Goal: Task Accomplishment & Management: Use online tool/utility

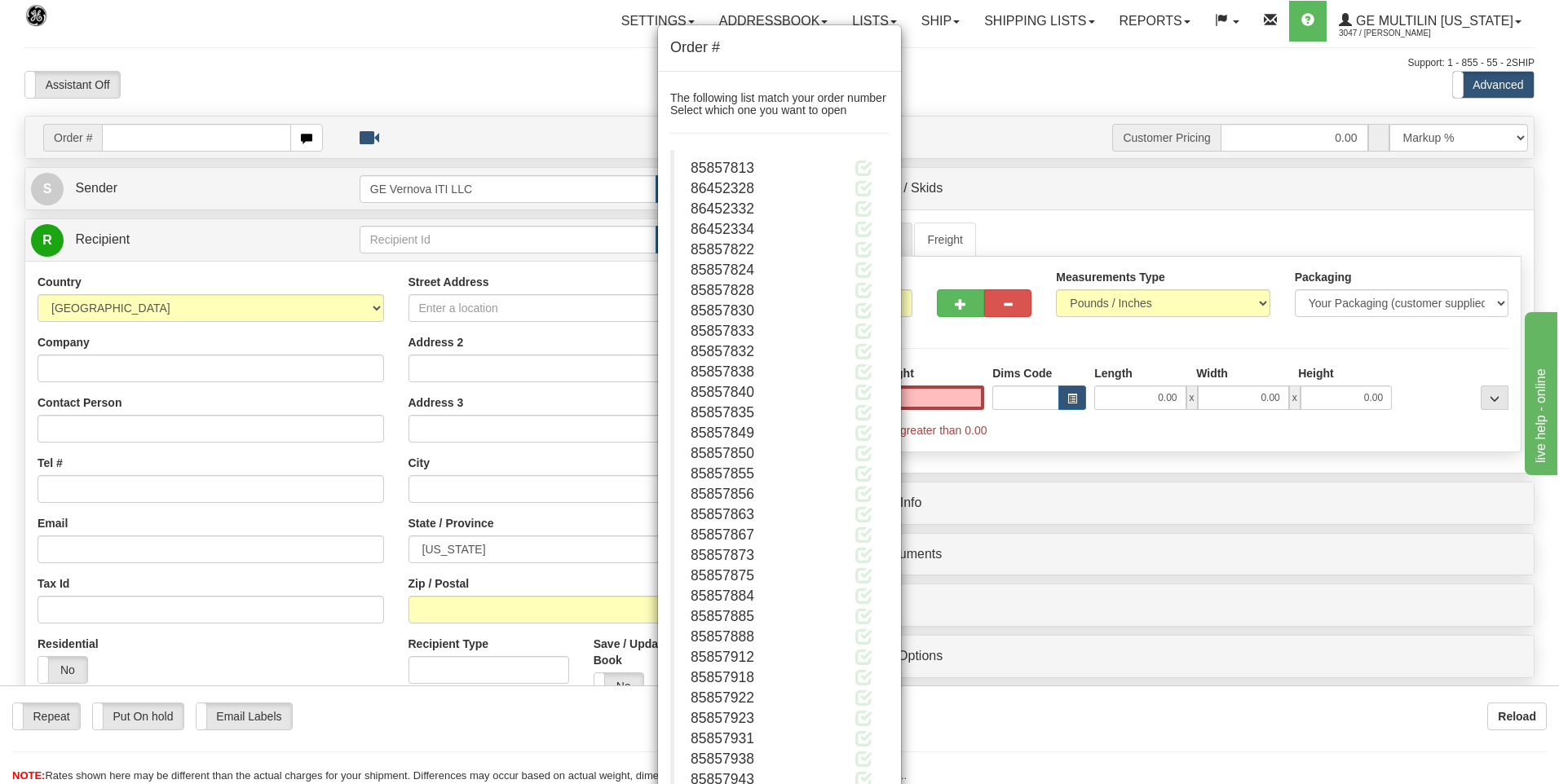
scroll to position [489, 0]
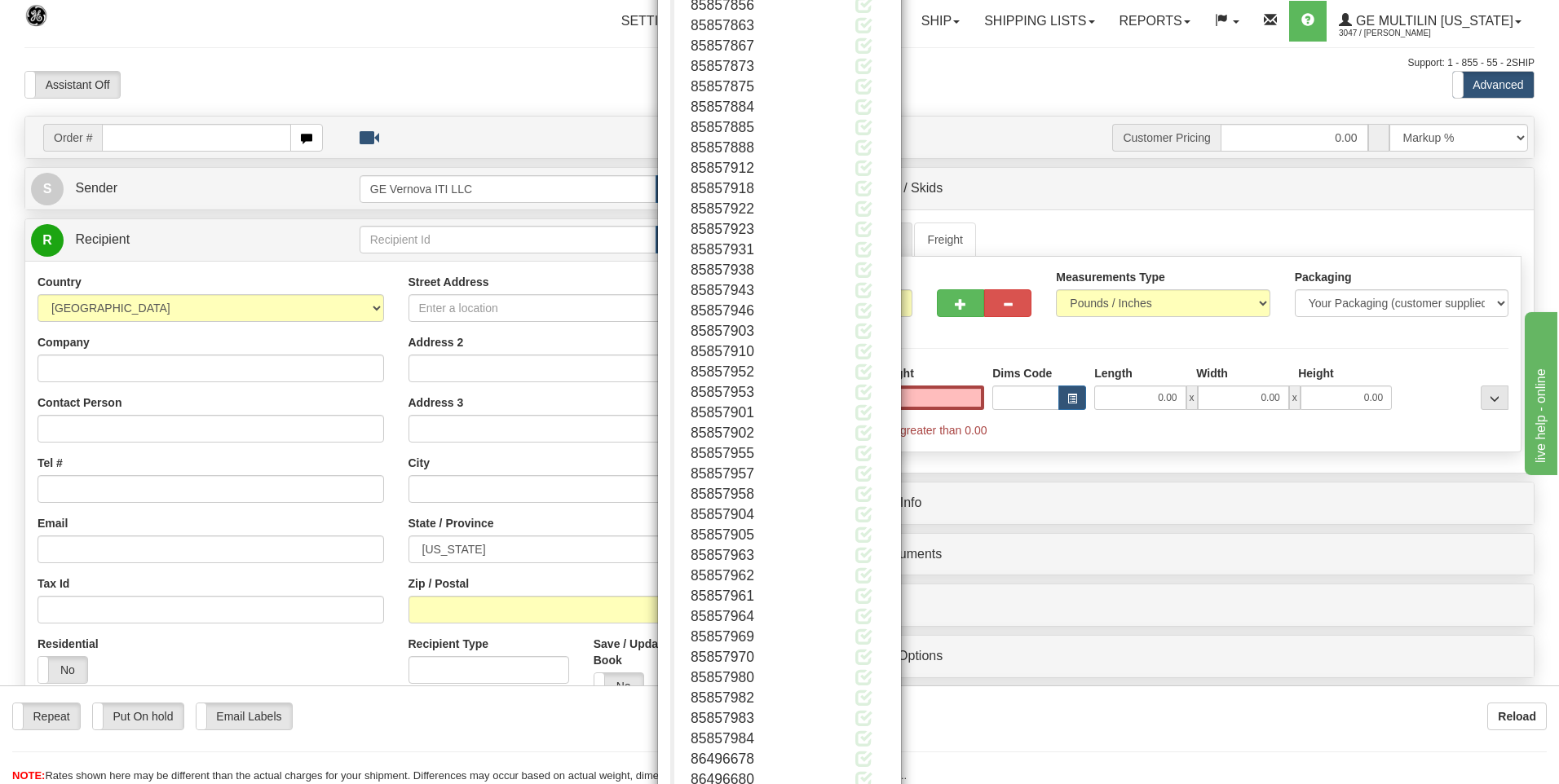
type input "0.00"
click at [859, 728] on button "Close" at bounding box center [864, 733] width 51 height 28
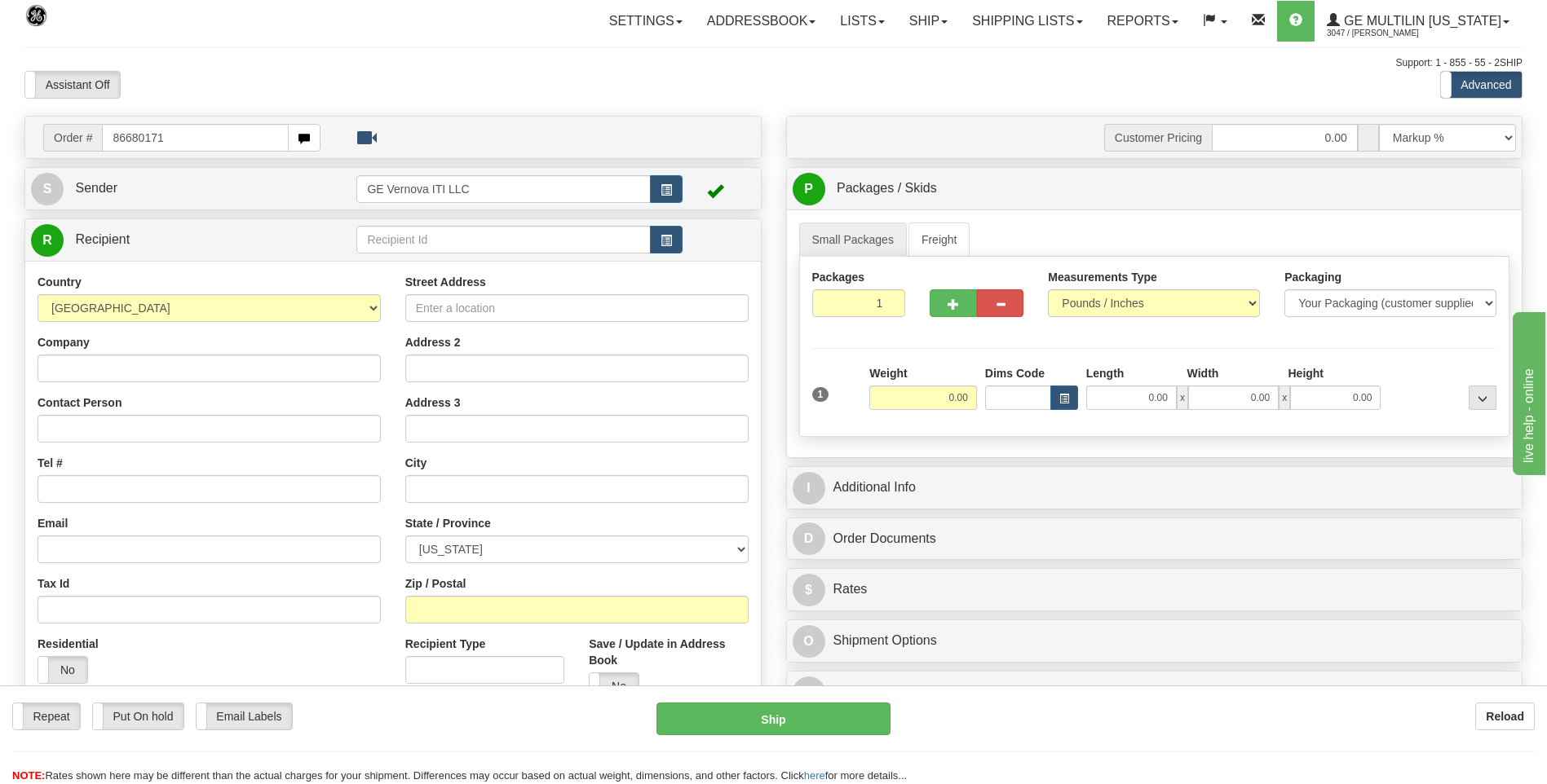
type input "86680171"
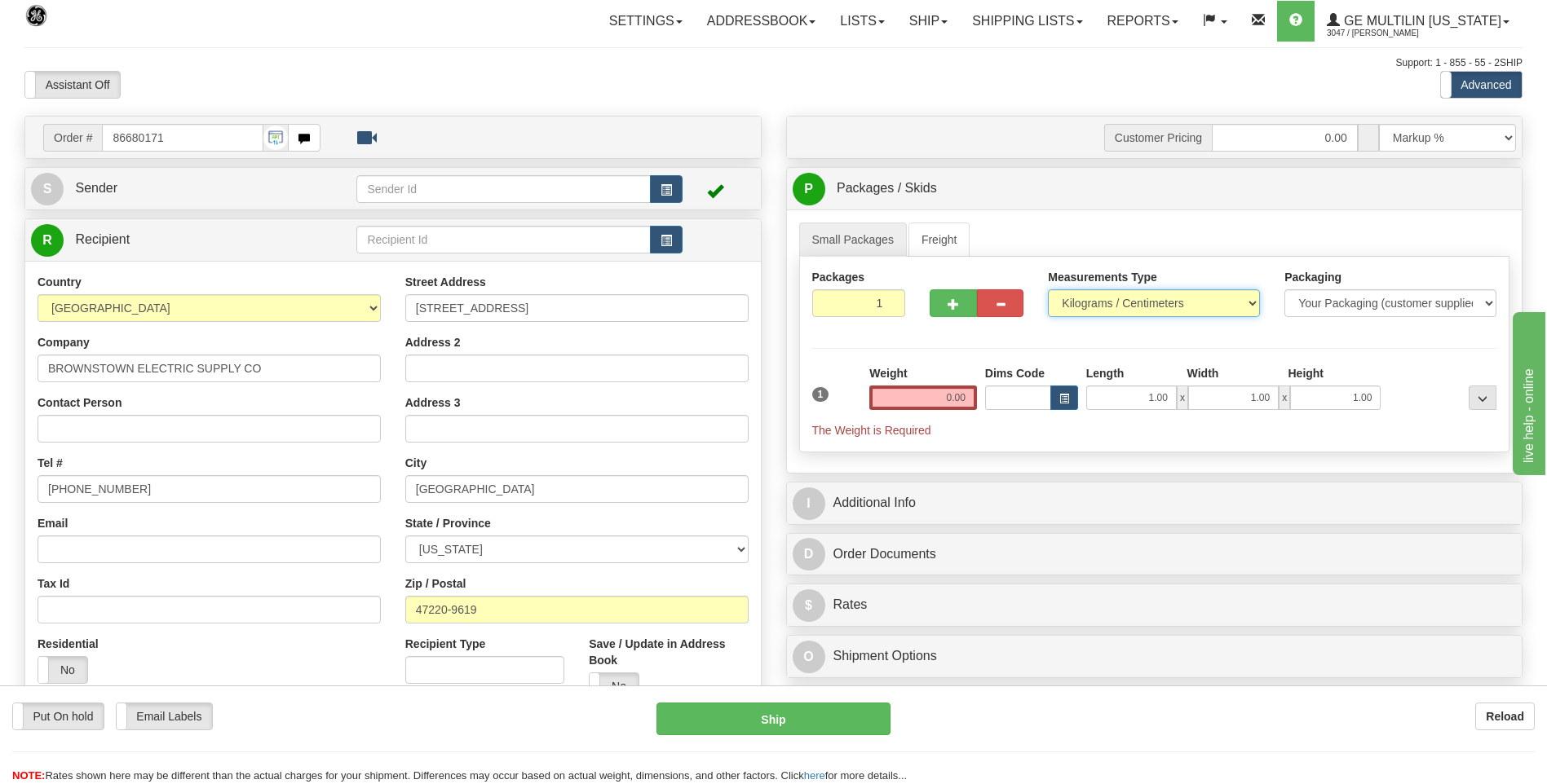
click at [1093, 304] on select "Pounds / Inches Kilograms / Centimeters" at bounding box center [1154, 304] width 212 height 28
select select "0"
click at [1048, 290] on select "Pounds / Inches Kilograms / Centimeters" at bounding box center [1154, 304] width 212 height 28
click at [968, 396] on input "0.00" at bounding box center [923, 398] width 108 height 24
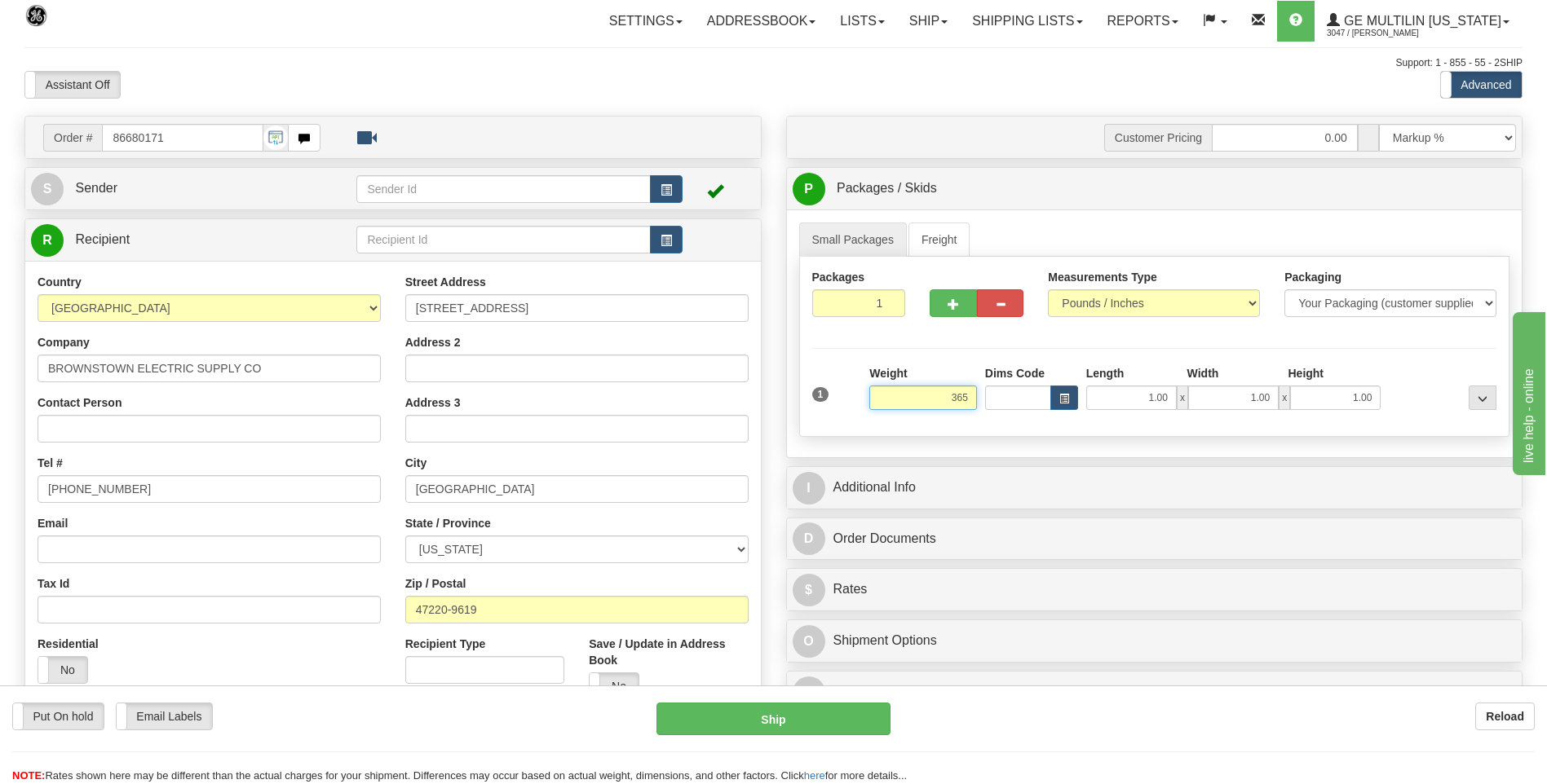
click button "Delete" at bounding box center [0, 0] width 0 height 0
type input "365.00"
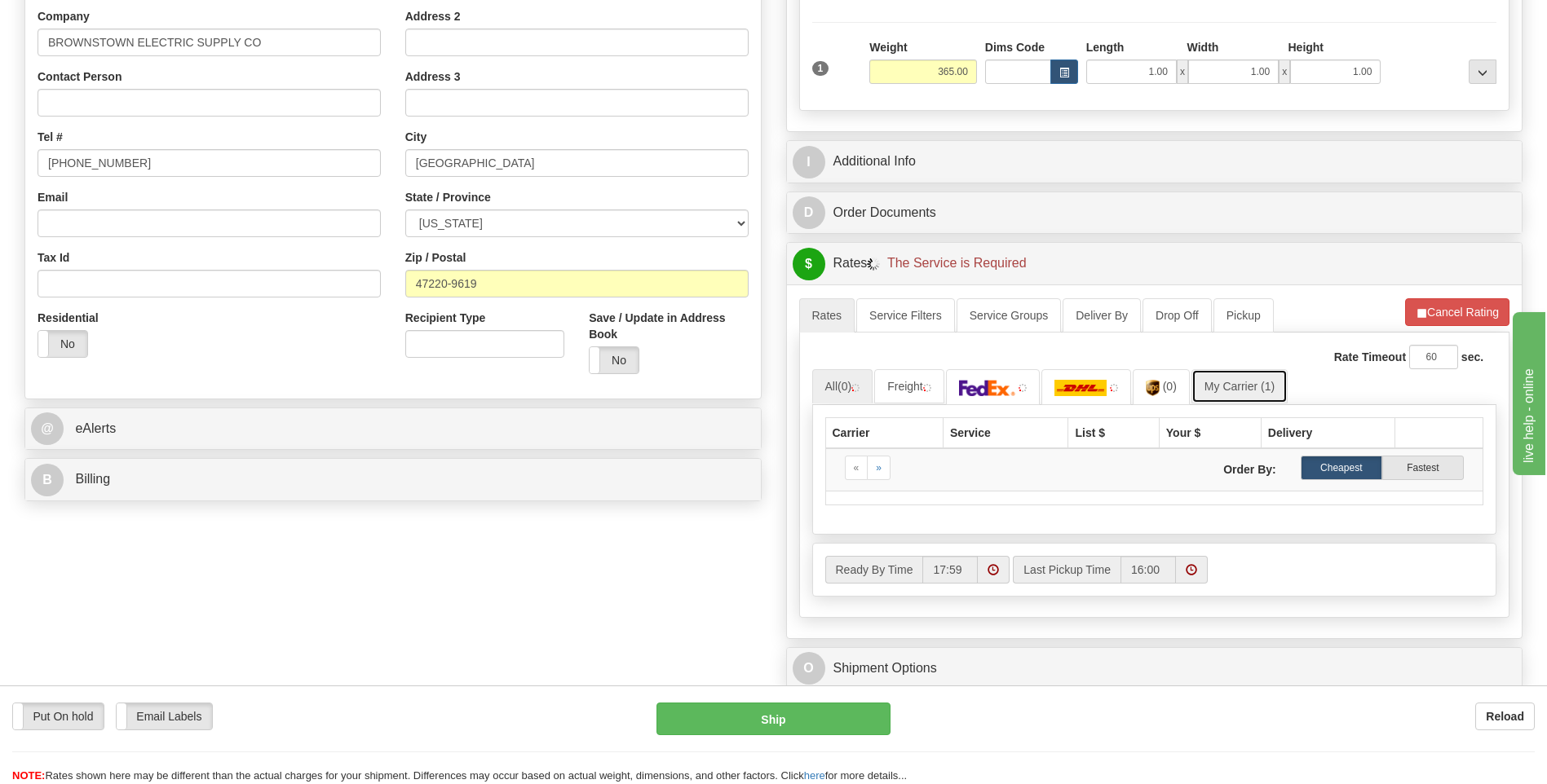
click at [1251, 397] on link "My Carrier (1)" at bounding box center [1240, 386] width 96 height 34
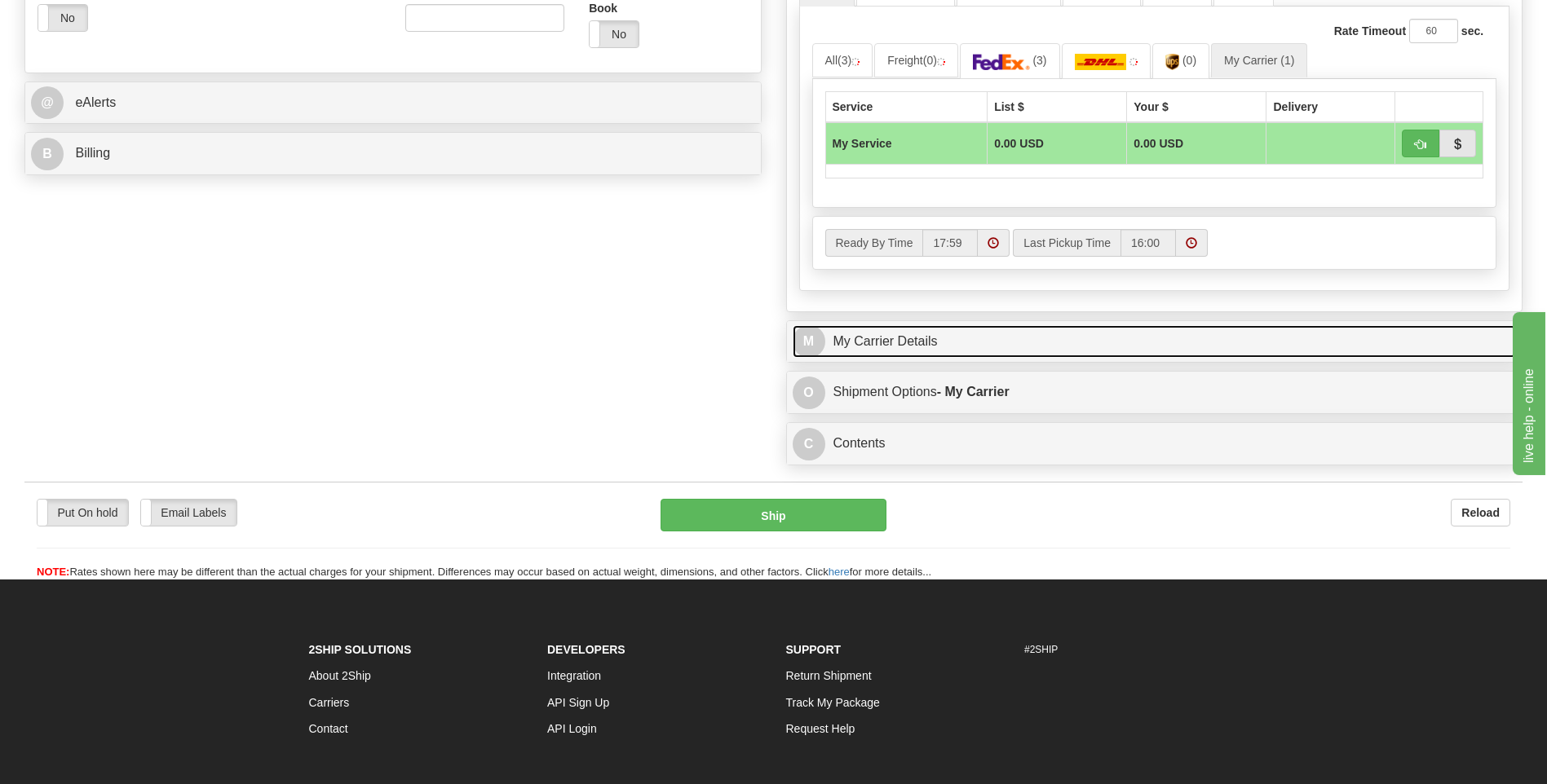
click at [1030, 346] on link "M My Carrier Details" at bounding box center [1154, 342] width 724 height 33
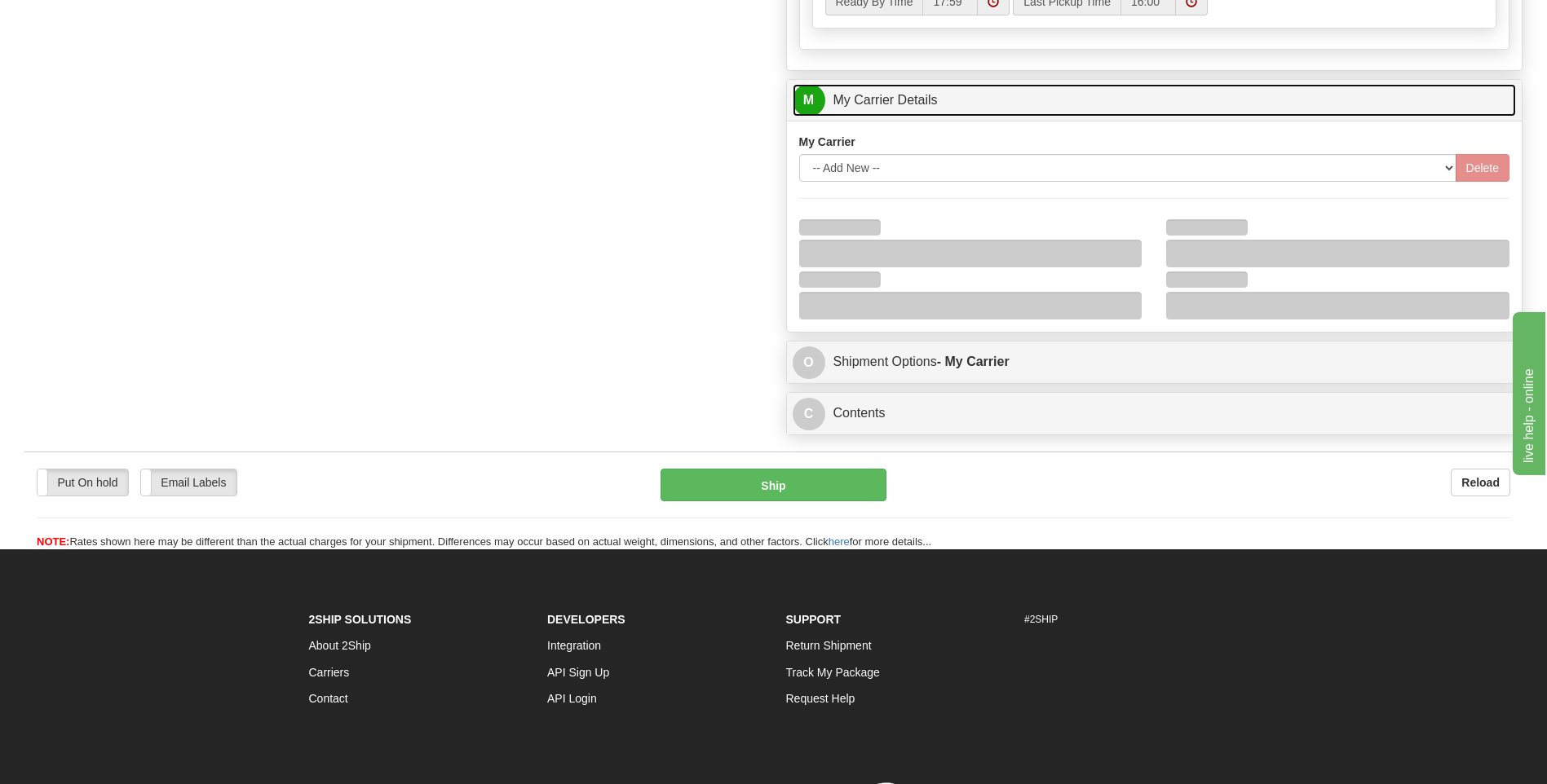
scroll to position [897, 0]
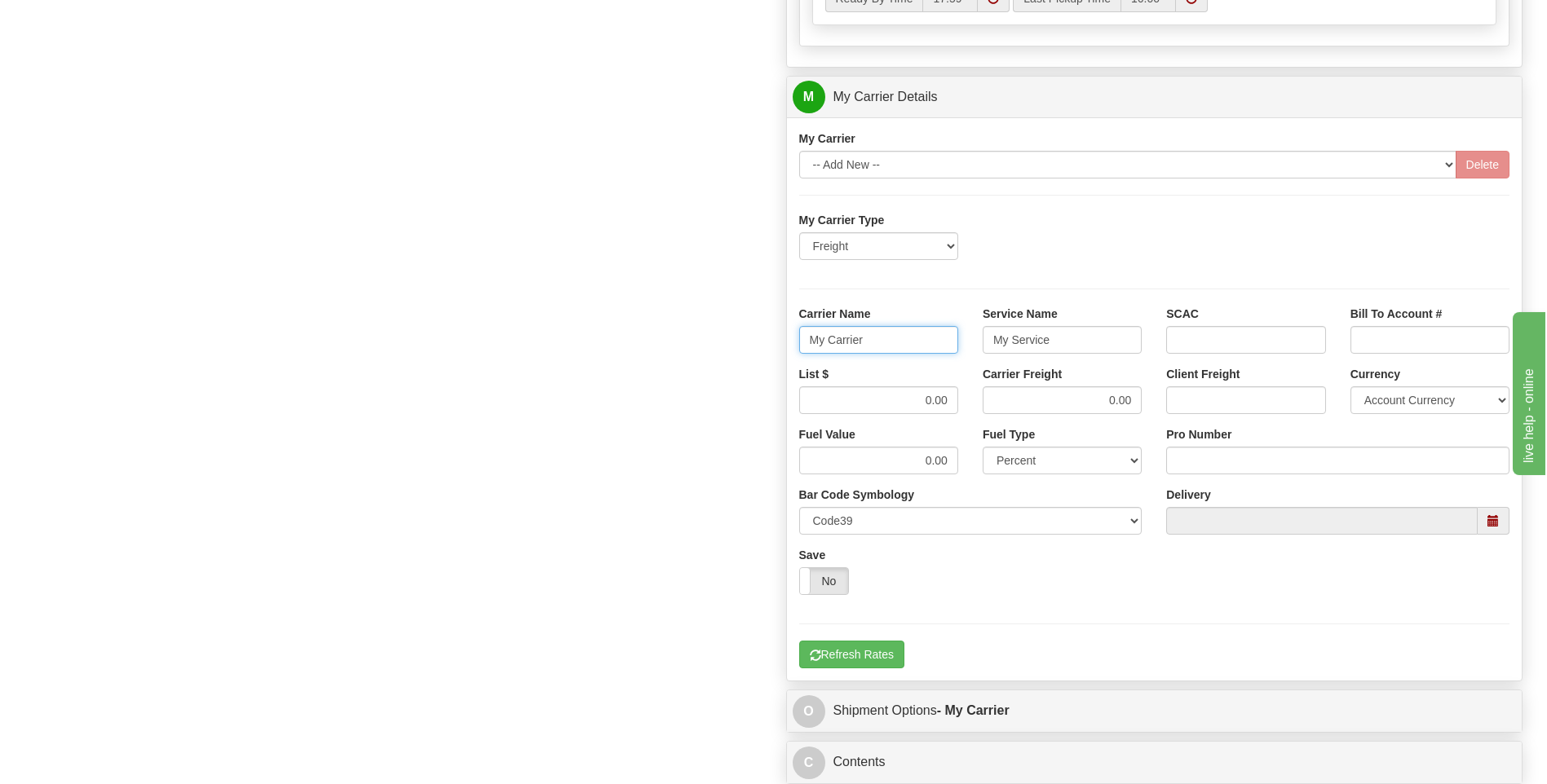
drag, startPoint x: 901, startPoint y: 350, endPoint x: 769, endPoint y: 343, distance: 132.2
click at [766, 347] on div "Order # 86680171 S Sender" at bounding box center [773, 6] width 1522 height 1573
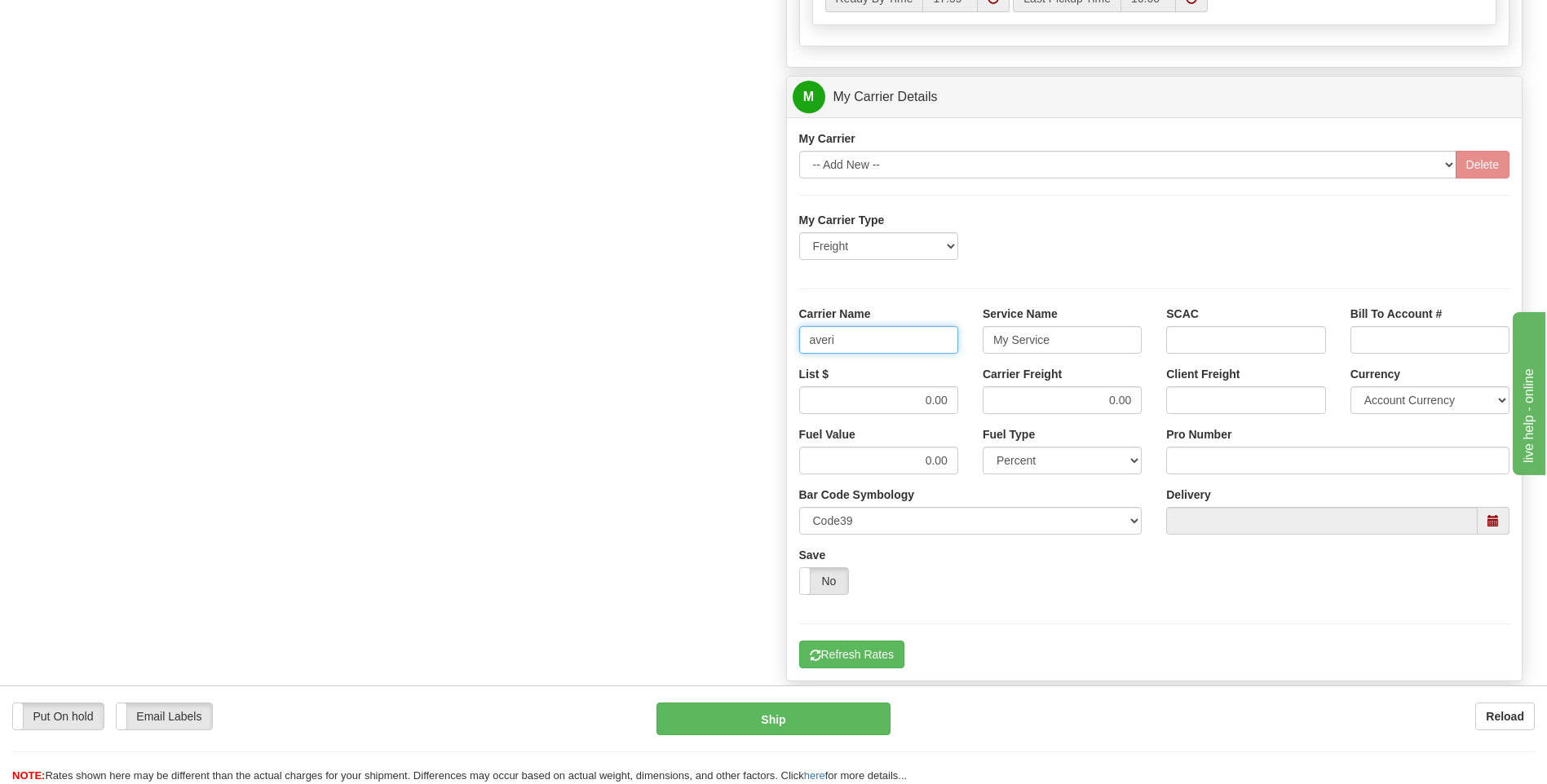
type input "averi"
type input "ltl"
drag, startPoint x: 931, startPoint y: 396, endPoint x: 963, endPoint y: 396, distance: 32.0
click at [963, 396] on div "List $ 0.00" at bounding box center [879, 396] width 184 height 60
type input "320"
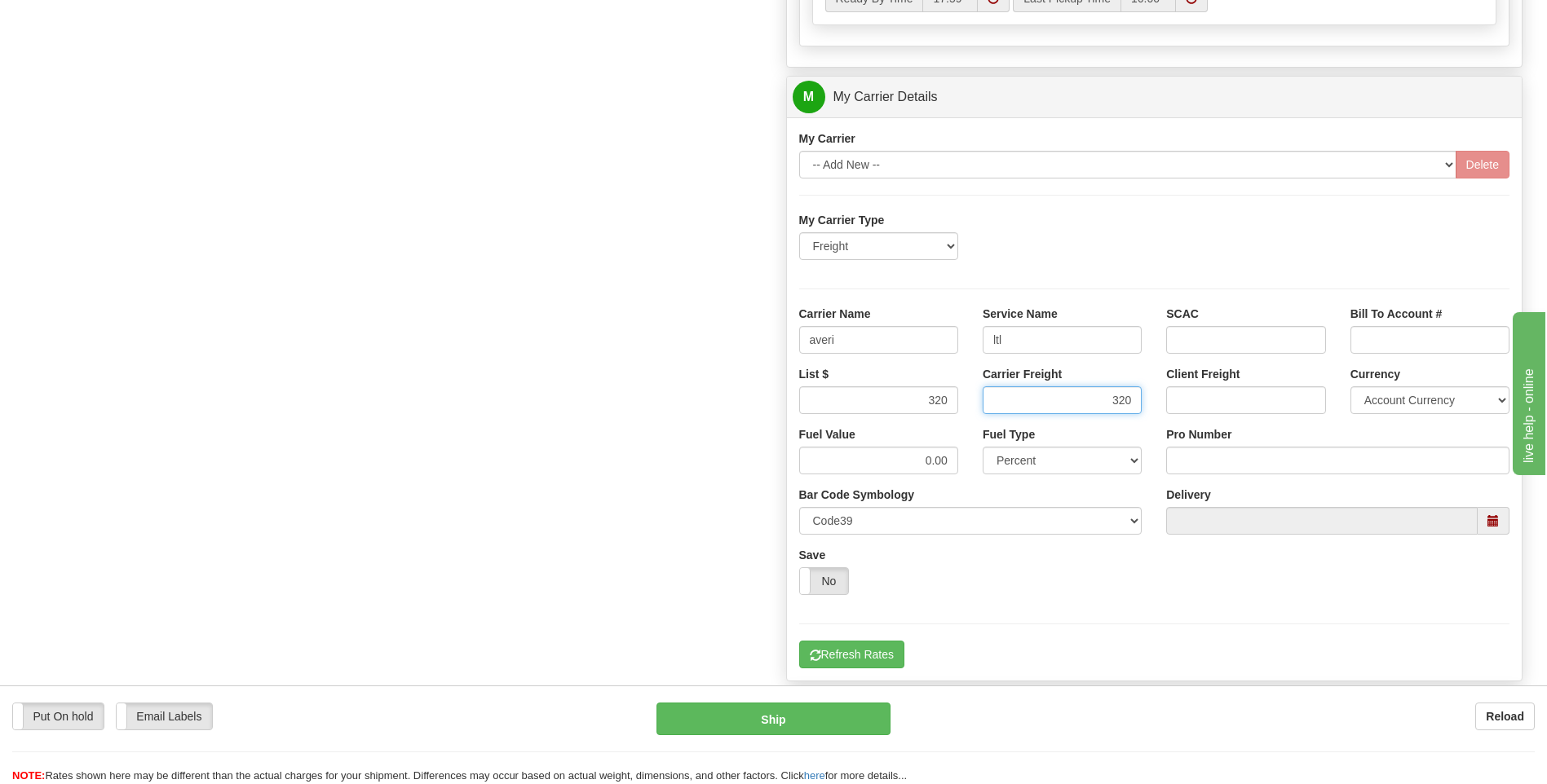
type input "320"
click at [1199, 454] on input "Pro Number" at bounding box center [1338, 460] width 343 height 28
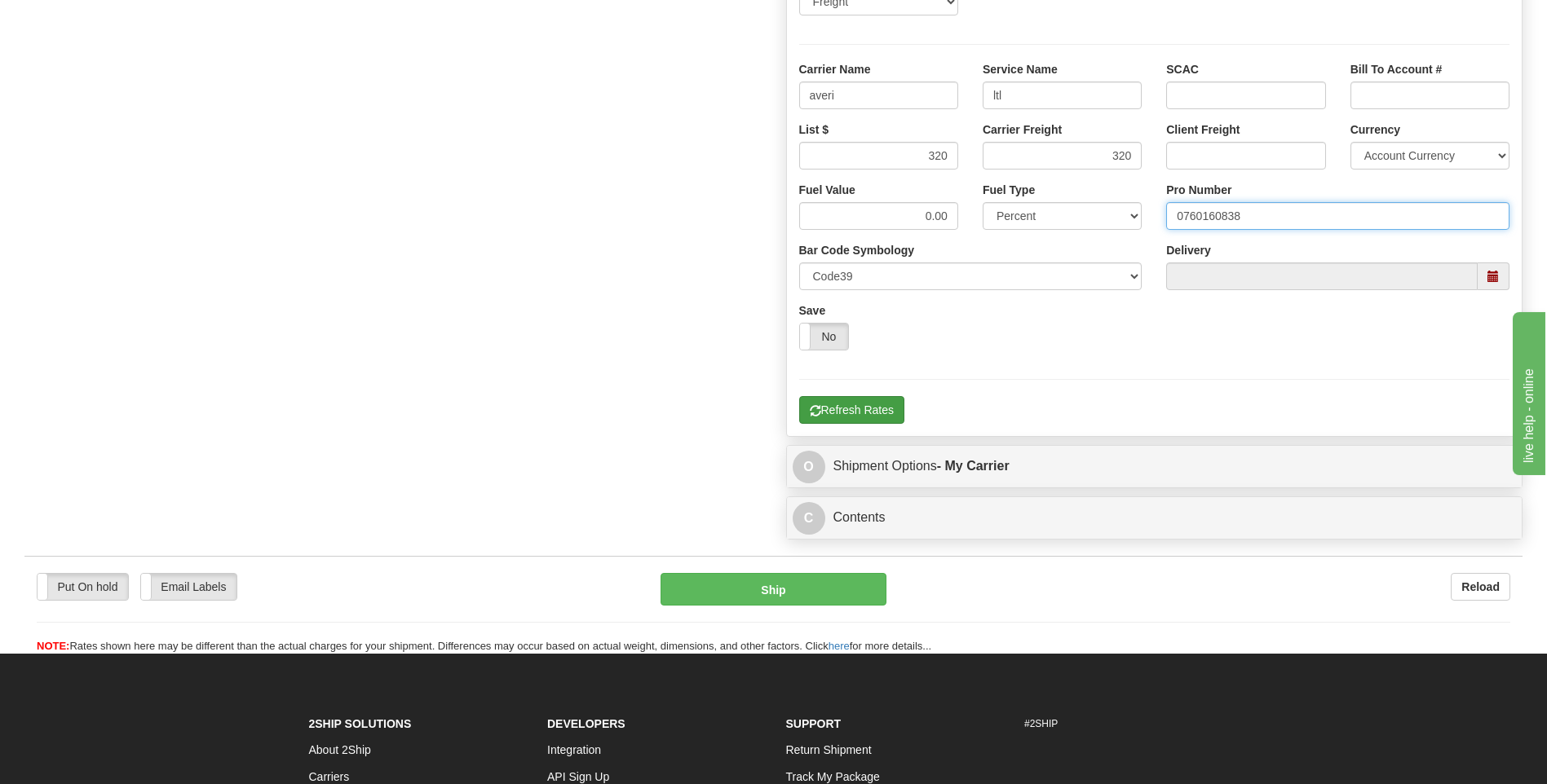
type input "0760160838"
click at [873, 415] on button "Refresh Rates" at bounding box center [852, 410] width 105 height 28
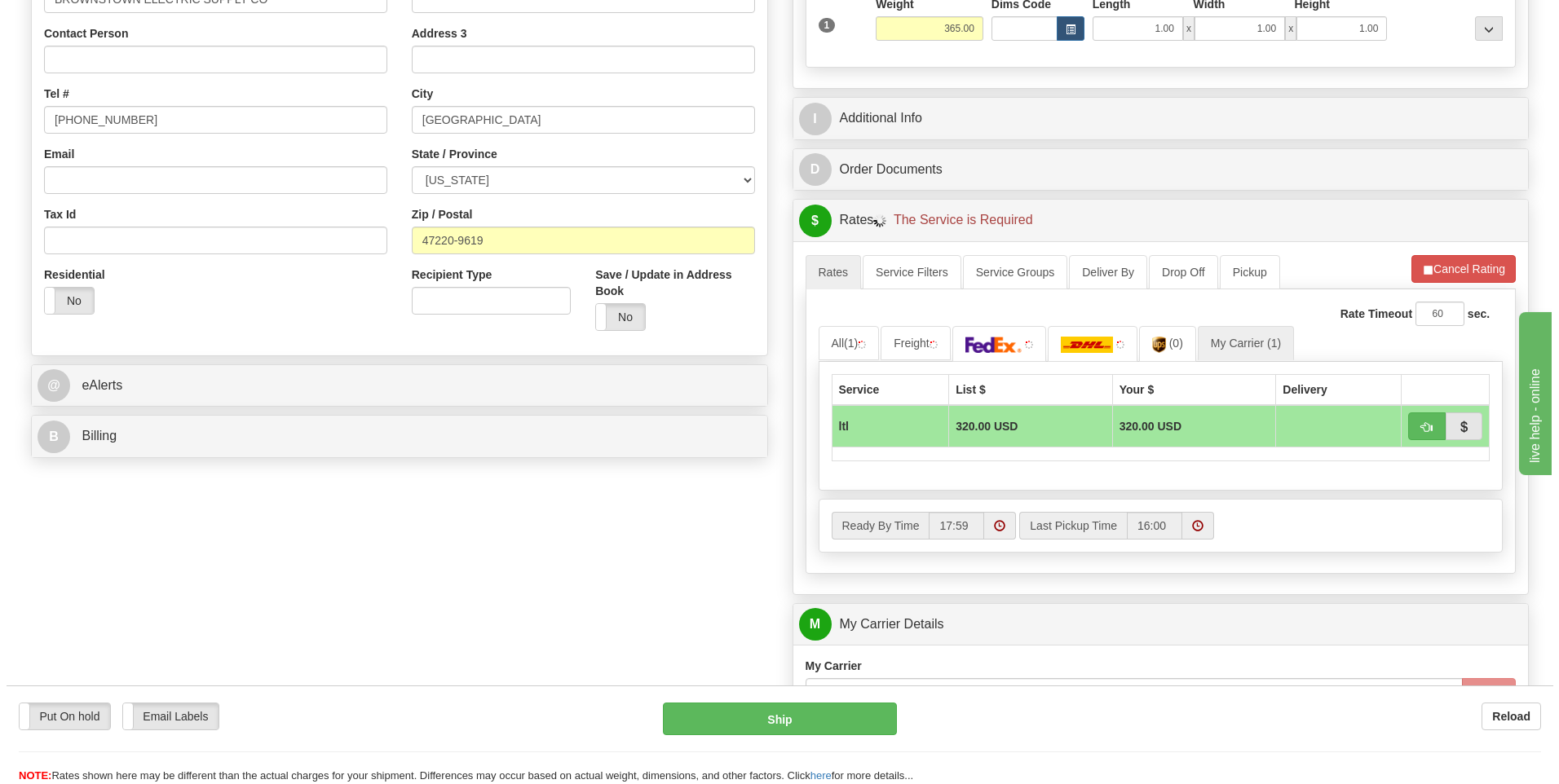
scroll to position [366, 0]
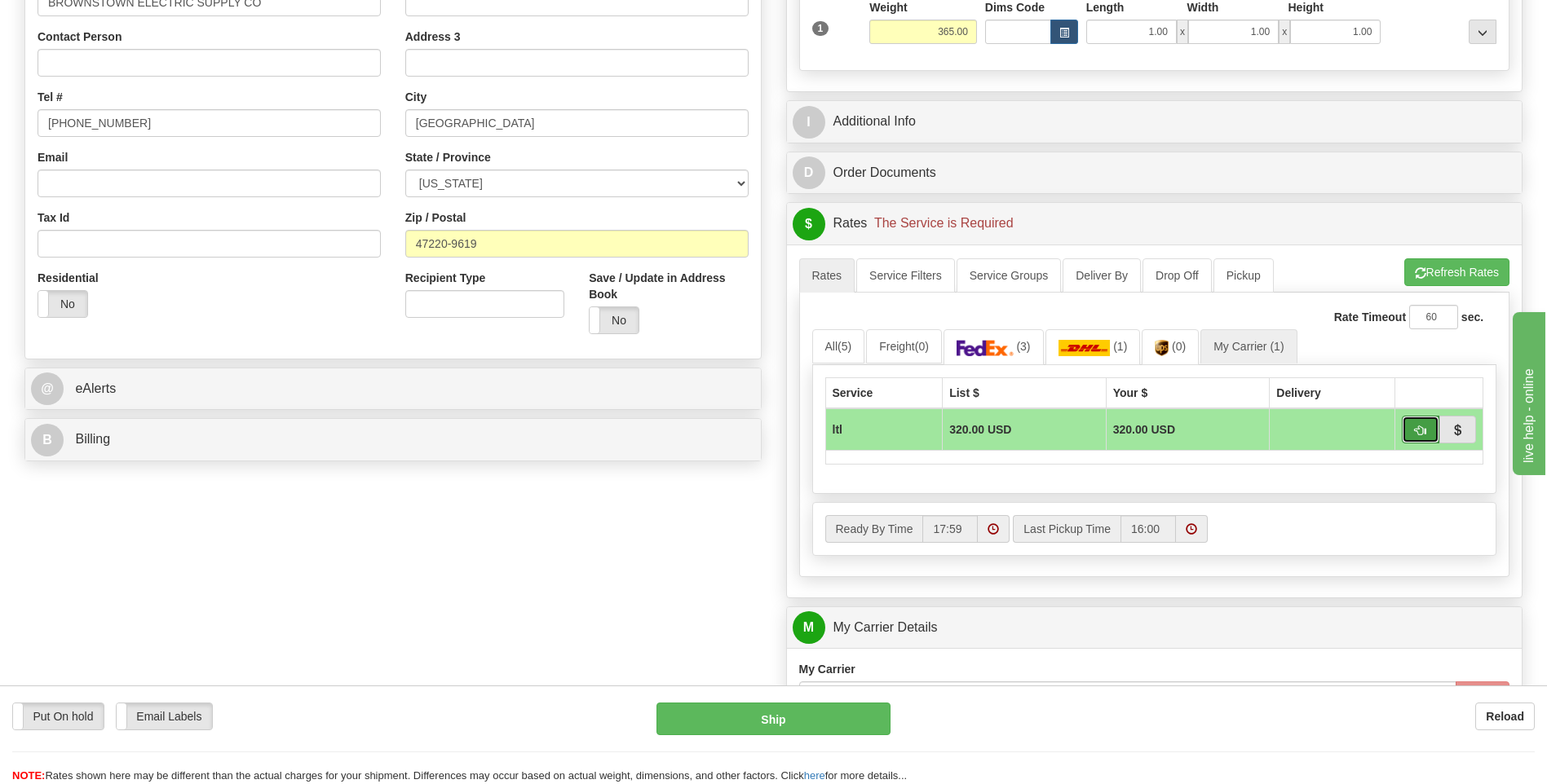
click at [1411, 432] on button "button" at bounding box center [1420, 430] width 38 height 28
type input "00"
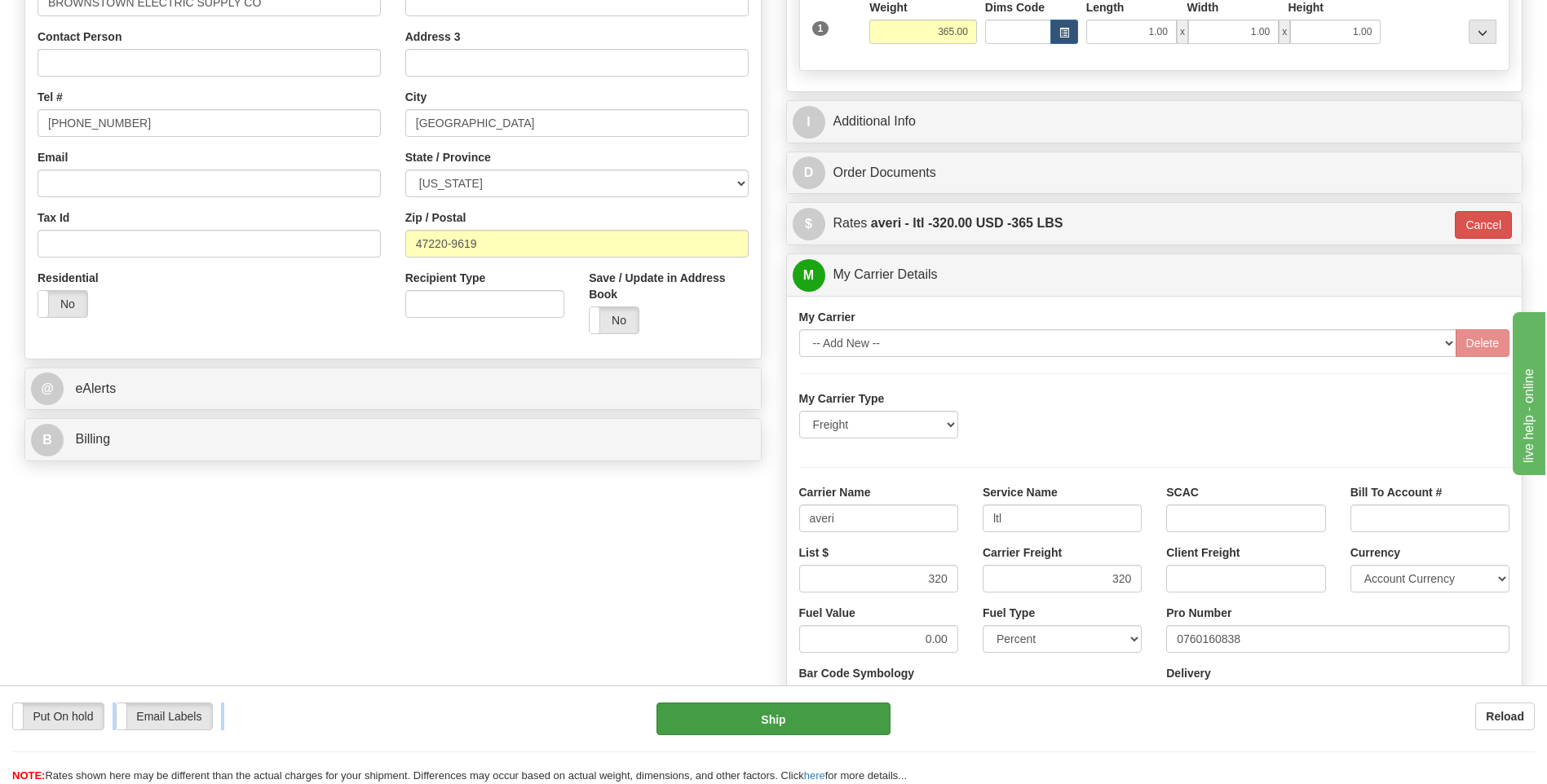
click at [814, 704] on div "Put On hold Put On hold Email Labels Email Labels Edit Reload Ship Reload" at bounding box center [773, 734] width 1547 height 99
drag, startPoint x: 814, startPoint y: 704, endPoint x: 809, endPoint y: 713, distance: 10.3
click at [809, 713] on button "Ship" at bounding box center [773, 718] width 233 height 32
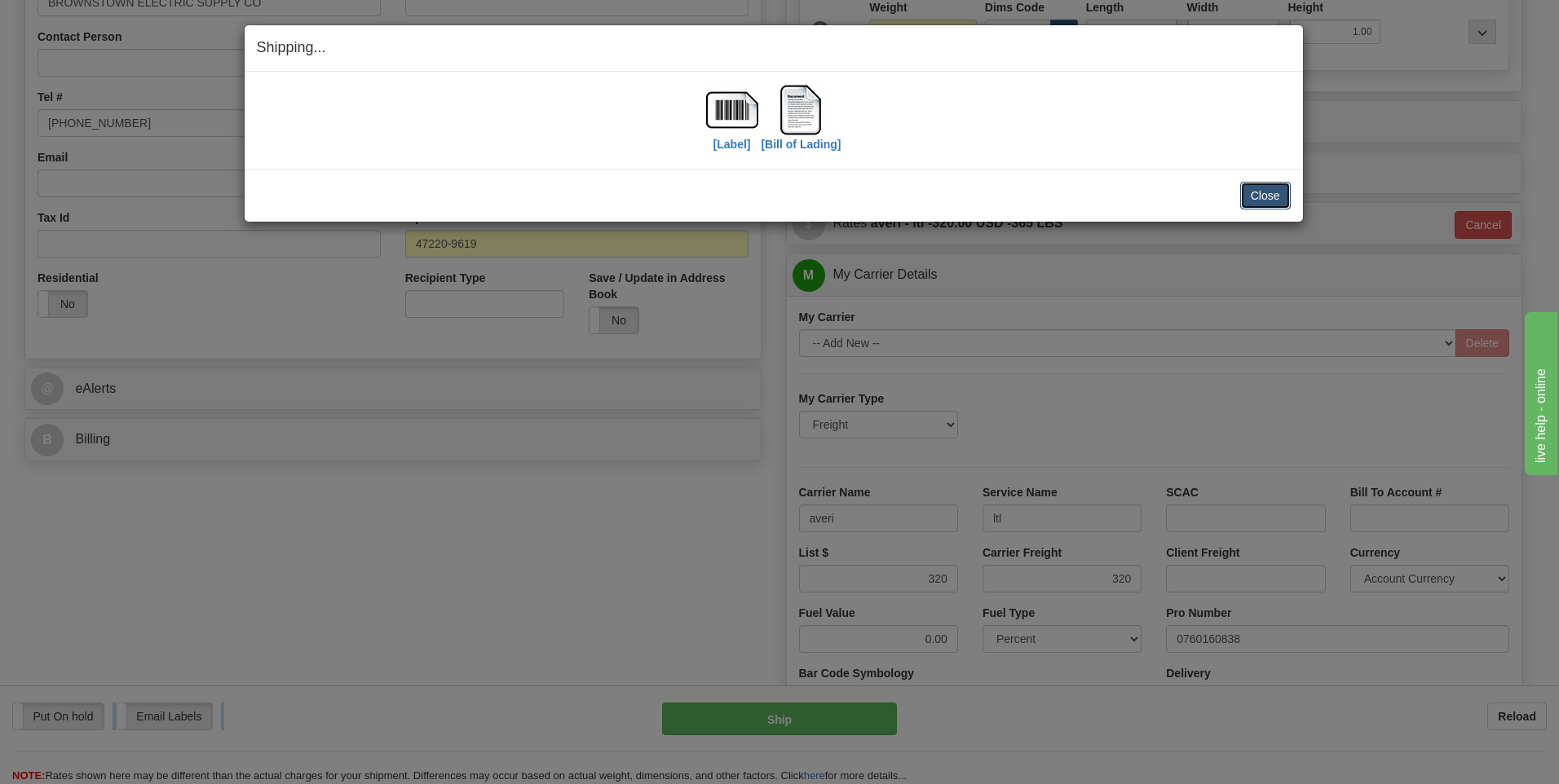
click at [1264, 199] on button "Close" at bounding box center [1266, 196] width 51 height 28
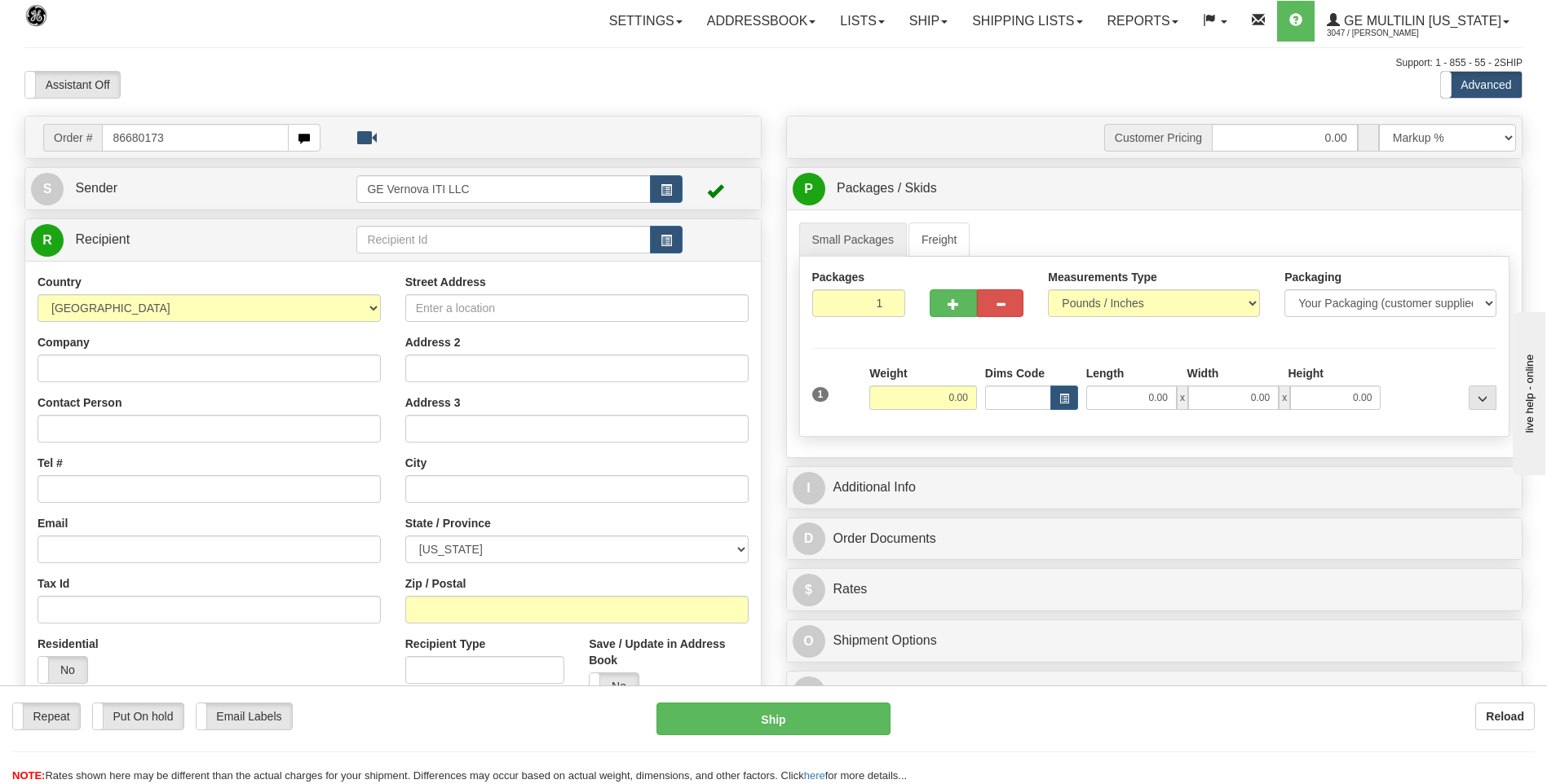
type input "86680173"
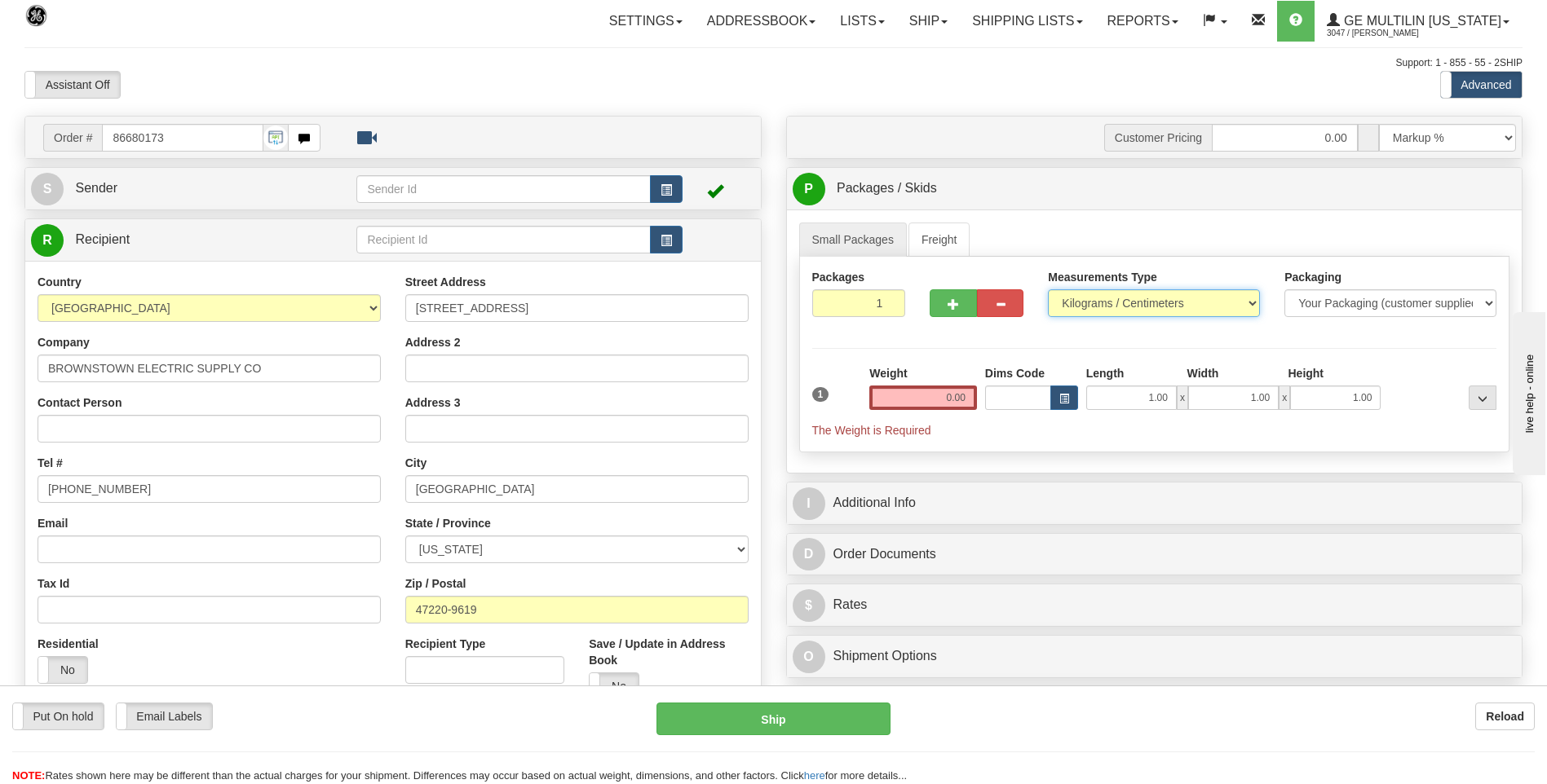
click at [1096, 298] on select "Pounds / Inches Kilograms / Centimeters" at bounding box center [1154, 304] width 212 height 28
select select "0"
click at [1048, 290] on select "Pounds / Inches Kilograms / Centimeters" at bounding box center [1154, 304] width 212 height 28
click at [969, 399] on input "0.00" at bounding box center [923, 398] width 108 height 24
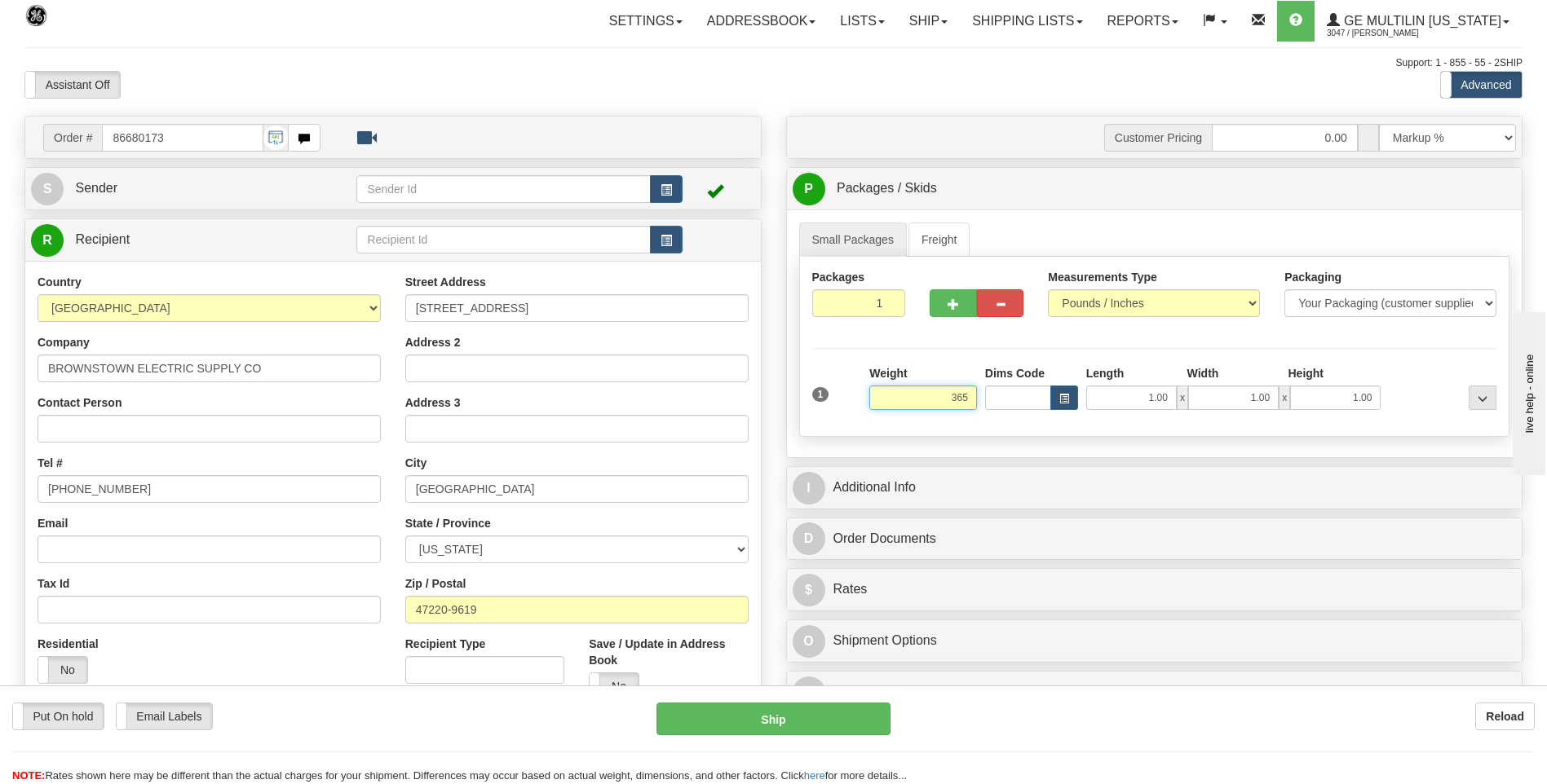
click button "Delete" at bounding box center [0, 0] width 0 height 0
type input "365.00"
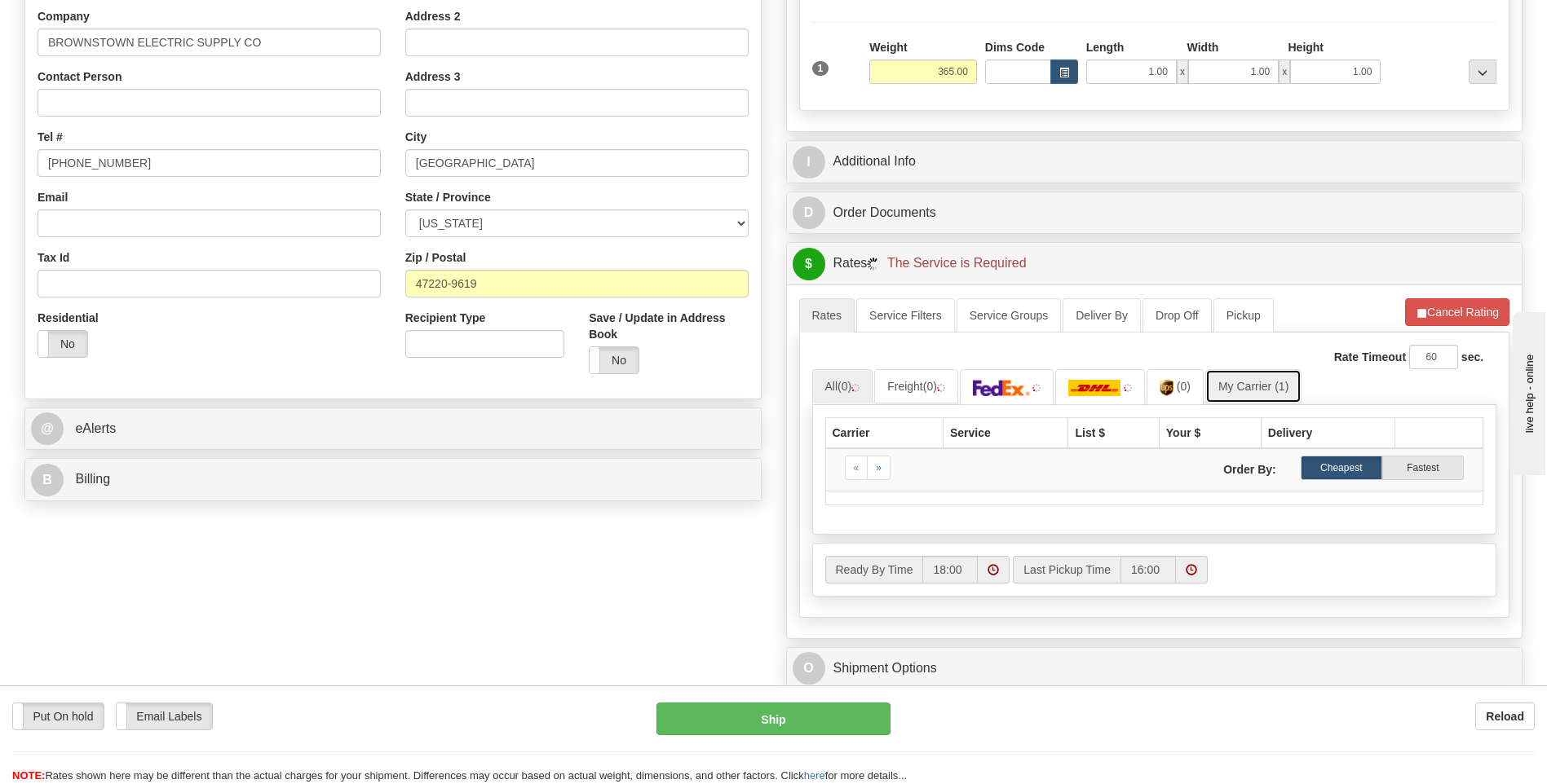
click at [1240, 387] on link "My Carrier (1)" at bounding box center [1254, 386] width 96 height 34
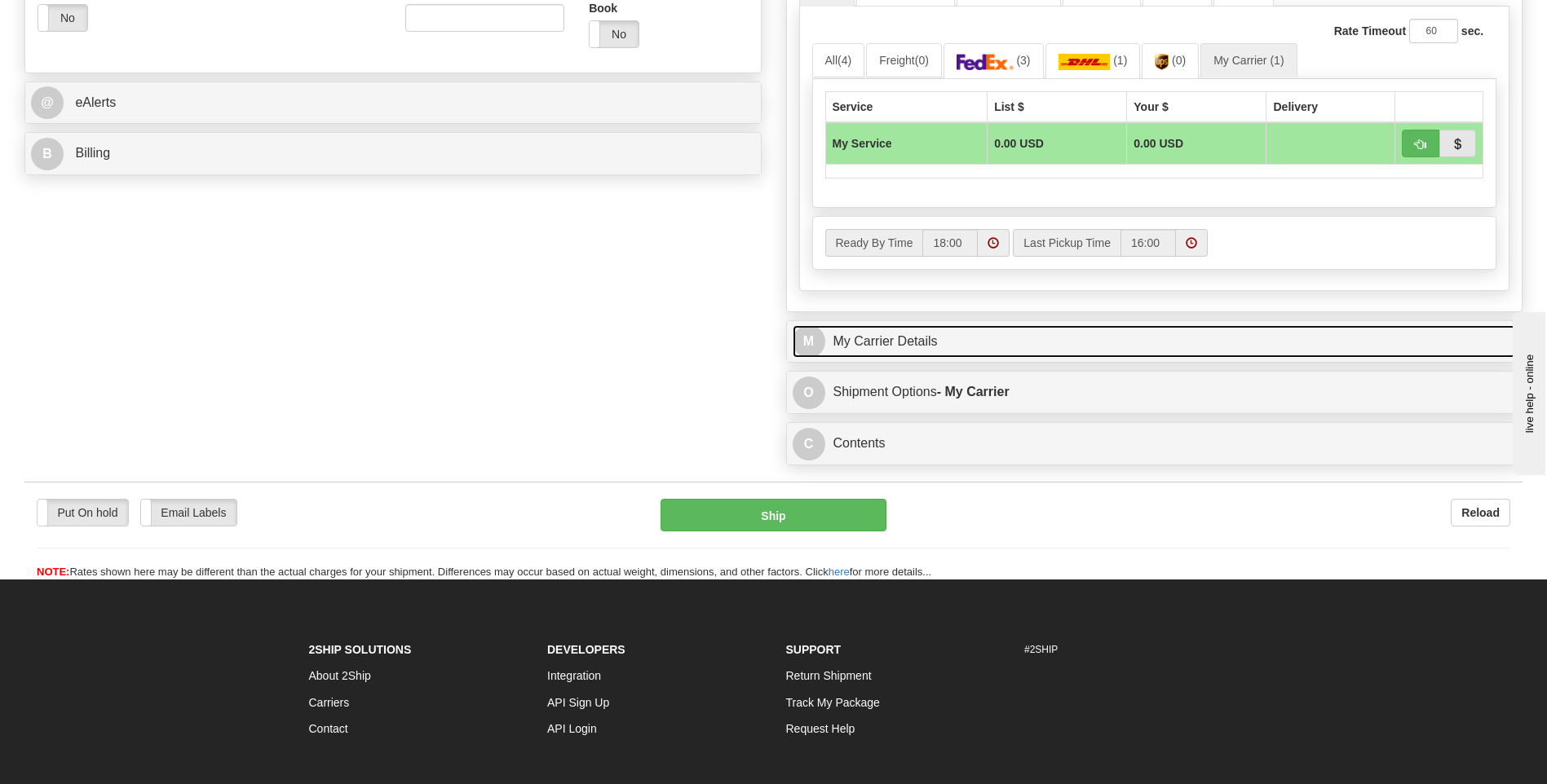
click at [1033, 347] on link "M My Carrier Details" at bounding box center [1154, 342] width 724 height 33
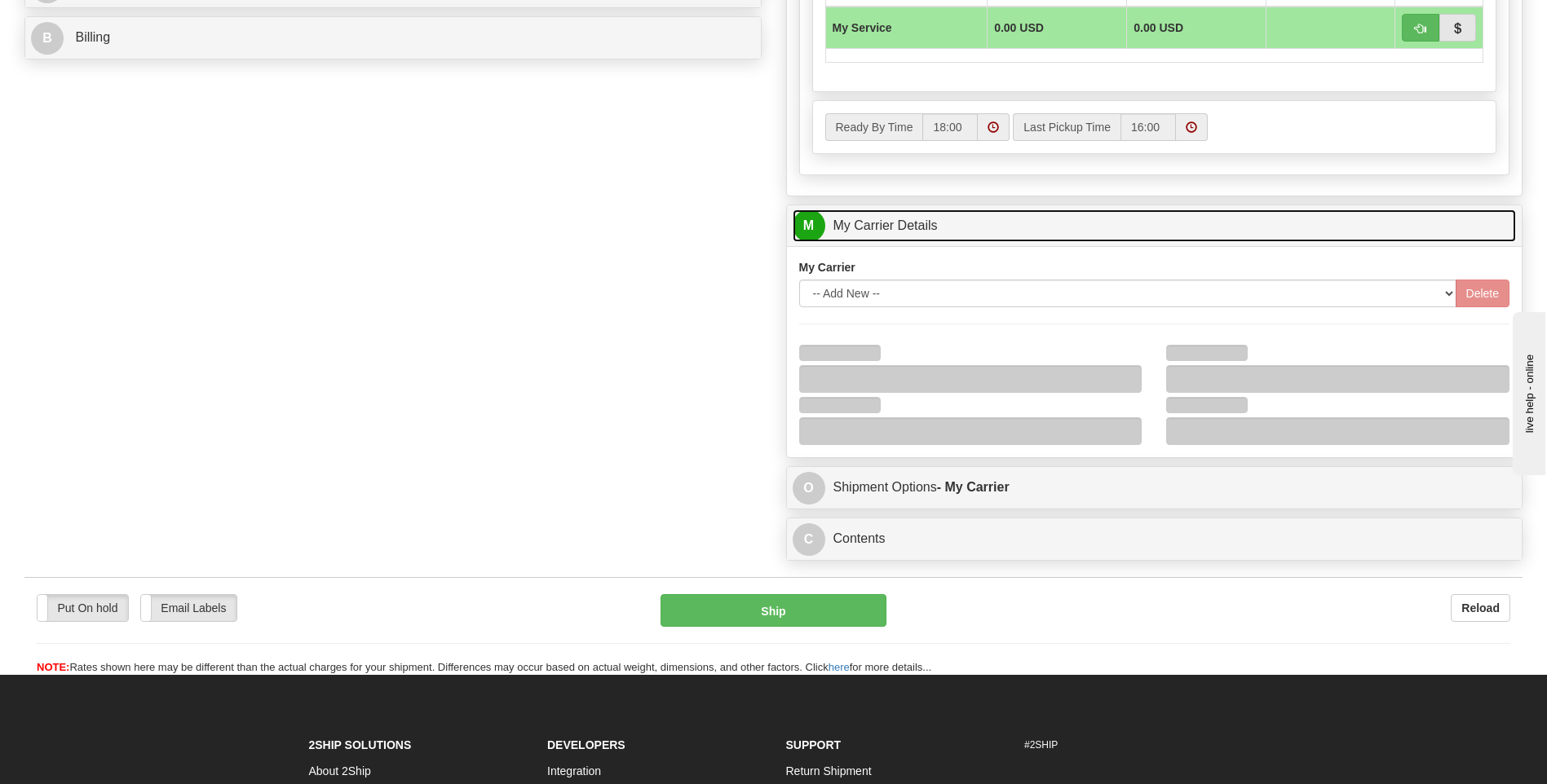
scroll to position [897, 0]
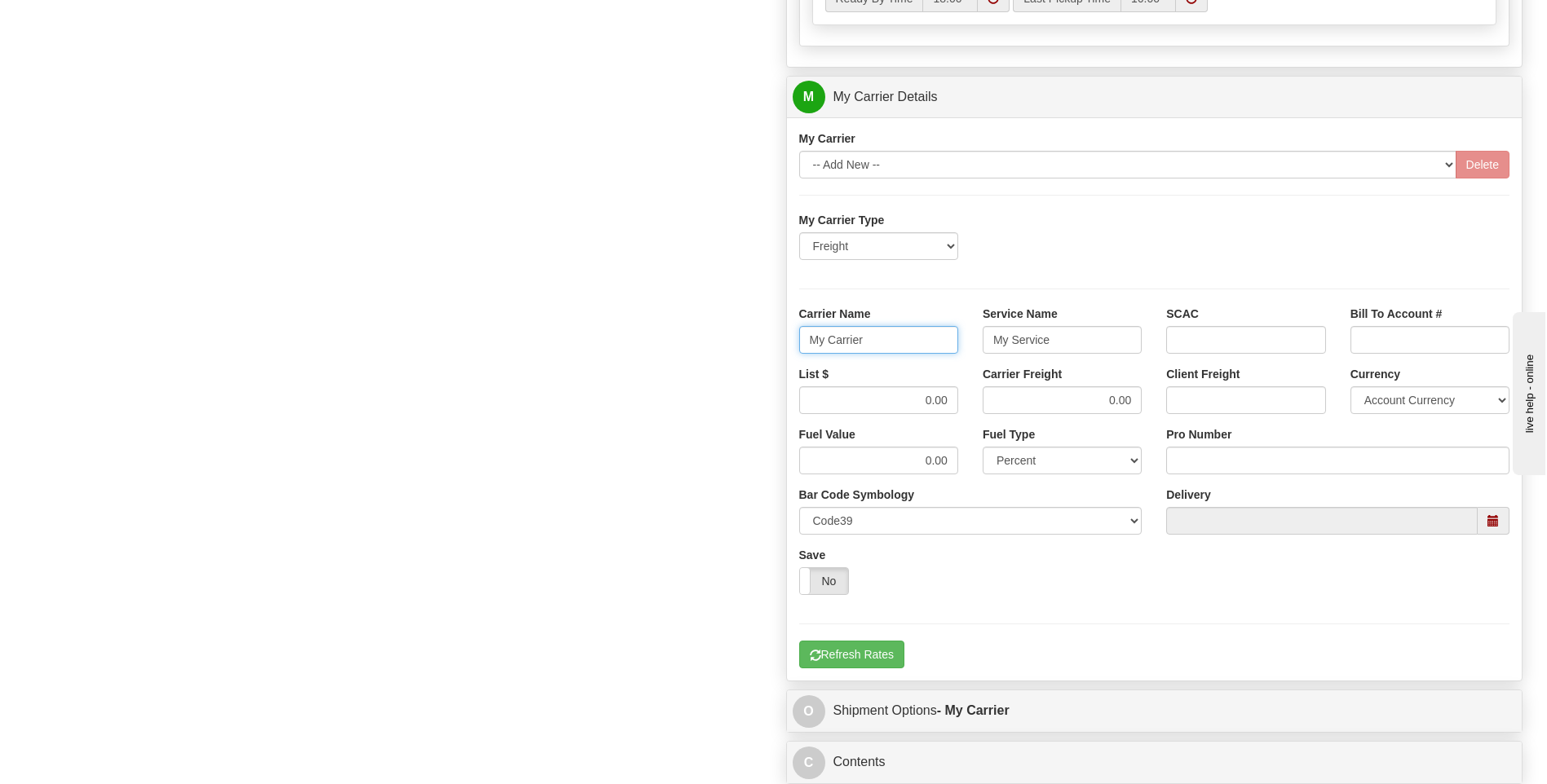
drag, startPoint x: 903, startPoint y: 341, endPoint x: 773, endPoint y: 346, distance: 130.1
click at [774, 346] on div "Customer Pricing 0.00 Markup % Discount % Flat Amount Per Pound Flat Amount Mar…" at bounding box center [1155, 6] width 762 height 1573
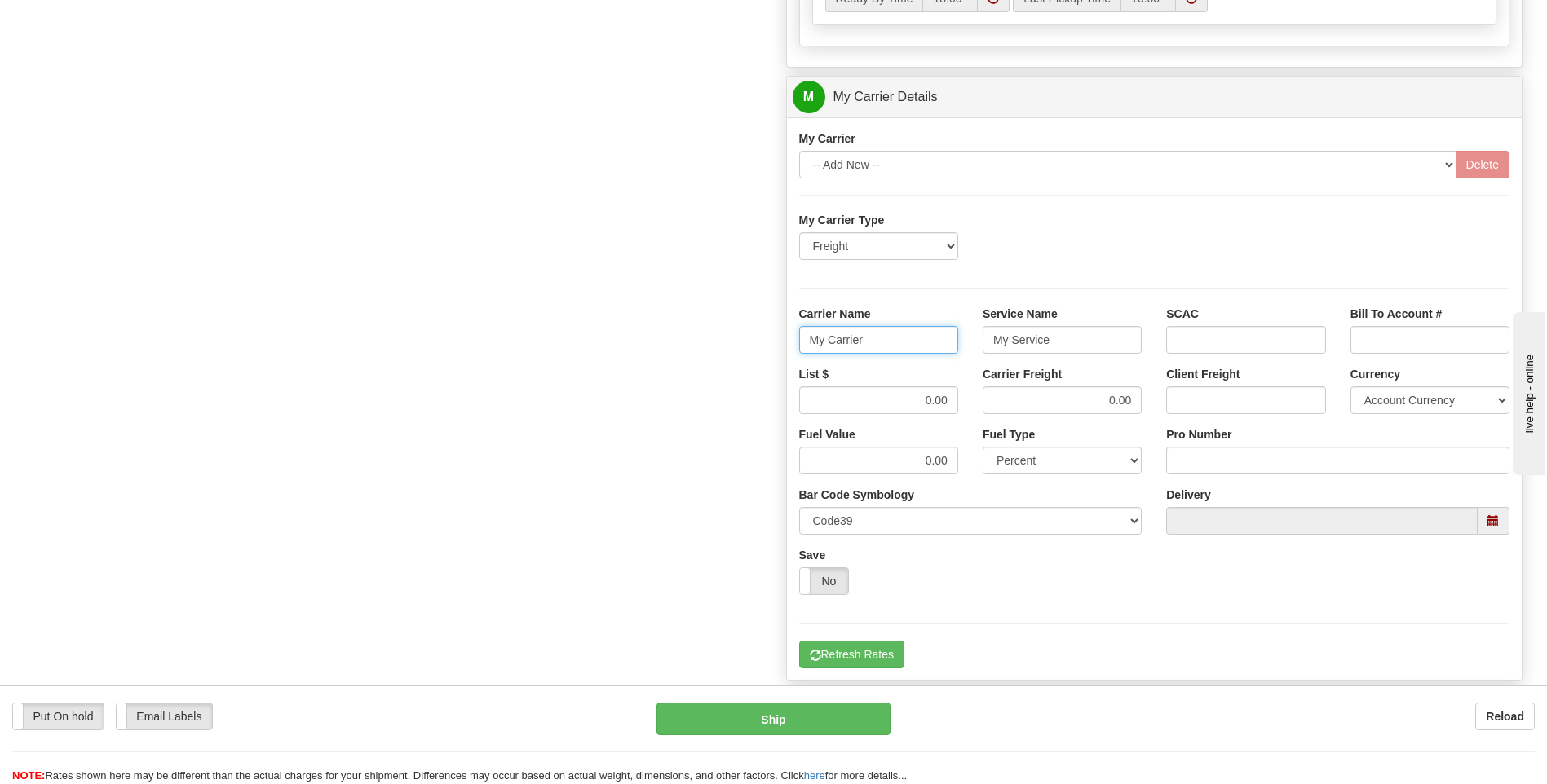
type input "Q"
type input "AVERI"
type input "LTL"
drag, startPoint x: 963, startPoint y: 413, endPoint x: 983, endPoint y: 413, distance: 20.0
click at [983, 413] on div "List $ 0.00 Carrier Freight 0.00 Client Freight Currency Account Currency ARN A…" at bounding box center [1155, 396] width 735 height 60
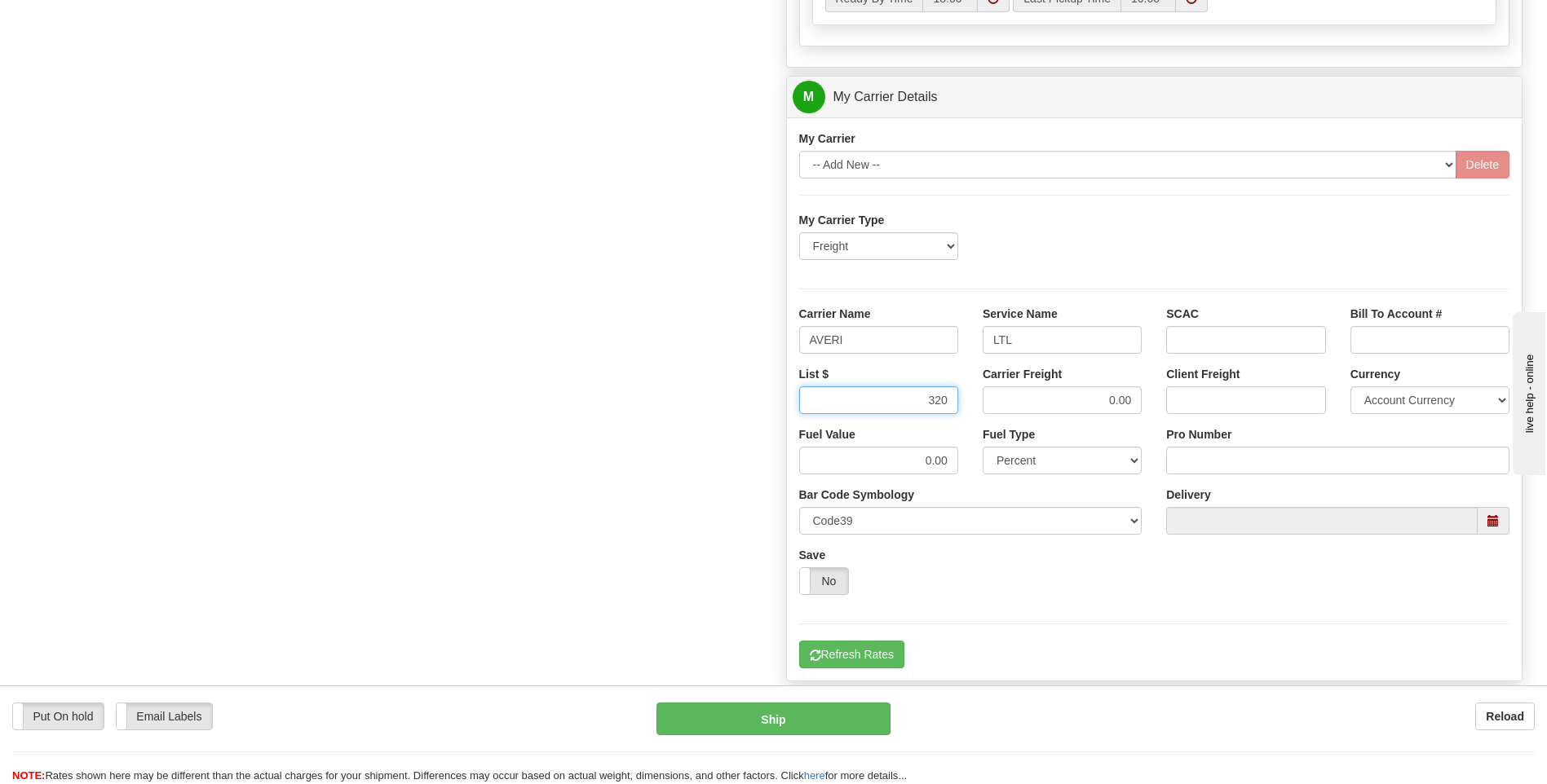
type input "320"
click at [1188, 458] on input "Pro Number" at bounding box center [1338, 460] width 343 height 28
type input "0760160838"
click at [896, 650] on button "Refresh Rates" at bounding box center [852, 654] width 105 height 28
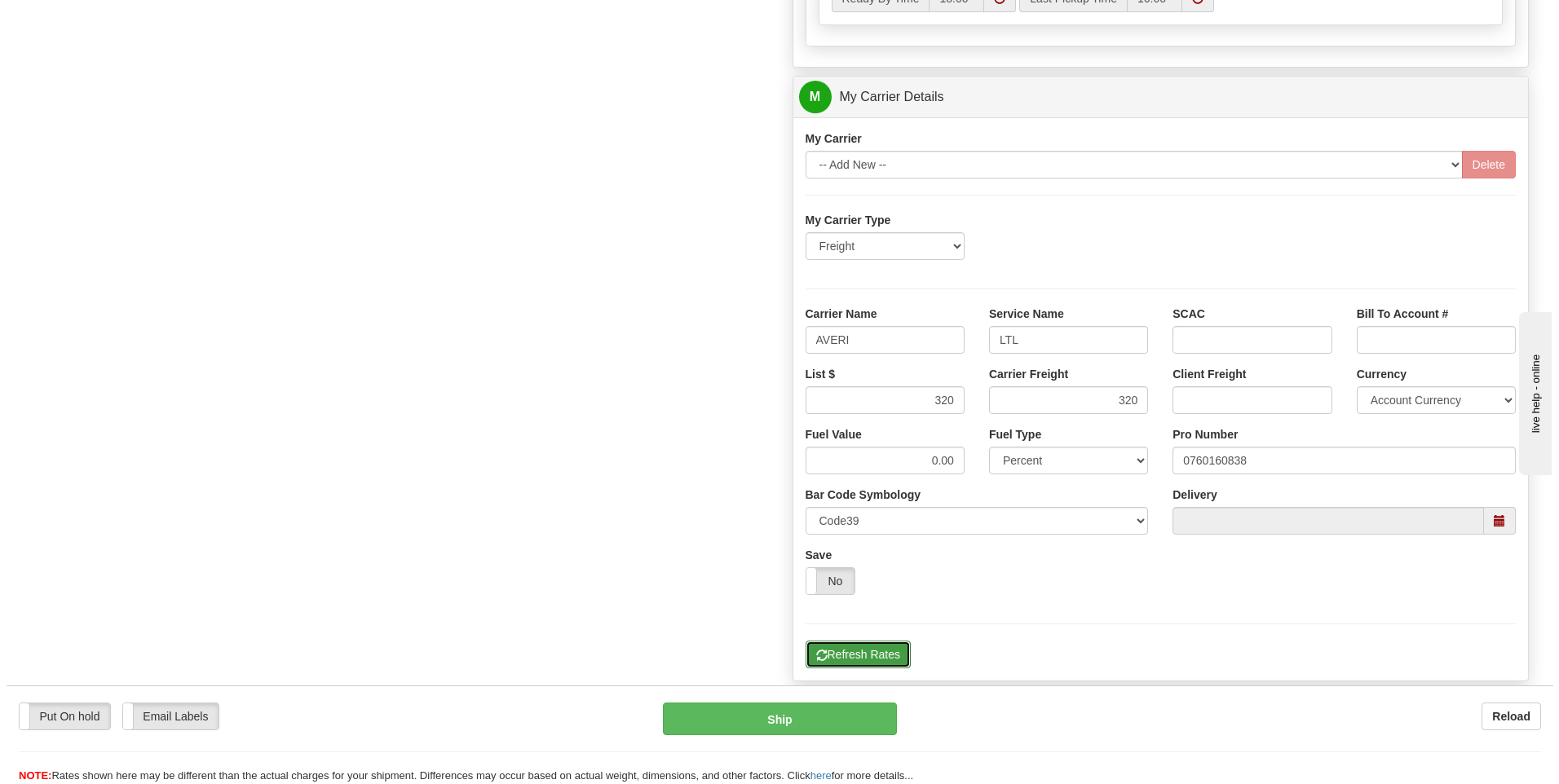
scroll to position [284, 0]
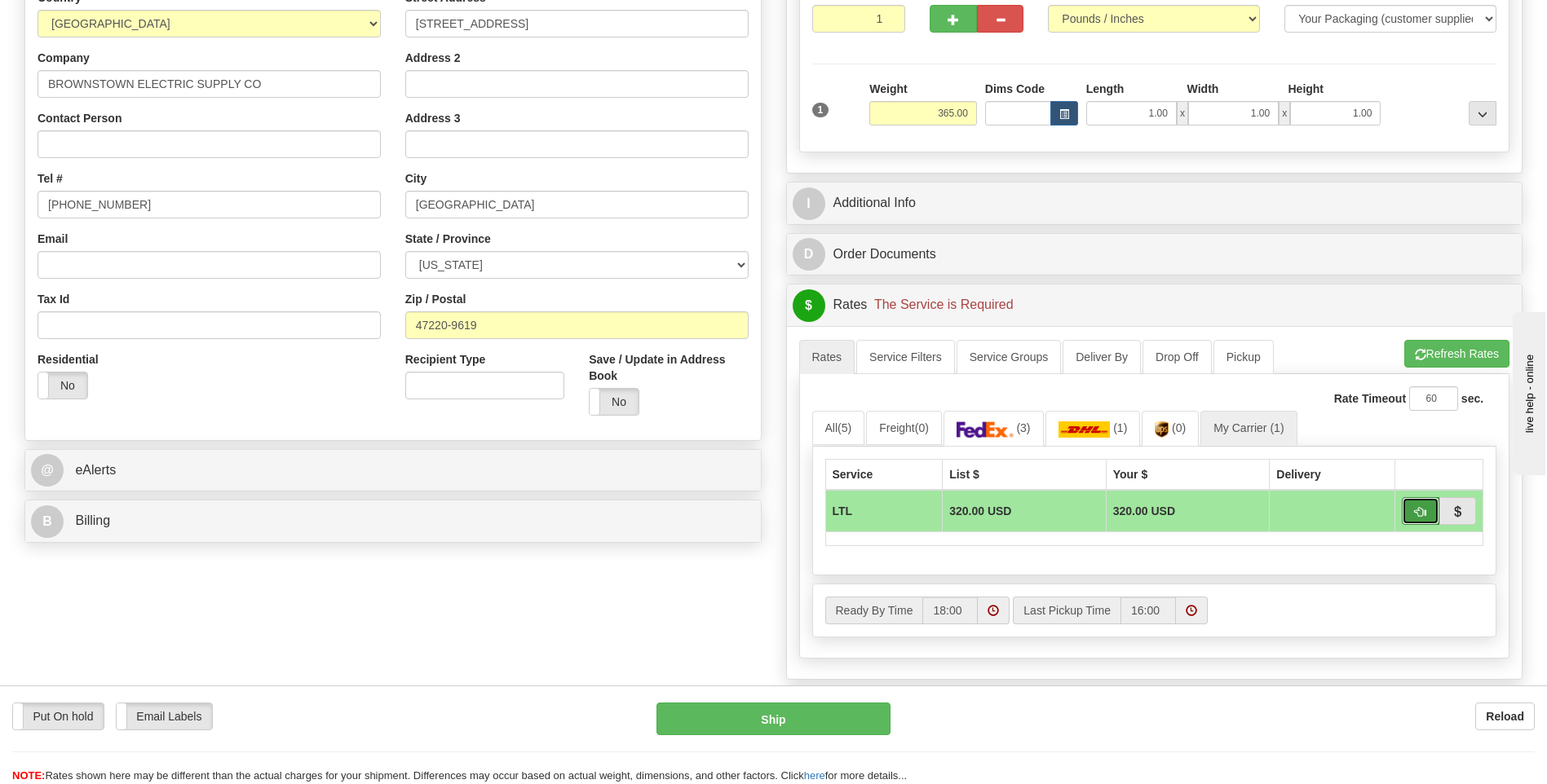
click at [1416, 514] on span "button" at bounding box center [1420, 512] width 11 height 10
type input "00"
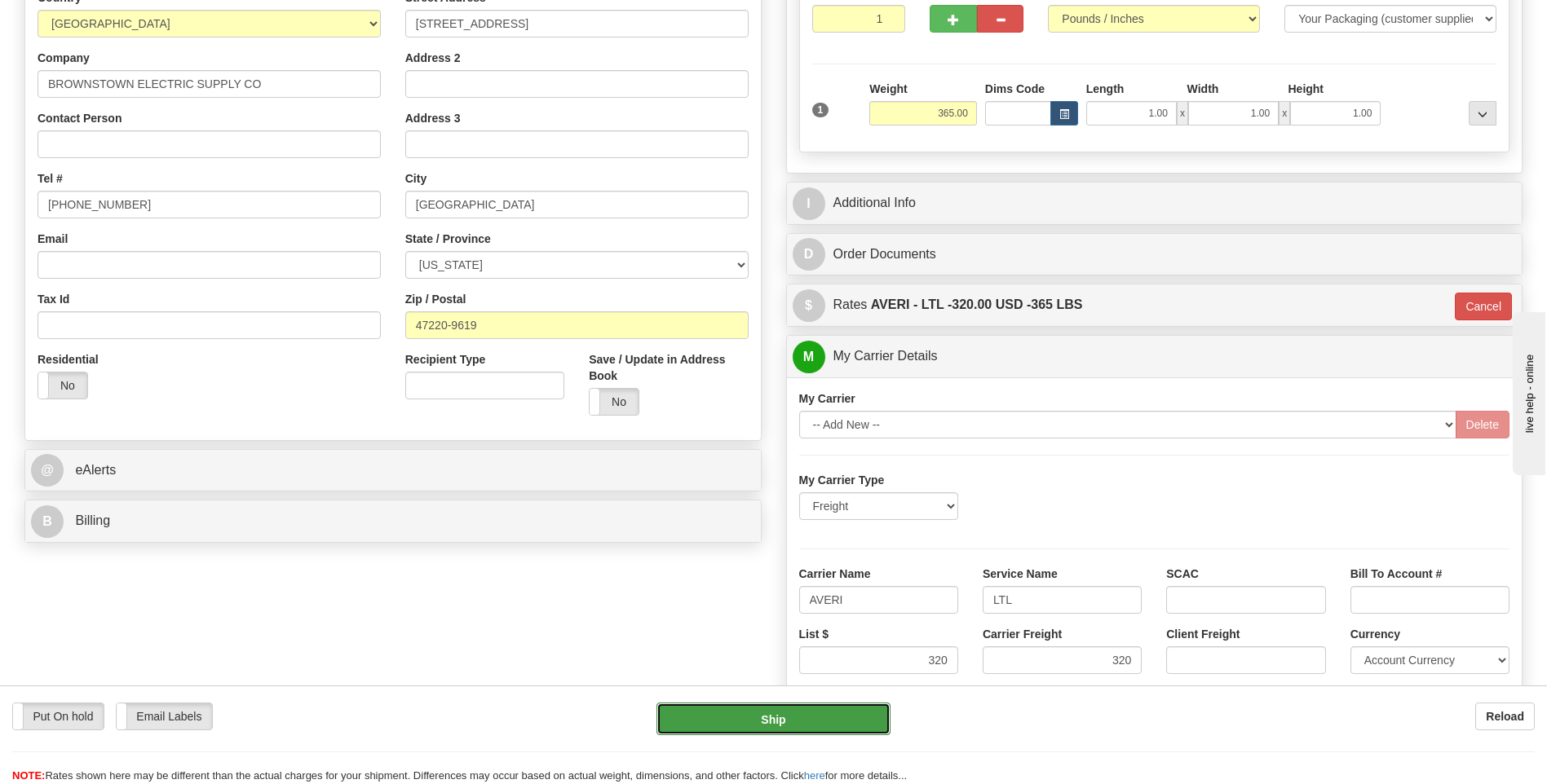
click at [862, 710] on button "Ship" at bounding box center [773, 718] width 233 height 32
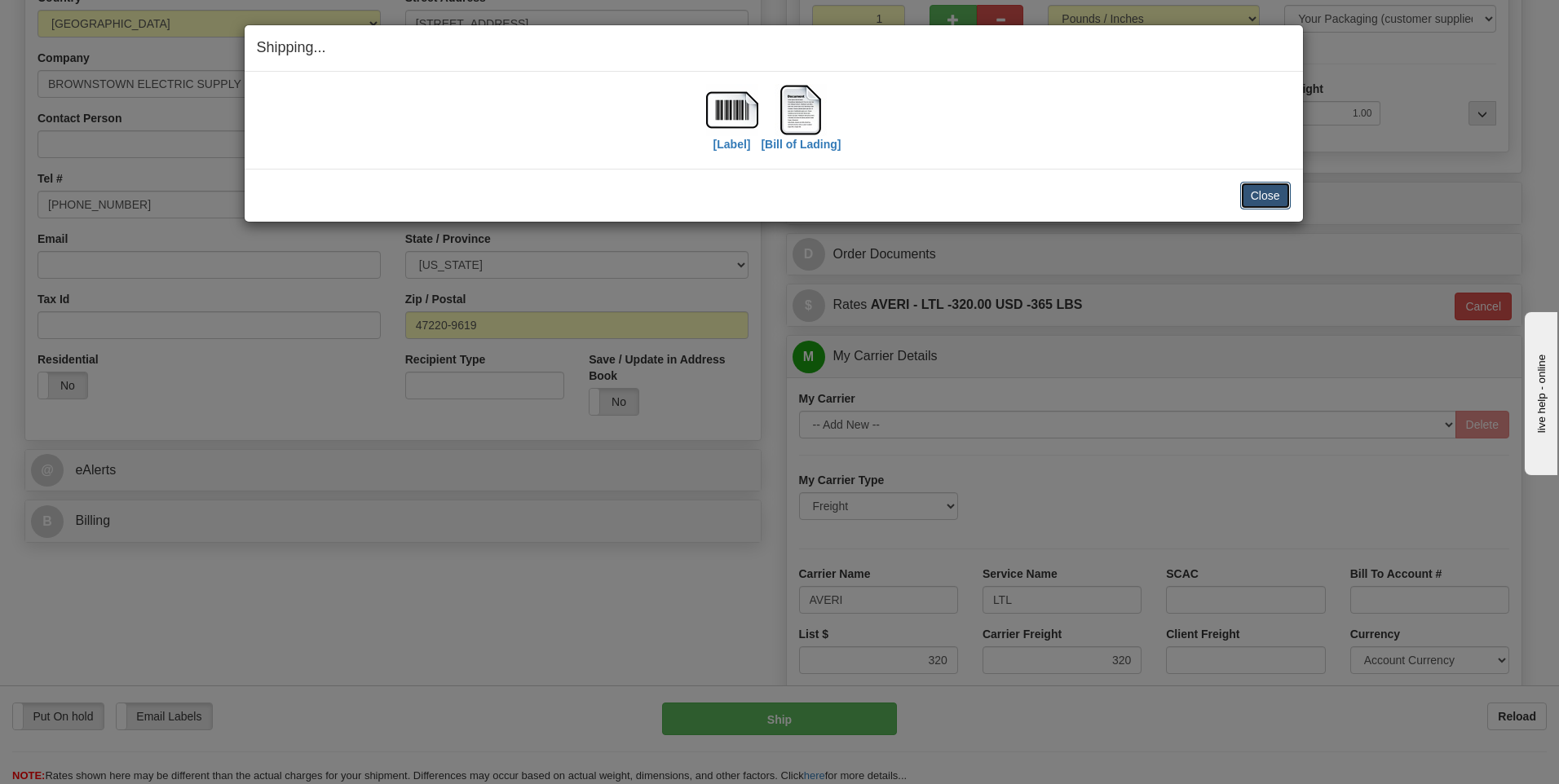
click at [1258, 197] on button "Close" at bounding box center [1266, 196] width 51 height 28
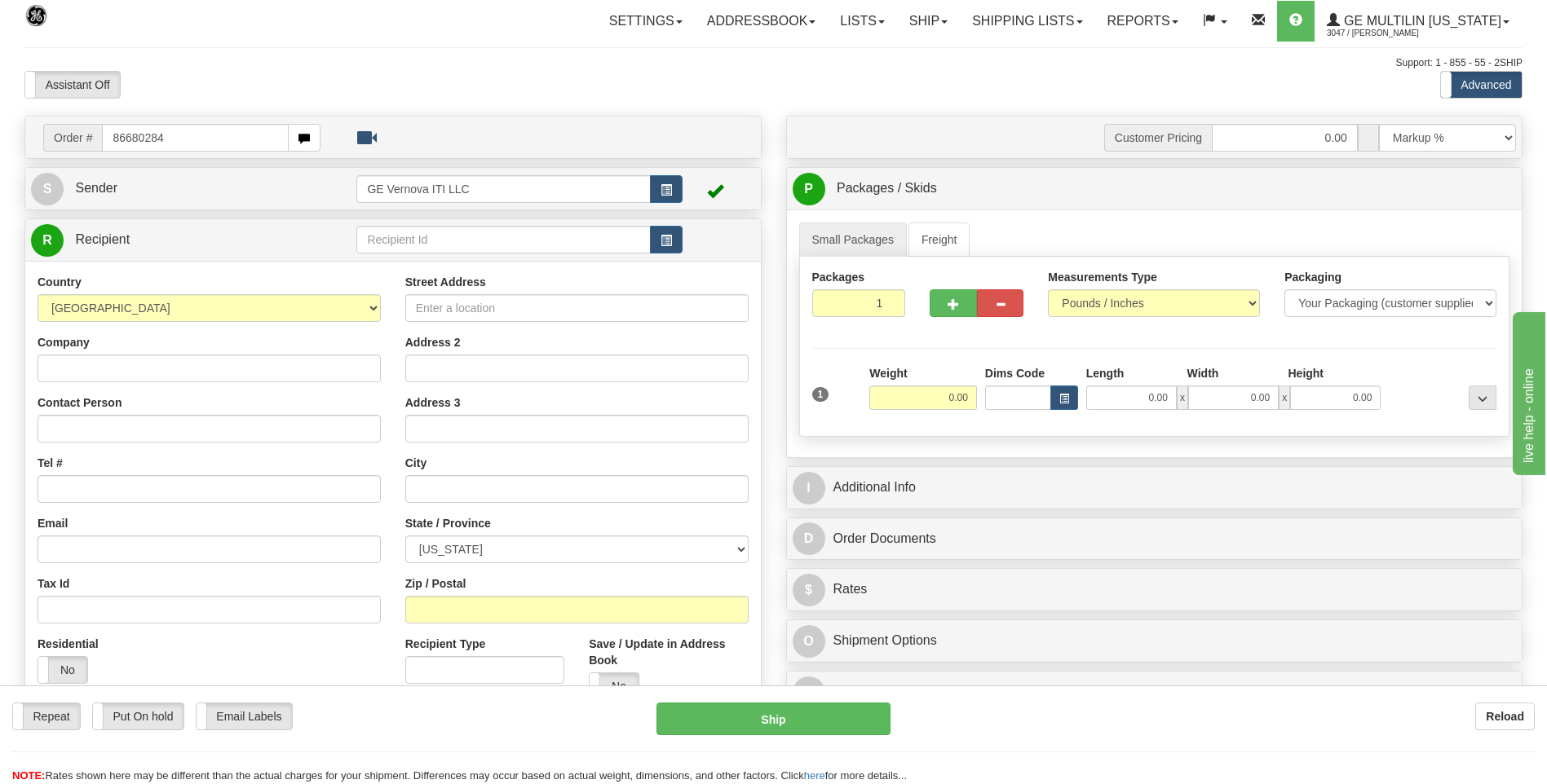
type input "86680284"
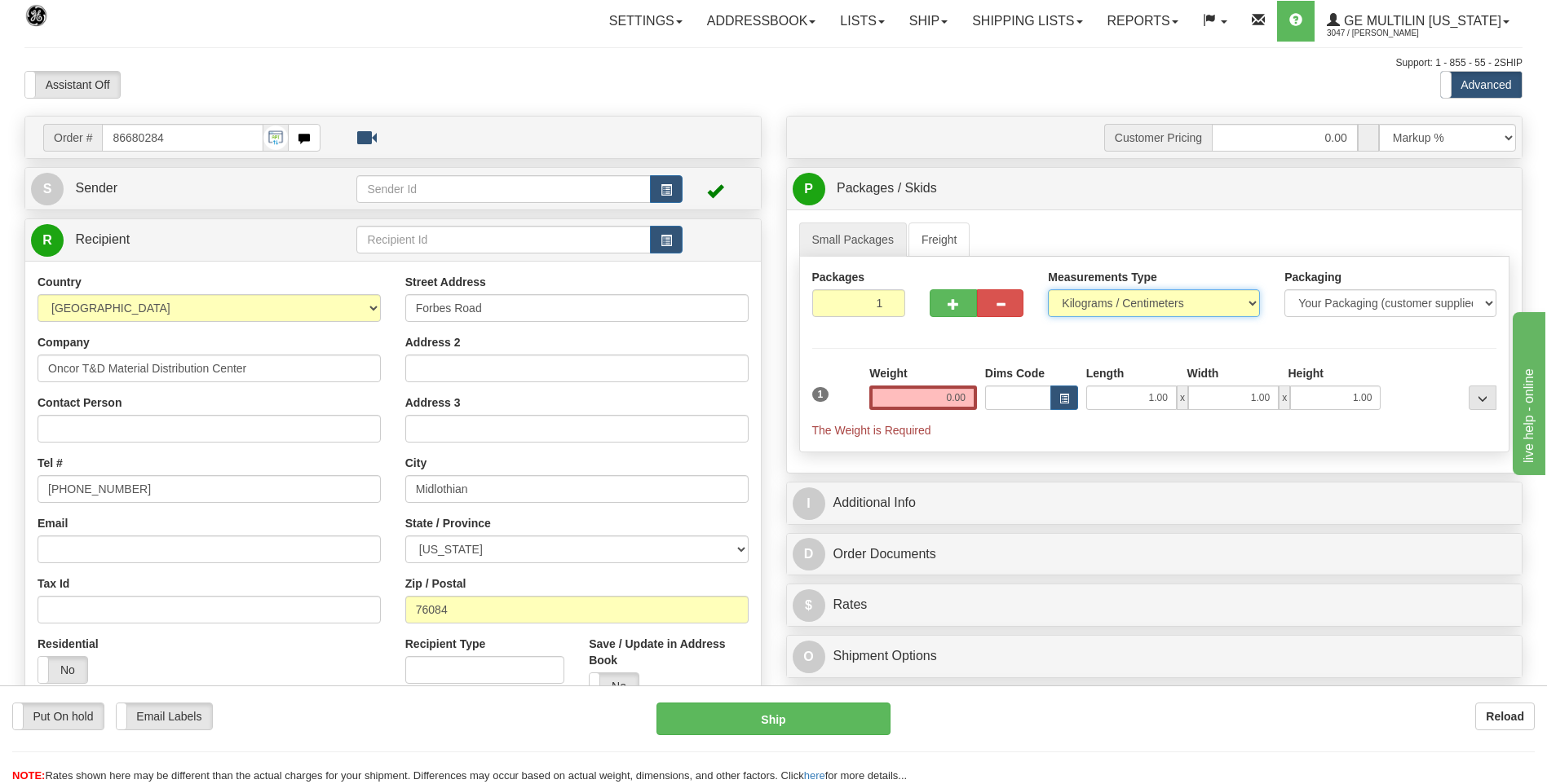
click at [1103, 312] on select "Pounds / Inches Kilograms / Centimeters" at bounding box center [1154, 304] width 212 height 28
select select "0"
click at [1048, 290] on select "Pounds / Inches Kilograms / Centimeters" at bounding box center [1154, 304] width 212 height 28
click at [974, 401] on input "0.00" at bounding box center [923, 398] width 108 height 24
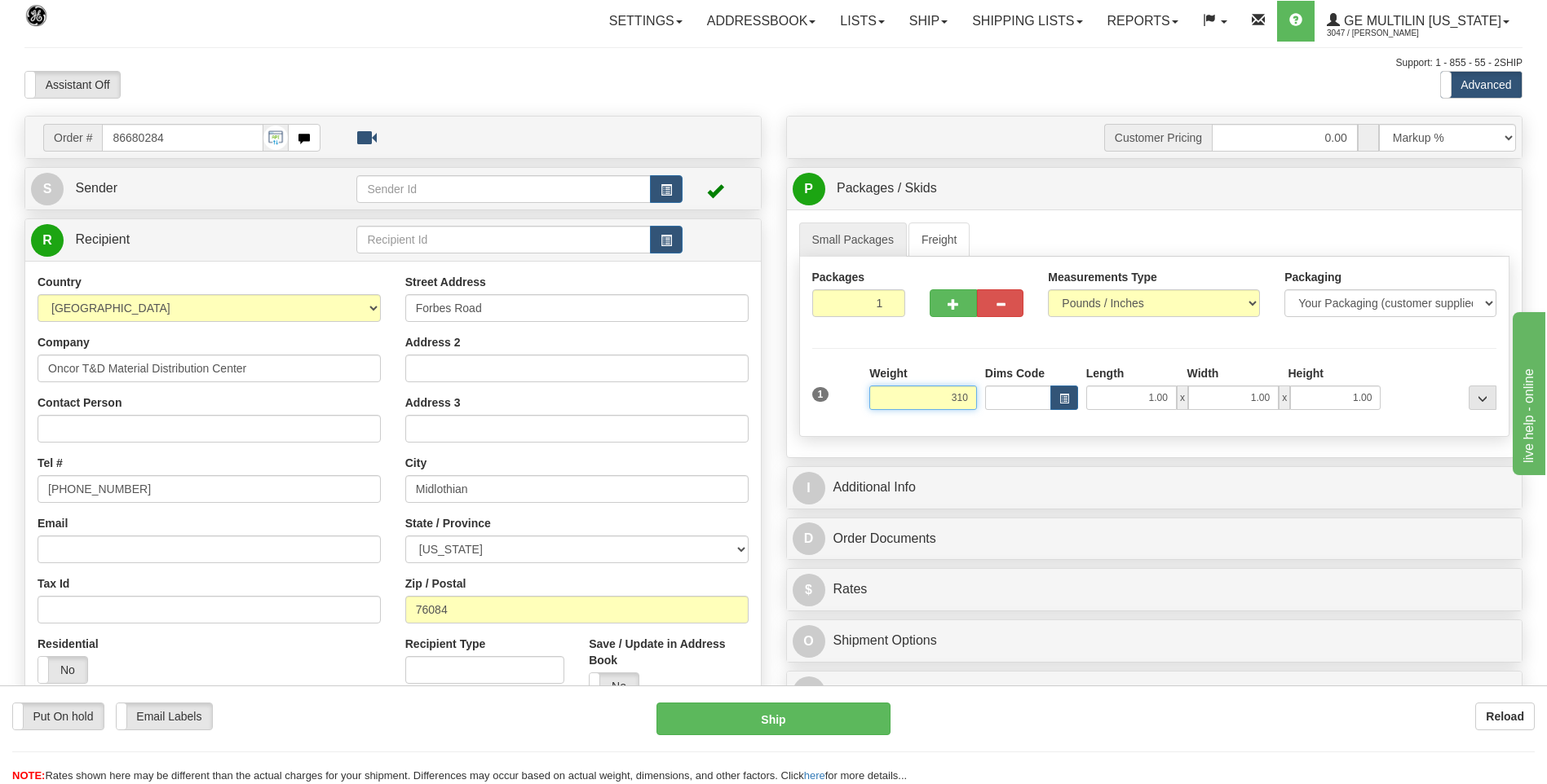
click button "Delete" at bounding box center [0, 0] width 0 height 0
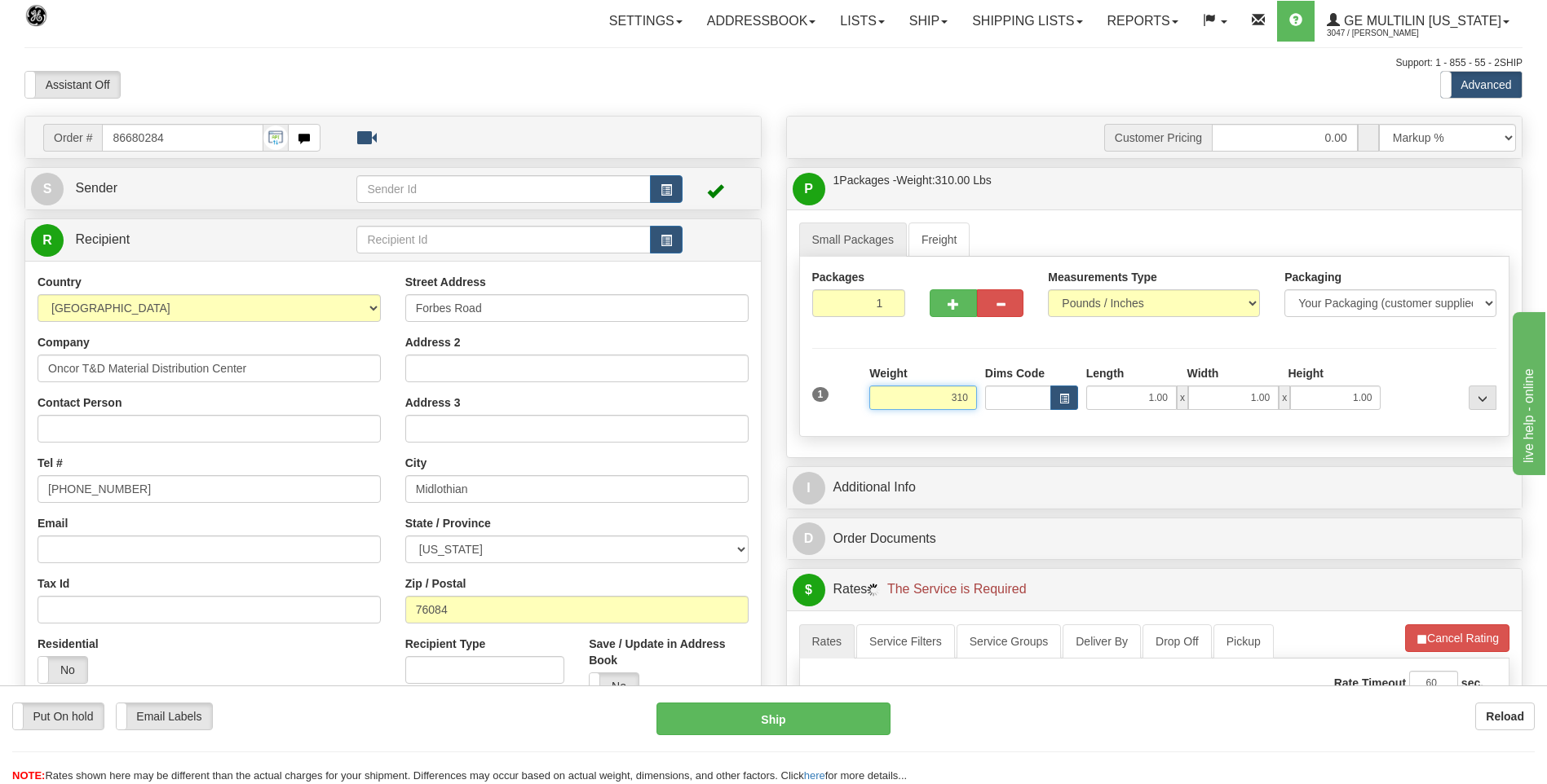
type input "310.00"
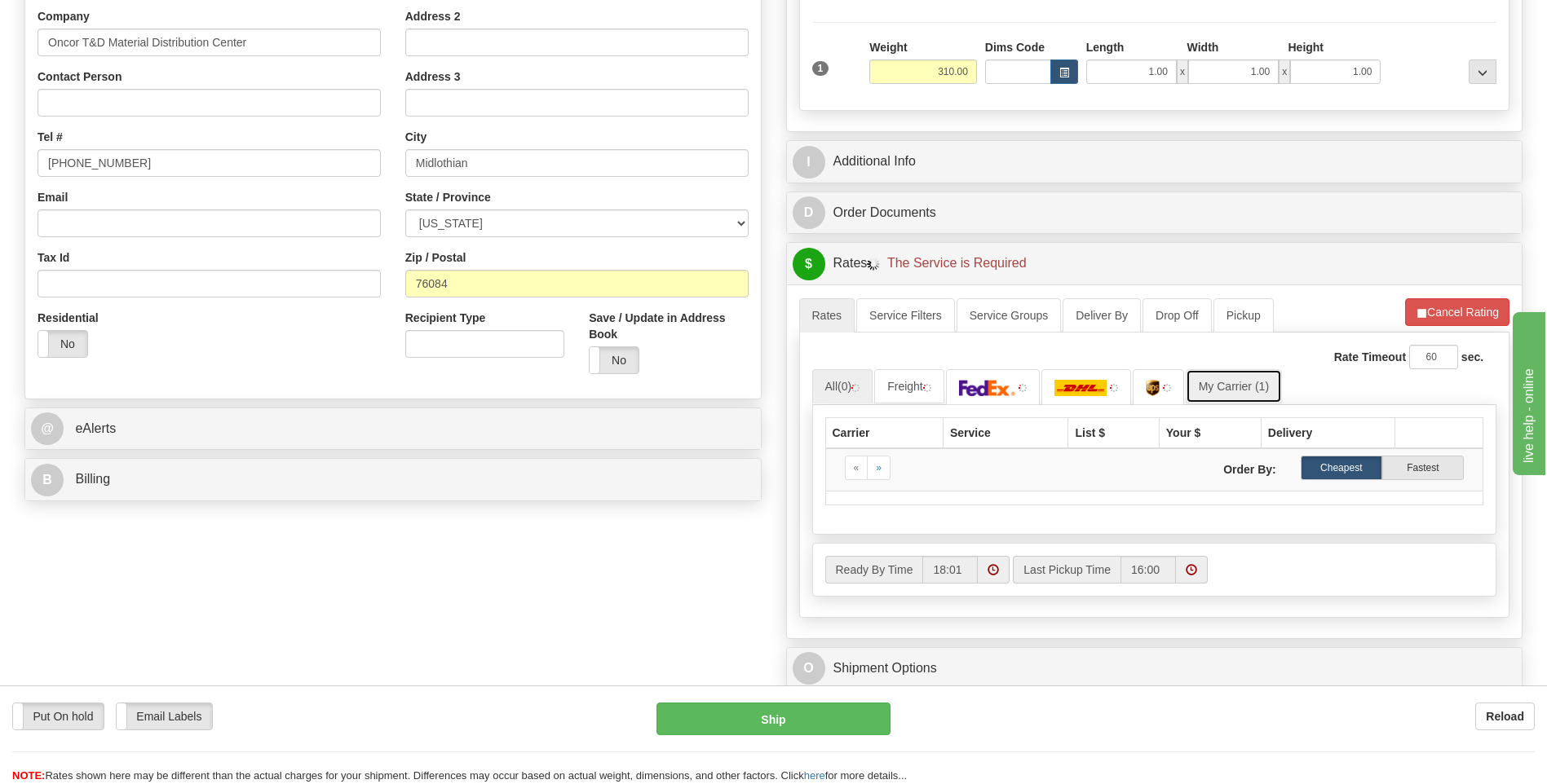
click at [1232, 386] on link "My Carrier (1)" at bounding box center [1234, 386] width 96 height 34
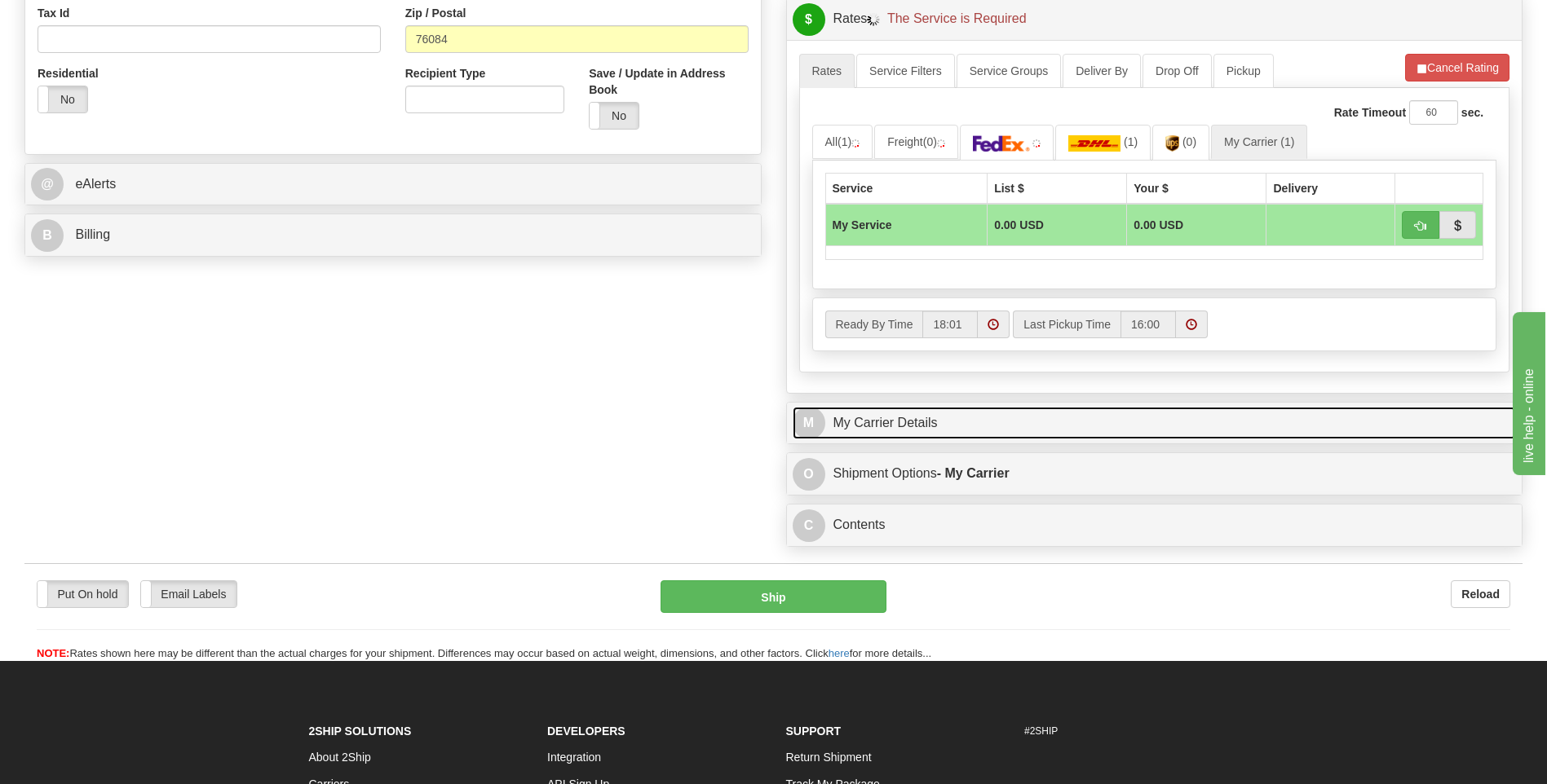
click at [999, 424] on link "M My Carrier Details" at bounding box center [1154, 424] width 724 height 33
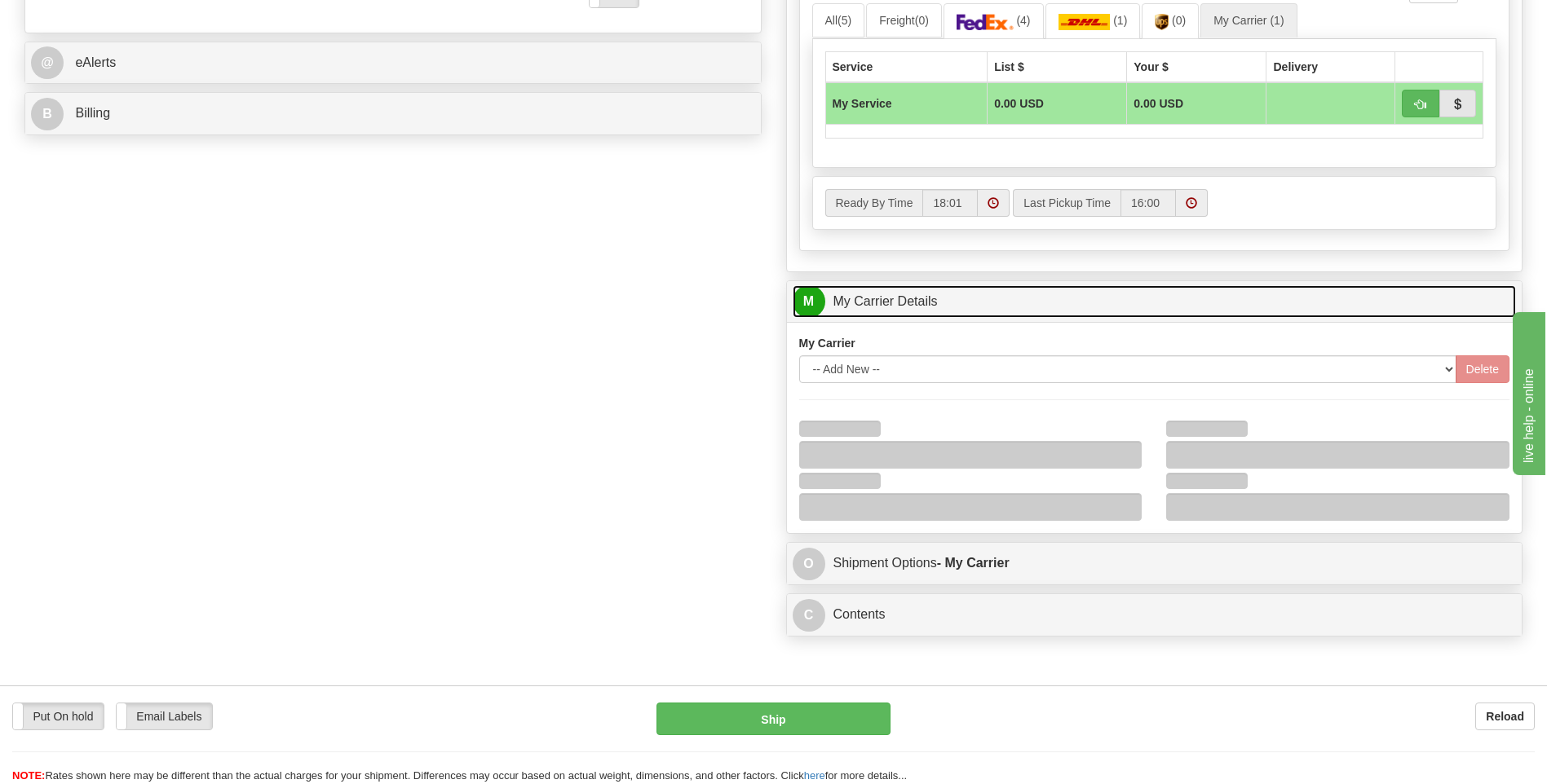
scroll to position [815, 0]
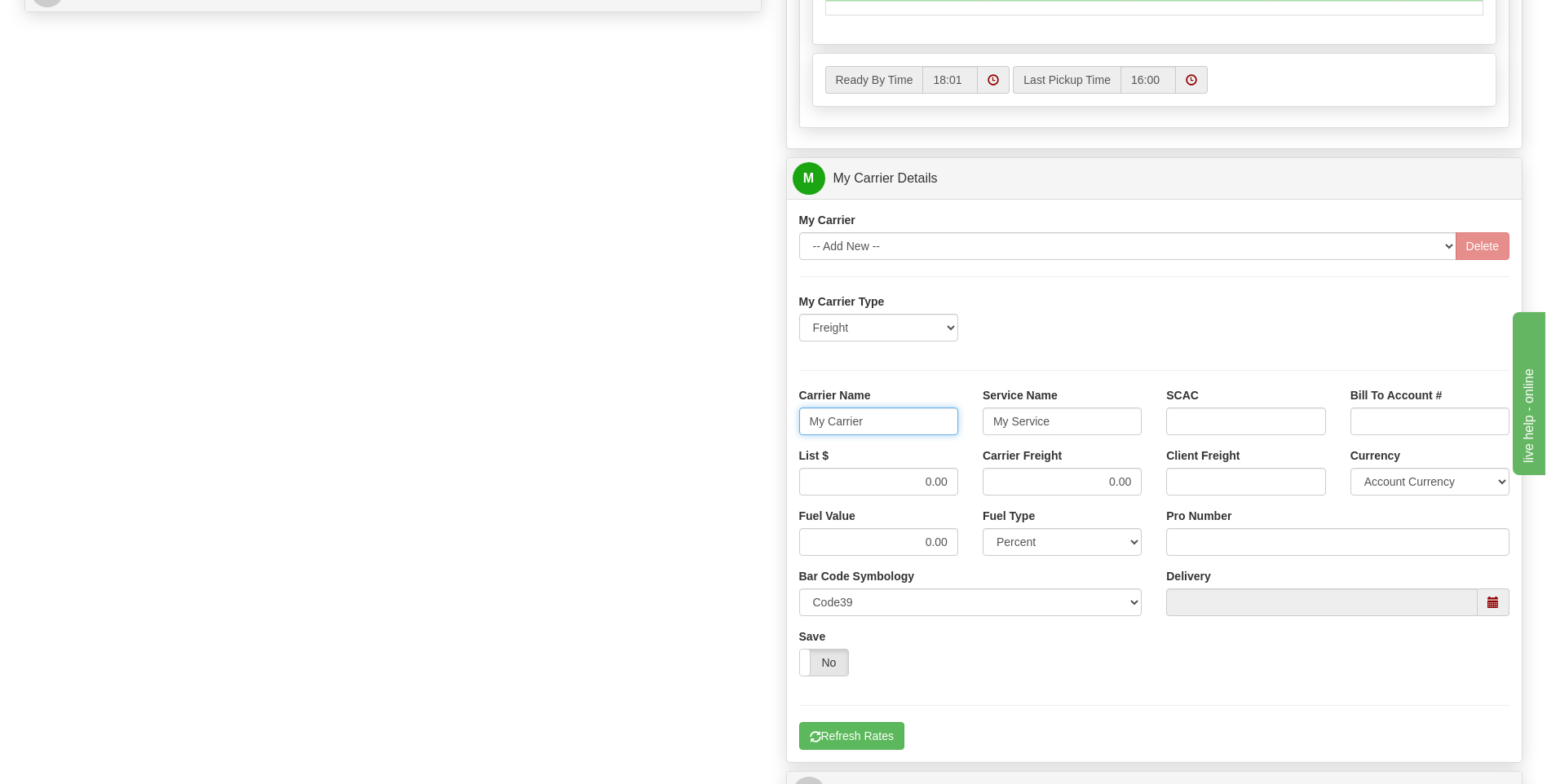
drag, startPoint x: 897, startPoint y: 427, endPoint x: 816, endPoint y: 427, distance: 81.0
click at [816, 427] on input "My Carrier" at bounding box center [879, 422] width 159 height 28
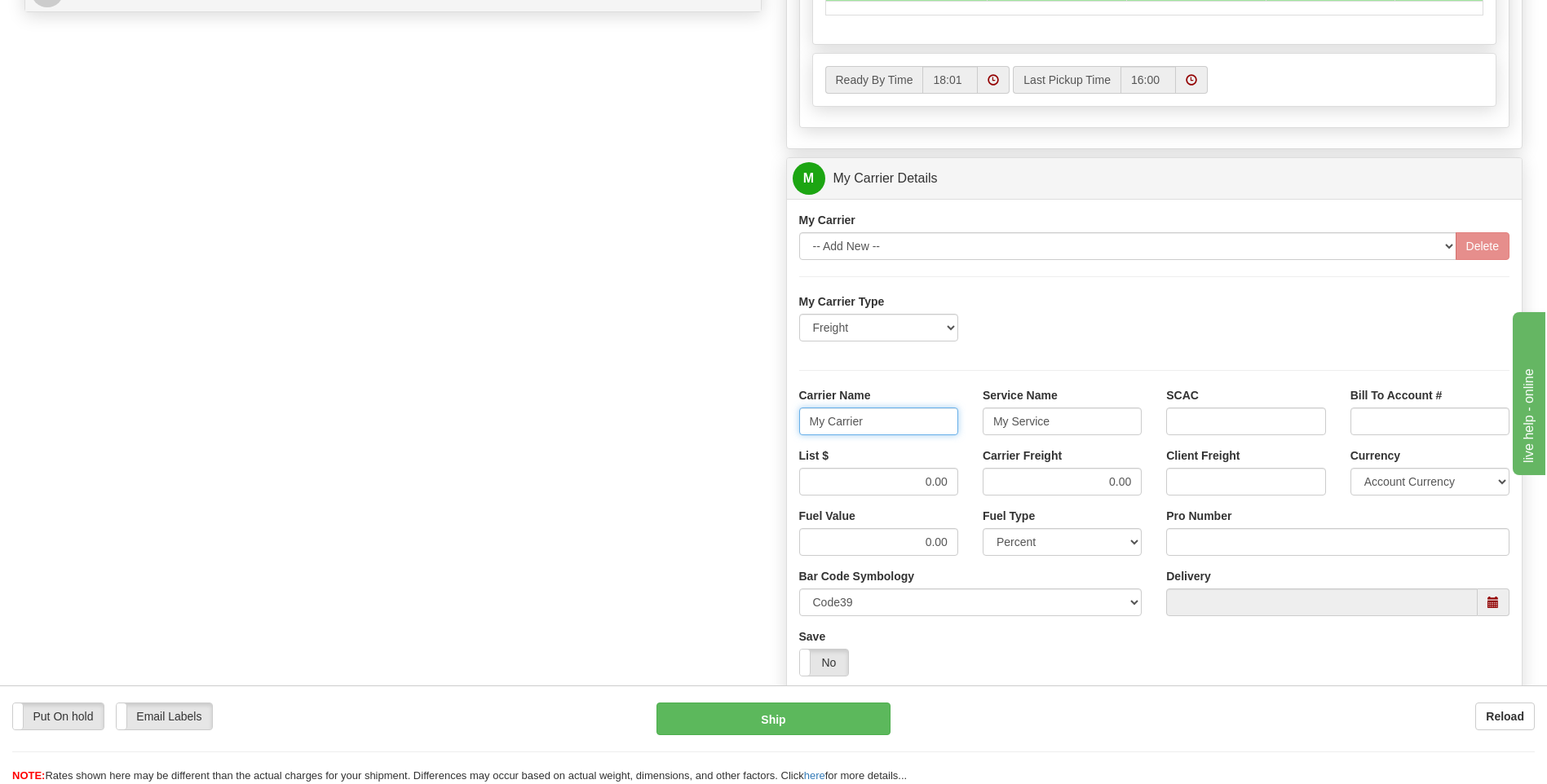
type input "M"
click button "Delete" at bounding box center [0, 0] width 0 height 0
type input "AVERI"
select select "IN"
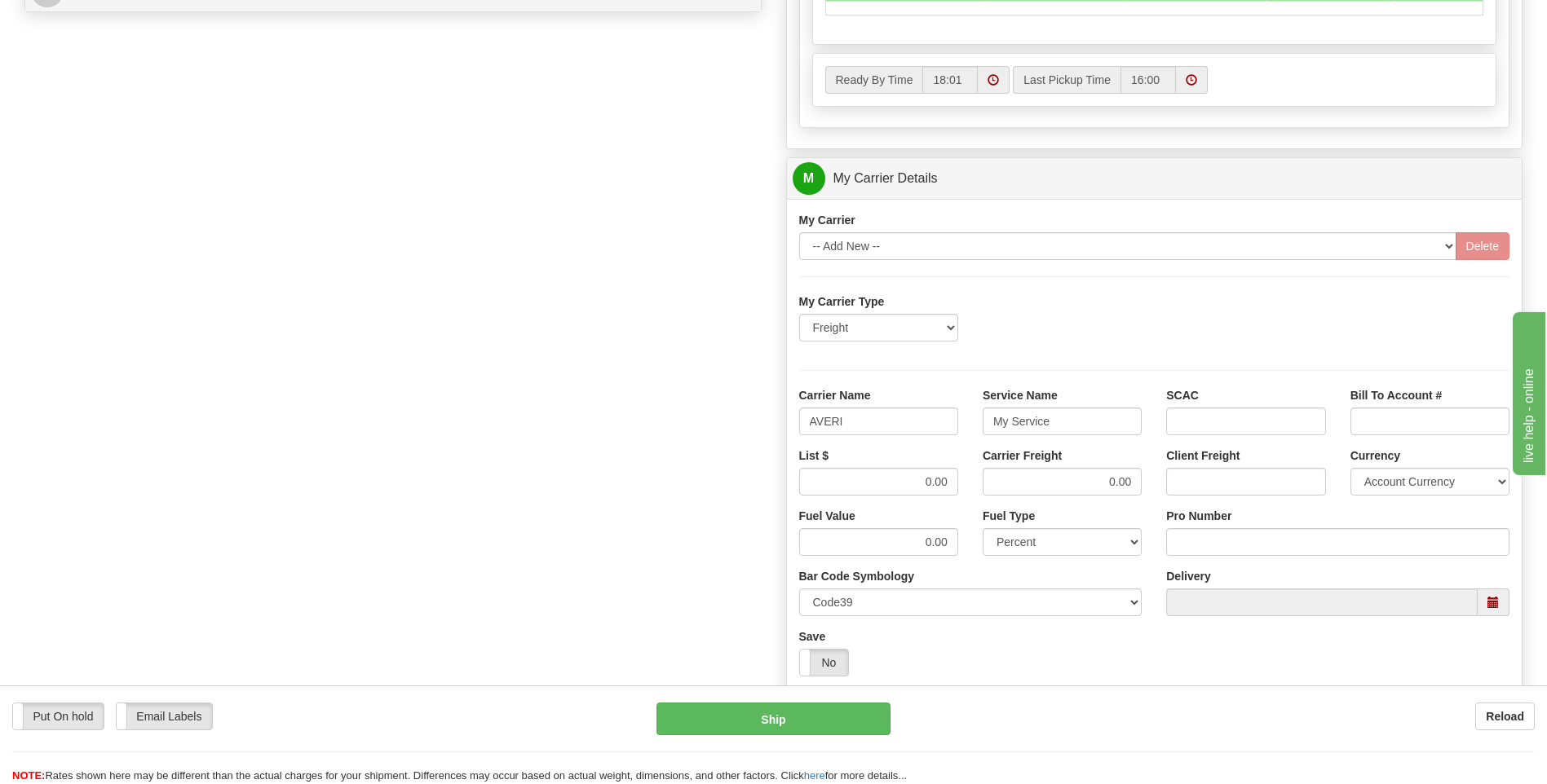
type input "0760160838"
drag, startPoint x: 1065, startPoint y: 416, endPoint x: 961, endPoint y: 424, distance: 104.3
click at [961, 424] on div "Carrier Name AVERI Service Name My Service SCAC Bill To Account #" at bounding box center [1155, 416] width 735 height 60
type input "LTL"
drag, startPoint x: 954, startPoint y: 482, endPoint x: 880, endPoint y: 481, distance: 74.0
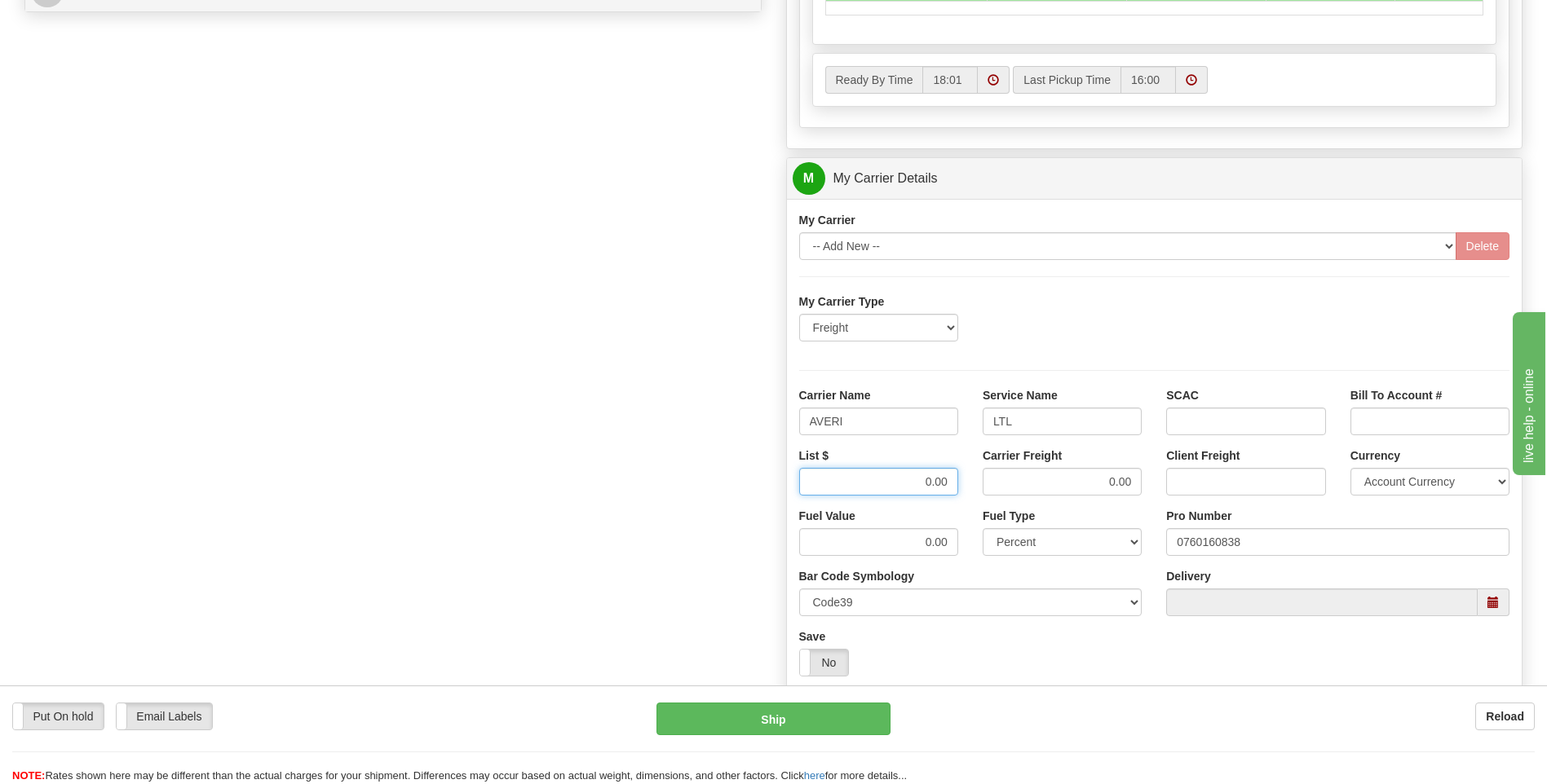
click at [880, 481] on input "0.00" at bounding box center [879, 482] width 159 height 28
type input "320"
drag, startPoint x: 1228, startPoint y: 542, endPoint x: 1160, endPoint y: 550, distance: 68.5
click at [1160, 549] on div "Tracking Number Pro Number 0760160838" at bounding box center [1338, 537] width 368 height 60
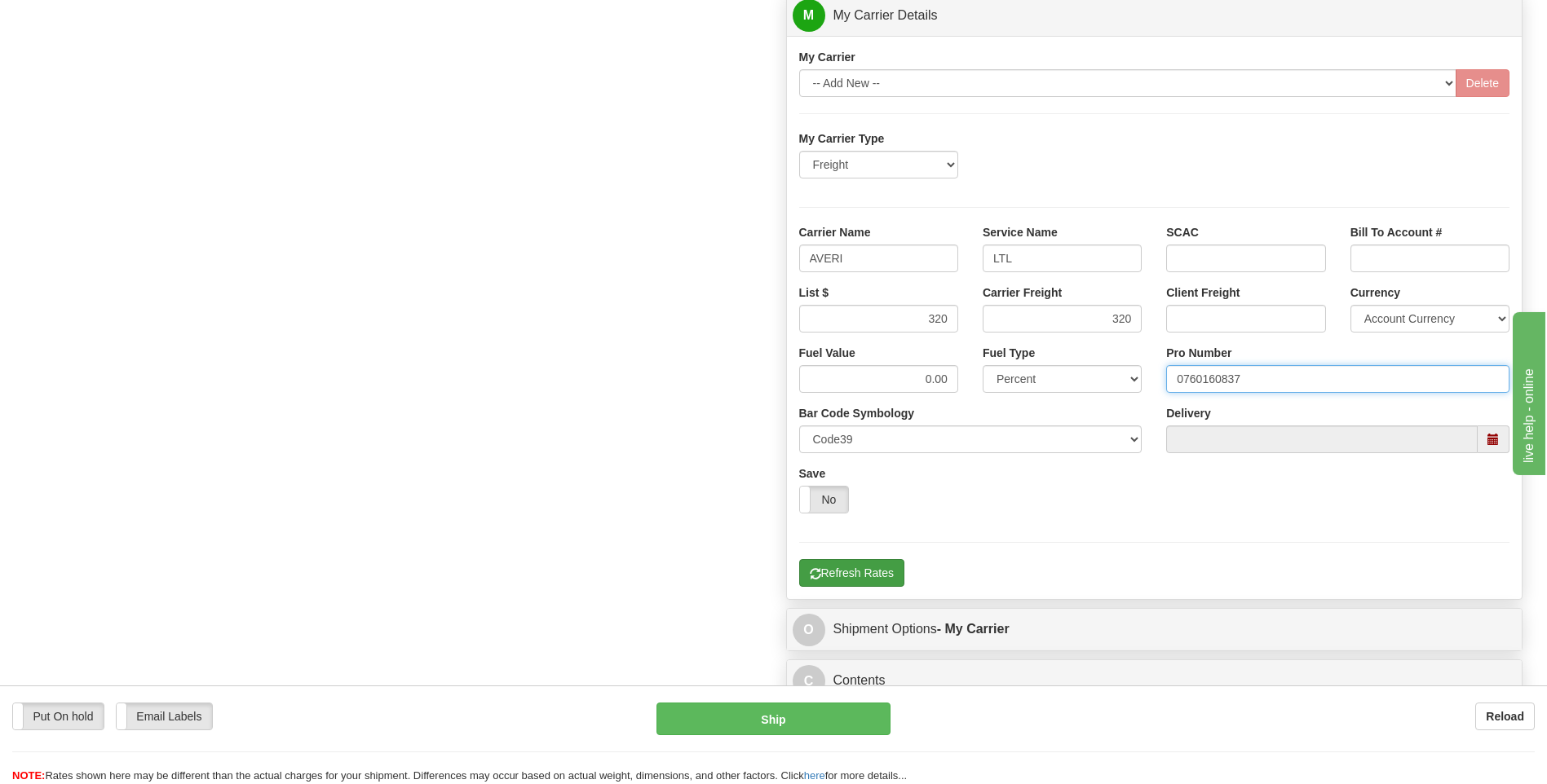
type input "0760160837"
click at [882, 565] on button "Refresh Rates" at bounding box center [852, 573] width 105 height 28
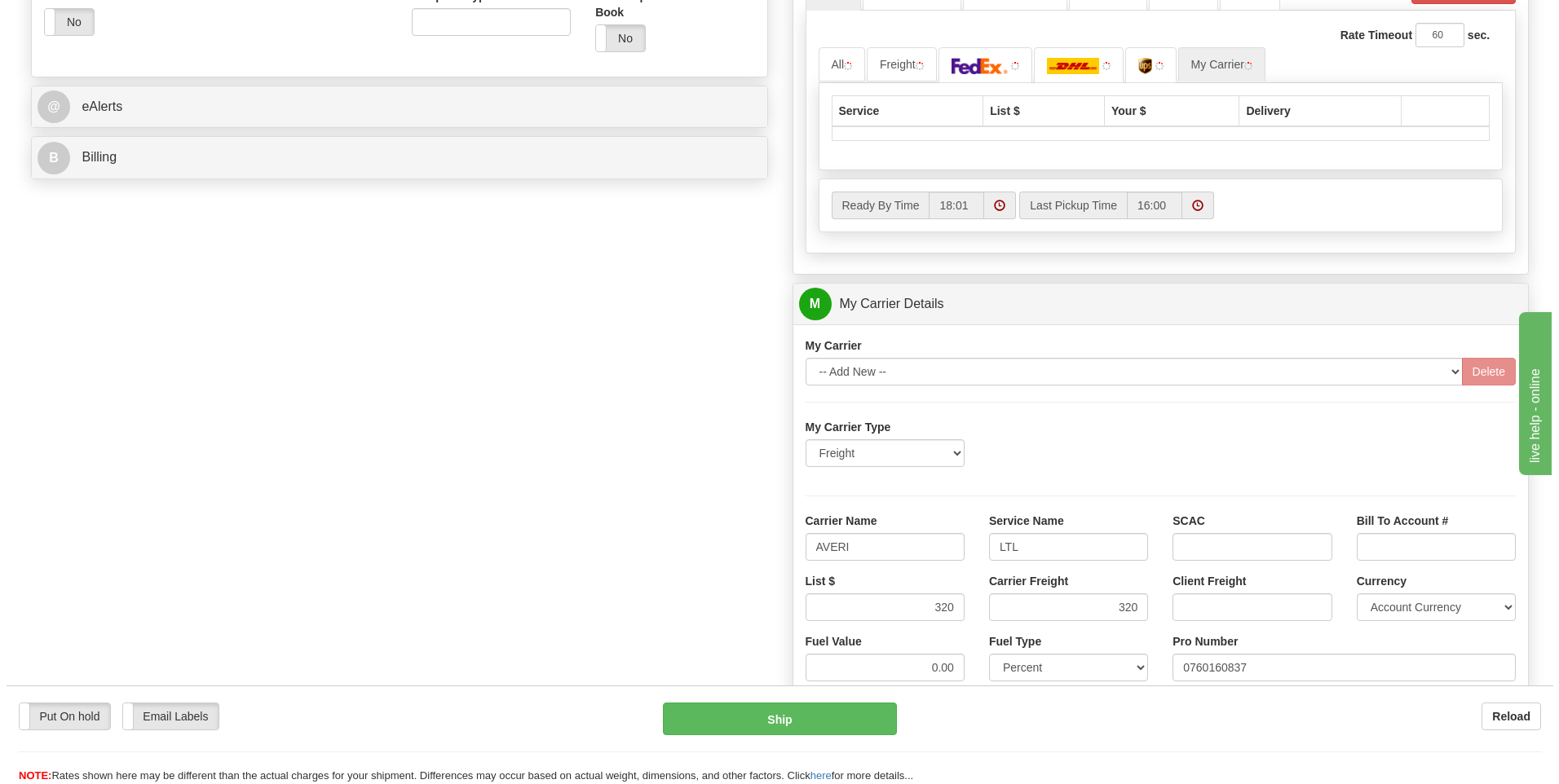
scroll to position [366, 0]
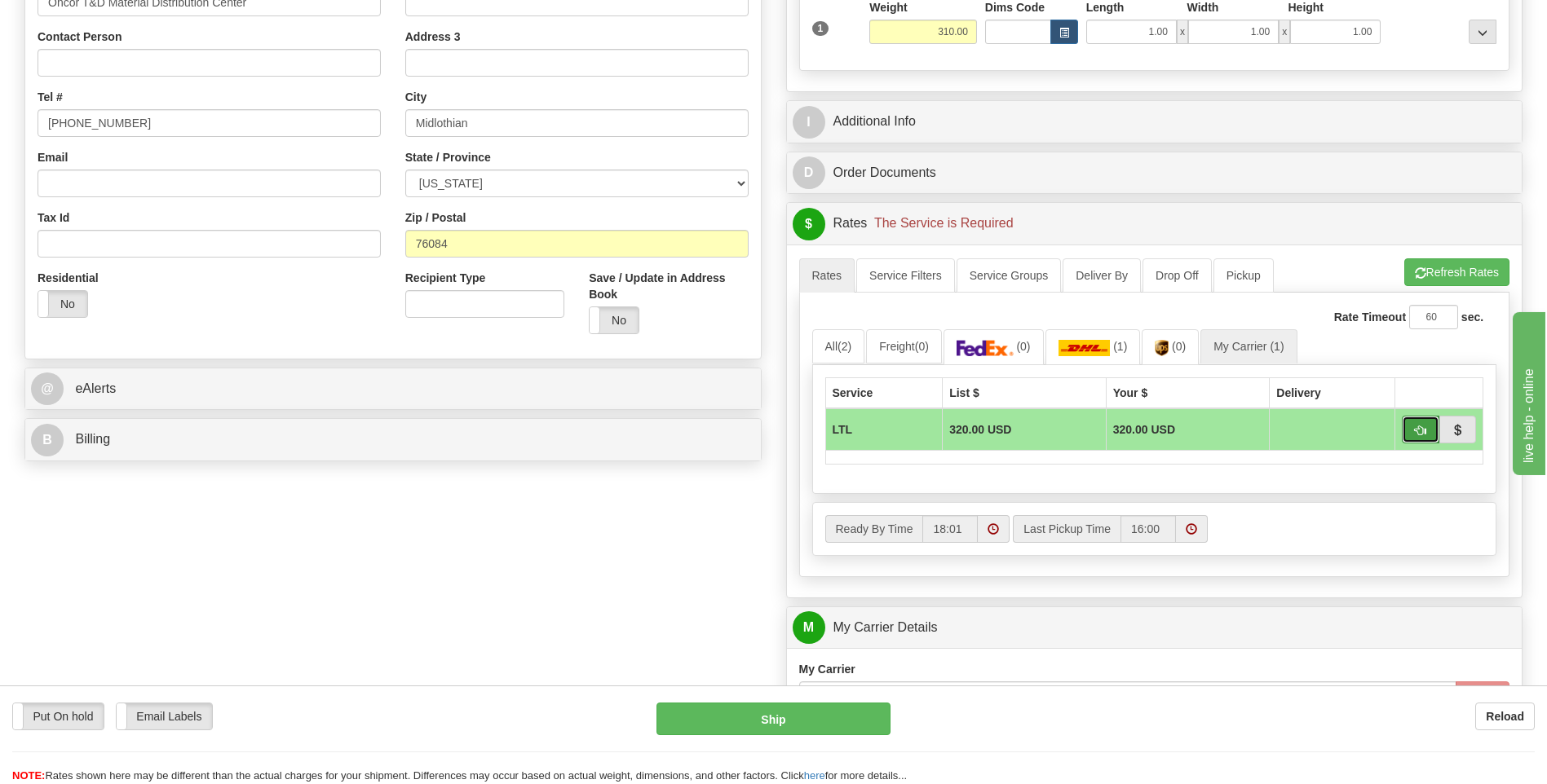
click at [1416, 438] on button "button" at bounding box center [1420, 430] width 38 height 28
type input "00"
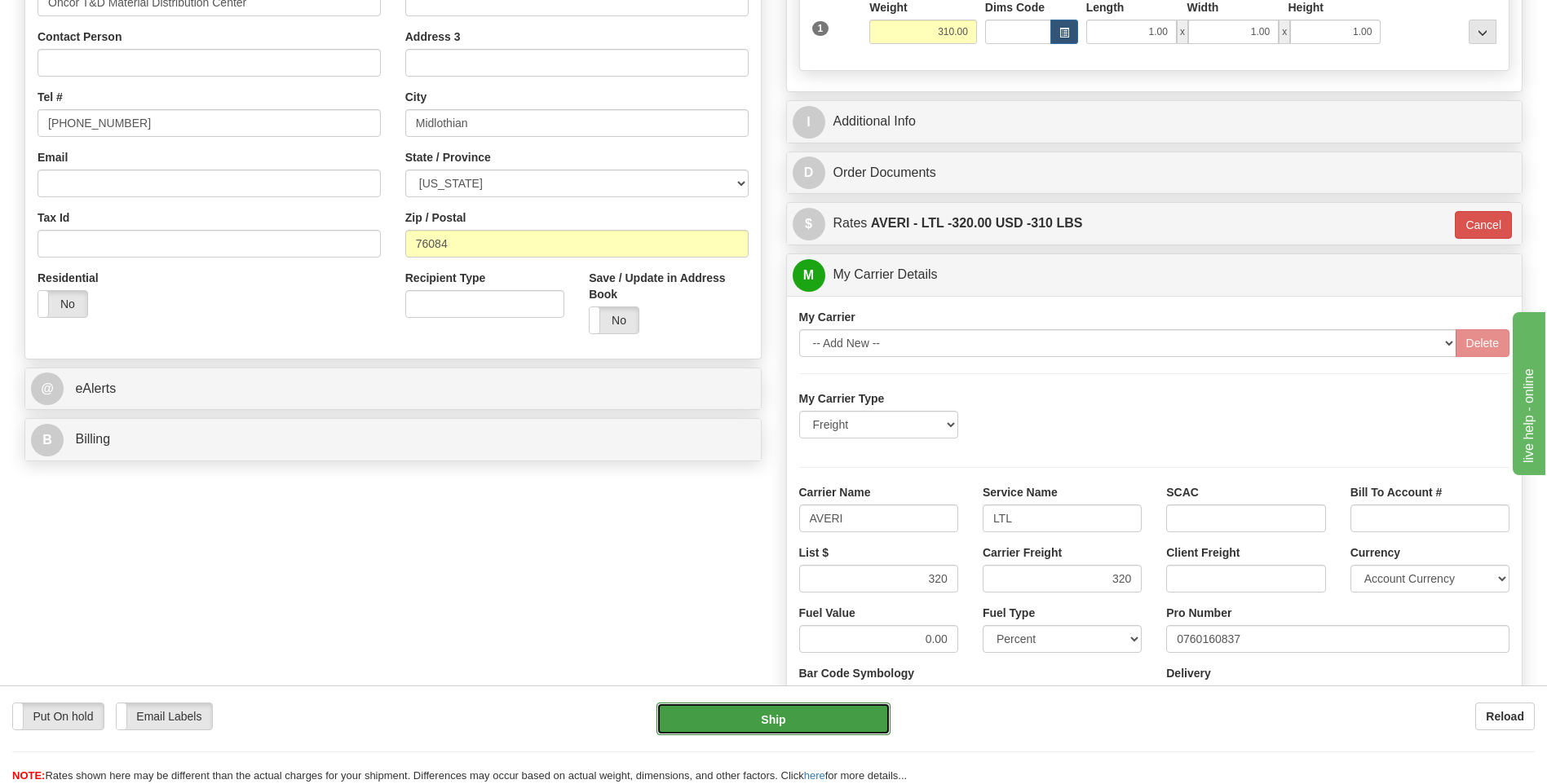
click at [827, 722] on button "Ship" at bounding box center [773, 718] width 233 height 32
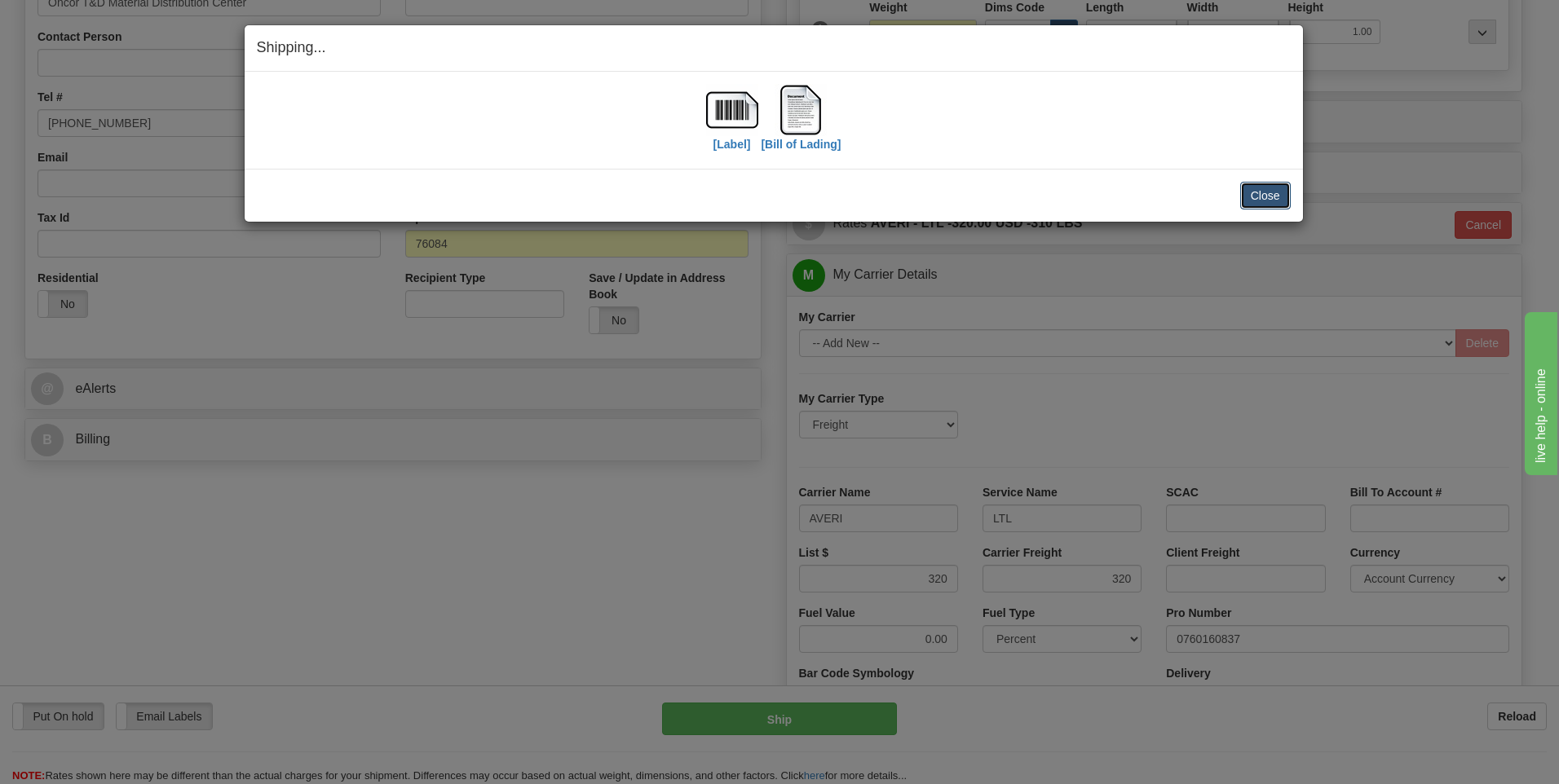
click at [1253, 201] on button "Close" at bounding box center [1266, 196] width 51 height 28
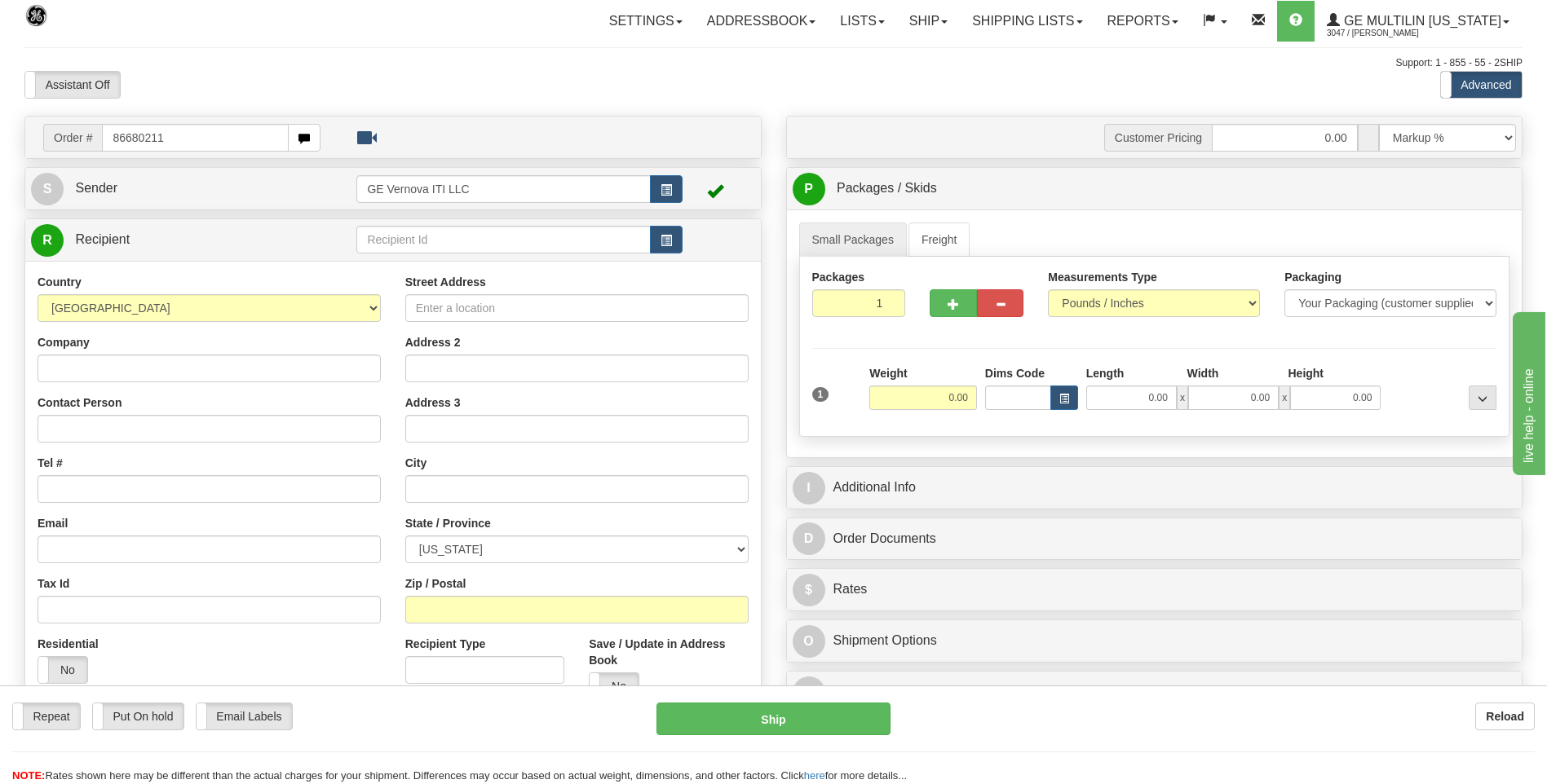
type input "86680211"
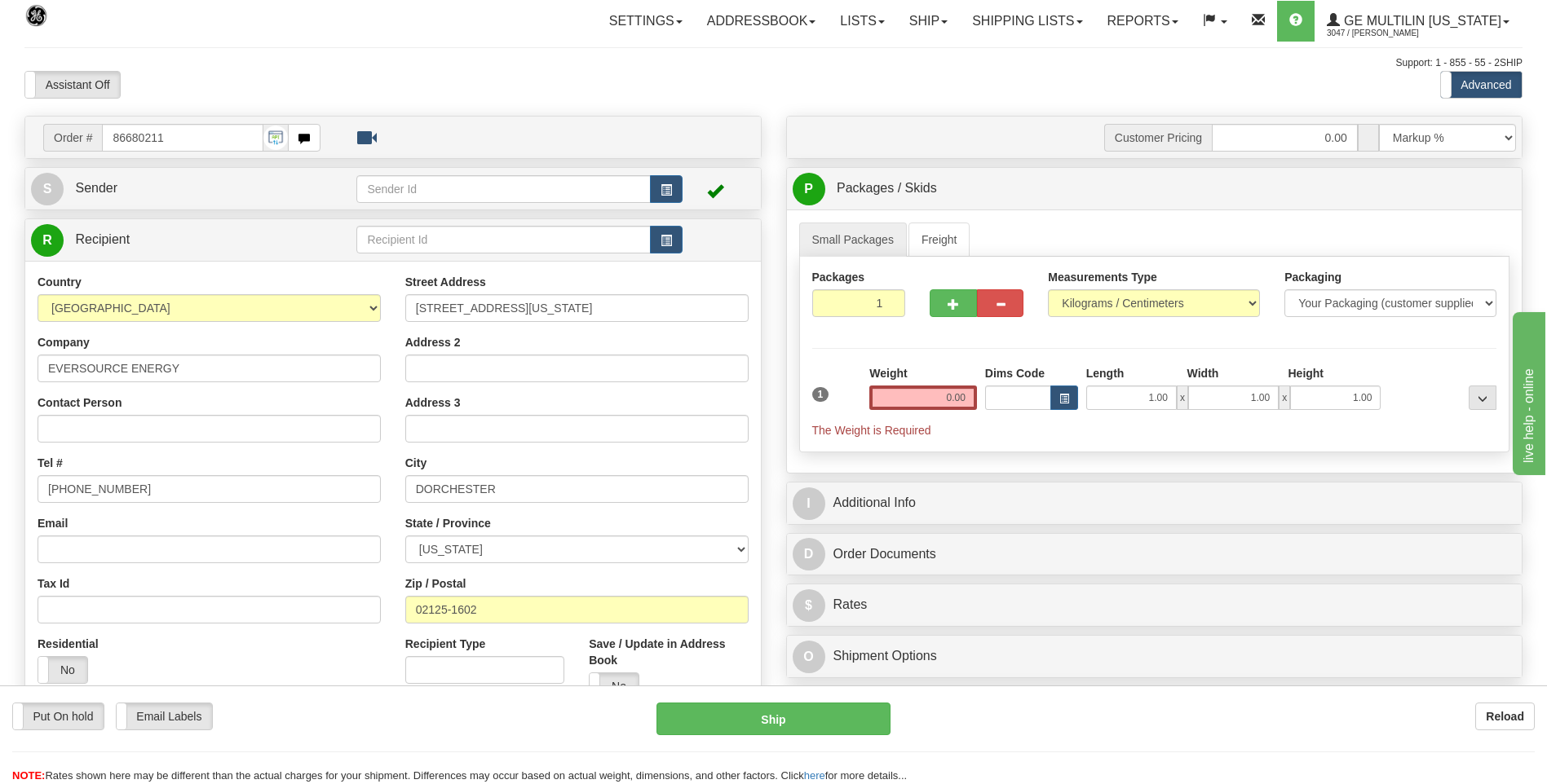
click at [1071, 289] on div "Measurements Type Pounds / Inches Kilograms / Centimeters" at bounding box center [1154, 292] width 212 height 48
click at [1076, 308] on select "Pounds / Inches Kilograms / Centimeters" at bounding box center [1154, 304] width 212 height 28
select select "0"
click at [1048, 290] on select "Pounds / Inches Kilograms / Centimeters" at bounding box center [1154, 304] width 212 height 28
click at [970, 395] on input "0.00" at bounding box center [923, 398] width 108 height 24
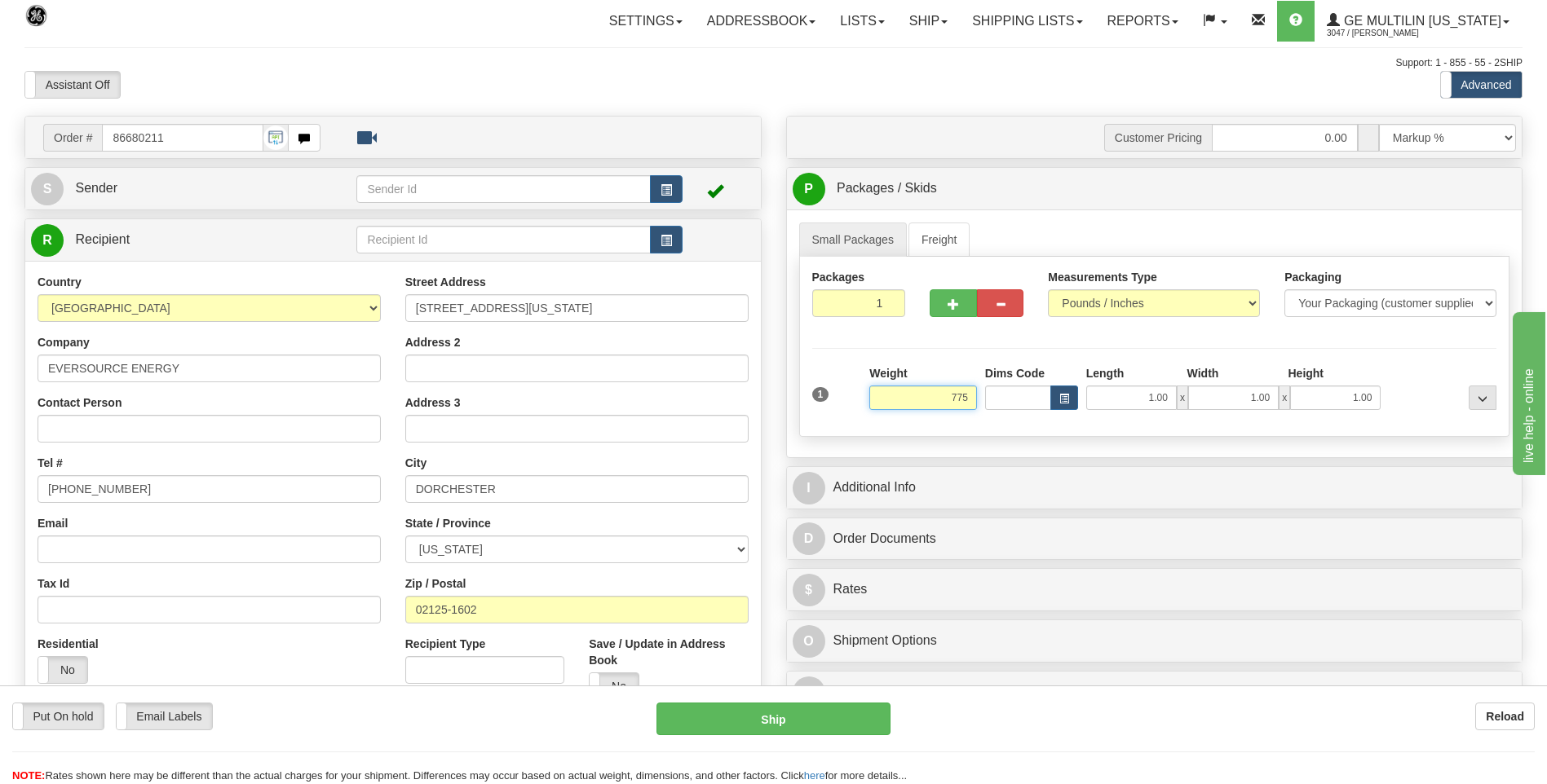
click button "Delete" at bounding box center [0, 0] width 0 height 0
type input "775.00"
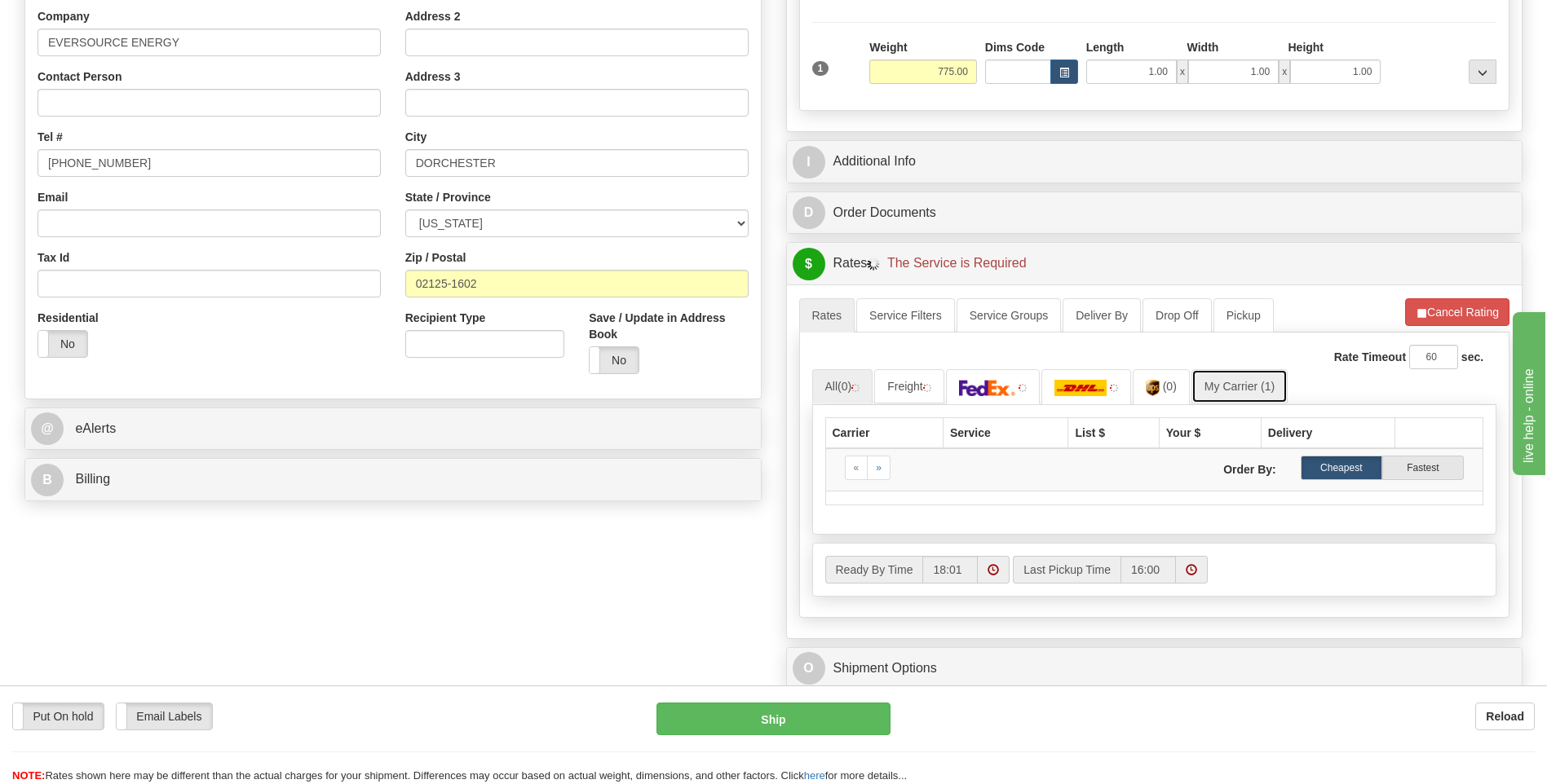
click at [1240, 384] on link "My Carrier (1)" at bounding box center [1240, 386] width 96 height 34
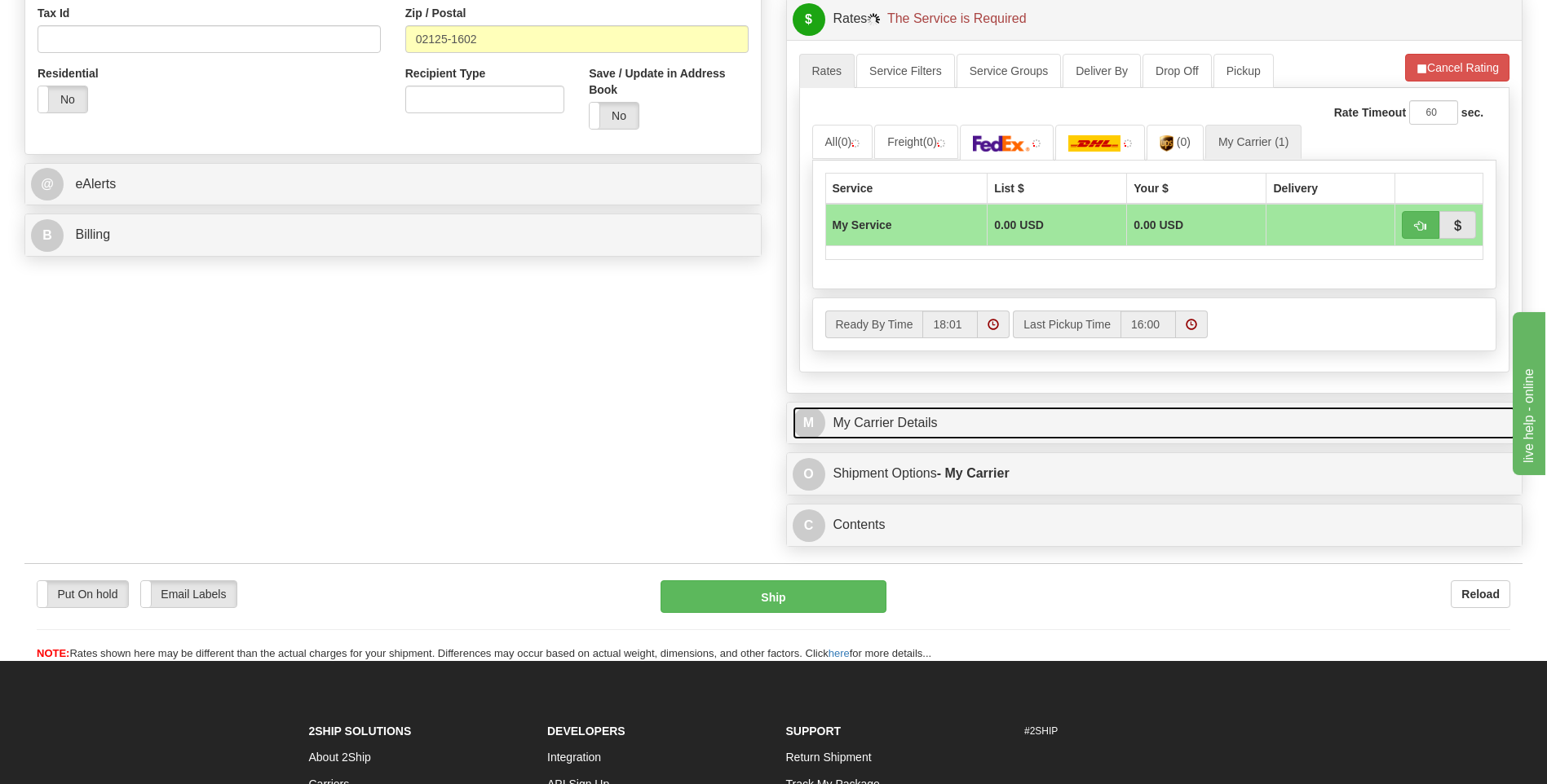
click at [943, 413] on link "M My Carrier Details" at bounding box center [1154, 424] width 724 height 33
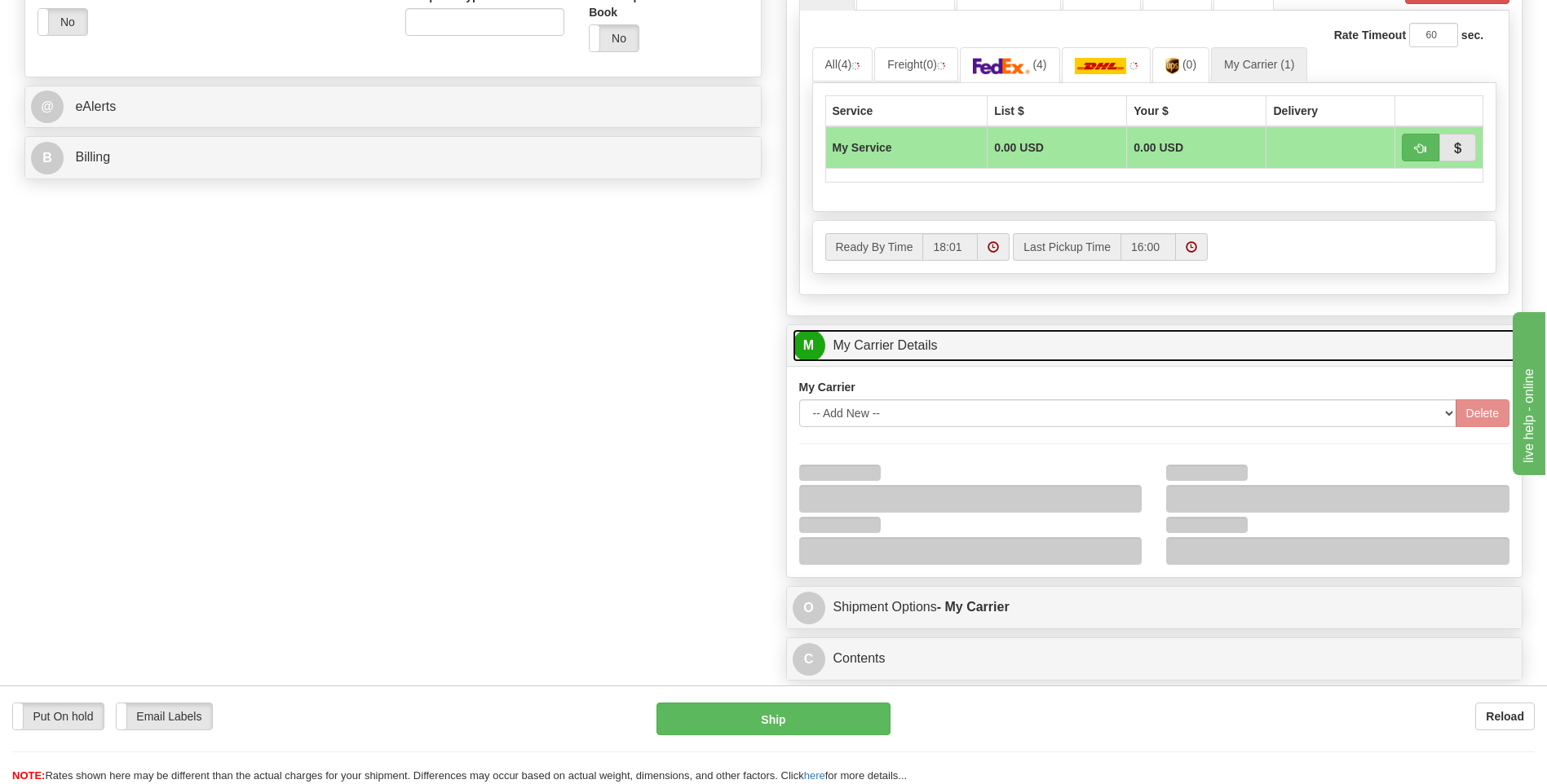
scroll to position [733, 0]
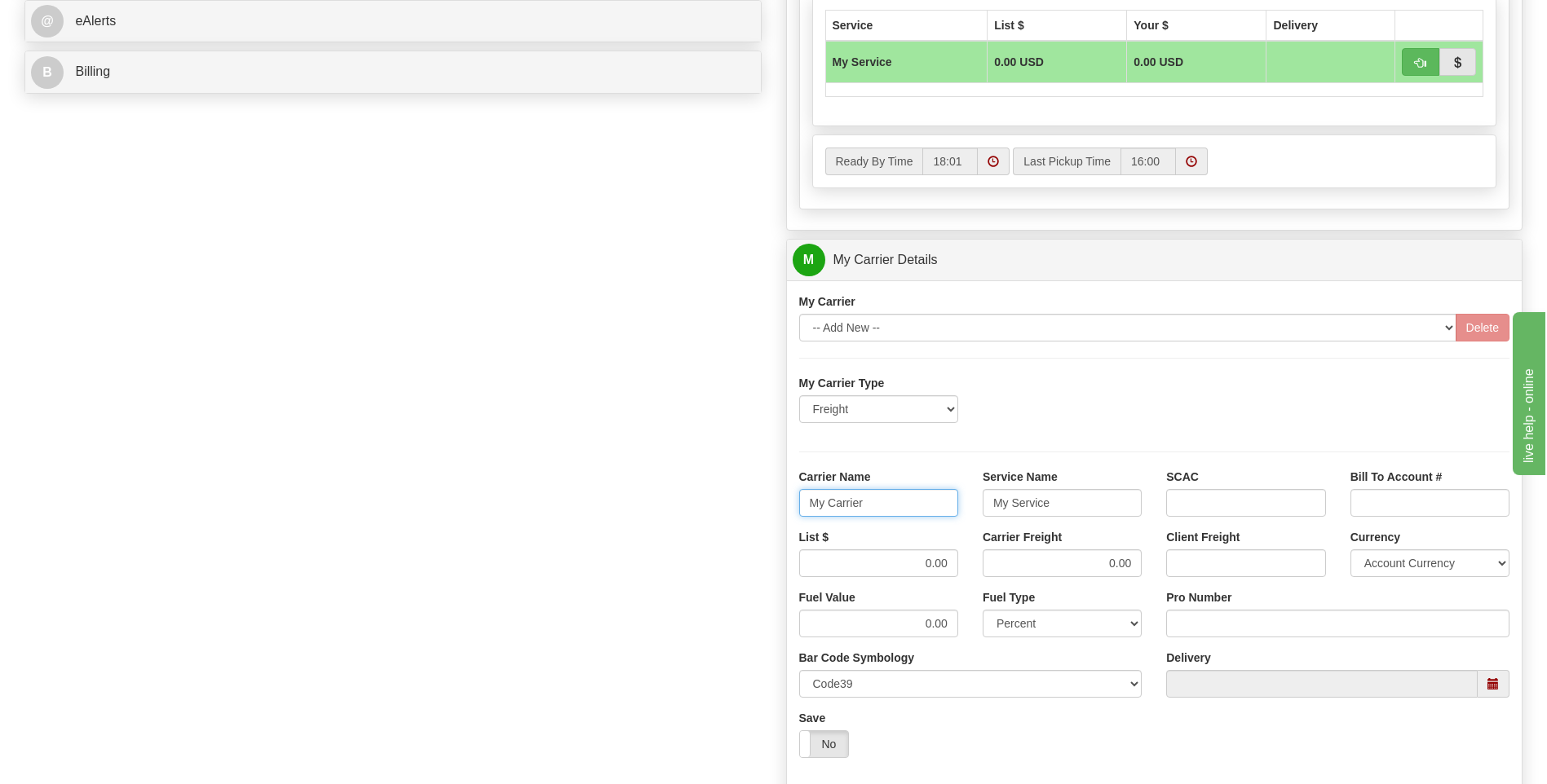
drag, startPoint x: 904, startPoint y: 515, endPoint x: 803, endPoint y: 515, distance: 101.0
click at [803, 515] on input "My Carrier" at bounding box center [879, 503] width 159 height 28
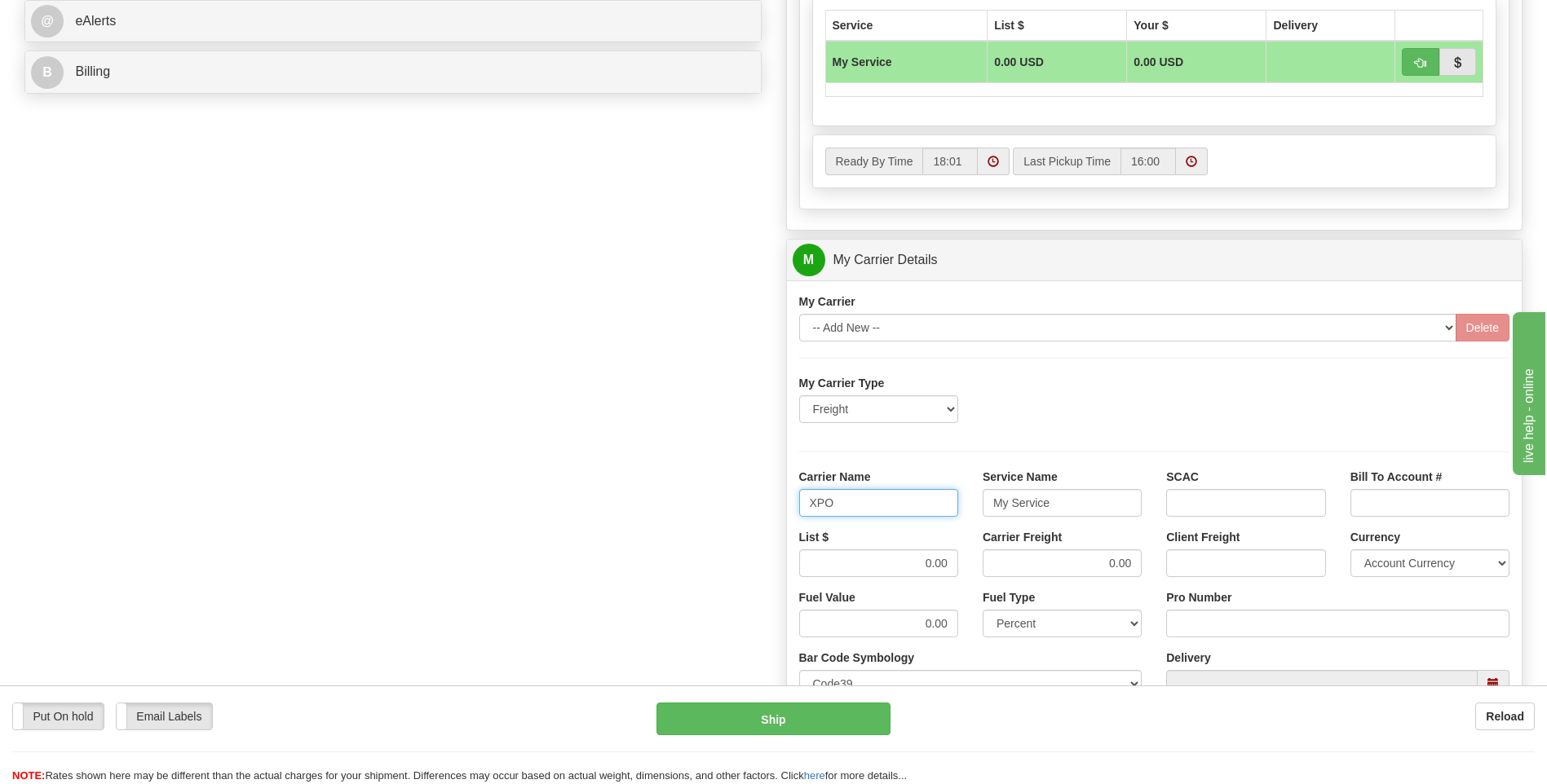
type input "XPO"
type input "LTL"
drag, startPoint x: 905, startPoint y: 565, endPoint x: 972, endPoint y: 558, distance: 67.4
click at [972, 558] on div "List $ 0.00 Carrier Freight 0.00 Client Freight Currency Account Currency ARN A…" at bounding box center [1155, 559] width 735 height 60
type input "385"
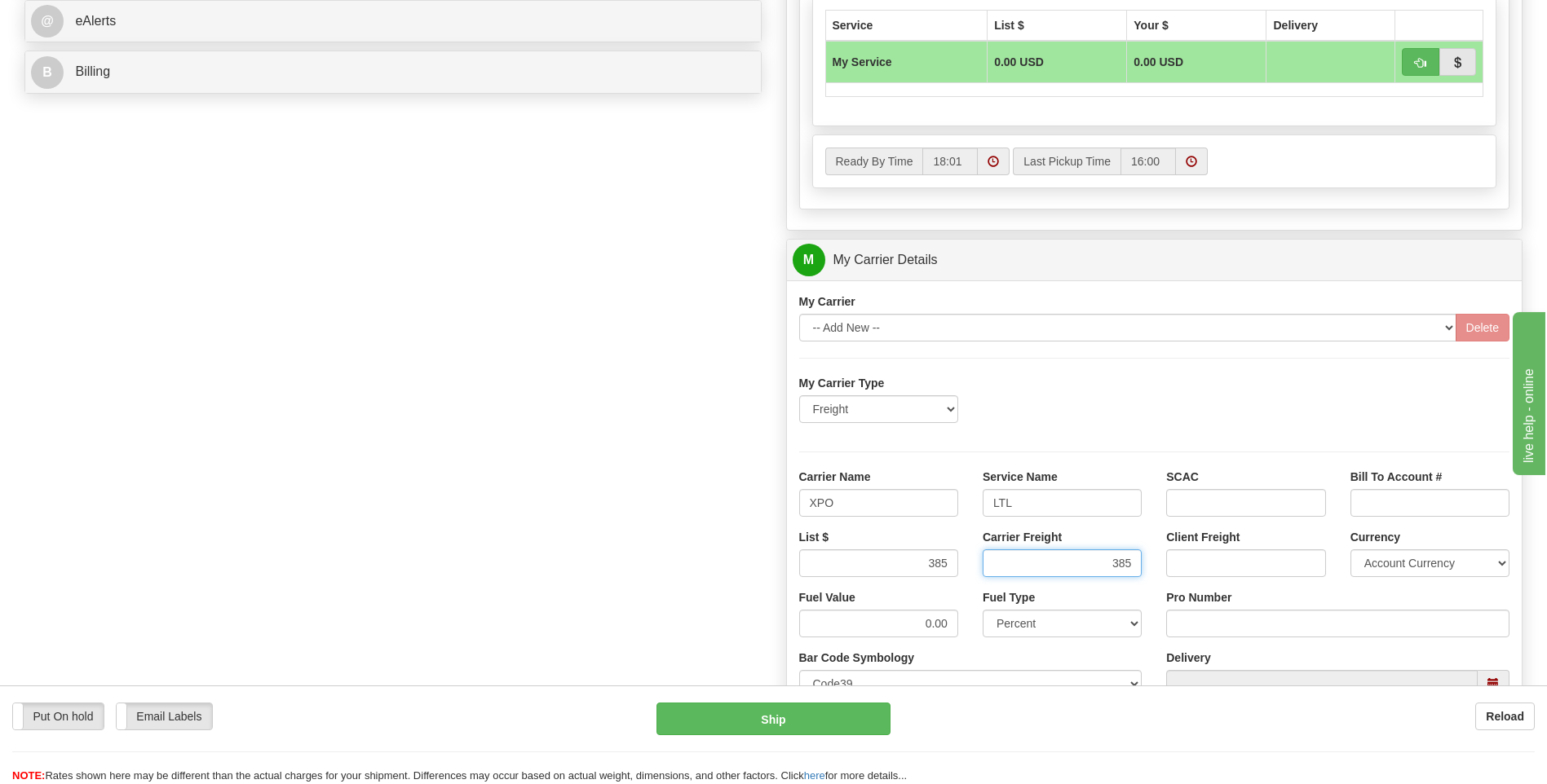
type input "385"
click at [1216, 614] on input "Pro Number" at bounding box center [1338, 624] width 343 height 28
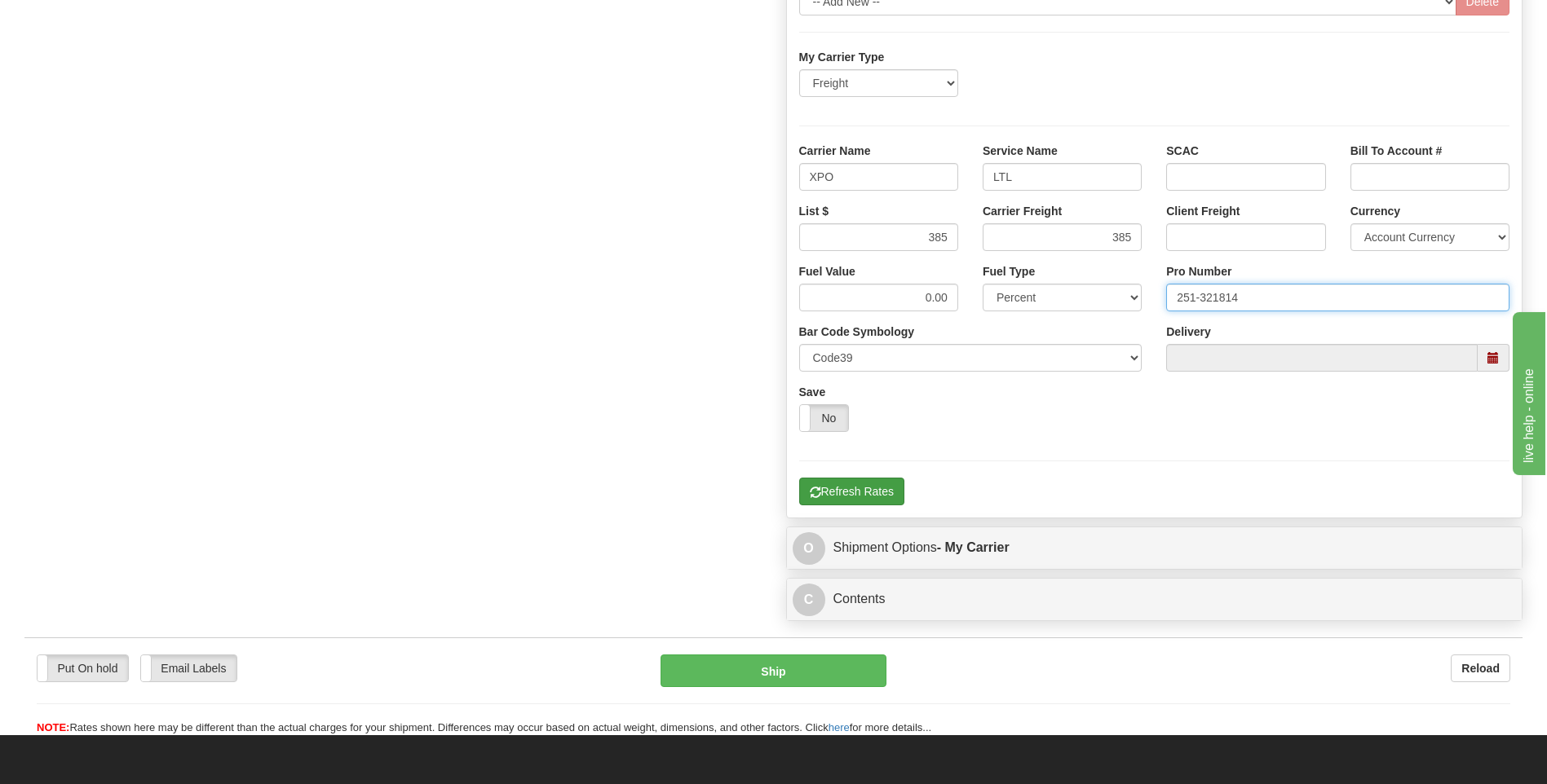
type input "251-321814"
click at [892, 490] on button "Refresh Rates" at bounding box center [852, 492] width 105 height 28
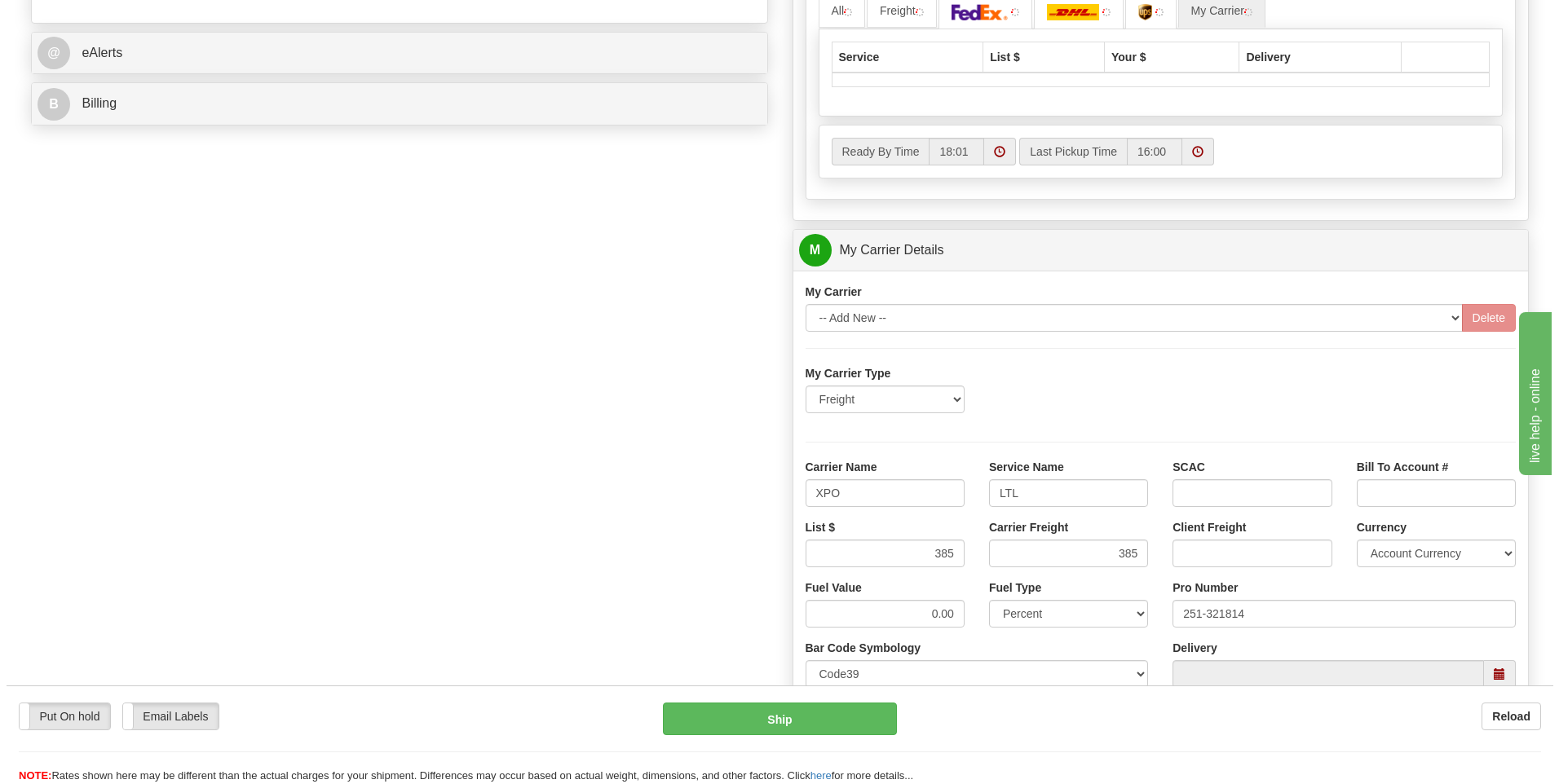
scroll to position [447, 0]
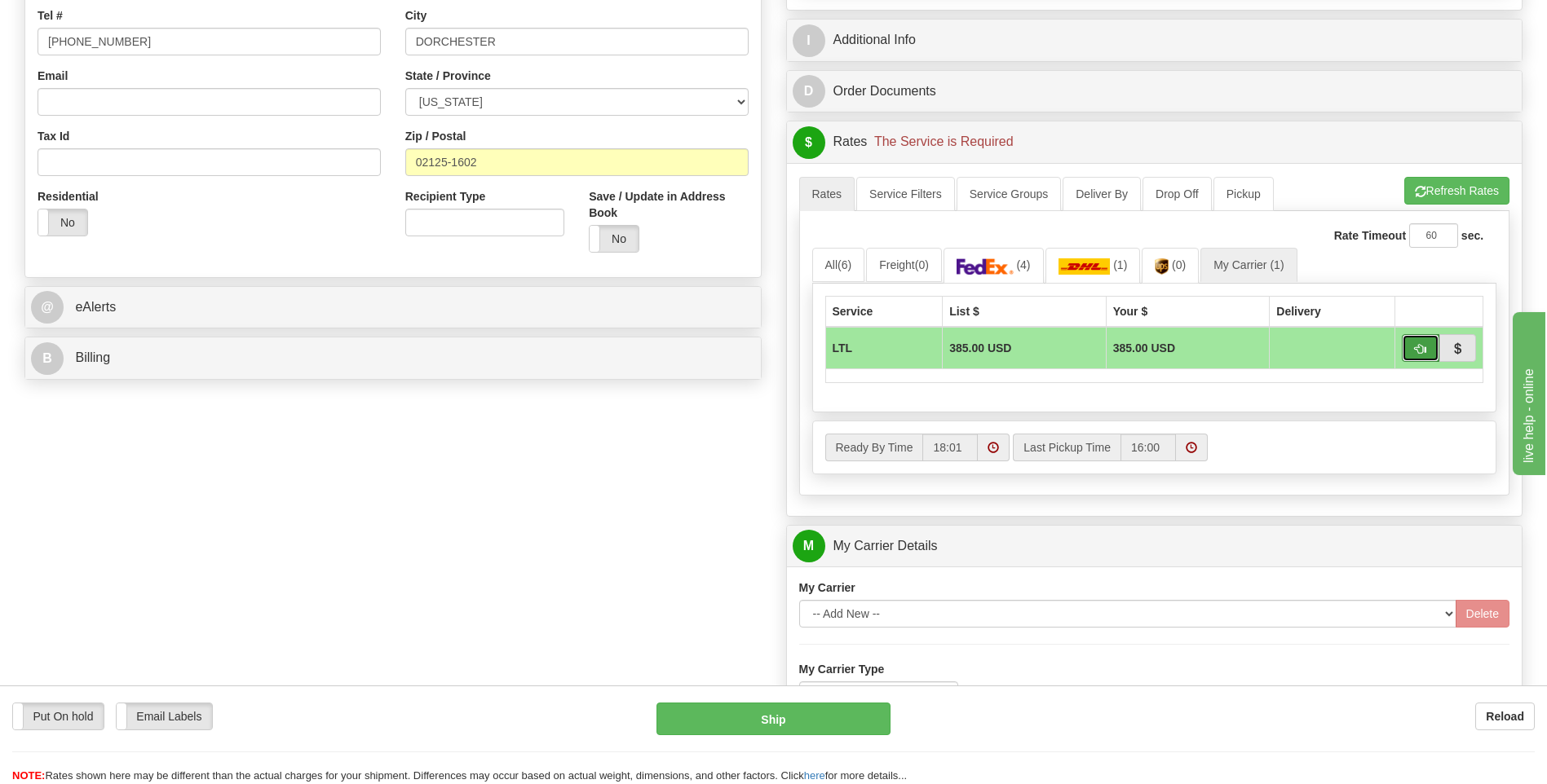
click at [1412, 351] on button "button" at bounding box center [1420, 348] width 38 height 28
type input "00"
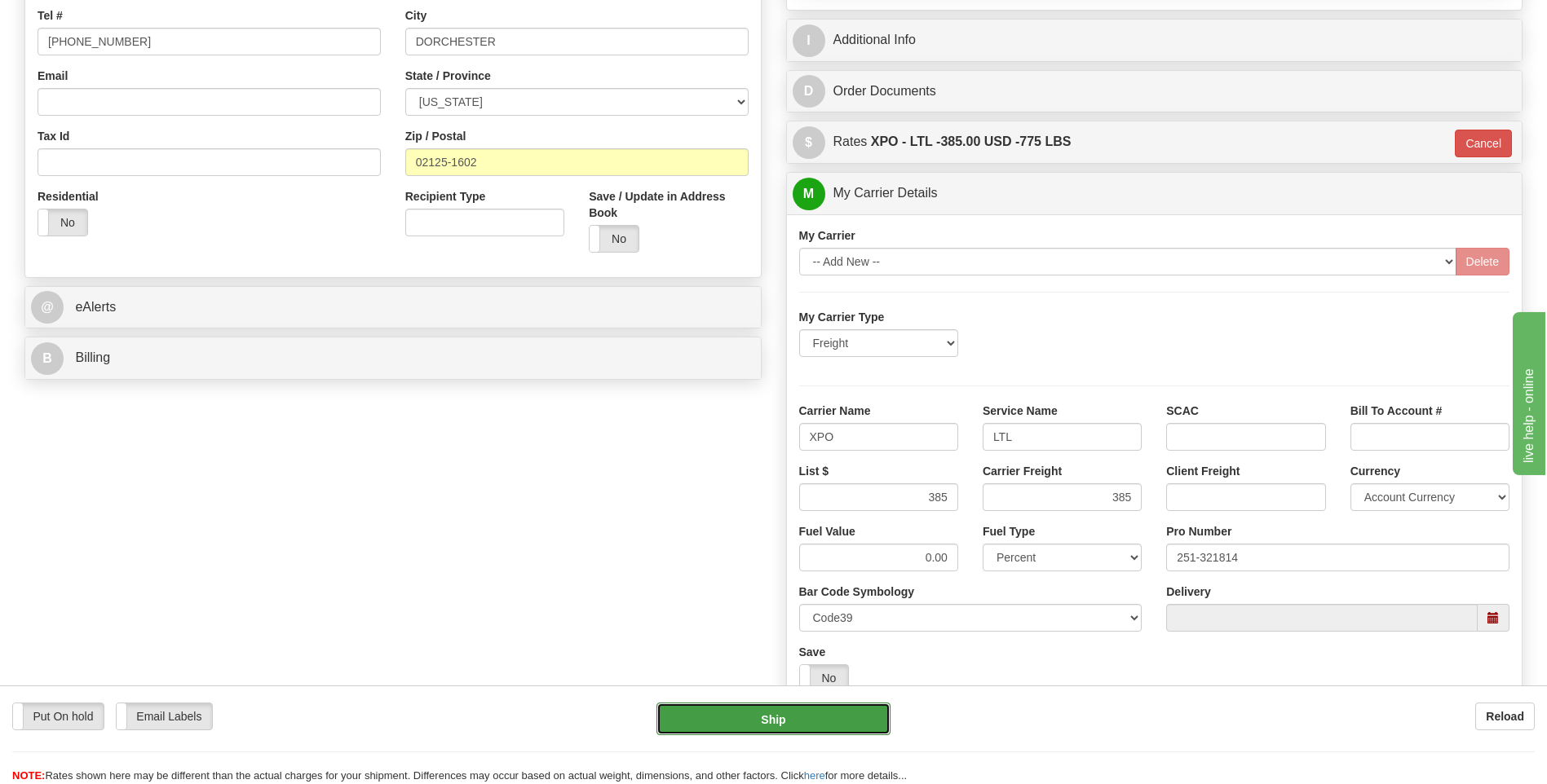
click at [849, 714] on button "Ship" at bounding box center [773, 718] width 233 height 32
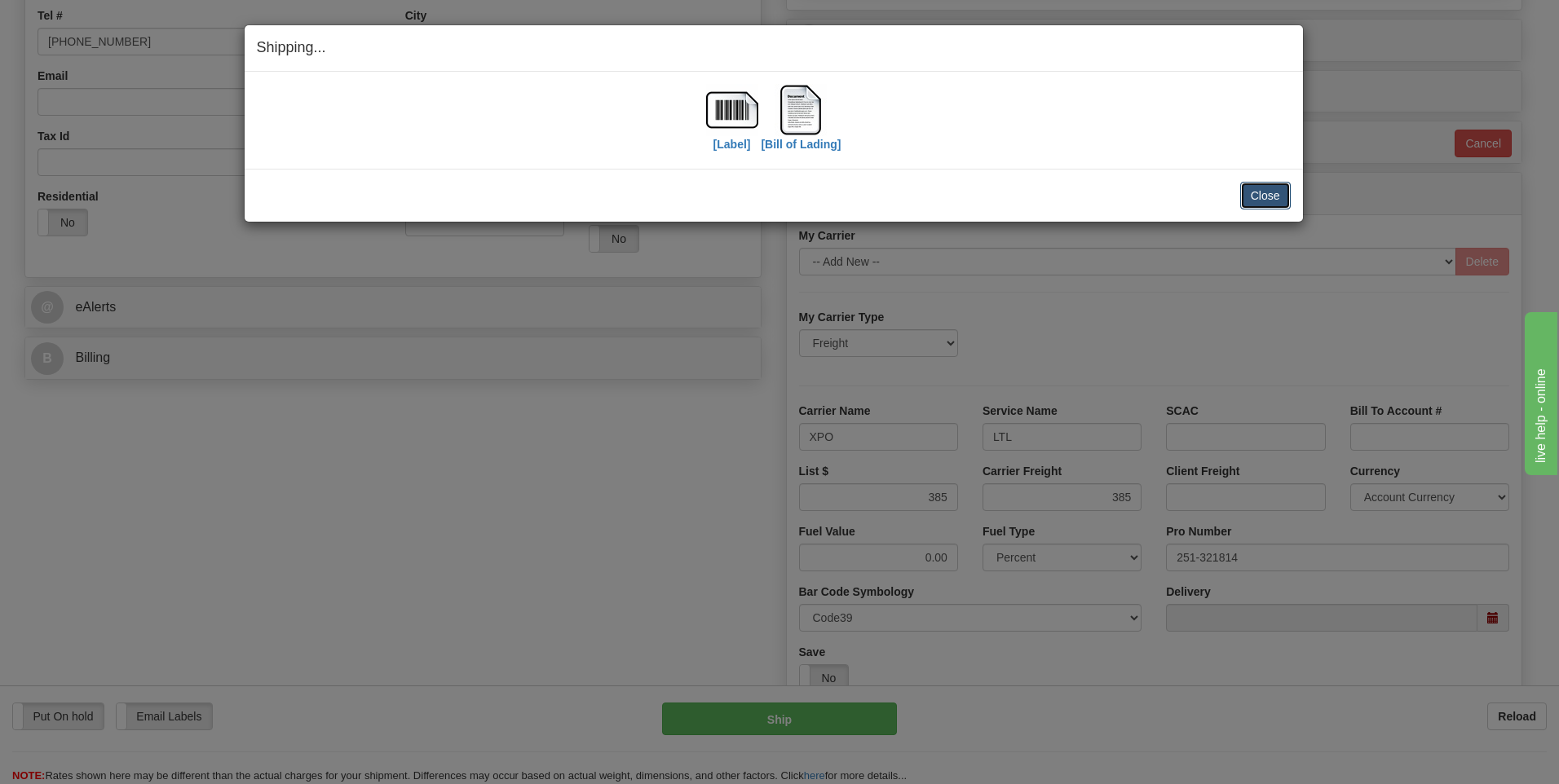
click at [1268, 207] on button "Close" at bounding box center [1266, 196] width 51 height 28
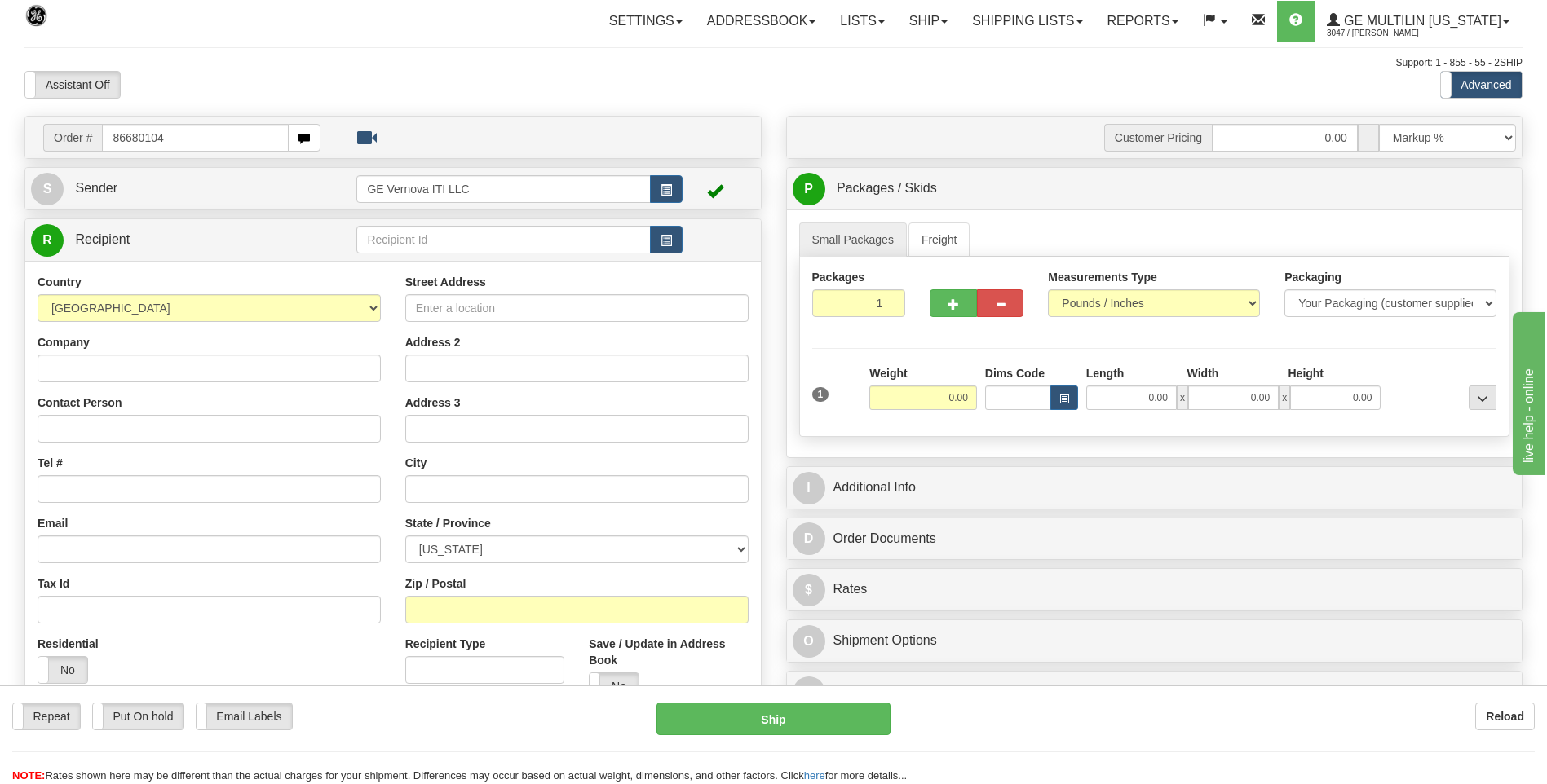
type input "86680104"
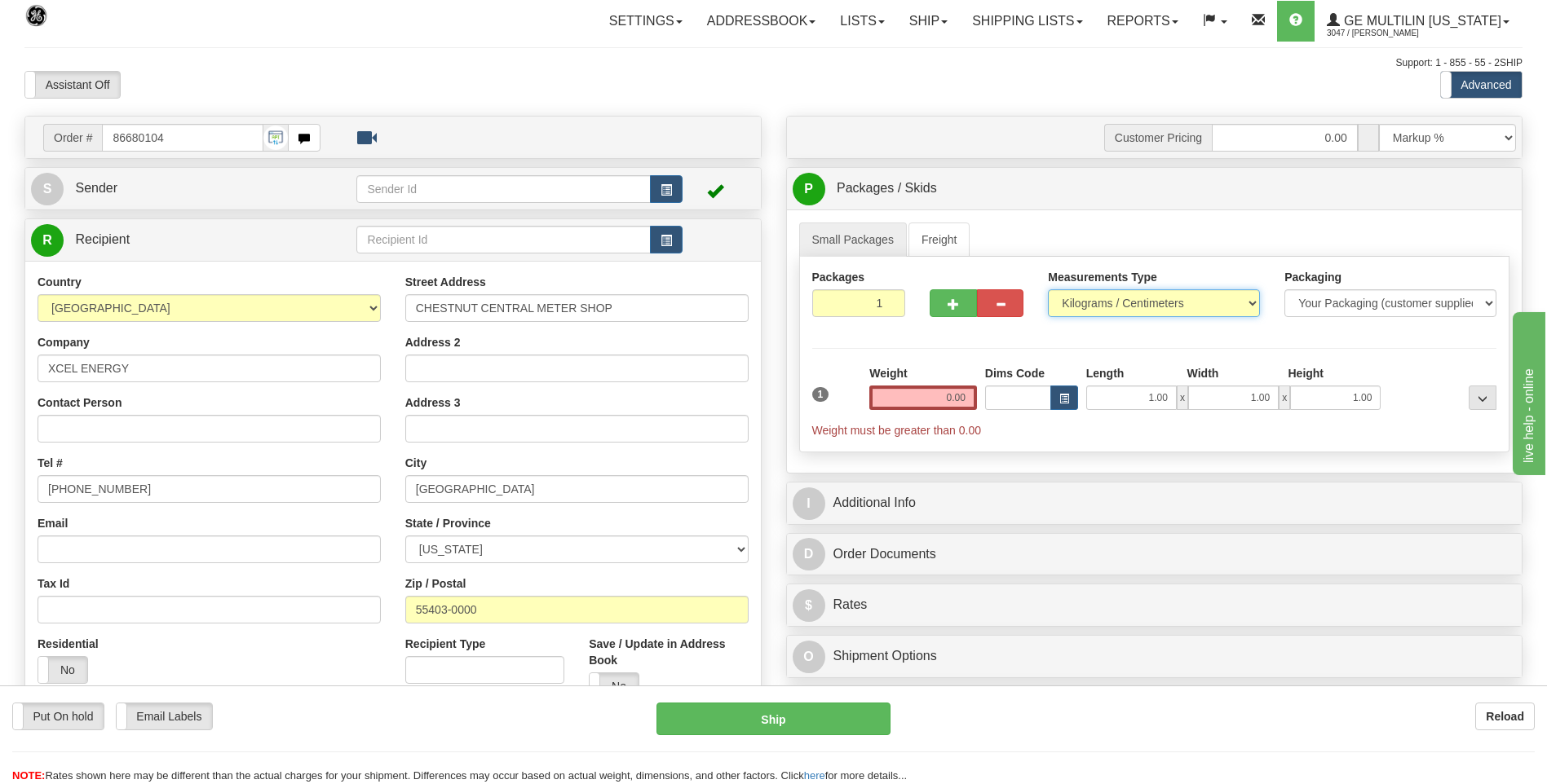
click at [1150, 303] on select "Pounds / Inches Kilograms / Centimeters" at bounding box center [1154, 304] width 212 height 28
select select "0"
click at [1048, 290] on select "Pounds / Inches Kilograms / Centimeters" at bounding box center [1154, 304] width 212 height 28
click at [963, 397] on input "0.00" at bounding box center [923, 398] width 108 height 24
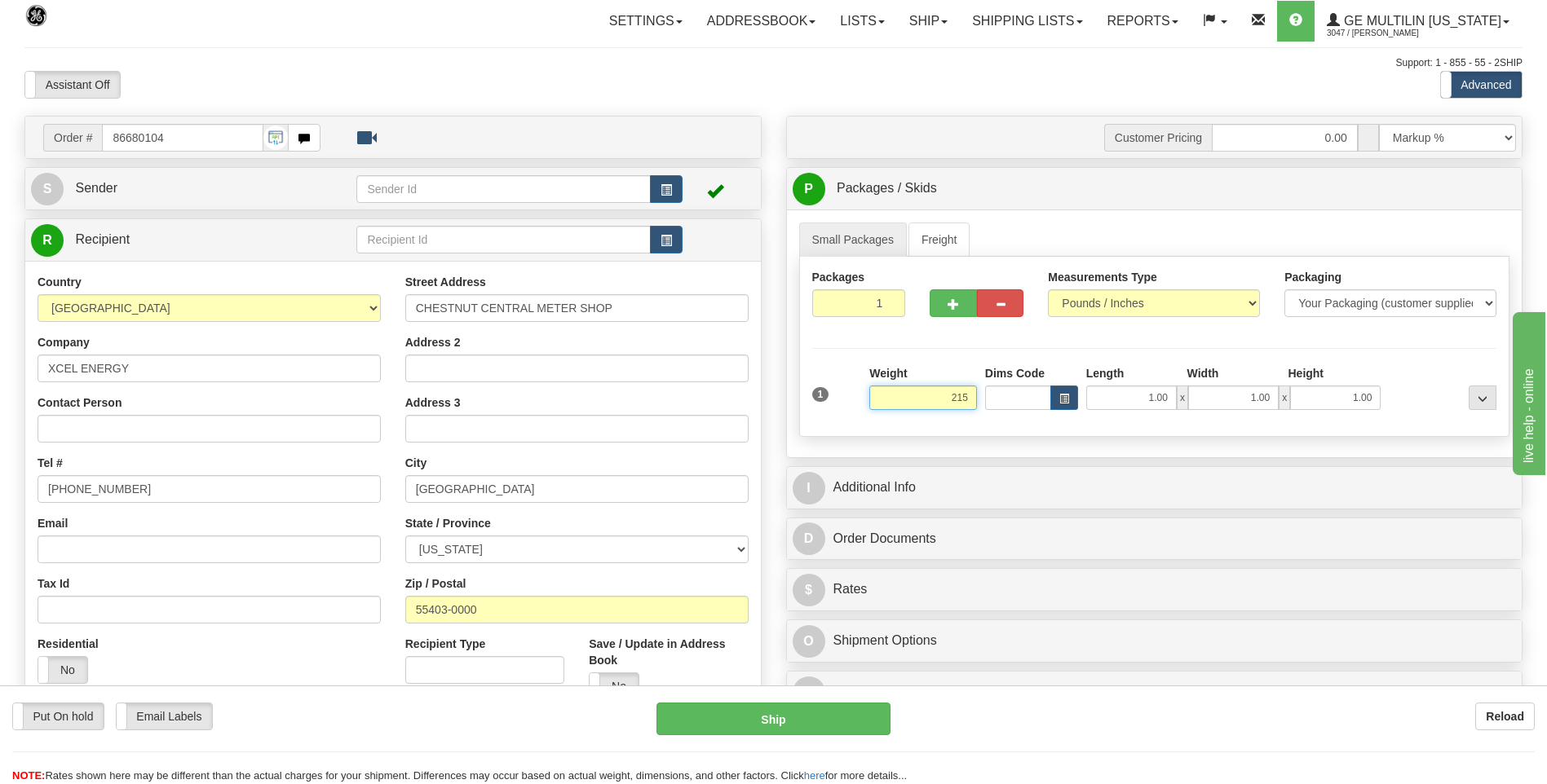
click button "Delete" at bounding box center [0, 0] width 0 height 0
type input "215.00"
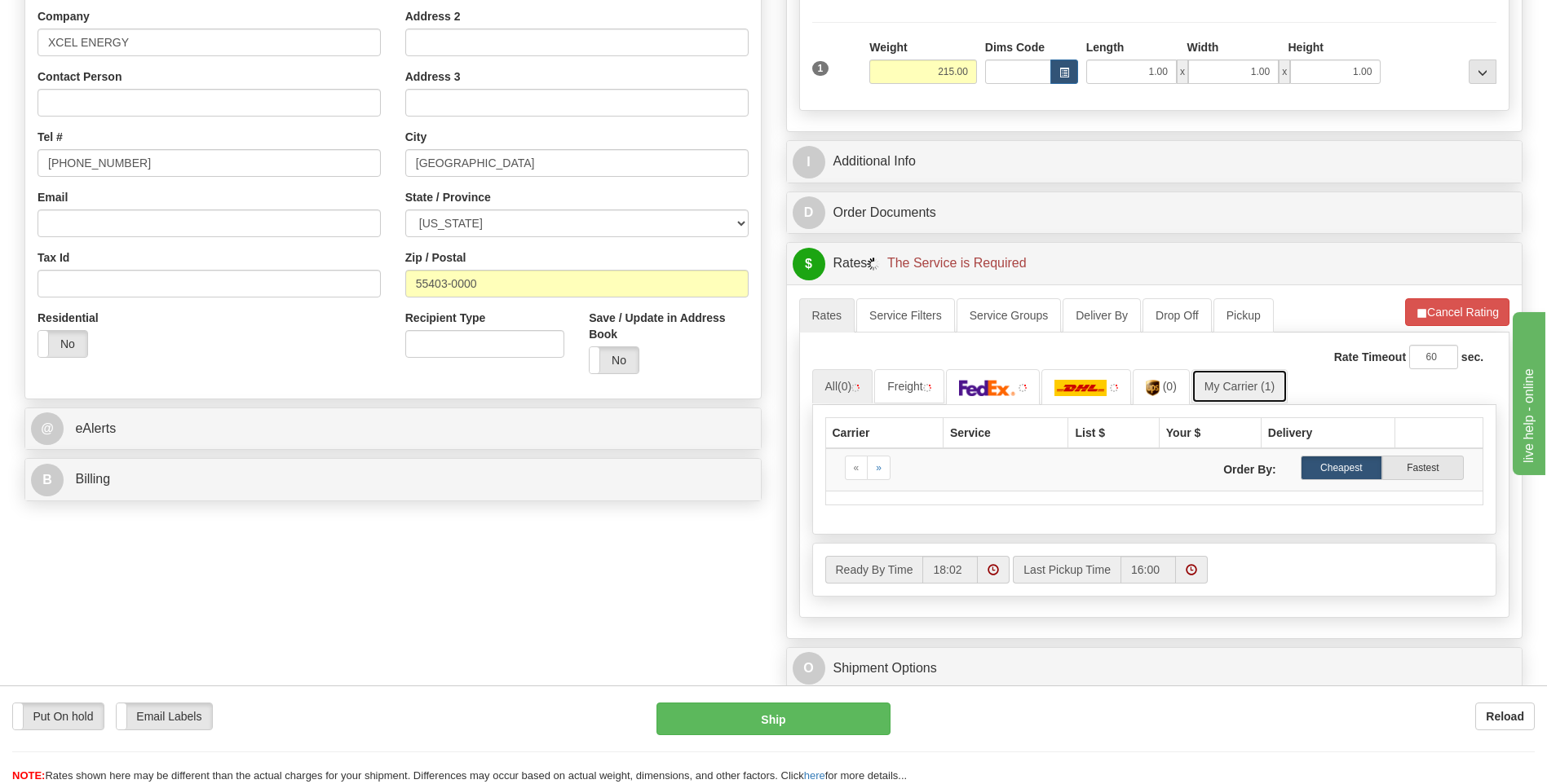
click at [1219, 379] on link "My Carrier (1)" at bounding box center [1240, 386] width 96 height 34
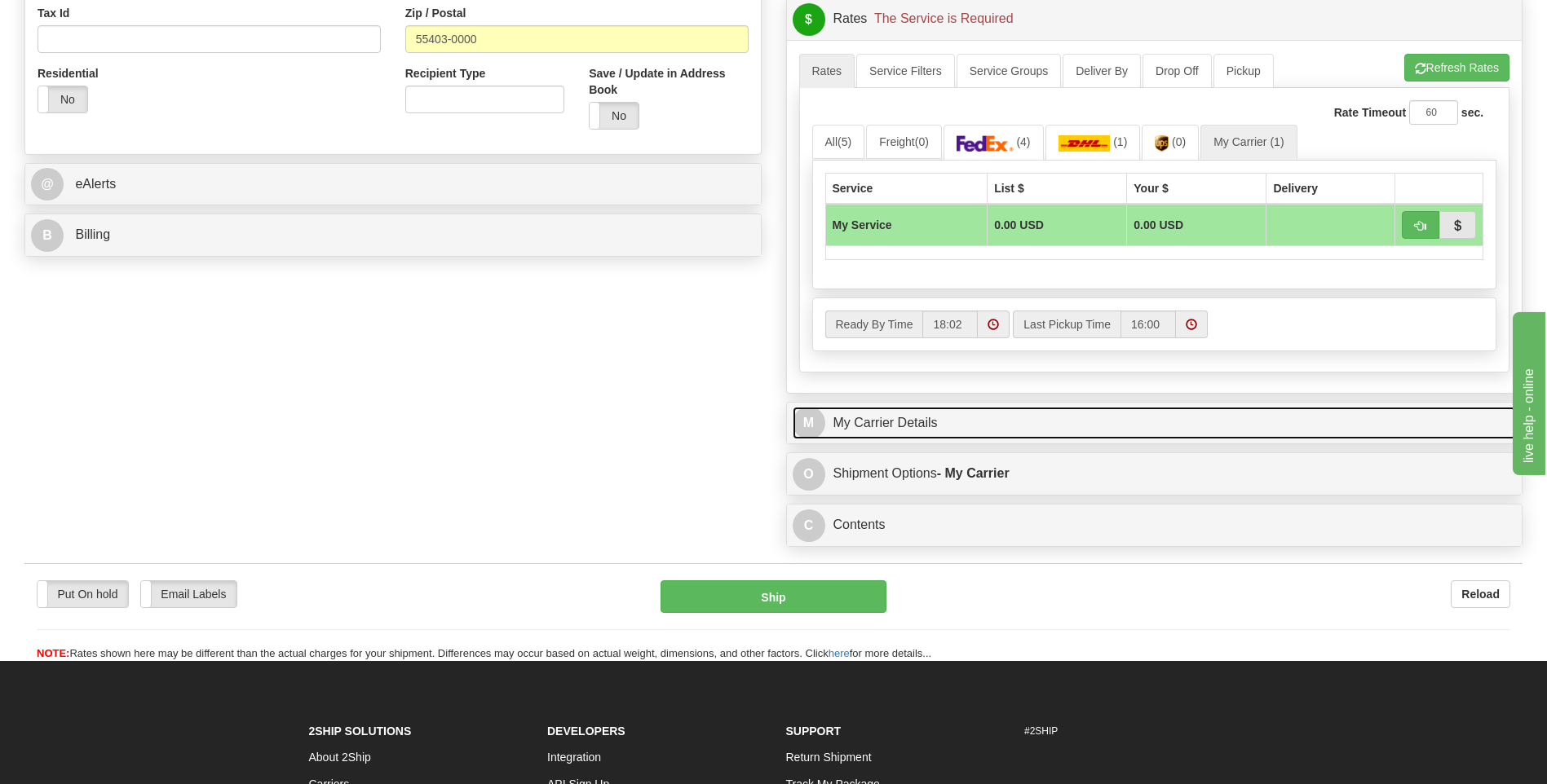
click at [991, 412] on link "M My Carrier Details" at bounding box center [1154, 424] width 724 height 33
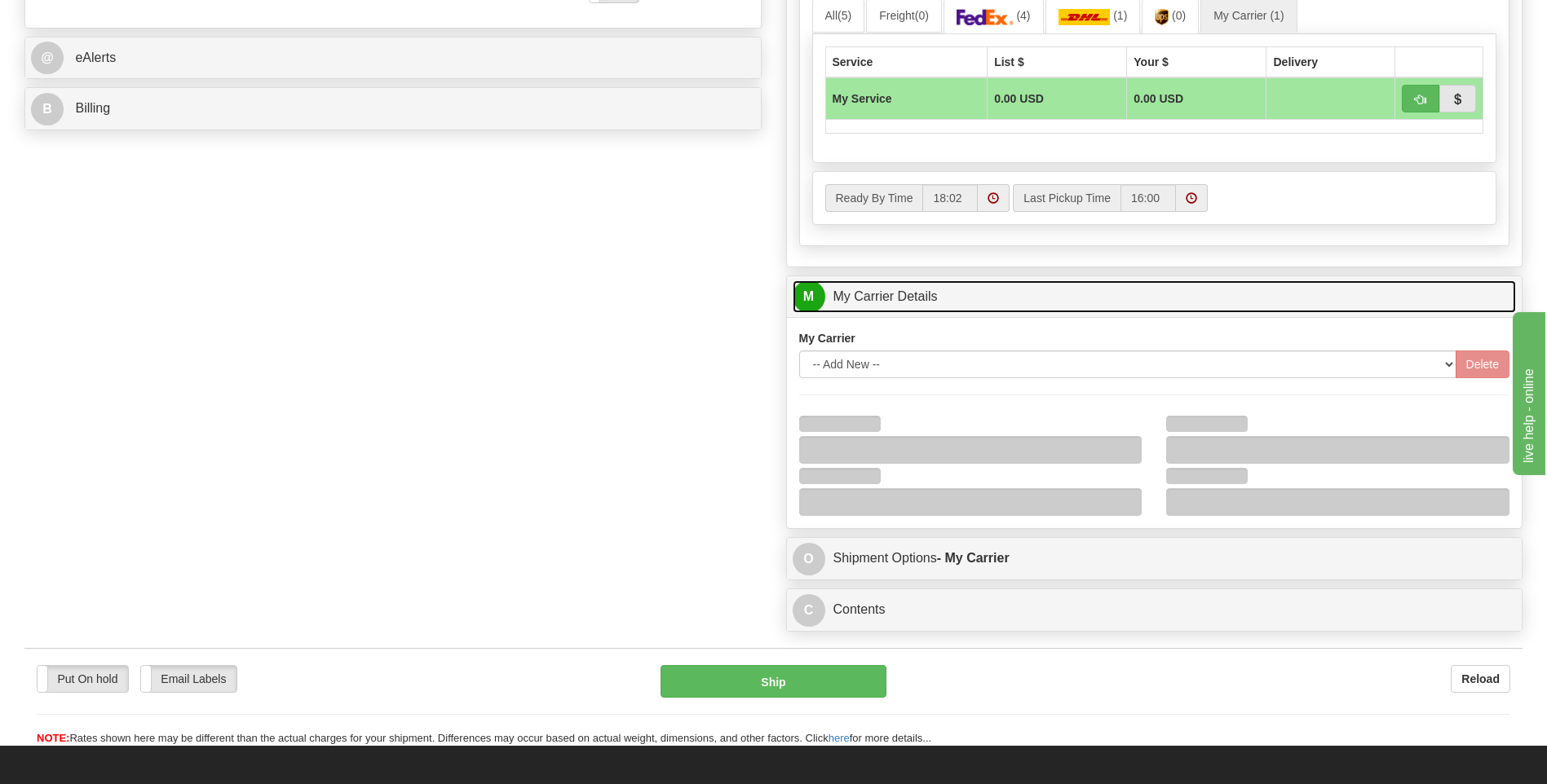
scroll to position [815, 0]
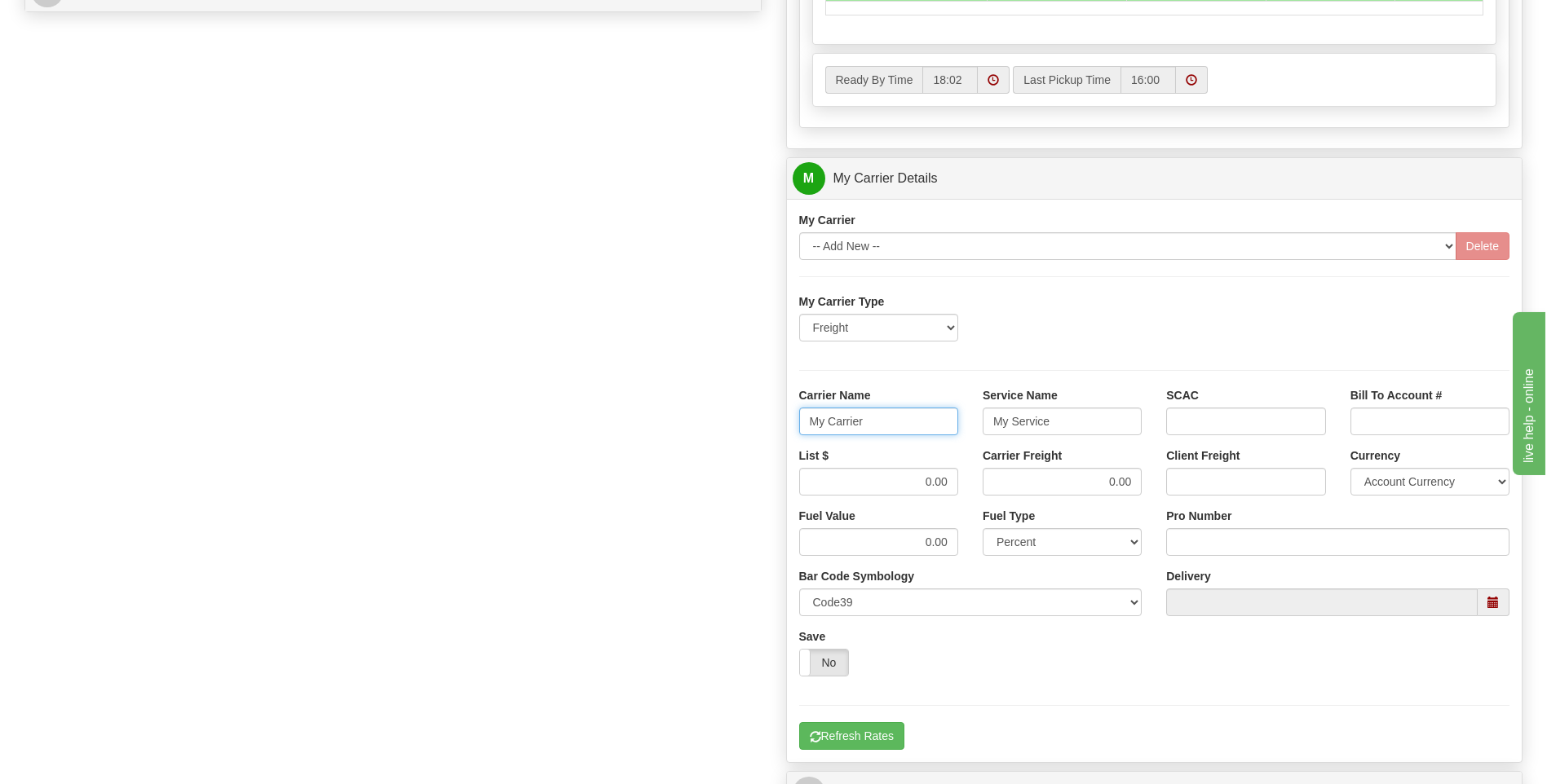
drag, startPoint x: 890, startPoint y: 426, endPoint x: 738, endPoint y: 416, distance: 152.3
click at [738, 416] on div "Order # 86680104 S Sender" at bounding box center [773, 88] width 1522 height 1573
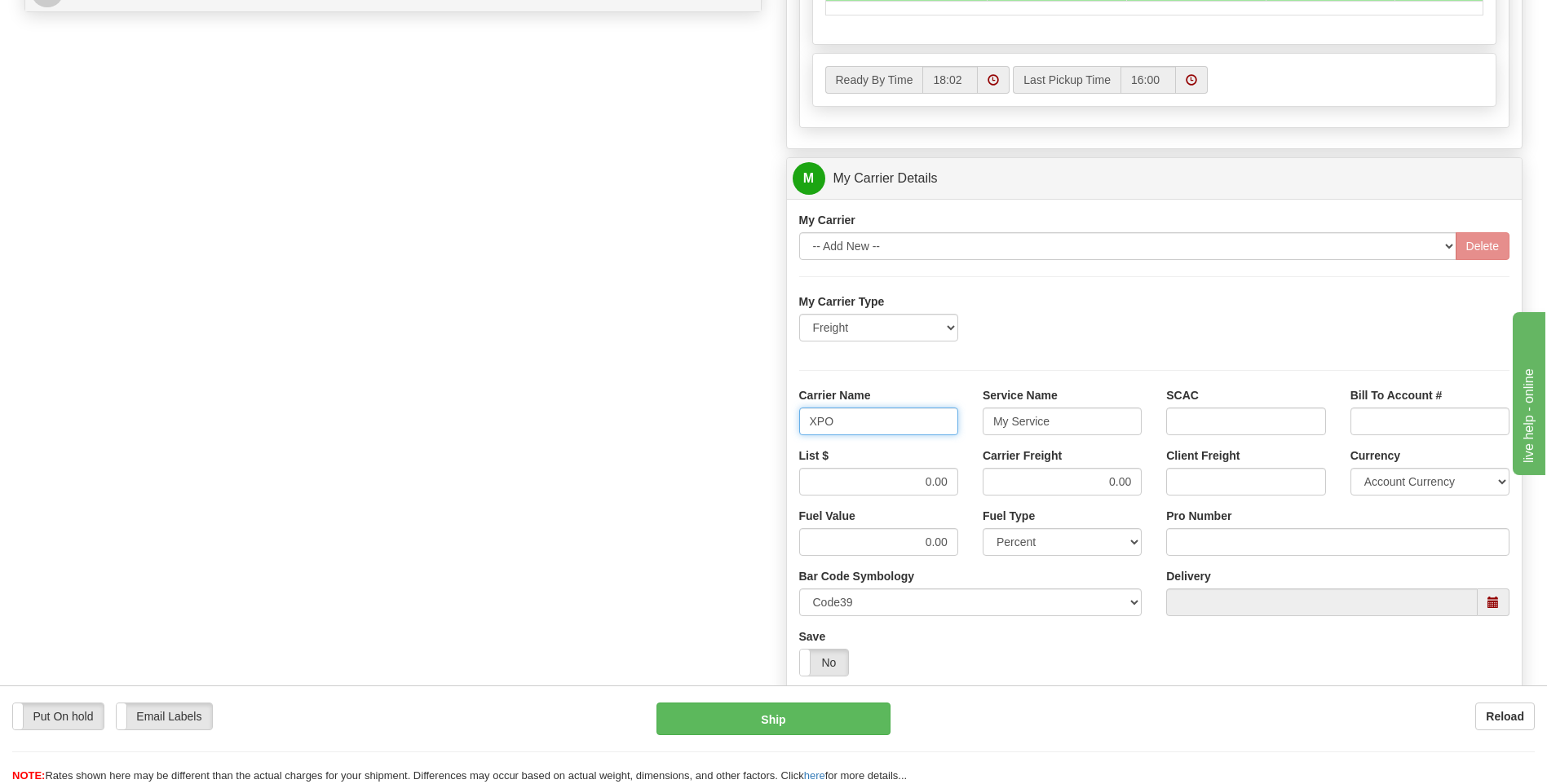
type input "XPO"
type input "LTL"
drag, startPoint x: 900, startPoint y: 477, endPoint x: 969, endPoint y: 481, distance: 69.1
click at [969, 481] on div "List $ 0.00" at bounding box center [879, 477] width 184 height 60
type input "385"
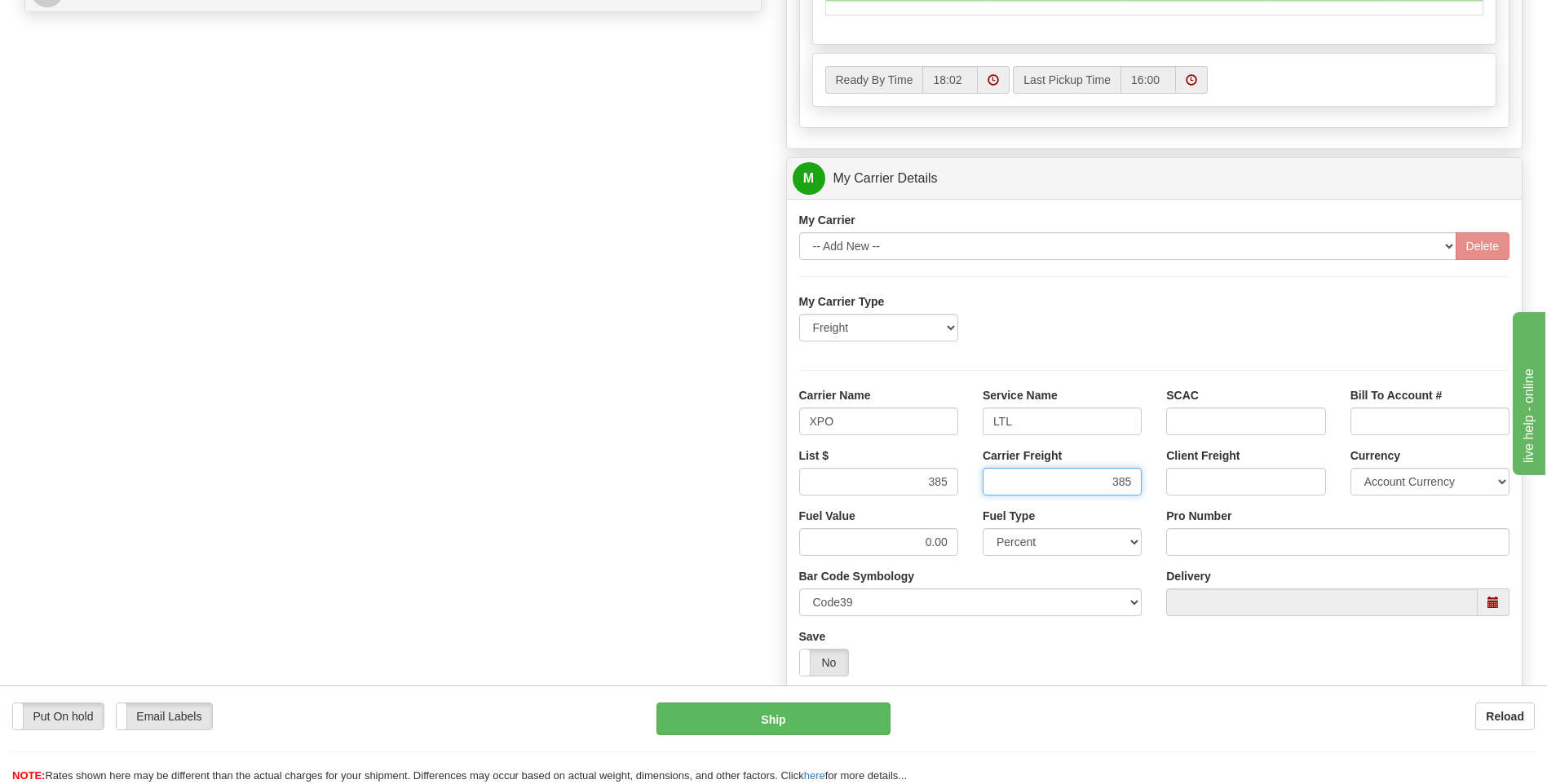
type input "385"
click at [1224, 536] on input "Pro Number" at bounding box center [1338, 542] width 343 height 28
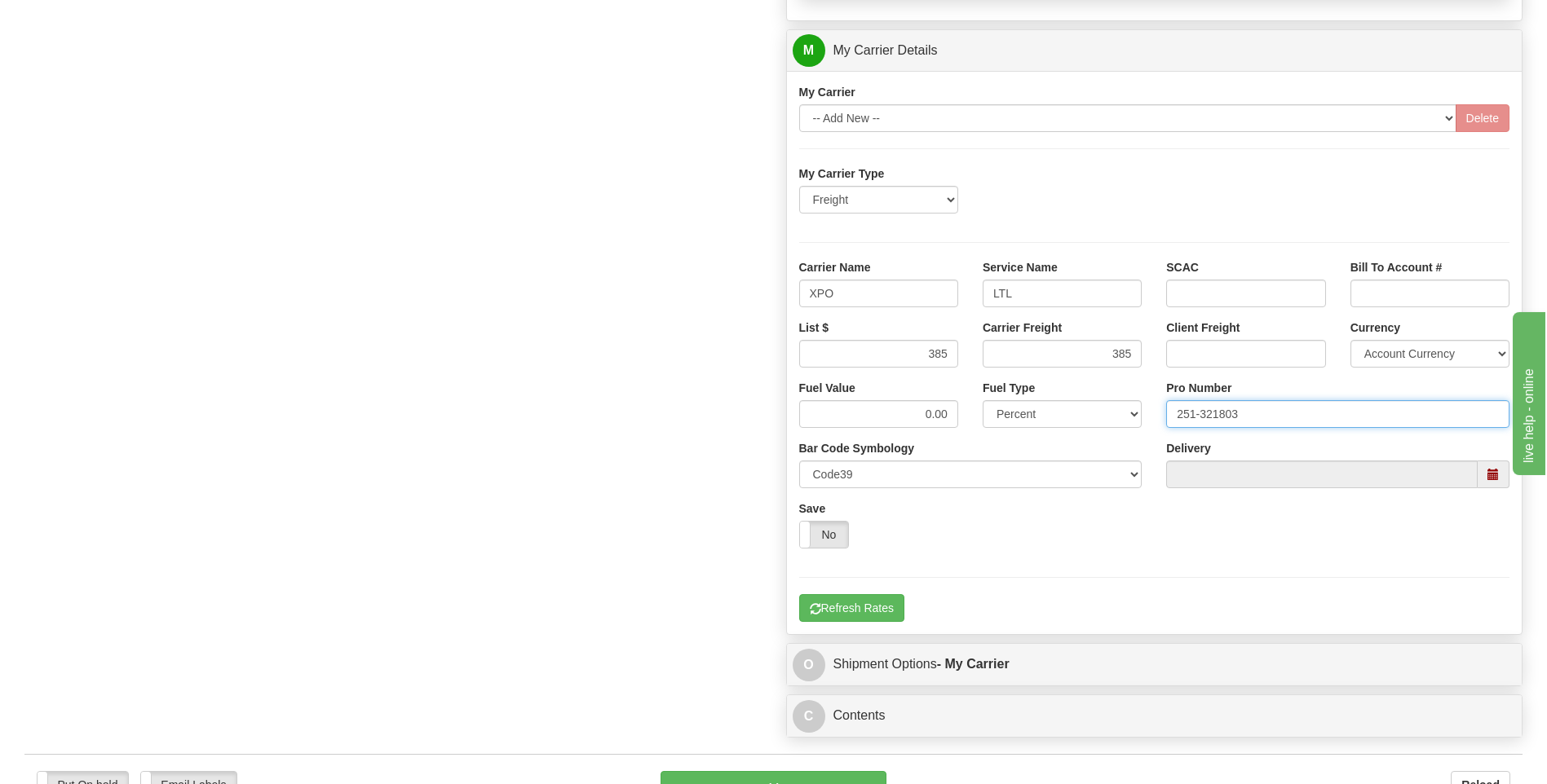
scroll to position [1060, 0]
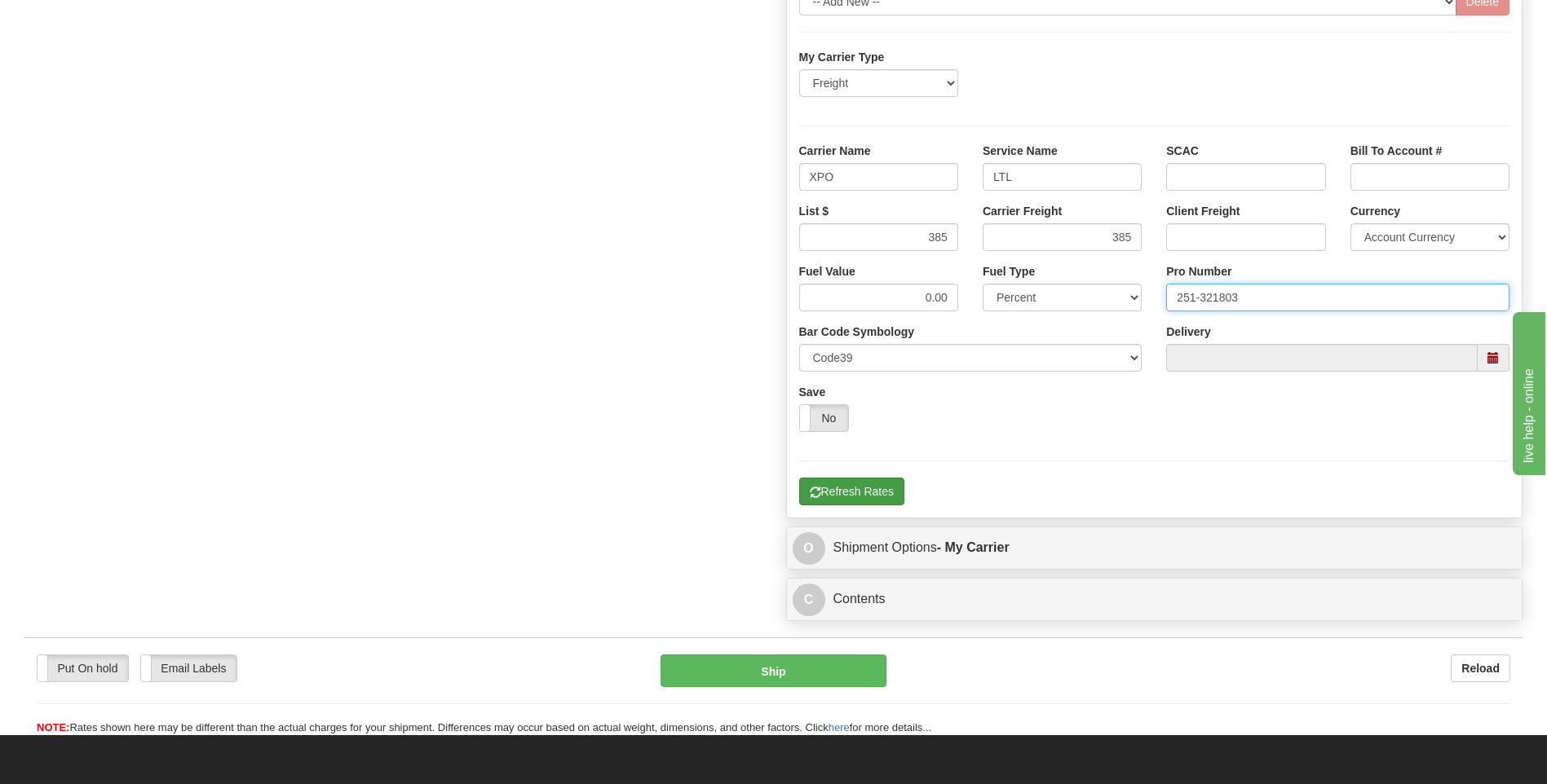
type input "251-321803"
click at [867, 498] on button "Refresh Rates" at bounding box center [852, 492] width 105 height 28
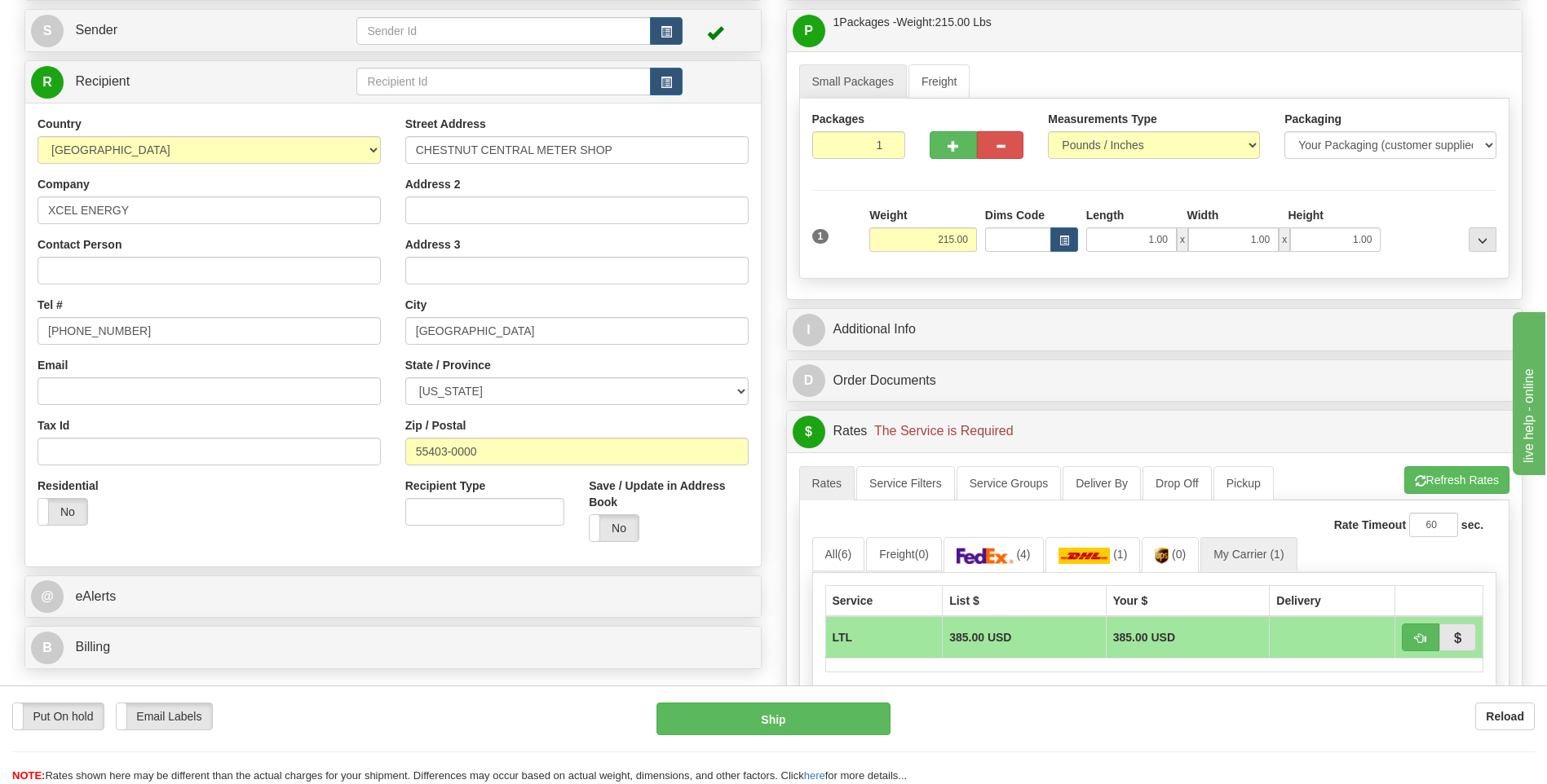
scroll to position [0, 0]
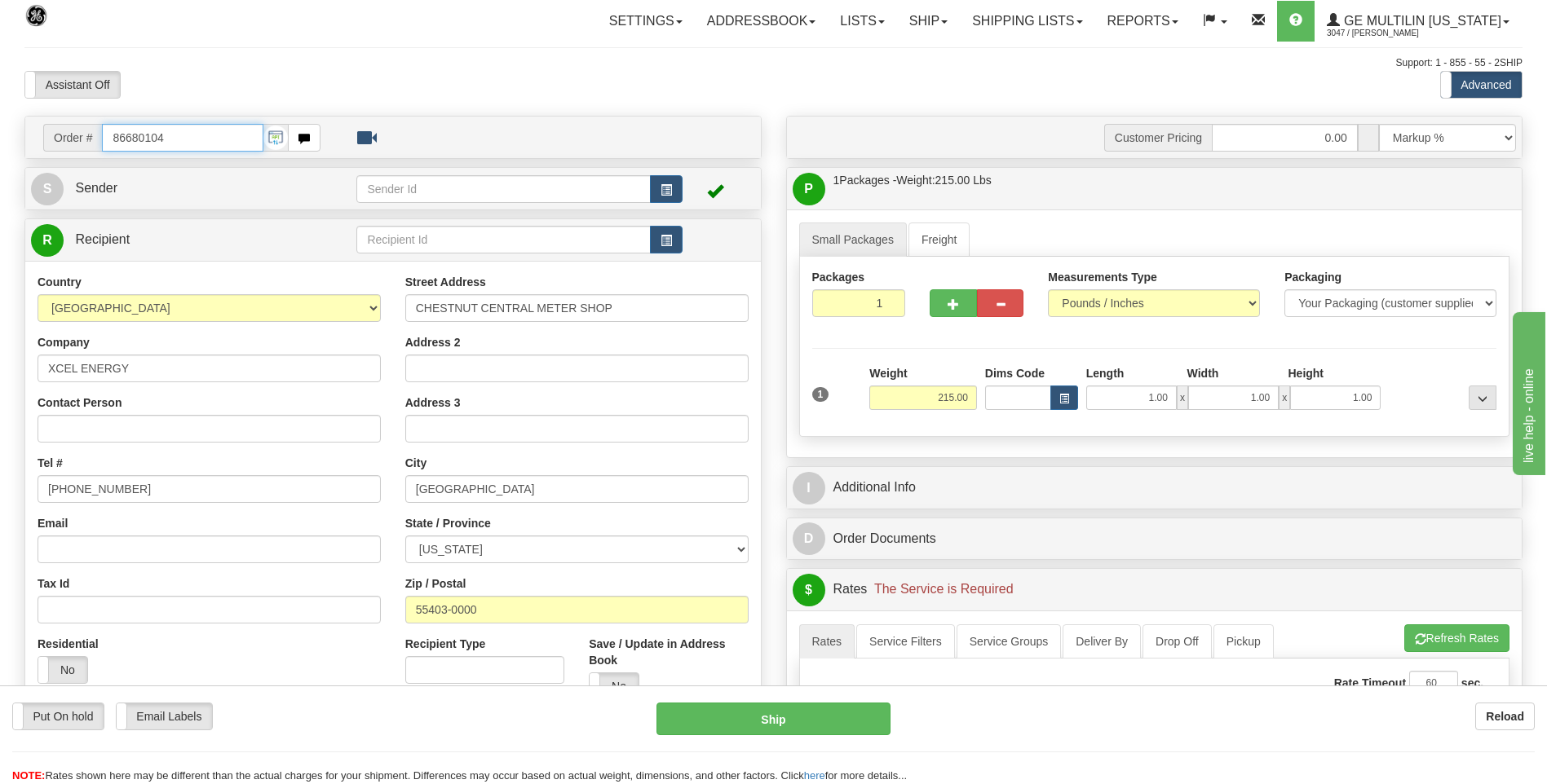
drag, startPoint x: 171, startPoint y: 137, endPoint x: 85, endPoint y: 136, distance: 86.0
click at [85, 136] on div "Order # 86680104" at bounding box center [181, 138] width 278 height 28
type input "86679766"
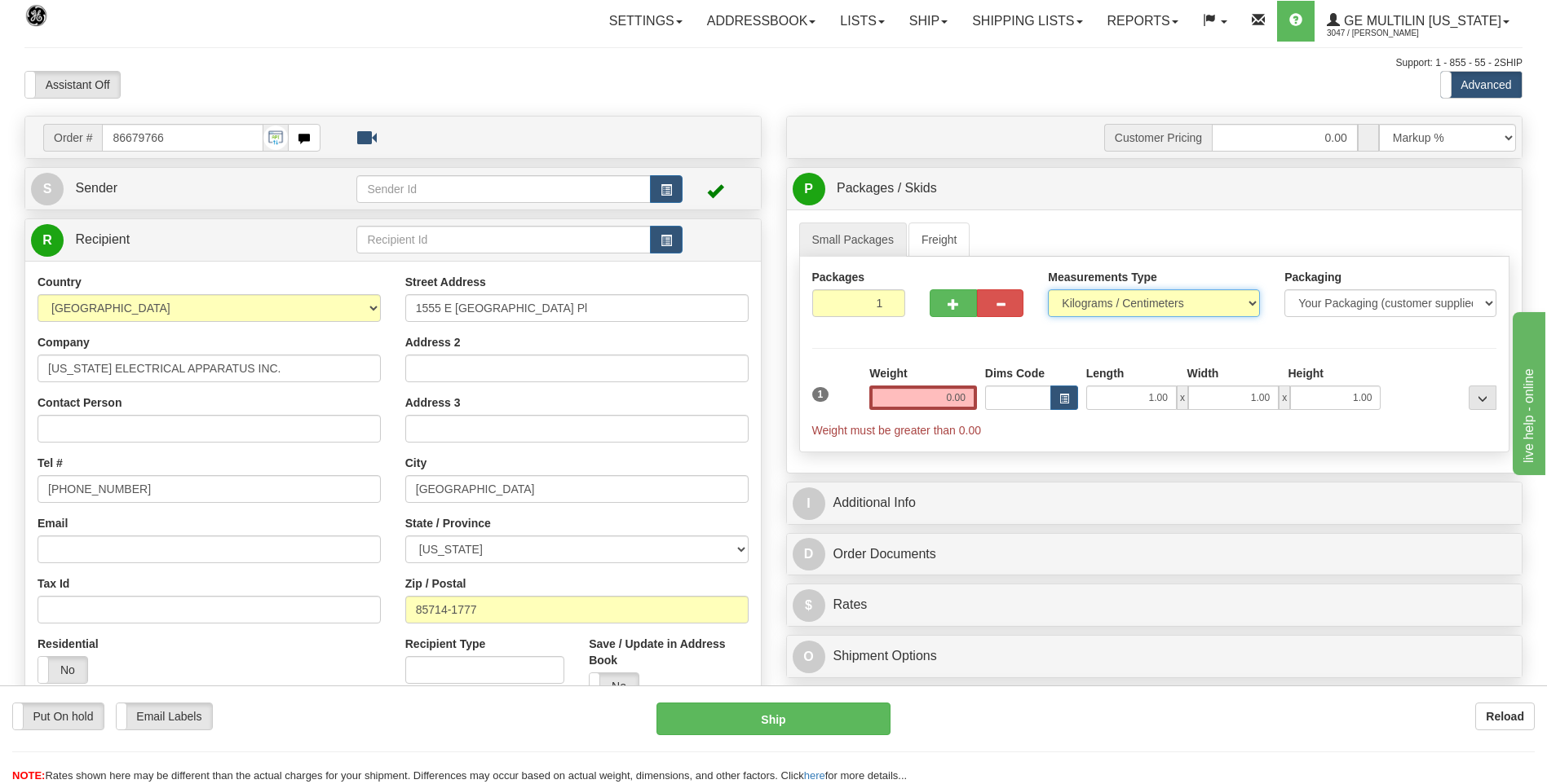
click at [1052, 310] on select "Pounds / Inches Kilograms / Centimeters" at bounding box center [1154, 304] width 212 height 28
select select "0"
click at [1048, 290] on select "Pounds / Inches Kilograms / Centimeters" at bounding box center [1154, 304] width 212 height 28
click at [975, 399] on input "0.00" at bounding box center [923, 398] width 108 height 24
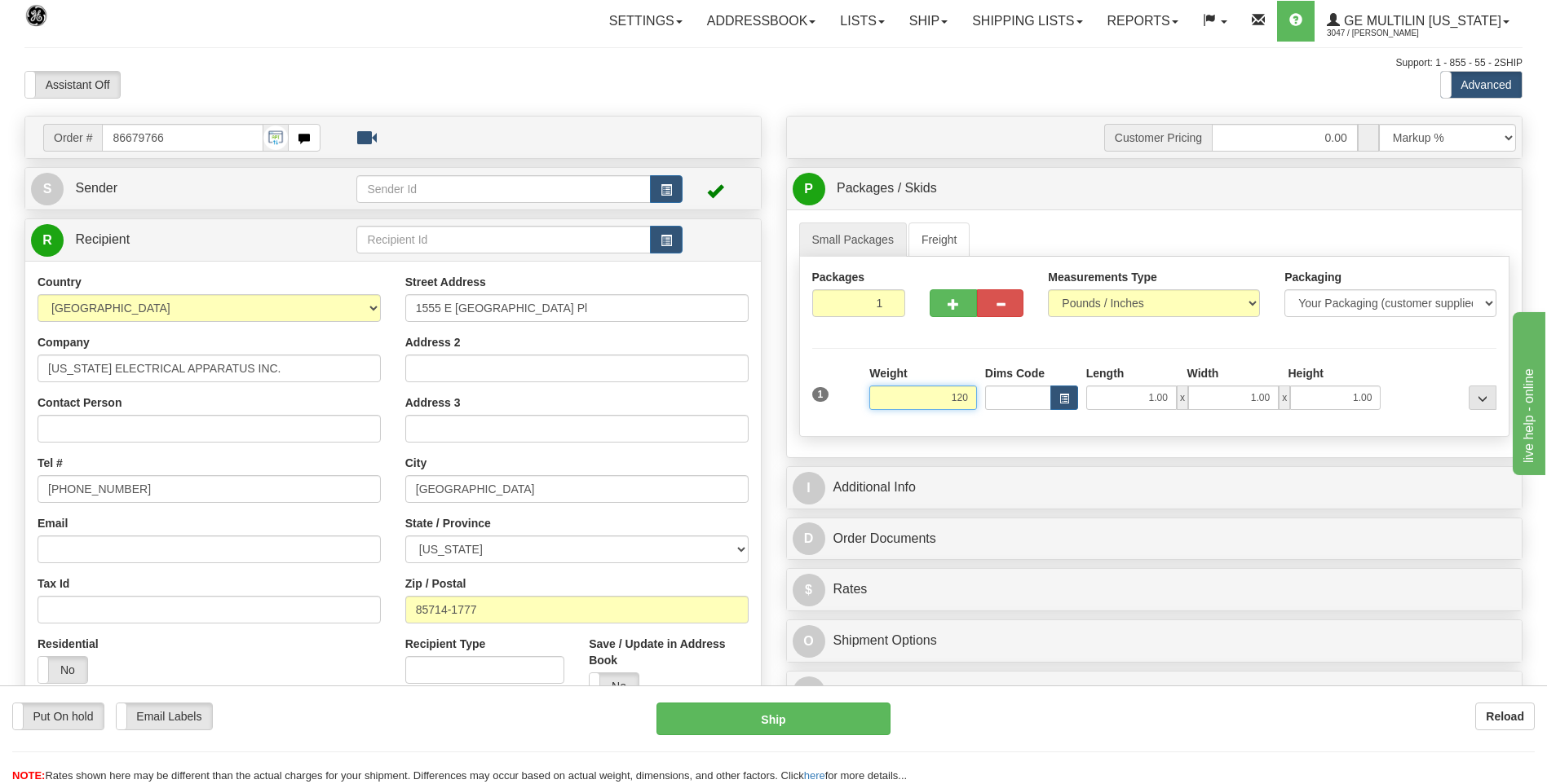
click button "Delete" at bounding box center [0, 0] width 0 height 0
type input "120.00"
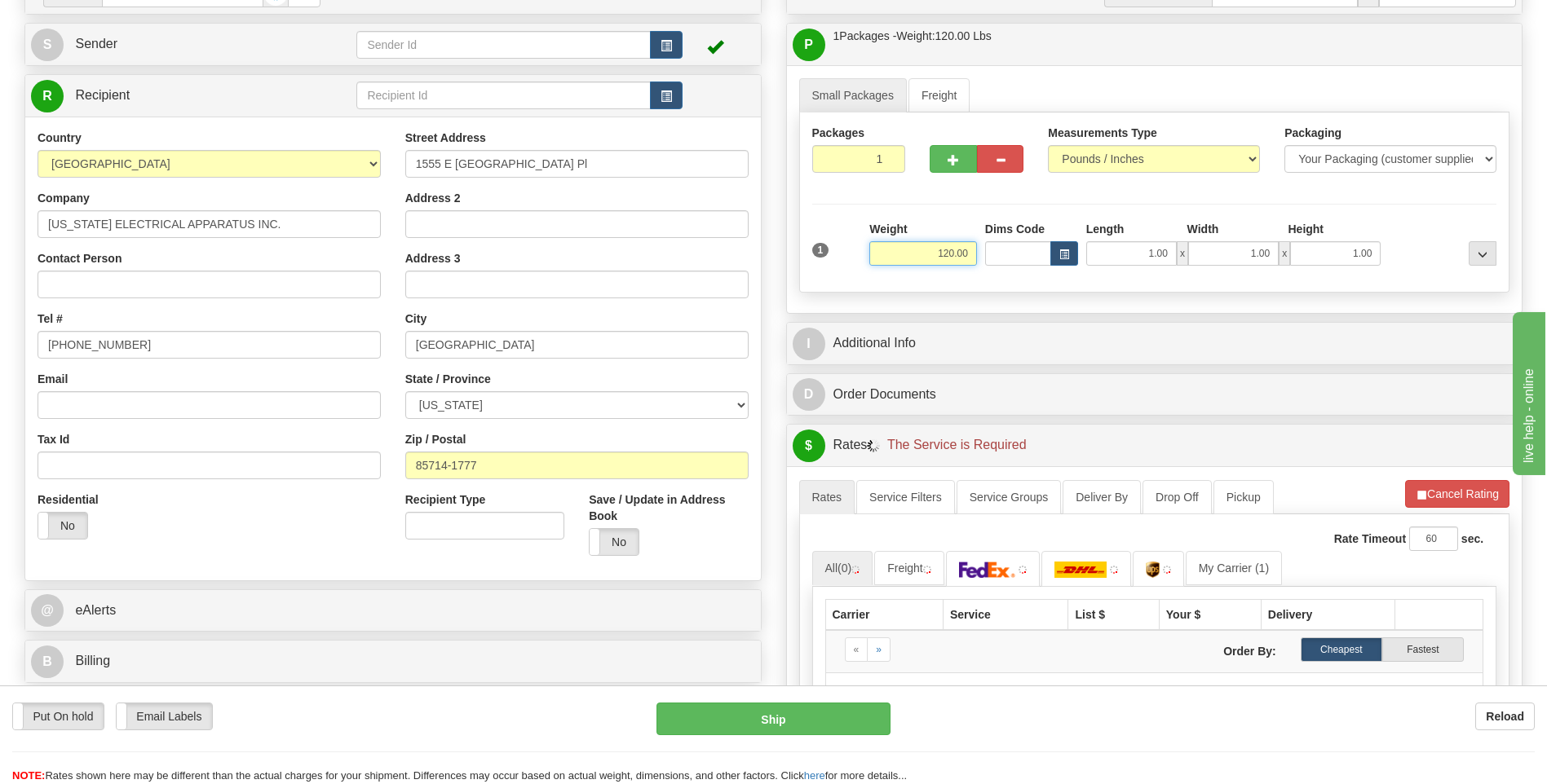
scroll to position [326, 0]
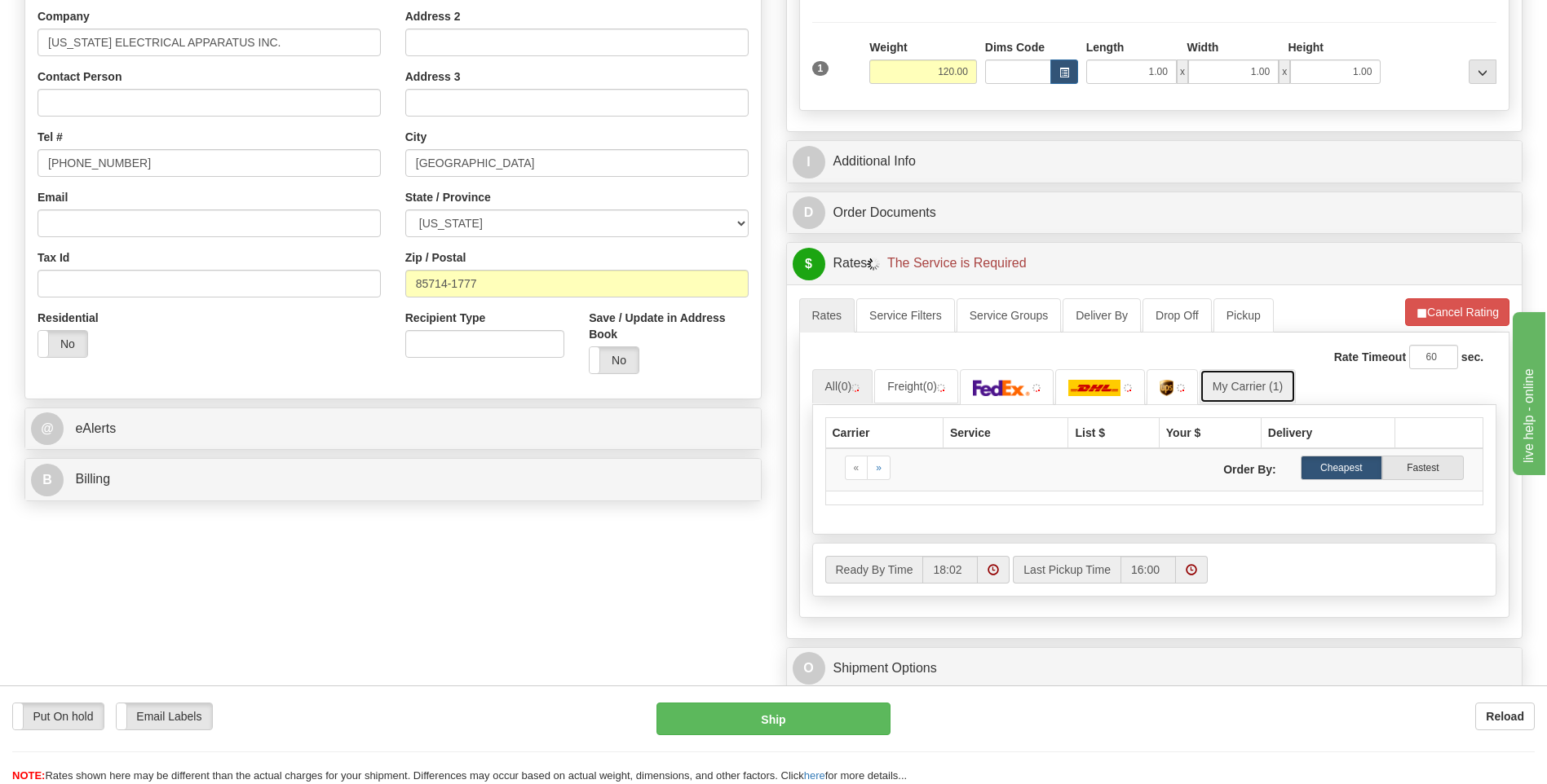
click at [1224, 387] on link "My Carrier (1)" at bounding box center [1248, 386] width 96 height 34
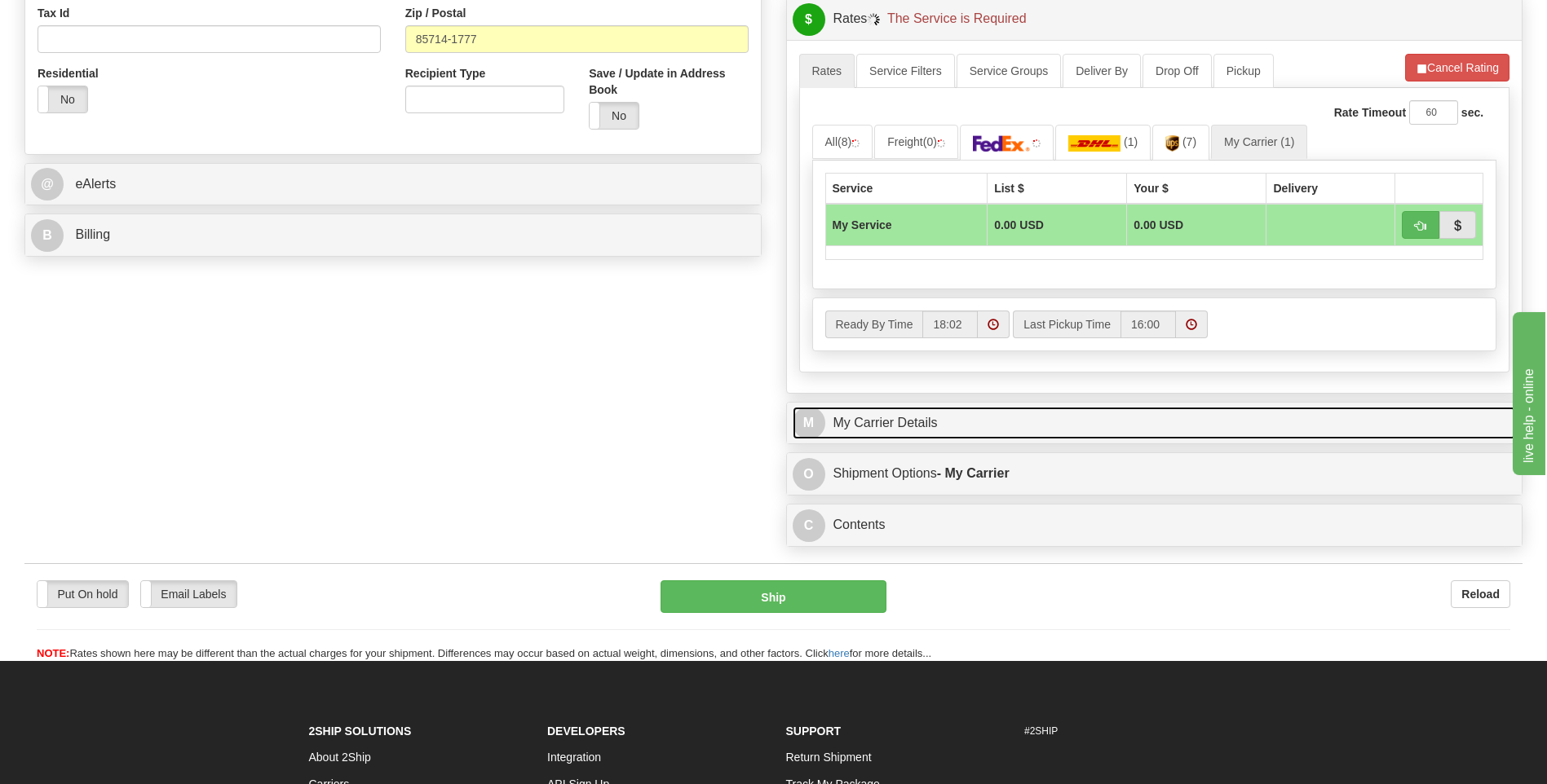
click at [994, 415] on link "M My Carrier Details" at bounding box center [1154, 424] width 724 height 33
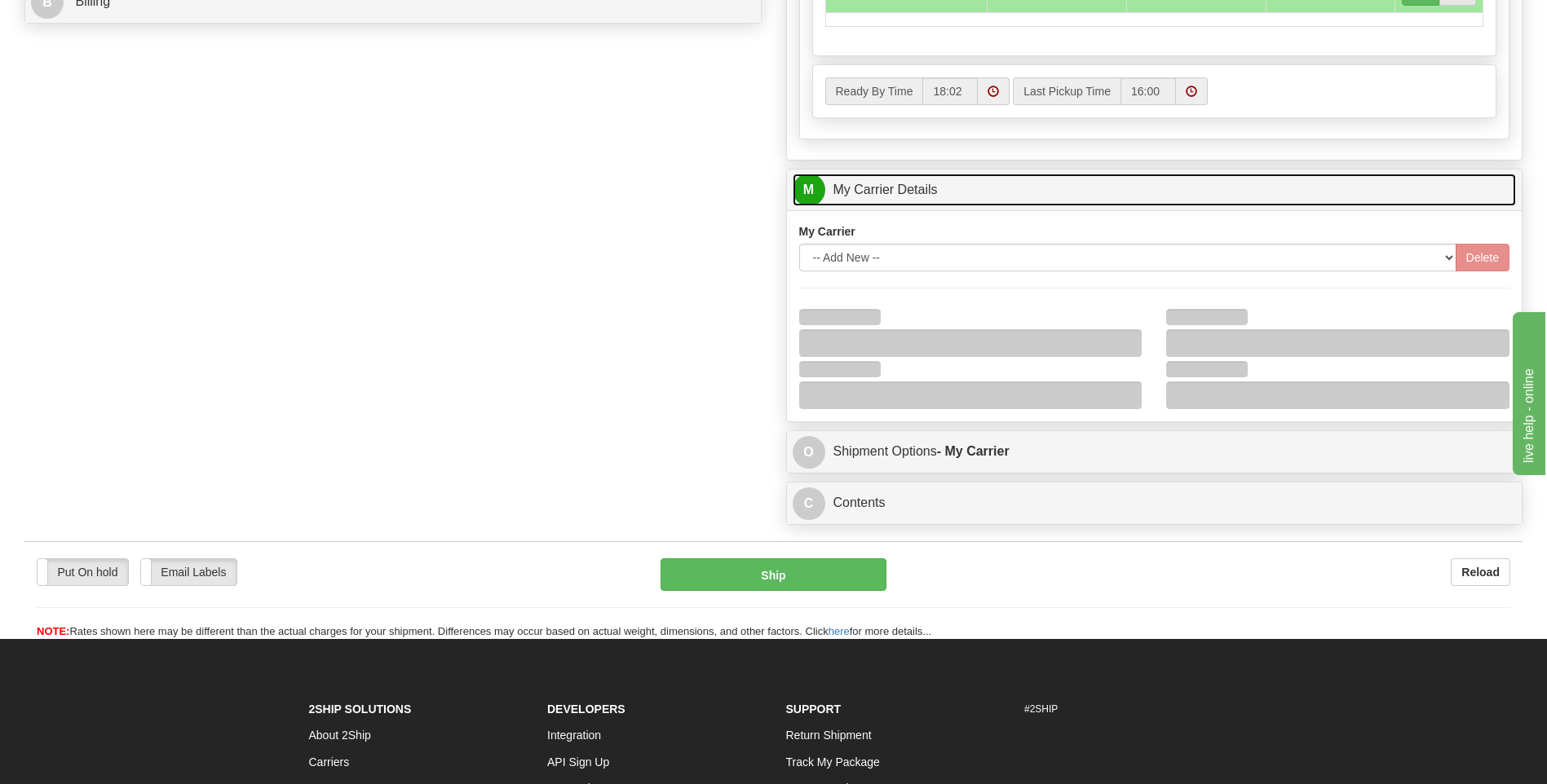
scroll to position [815, 0]
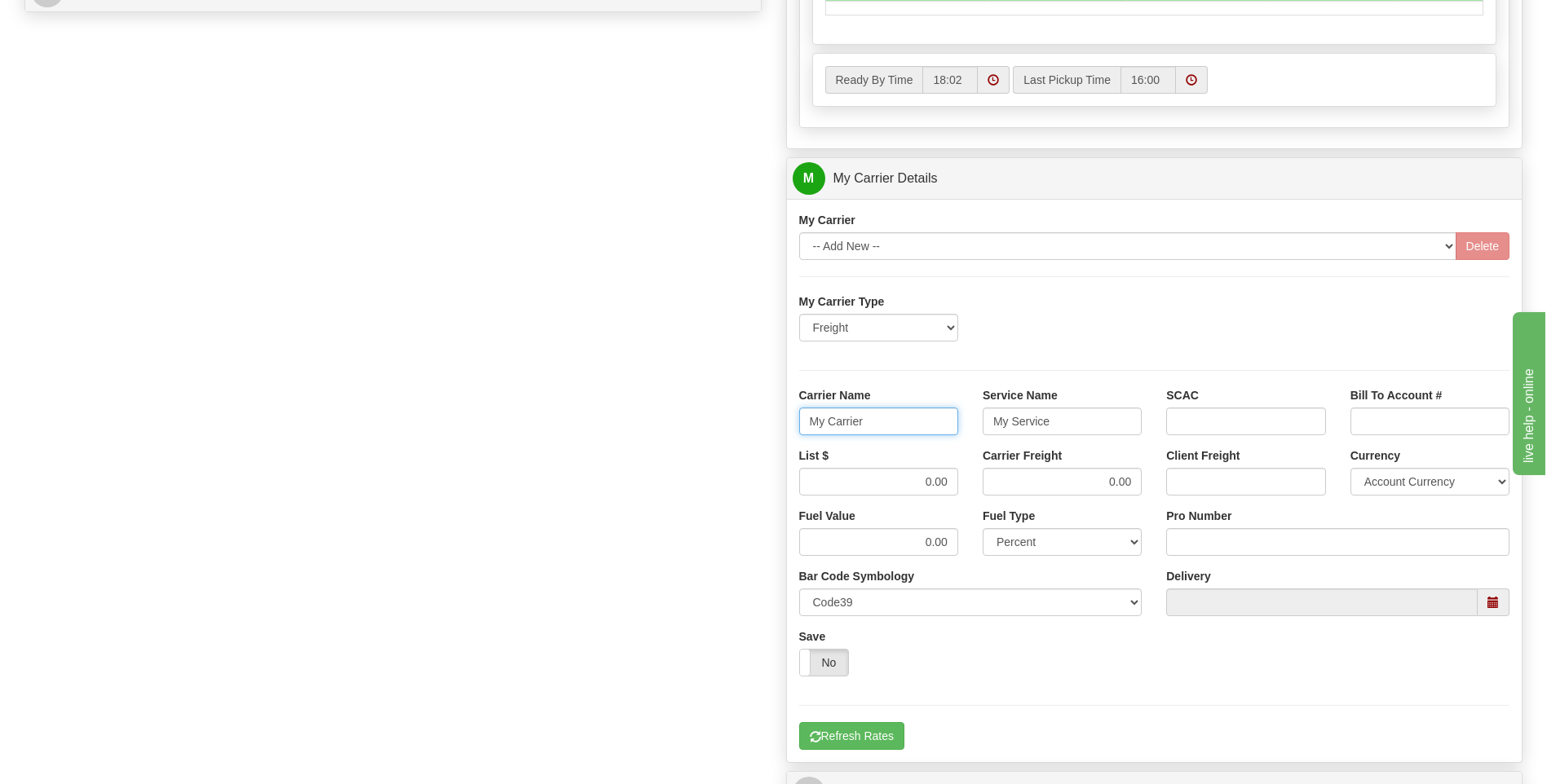
drag, startPoint x: 801, startPoint y: 415, endPoint x: 768, endPoint y: 413, distance: 33.1
click at [768, 413] on div "Order # 86679766 S Sender" at bounding box center [773, 88] width 1522 height 1573
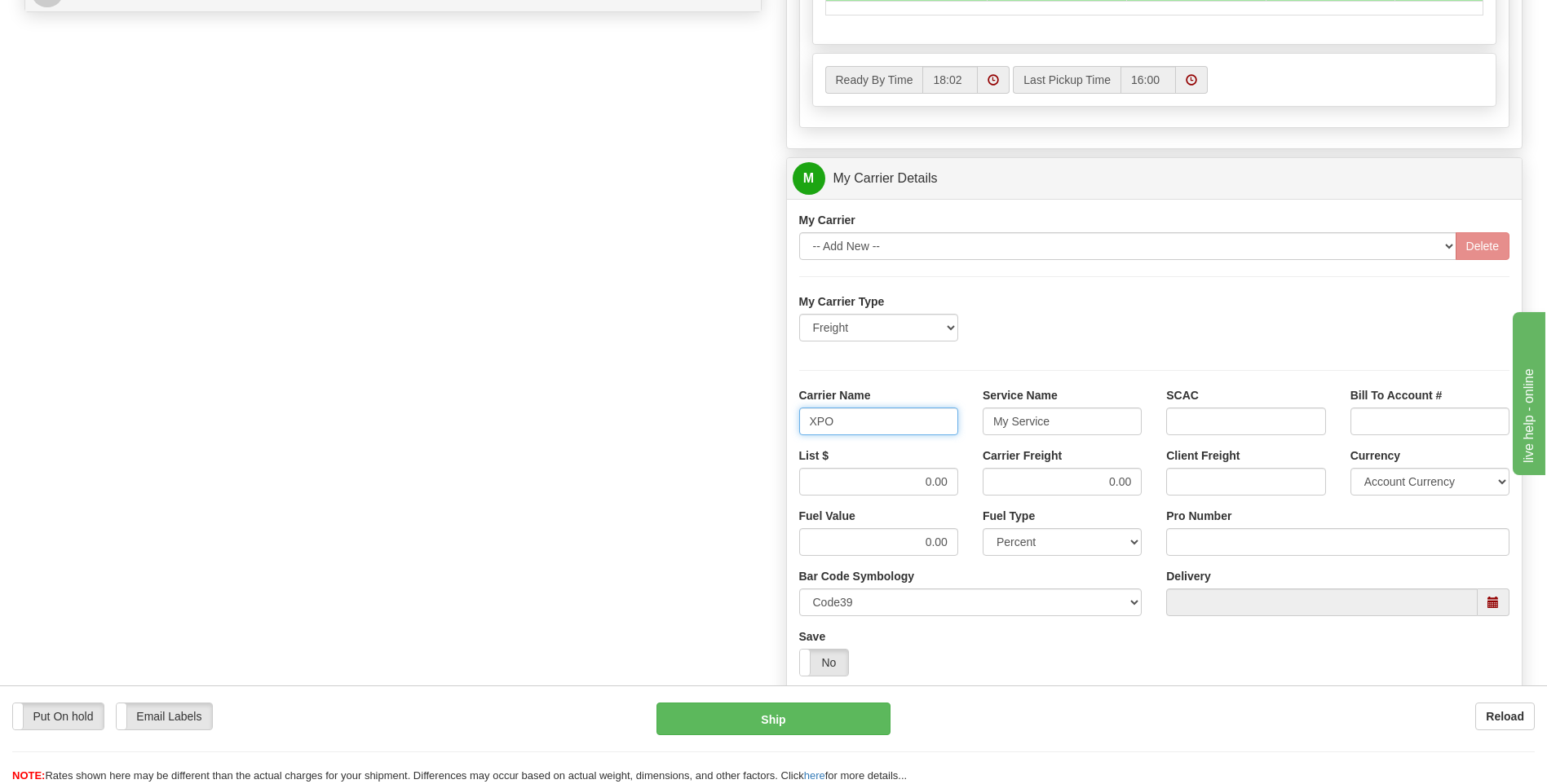
type input "XPO"
type input "LTL"
drag, startPoint x: 887, startPoint y: 482, endPoint x: 959, endPoint y: 487, distance: 72.2
click at [959, 487] on div "List $ 0.00" at bounding box center [879, 477] width 184 height 60
type input "385"
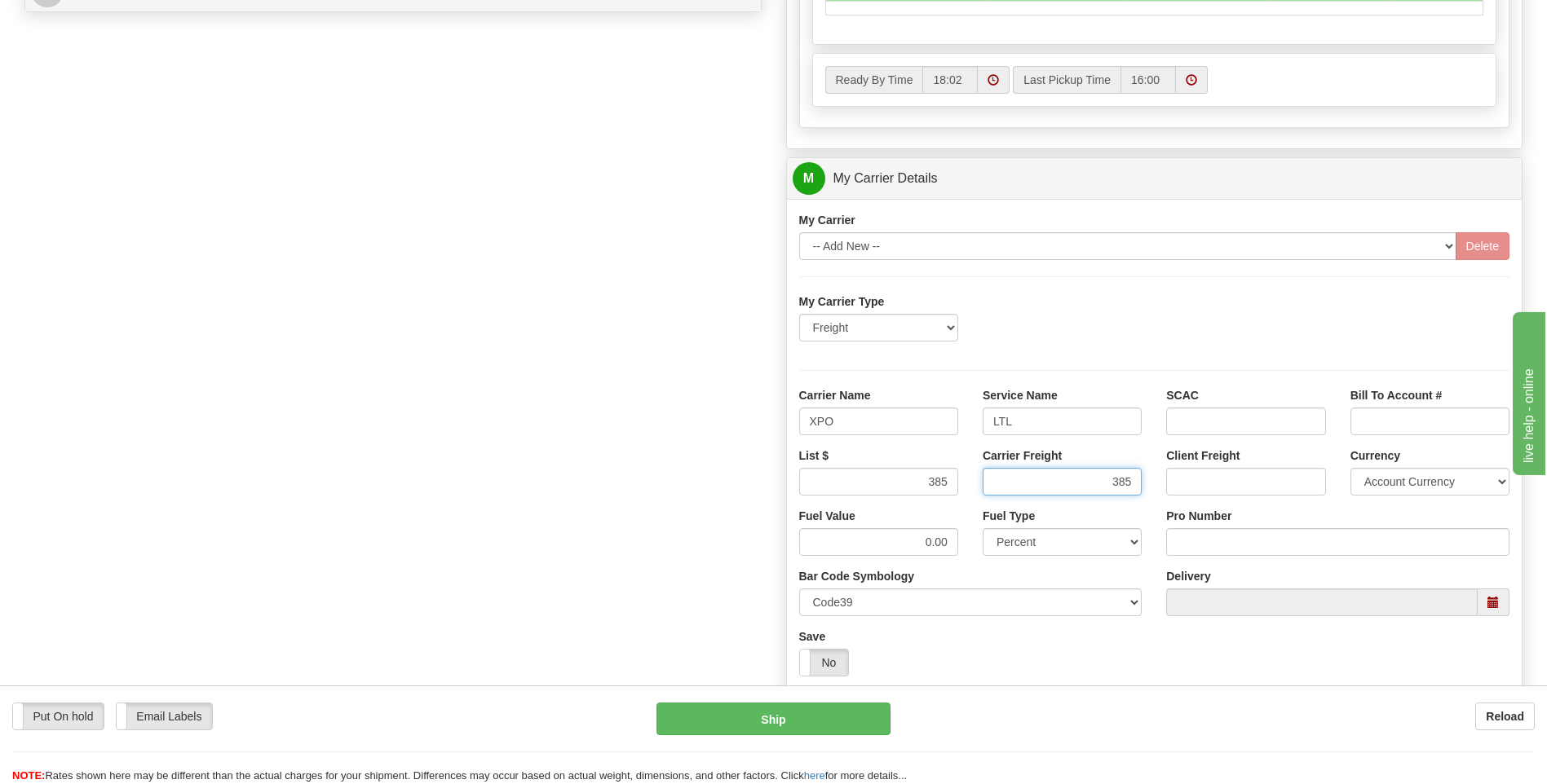
type input "385"
click at [1252, 529] on input "Pro Number" at bounding box center [1338, 542] width 343 height 28
click at [1249, 536] on input "Pro Number" at bounding box center [1338, 542] width 343 height 28
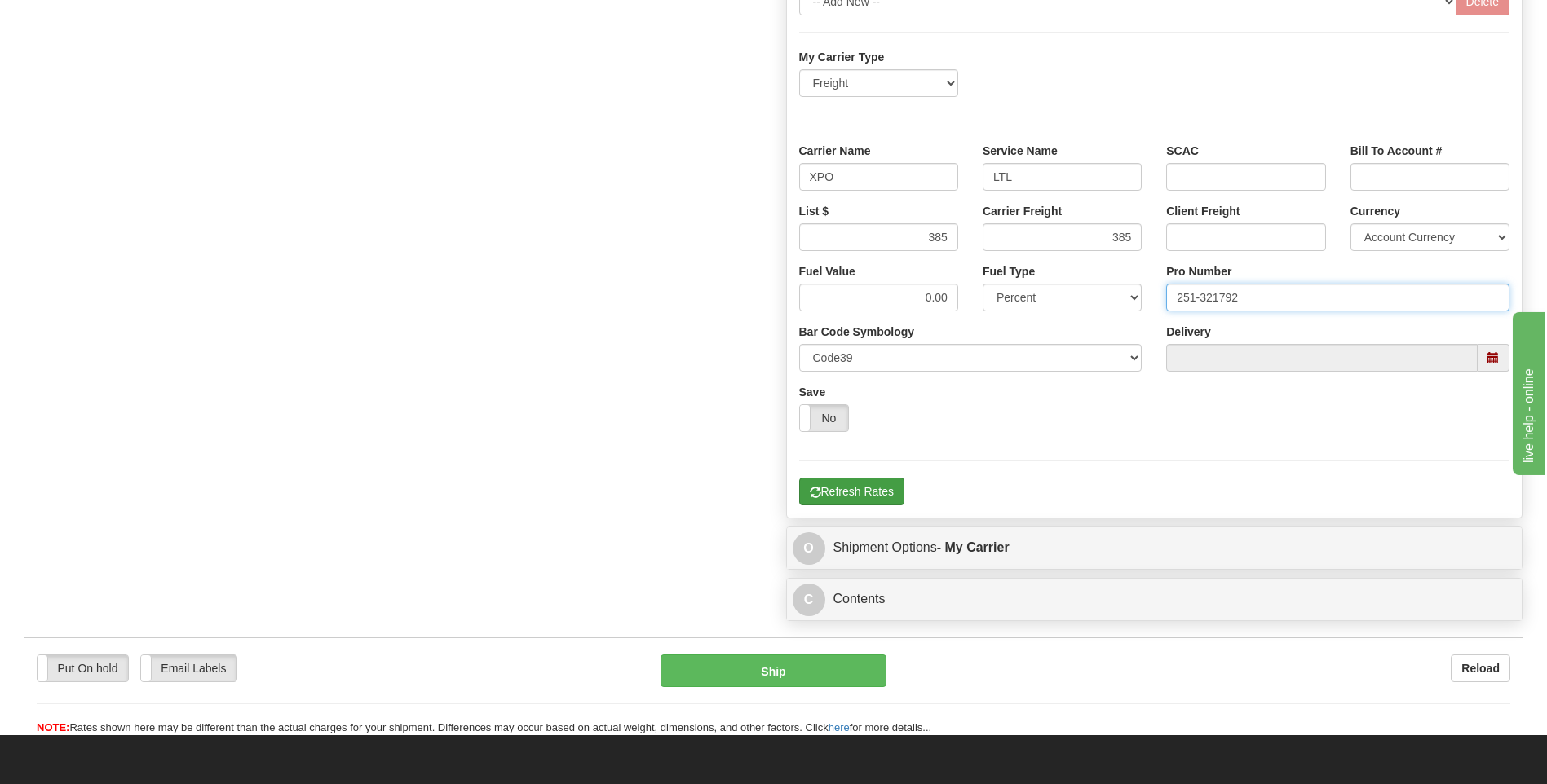
type input "251-321792"
click at [851, 485] on button "Refresh Rates" at bounding box center [852, 492] width 105 height 28
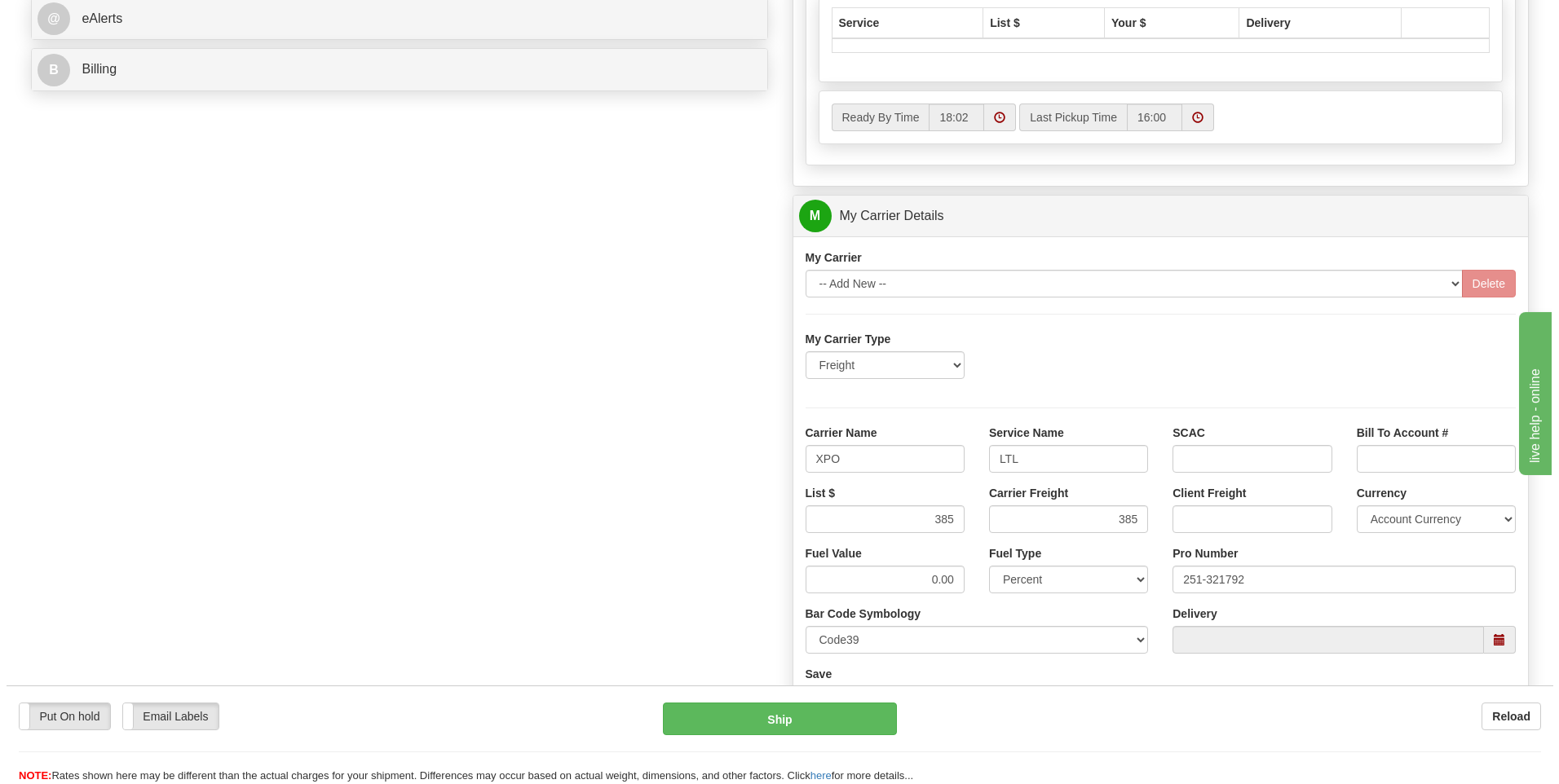
scroll to position [447, 0]
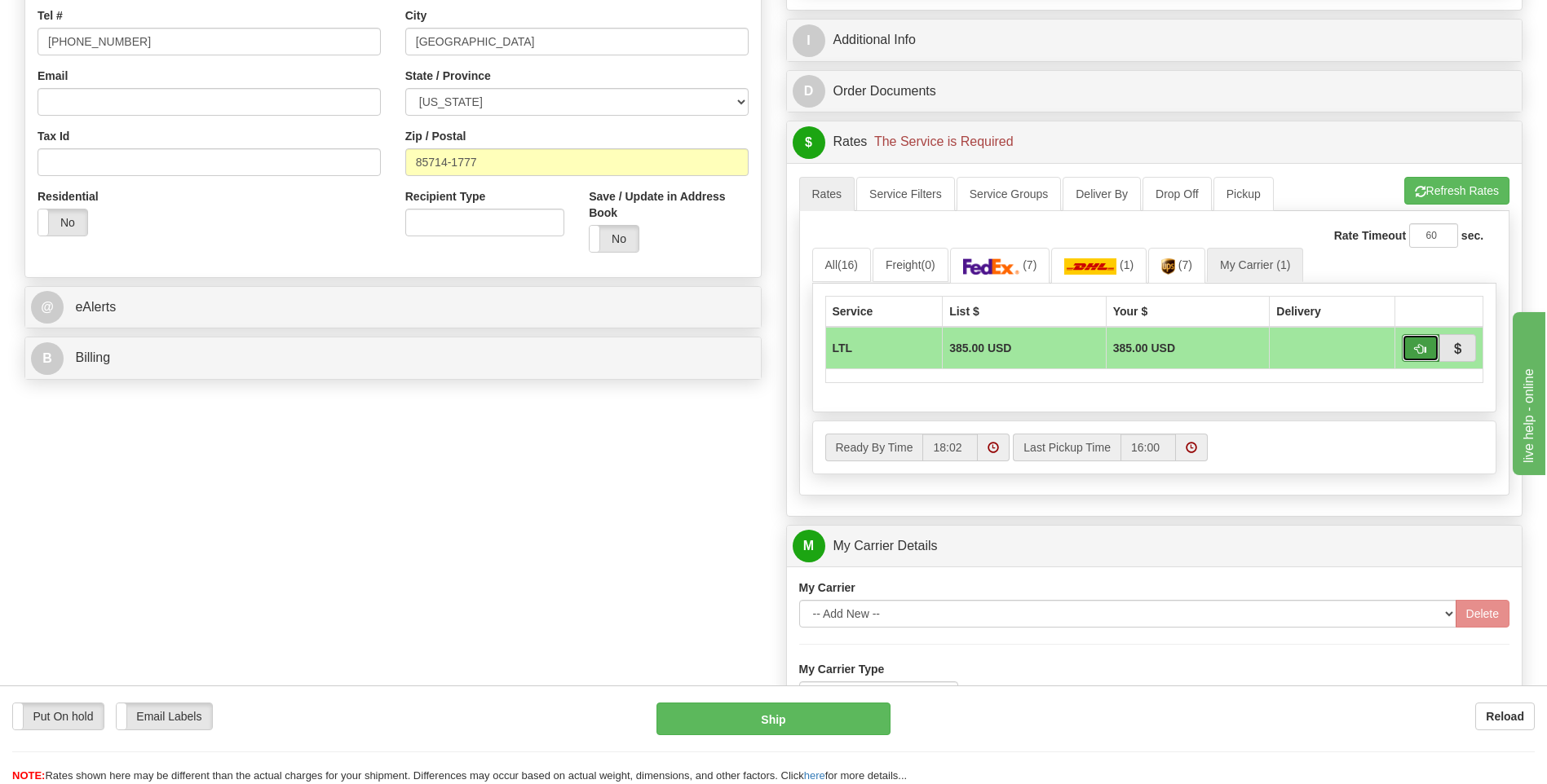
click at [1419, 355] on button "button" at bounding box center [1420, 348] width 38 height 28
type input "00"
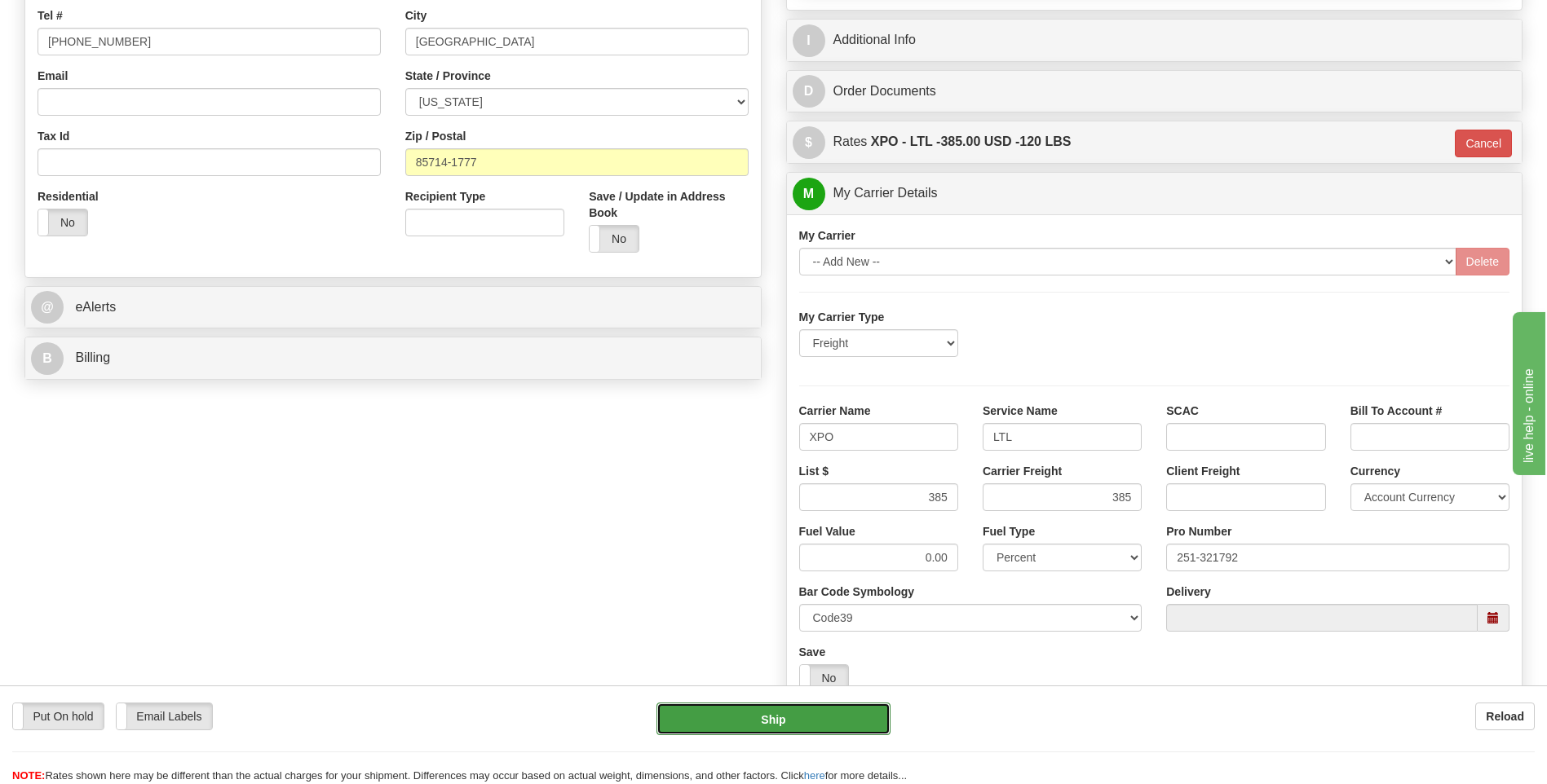
click at [851, 705] on button "Ship" at bounding box center [773, 718] width 233 height 32
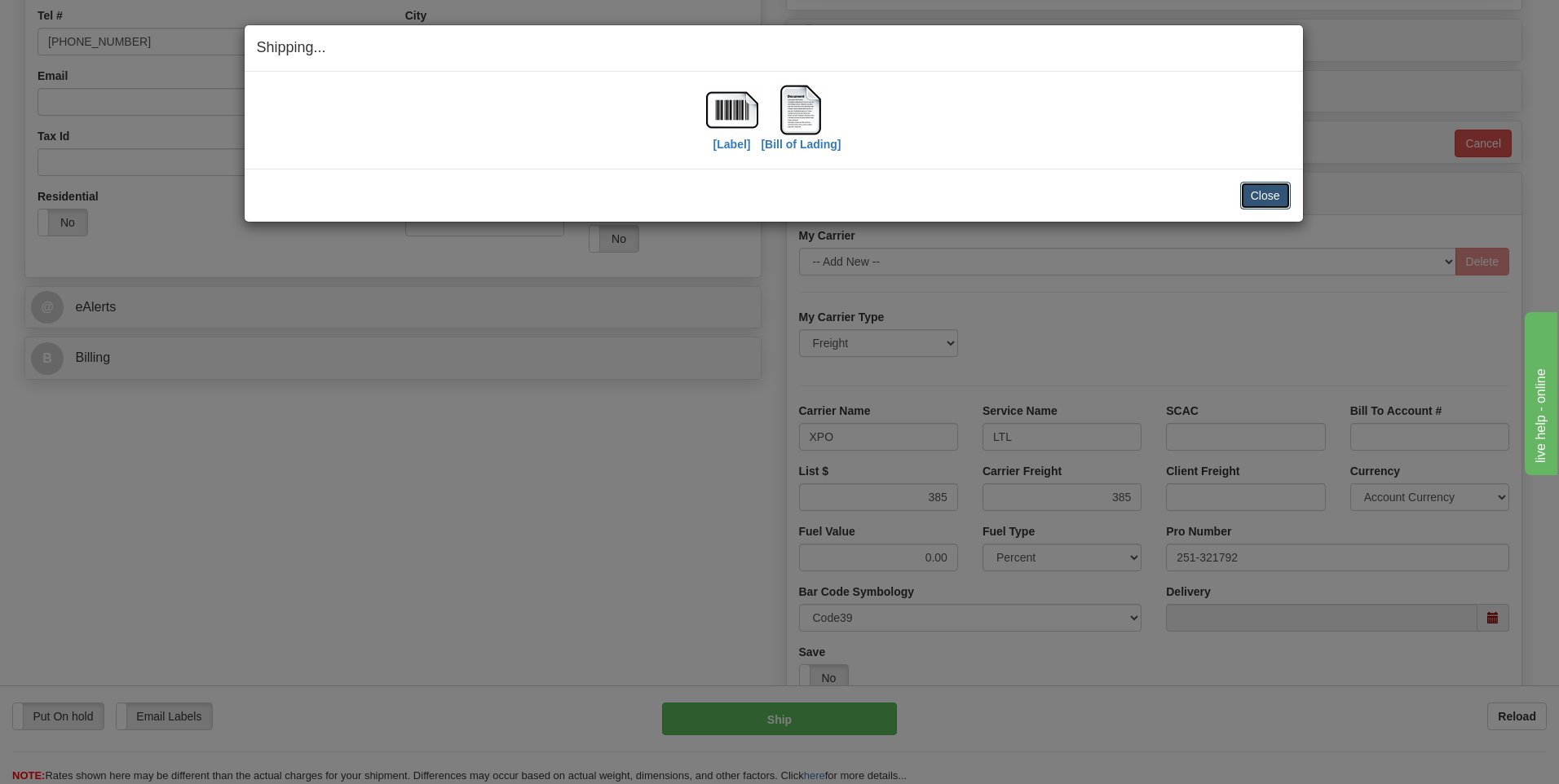
click at [1271, 198] on button "Close" at bounding box center [1266, 196] width 51 height 28
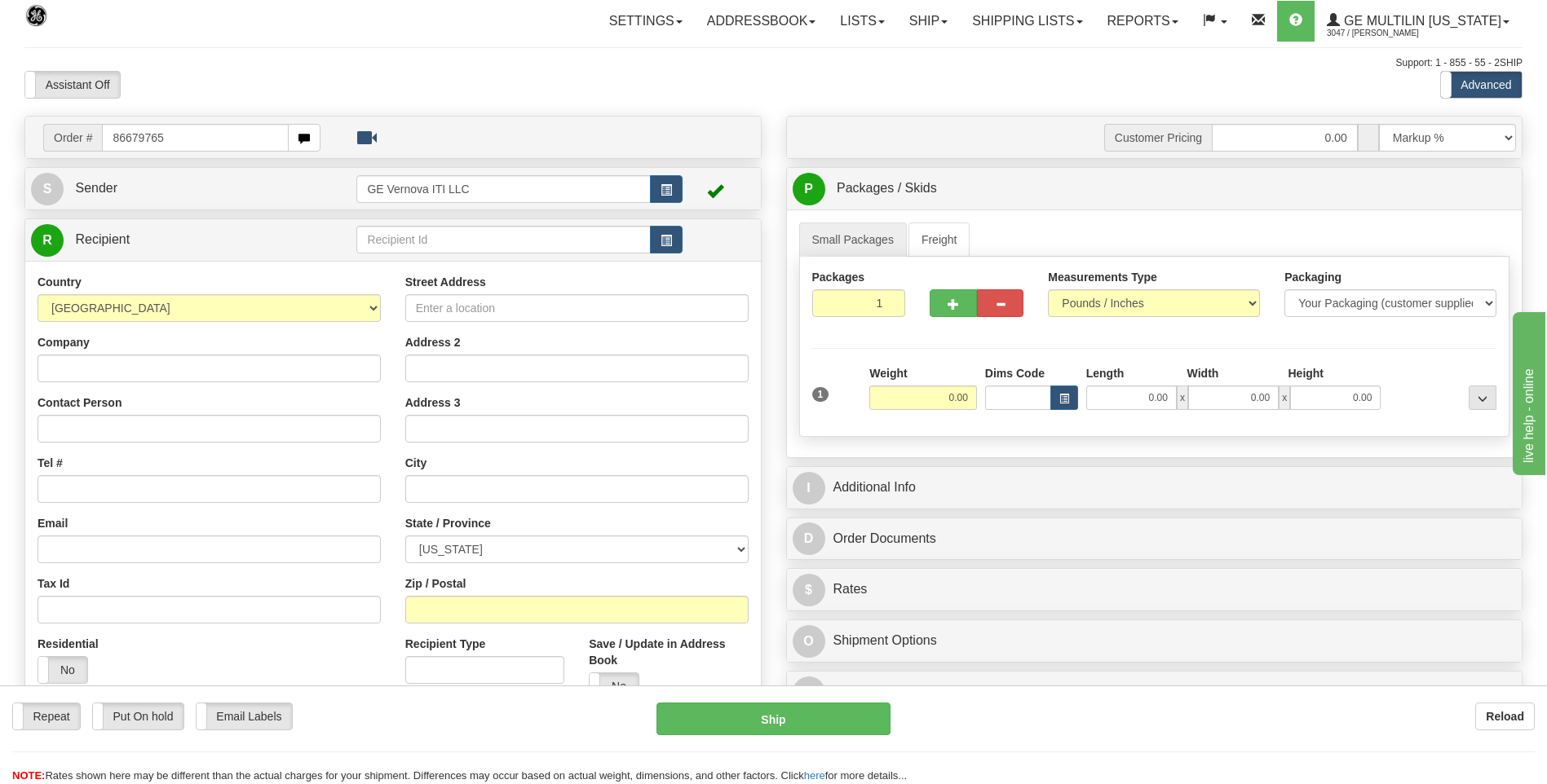
type input "86679765"
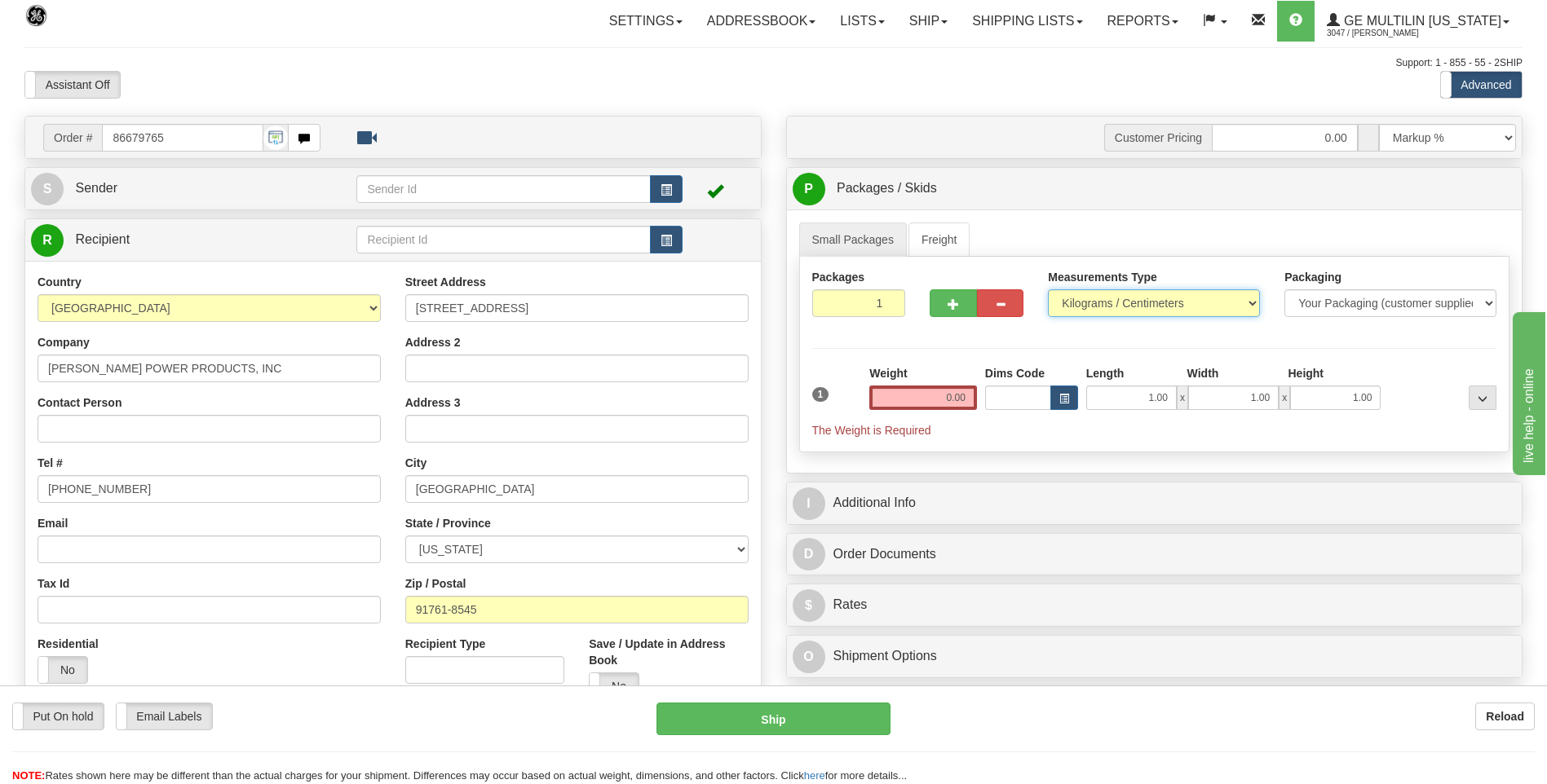
click at [1109, 302] on select "Pounds / Inches Kilograms / Centimeters" at bounding box center [1154, 304] width 212 height 28
select select "0"
click at [1048, 290] on select "Pounds / Inches Kilograms / Centimeters" at bounding box center [1154, 304] width 212 height 28
click at [970, 399] on input "0.00" at bounding box center [923, 398] width 108 height 24
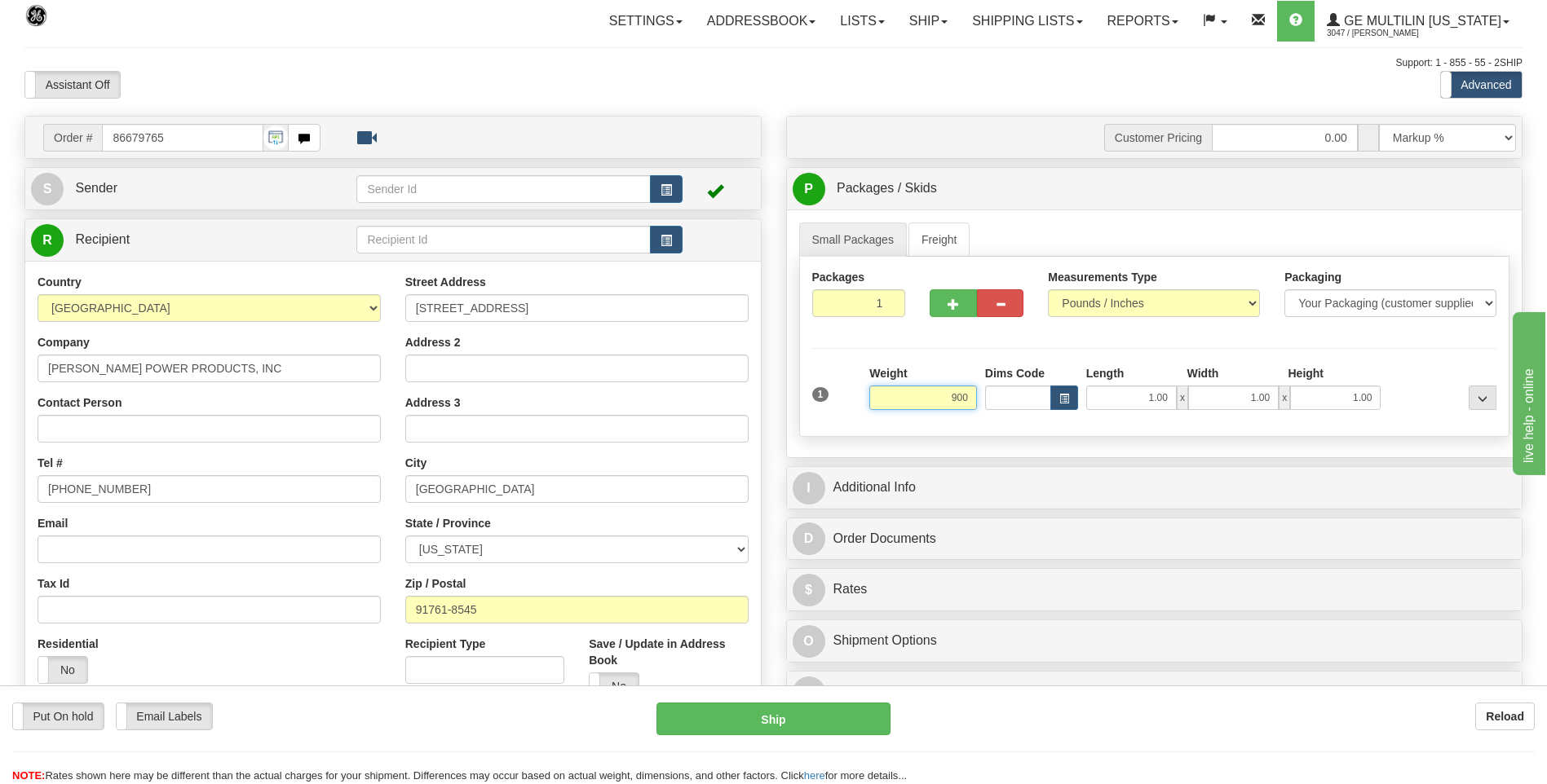
click button "Delete" at bounding box center [0, 0] width 0 height 0
type input "900.00"
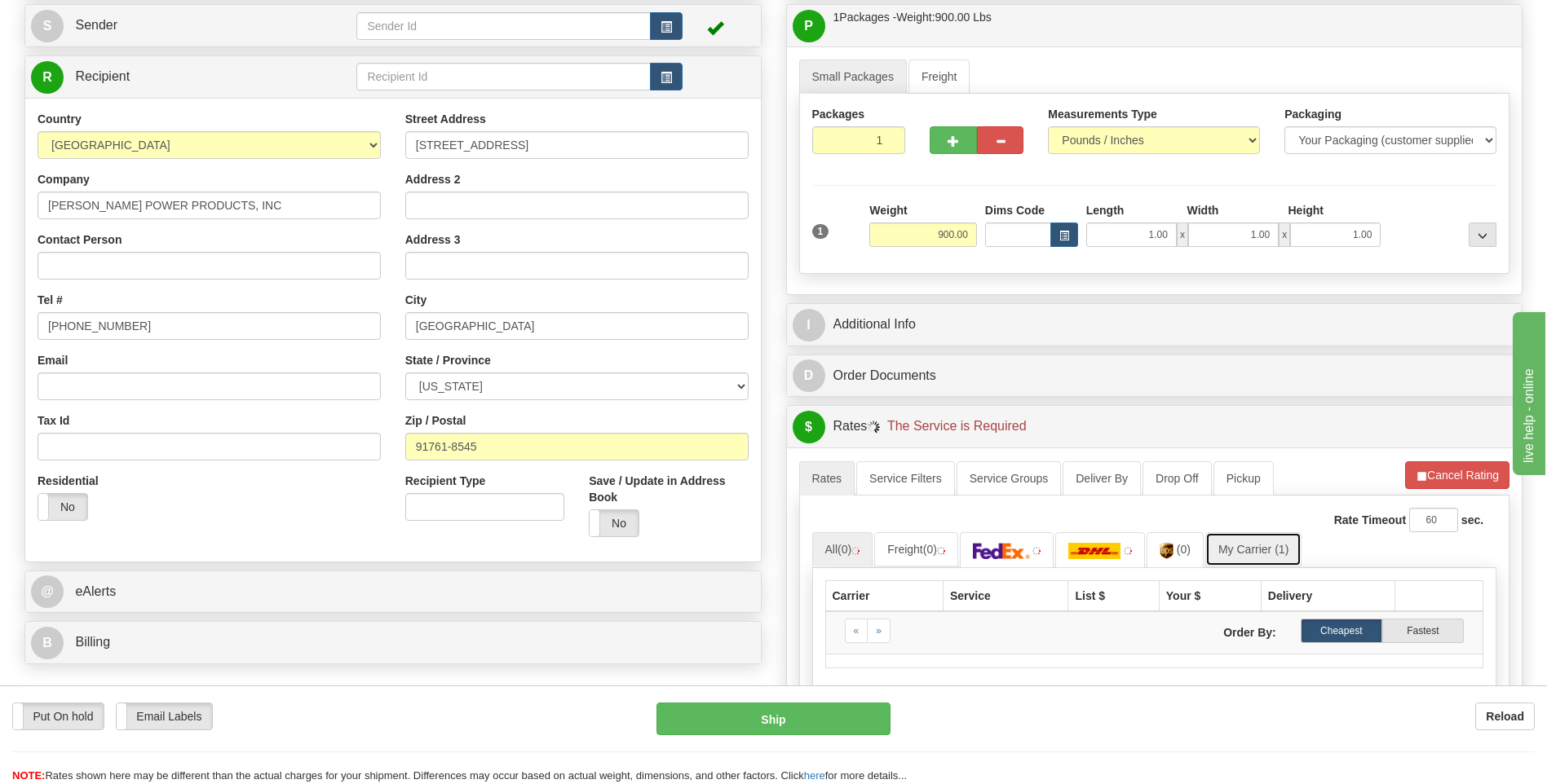
click at [1250, 542] on link "My Carrier (1)" at bounding box center [1254, 549] width 96 height 34
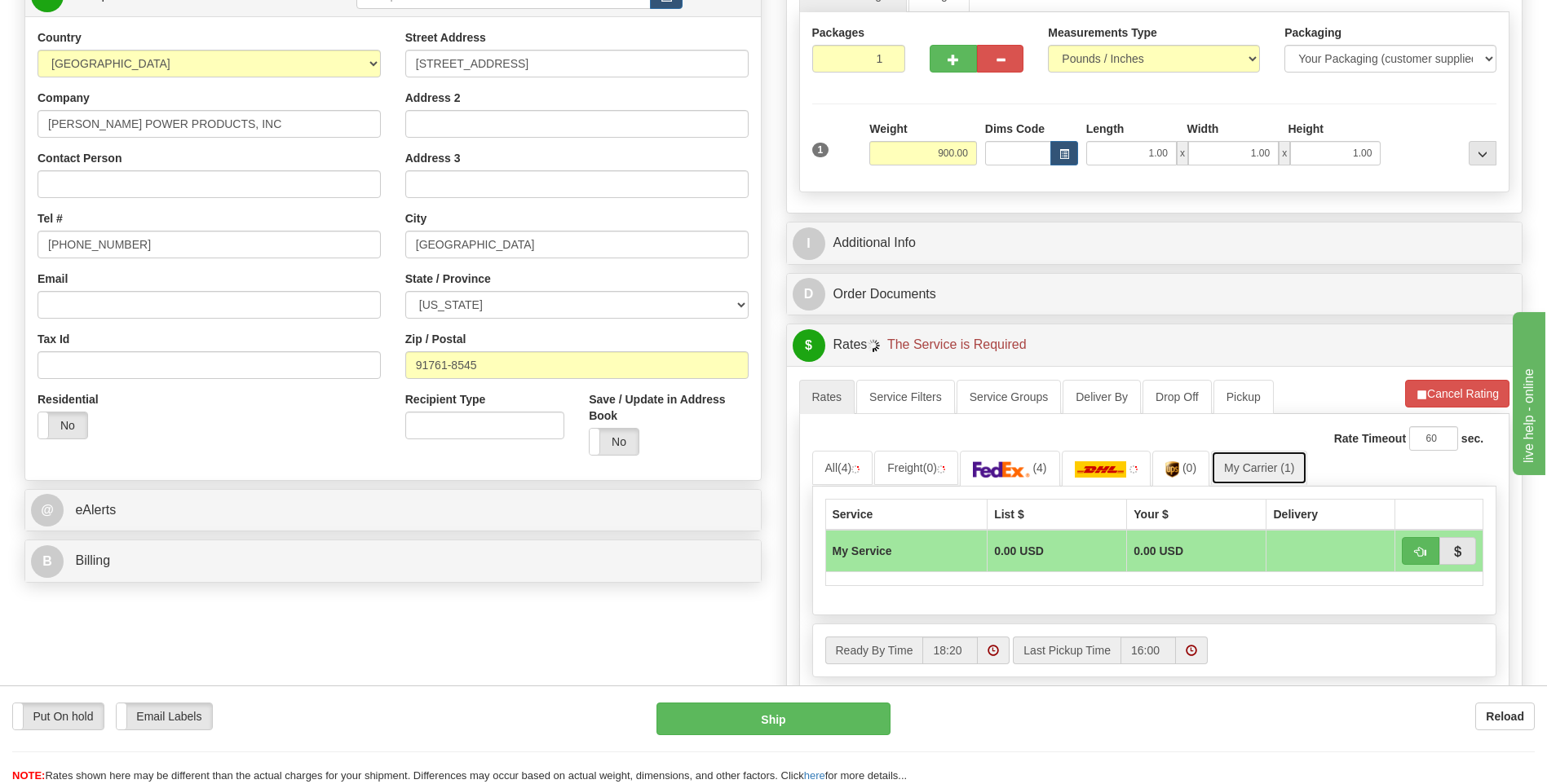
scroll to position [408, 0]
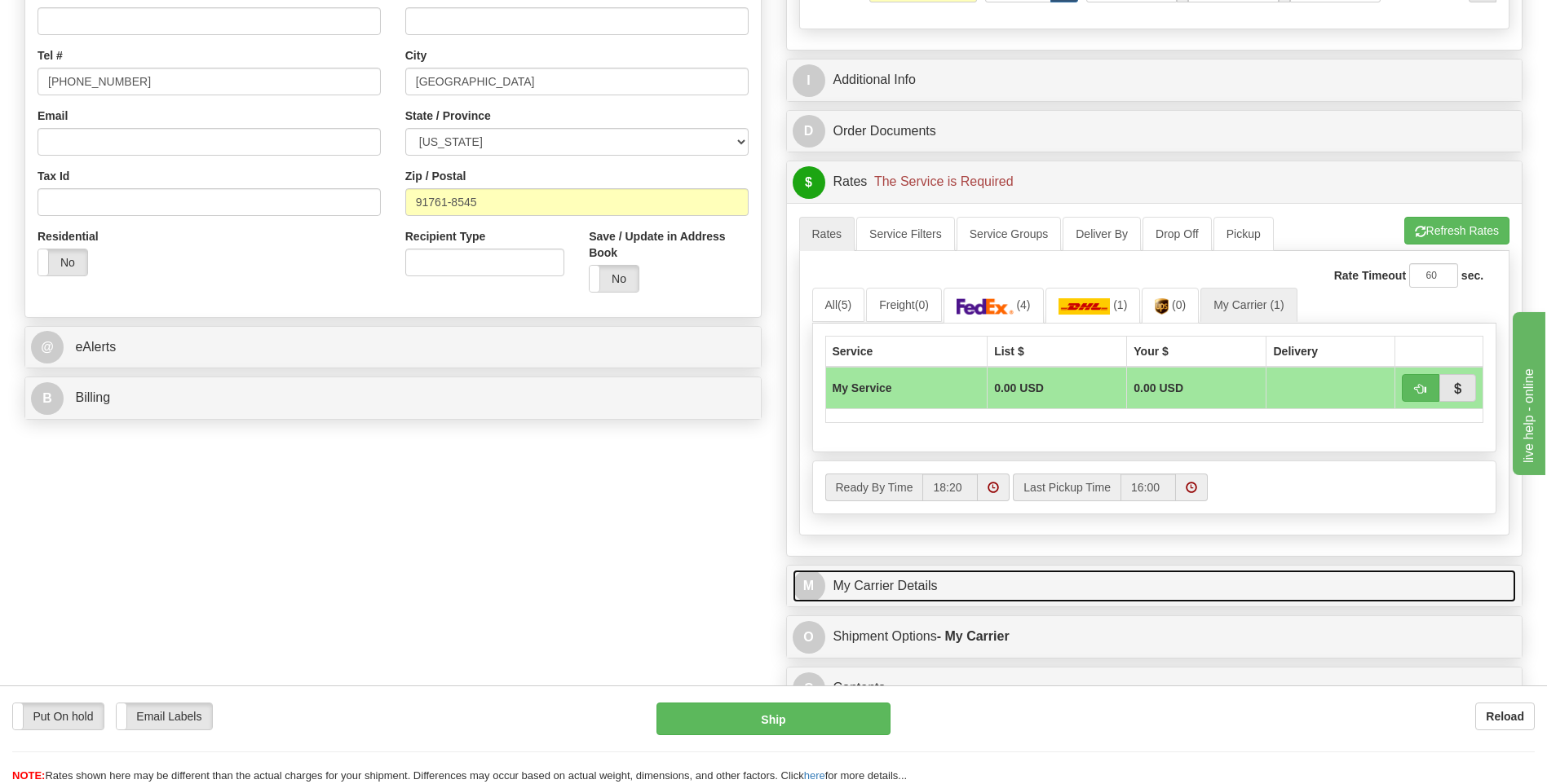
click at [925, 571] on link "M My Carrier Details" at bounding box center [1154, 586] width 724 height 33
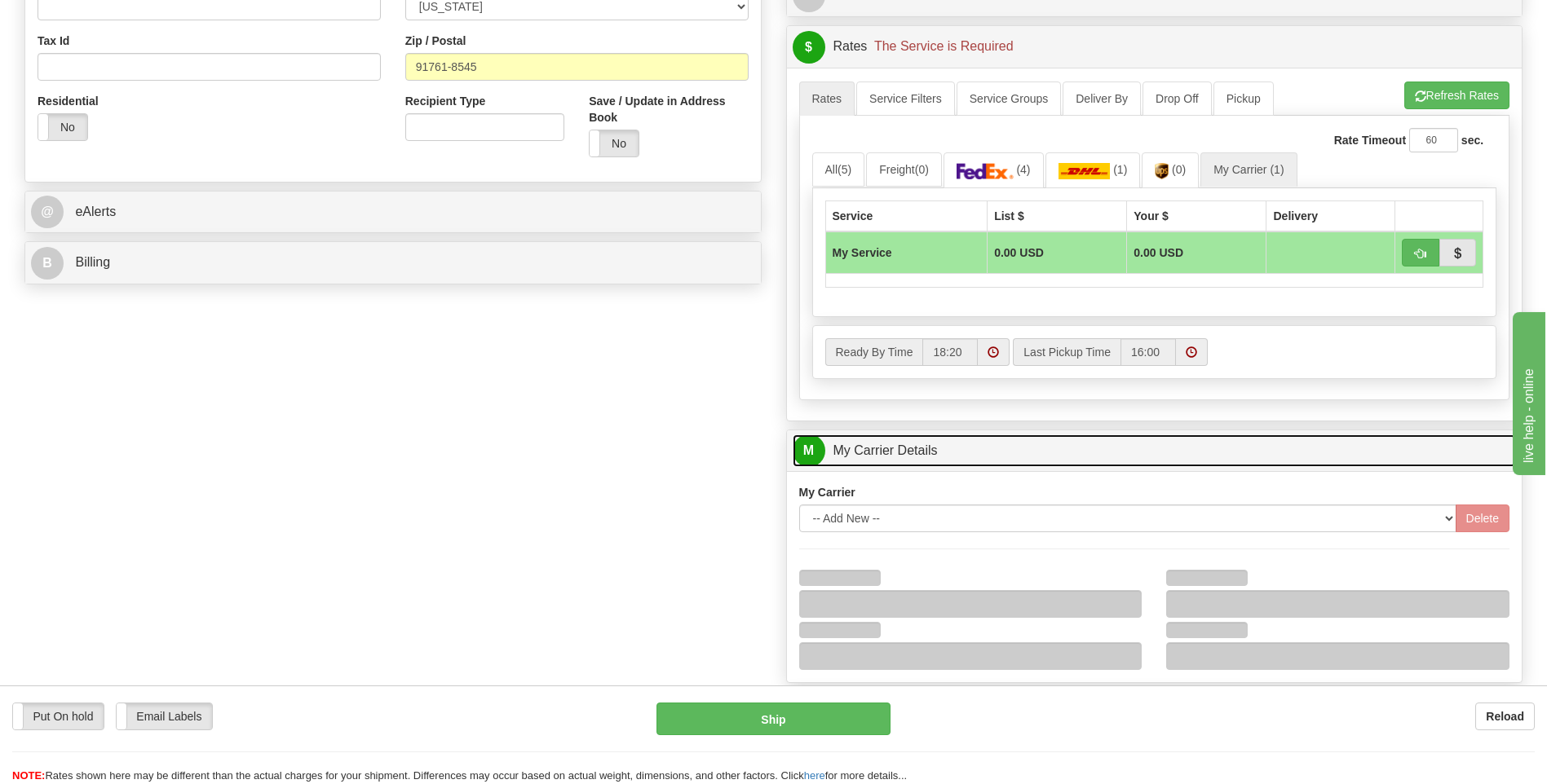
scroll to position [652, 0]
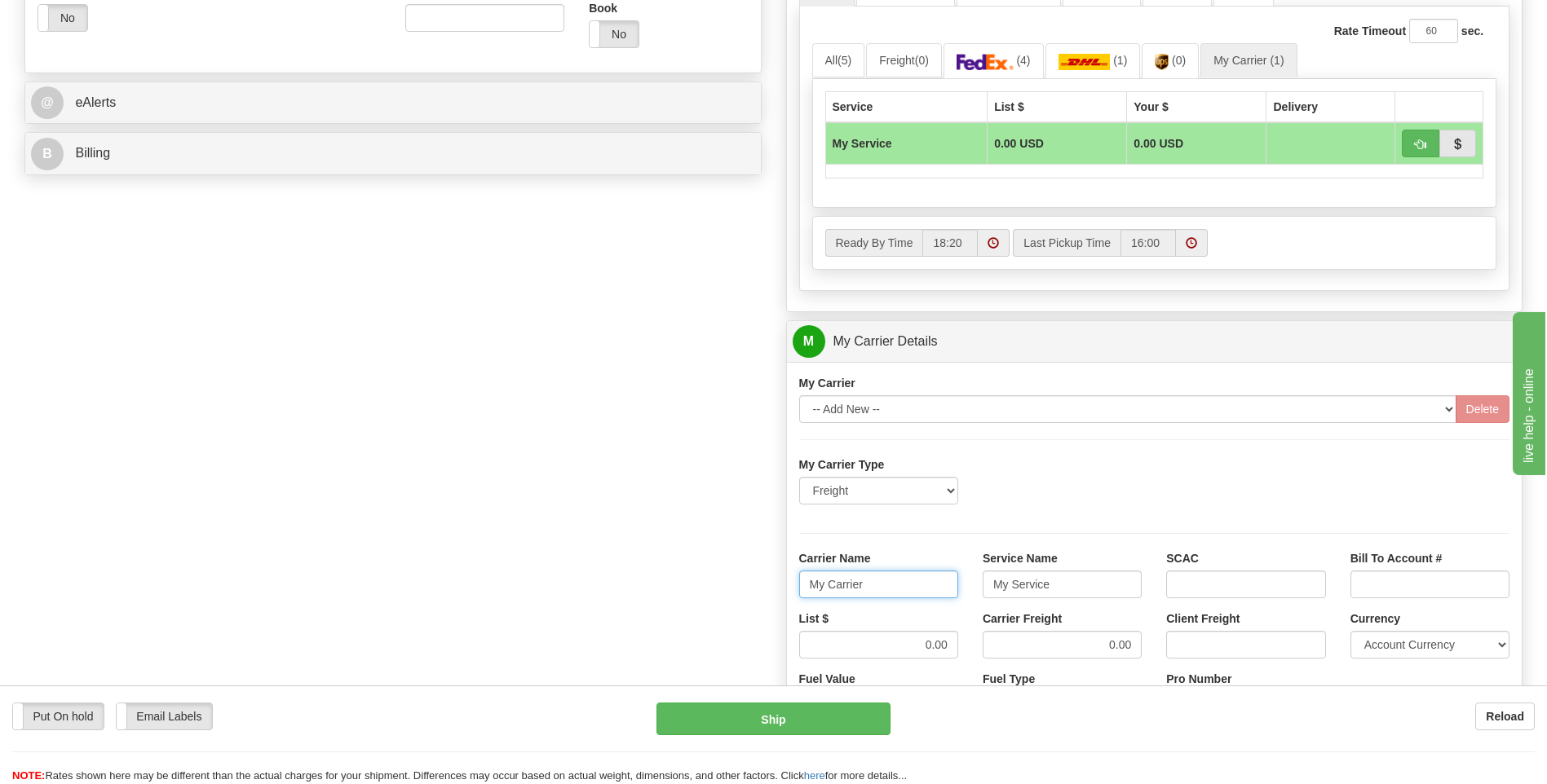
drag, startPoint x: 907, startPoint y: 586, endPoint x: 751, endPoint y: 590, distance: 156.1
click at [751, 590] on div "Order # 86679765 S Sender" at bounding box center [773, 250] width 1522 height 1573
type input "XPO"
type input "LTL"
drag, startPoint x: 916, startPoint y: 648, endPoint x: 970, endPoint y: 654, distance: 54.3
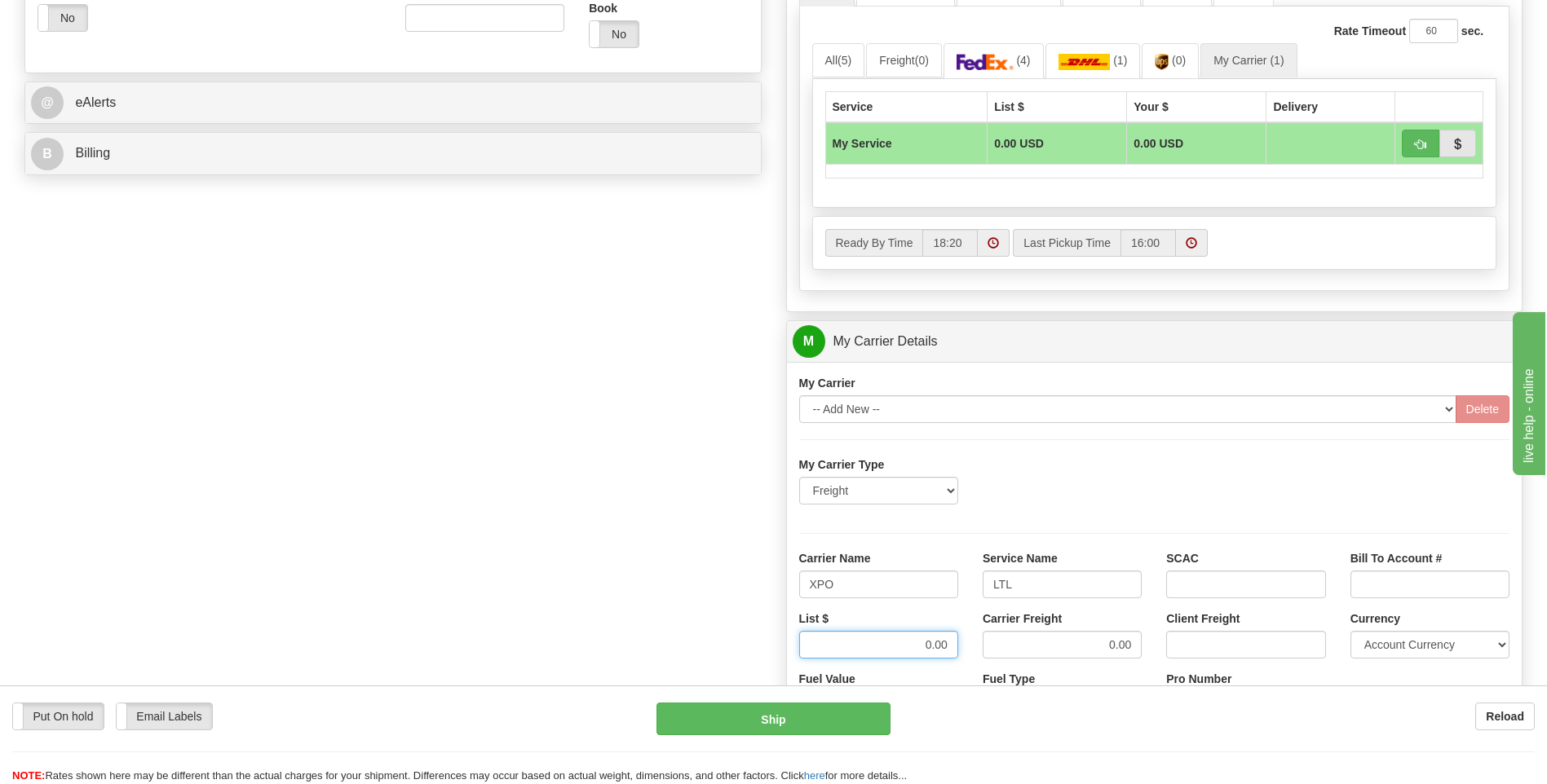
click at [970, 654] on div "List $ 0.00 Carrier Freight 0.00 Client Freight Currency Account Currency ARN A…" at bounding box center [1155, 640] width 735 height 60
type input "385"
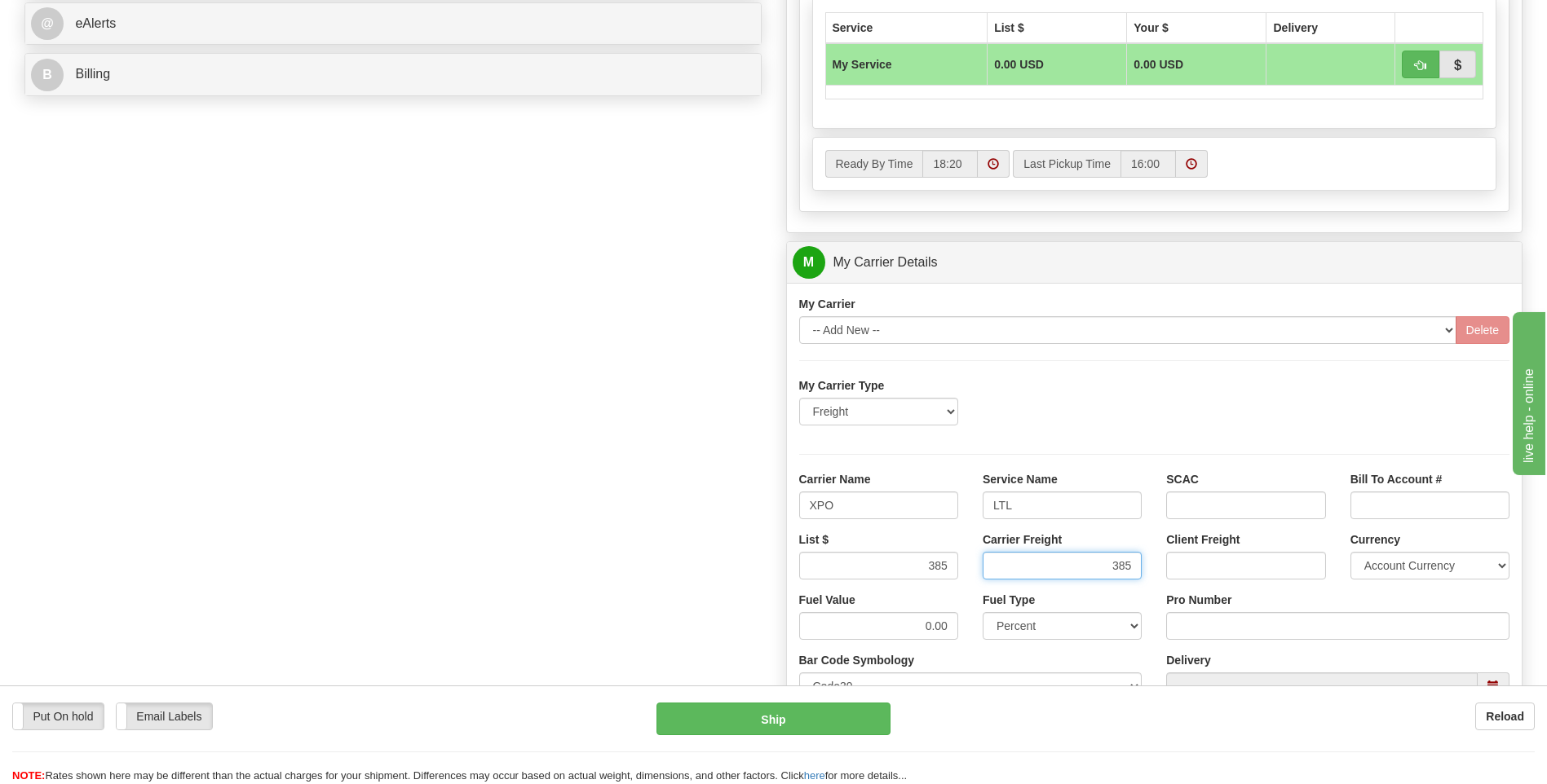
scroll to position [897, 0]
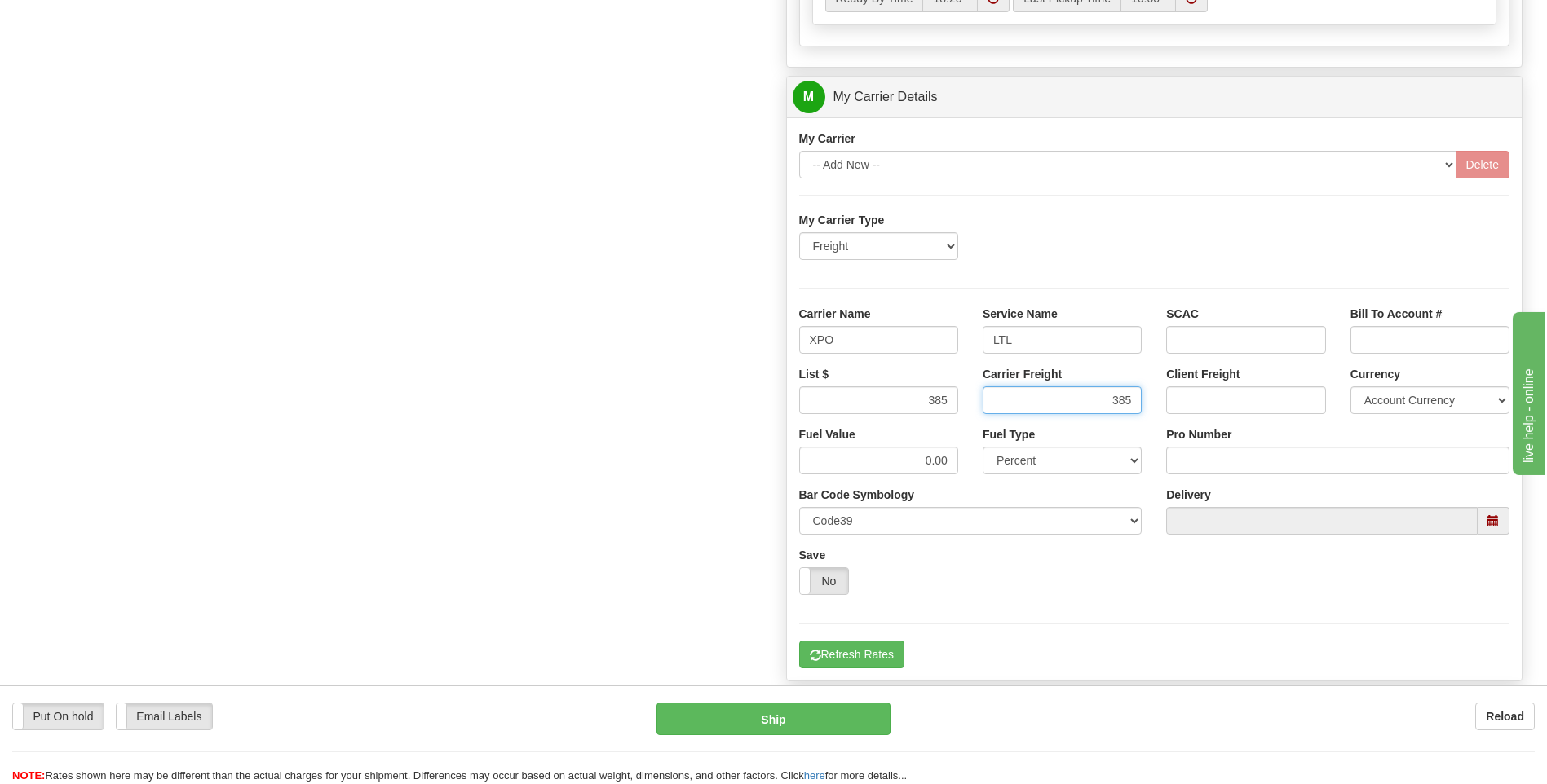
type input "385"
click at [1212, 466] on input "Pro Number" at bounding box center [1338, 460] width 343 height 28
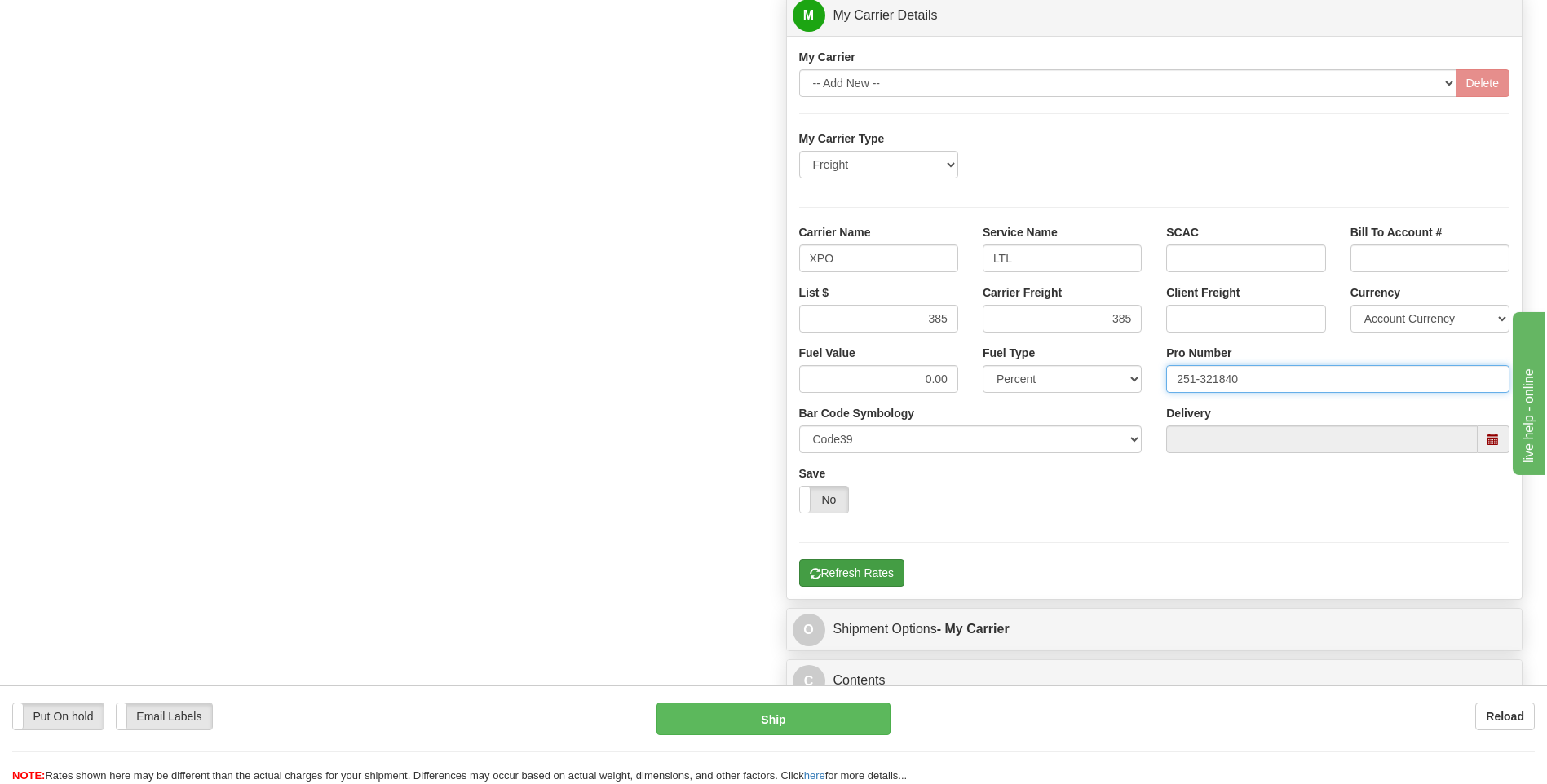
type input "251-321840"
click at [838, 565] on button "Refresh Rates" at bounding box center [852, 573] width 105 height 28
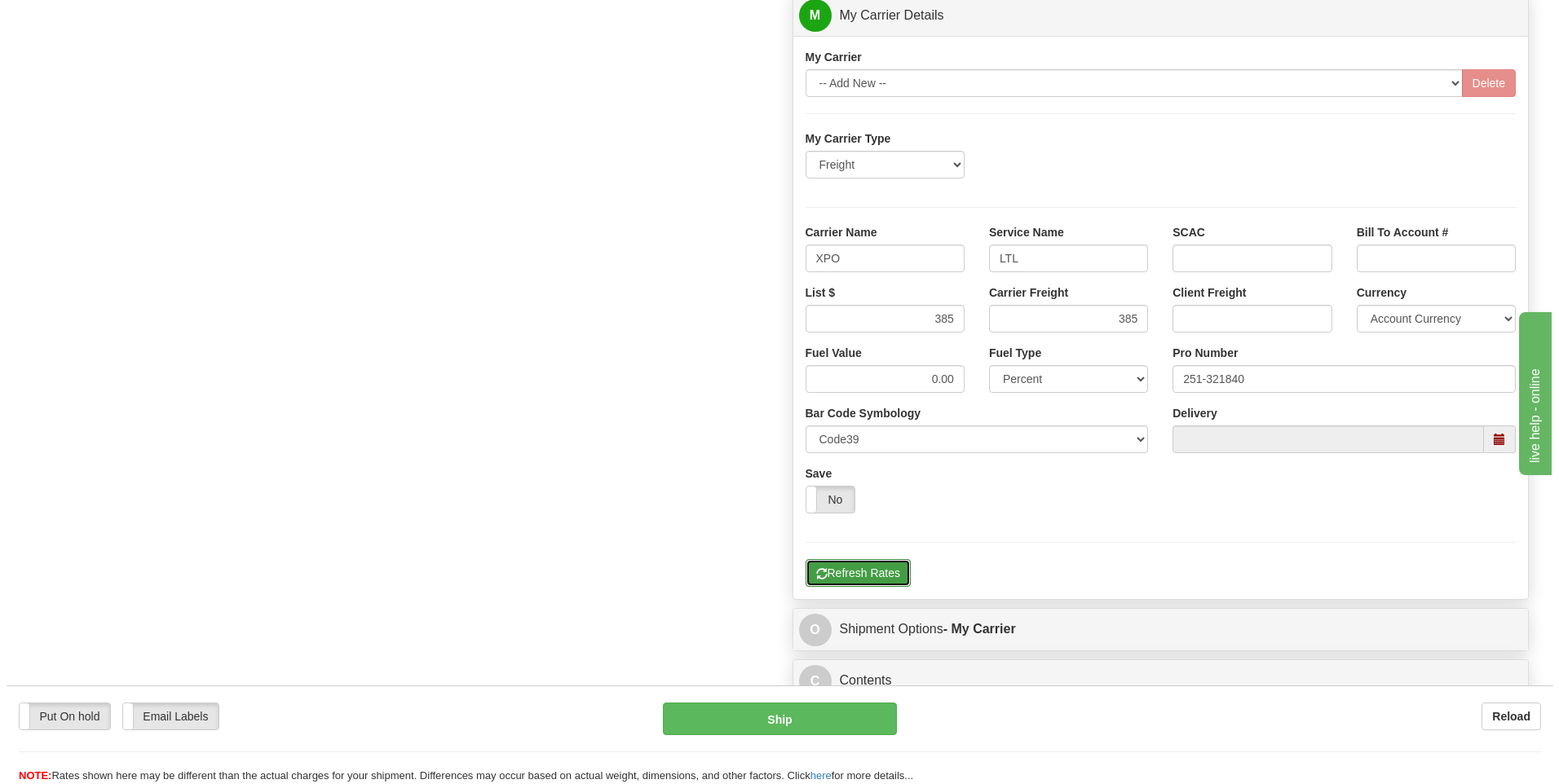
scroll to position [366, 0]
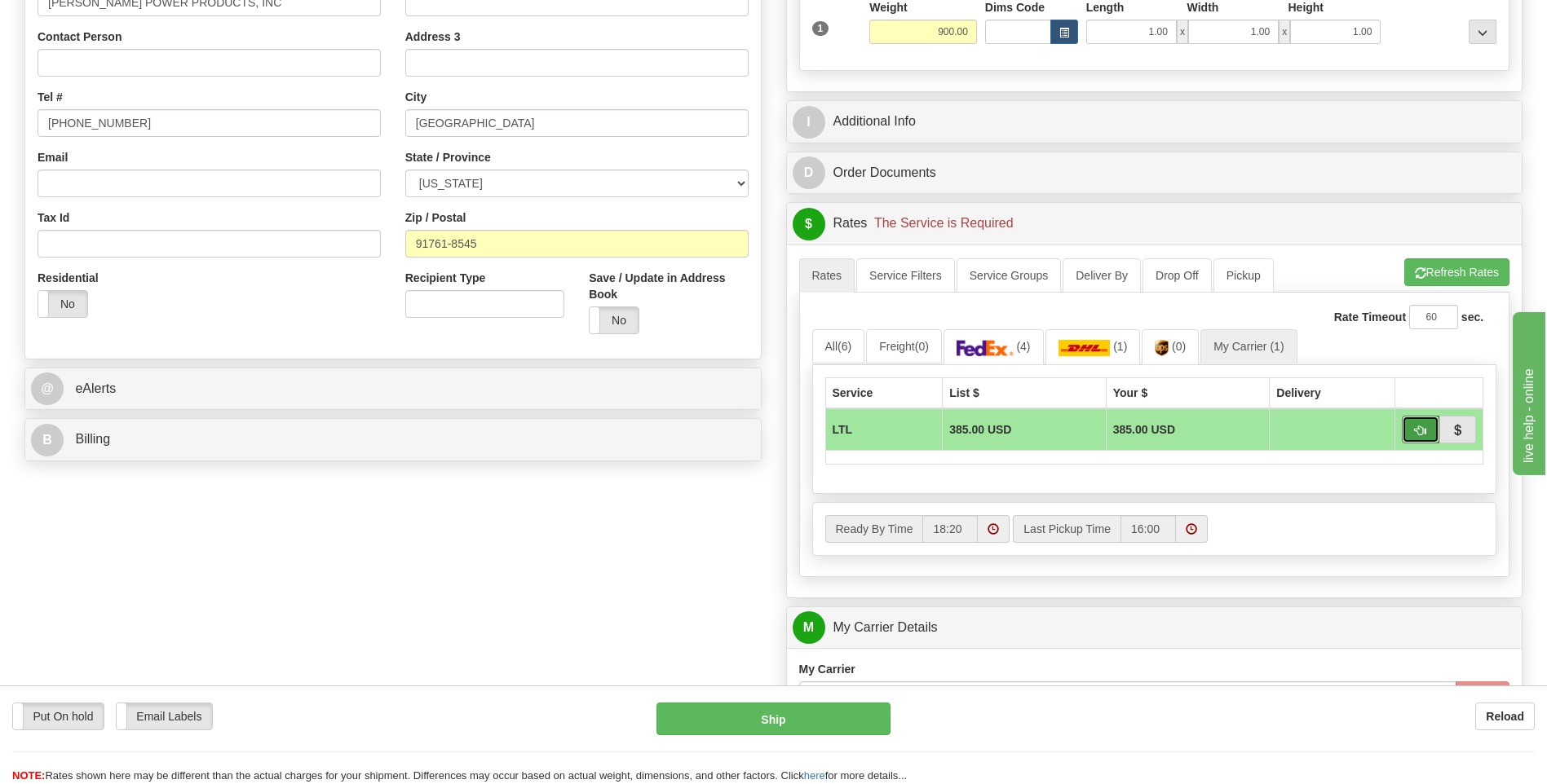
click at [1423, 425] on span "button" at bounding box center [1420, 430] width 11 height 10
type input "00"
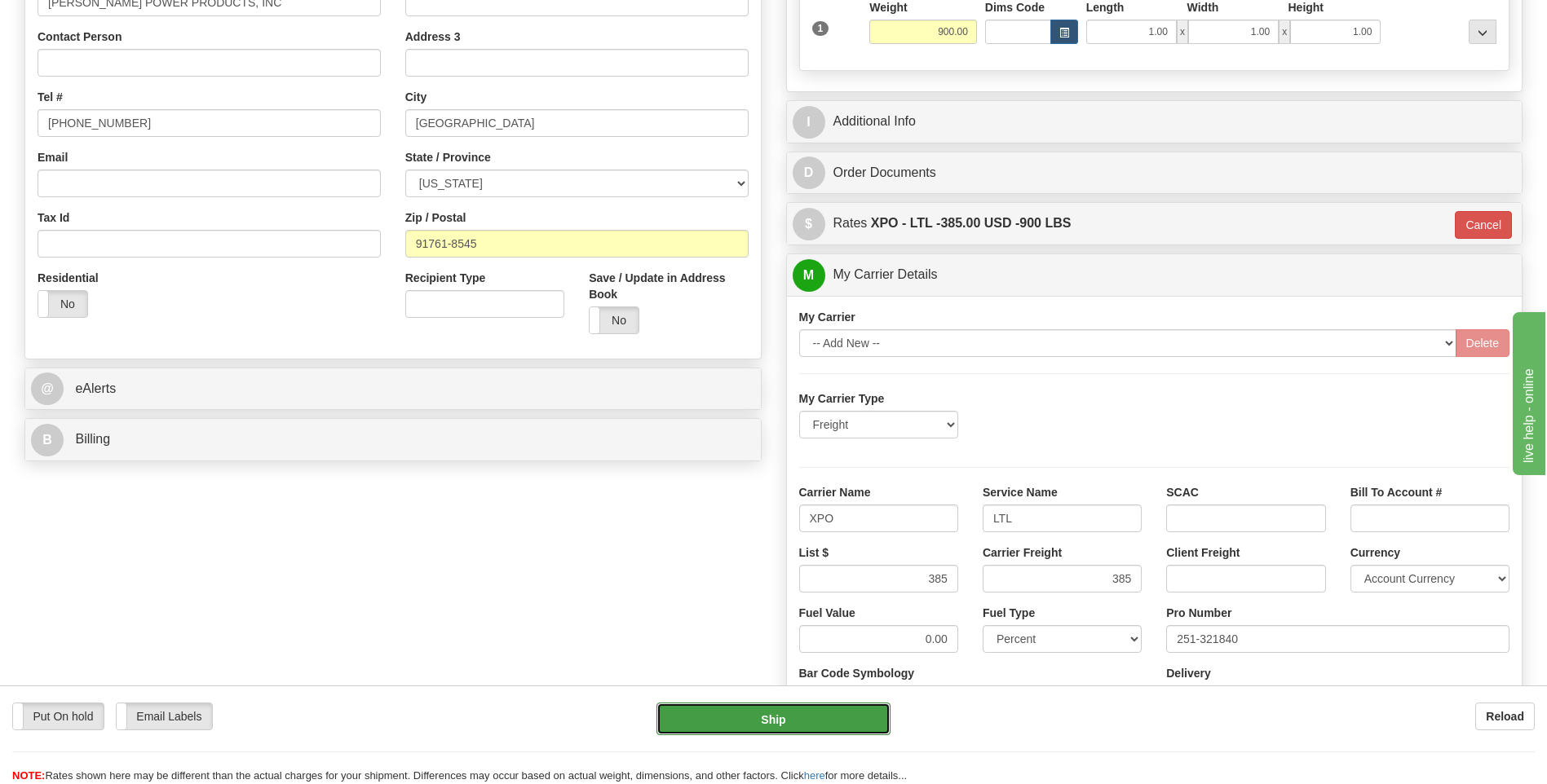
click at [753, 712] on button "Ship" at bounding box center [773, 718] width 233 height 32
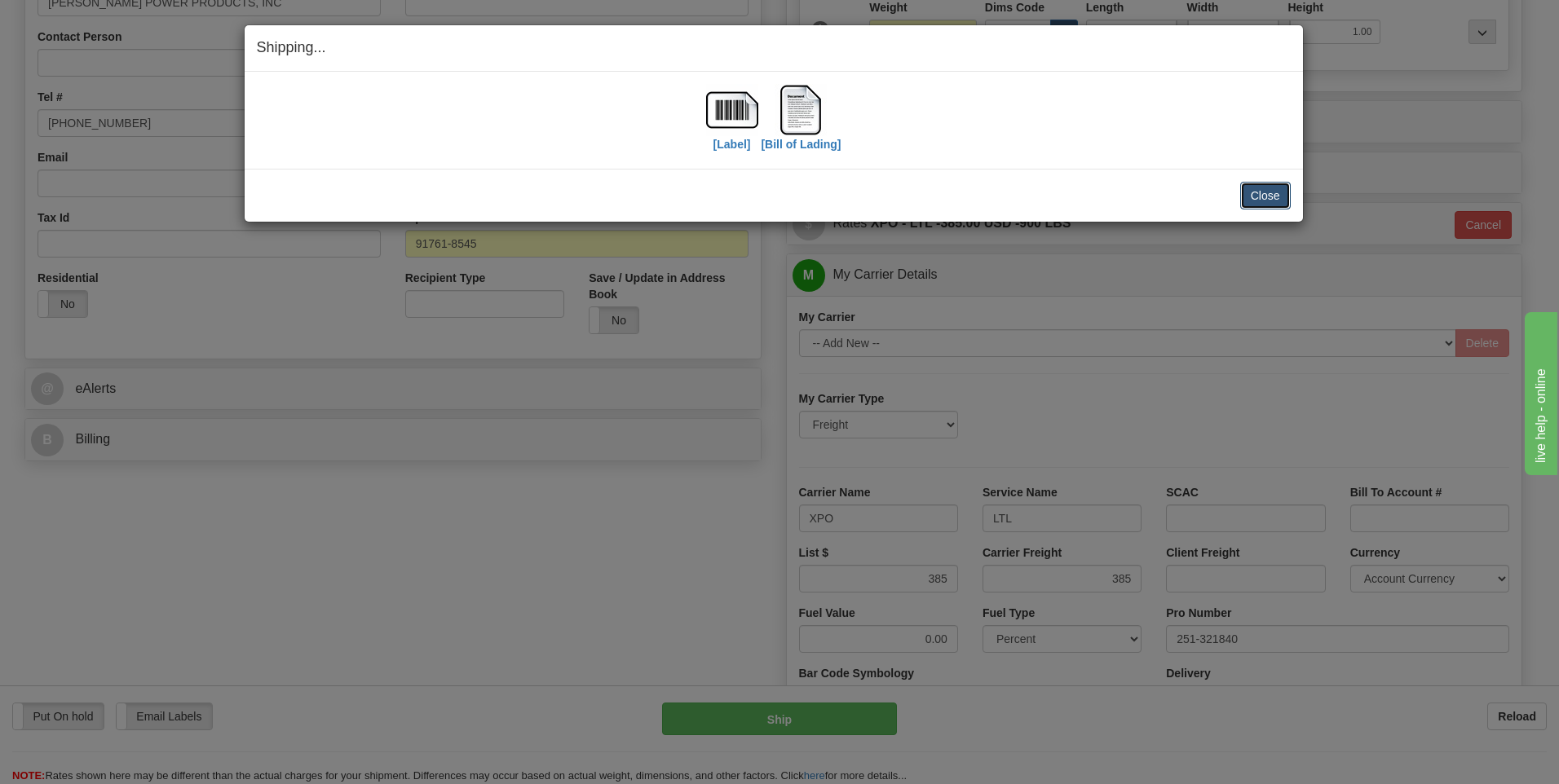
click at [1268, 197] on button "Close" at bounding box center [1266, 196] width 51 height 28
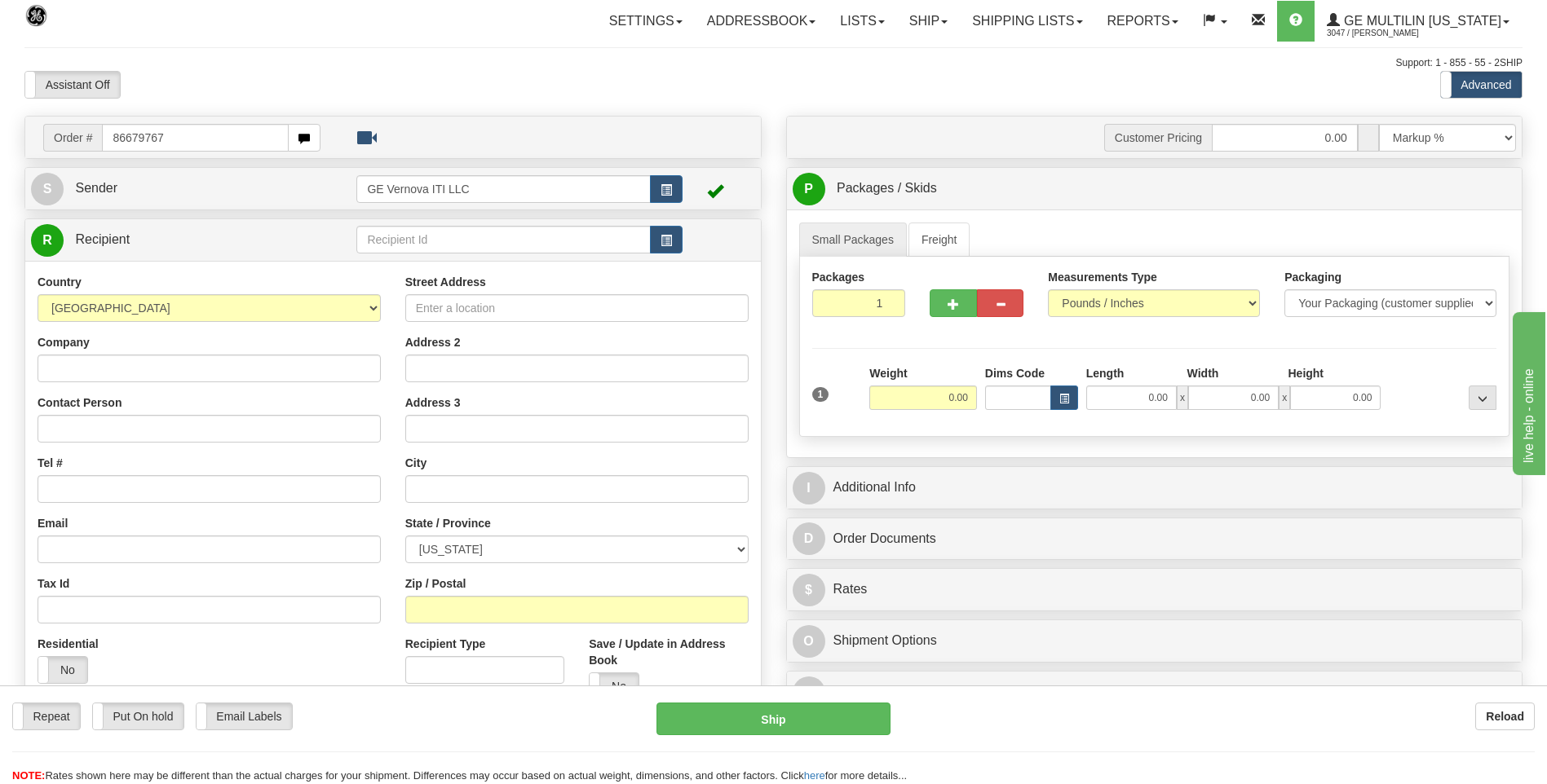
type input "86679767"
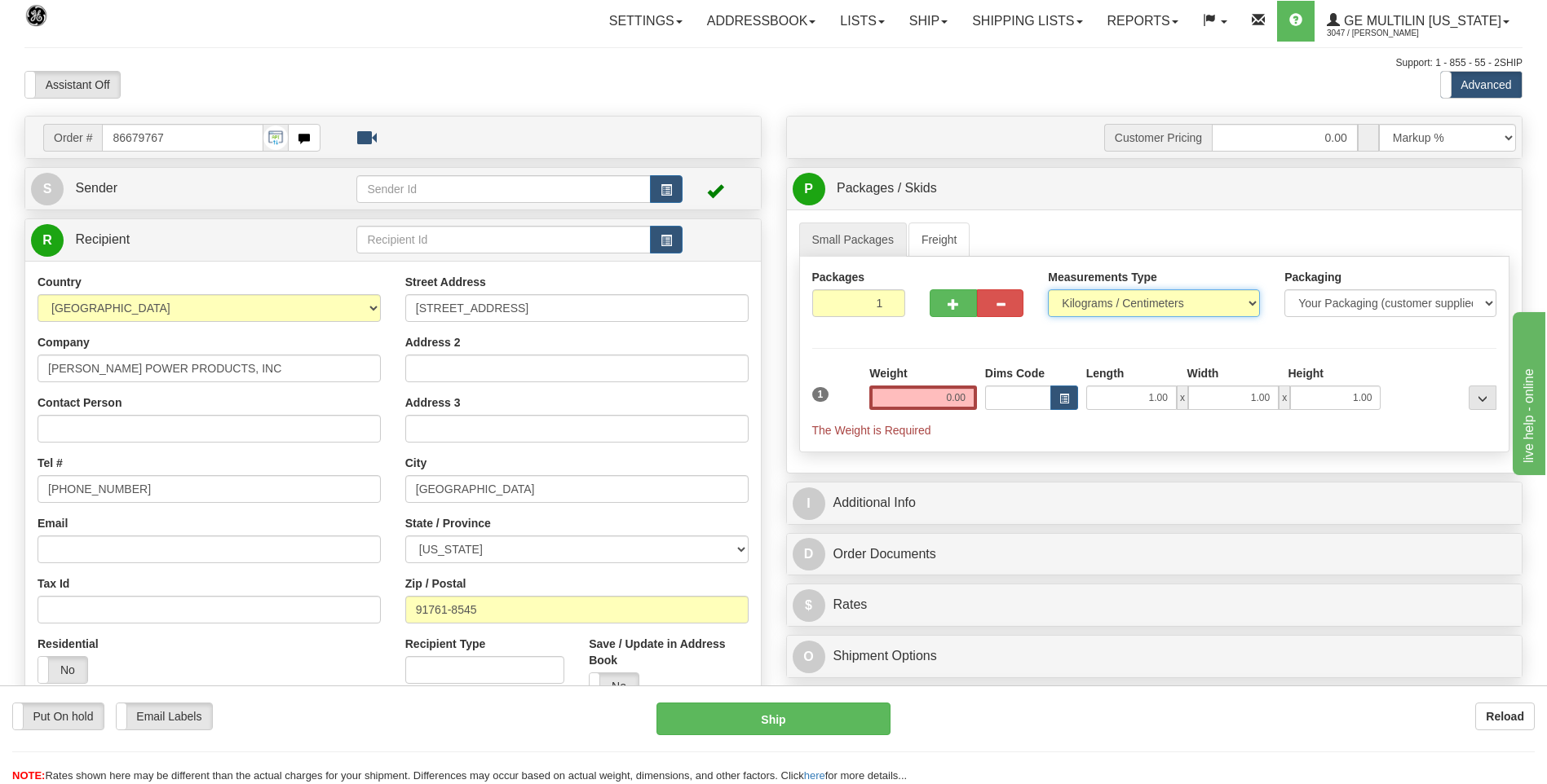
click at [1145, 297] on select "Pounds / Inches Kilograms / Centimeters" at bounding box center [1154, 304] width 212 height 28
select select "0"
click at [1048, 290] on select "Pounds / Inches Kilograms / Centimeters" at bounding box center [1154, 304] width 212 height 28
drag, startPoint x: 973, startPoint y: 402, endPoint x: 925, endPoint y: 401, distance: 48.0
click at [925, 401] on input "0.00" at bounding box center [923, 398] width 108 height 24
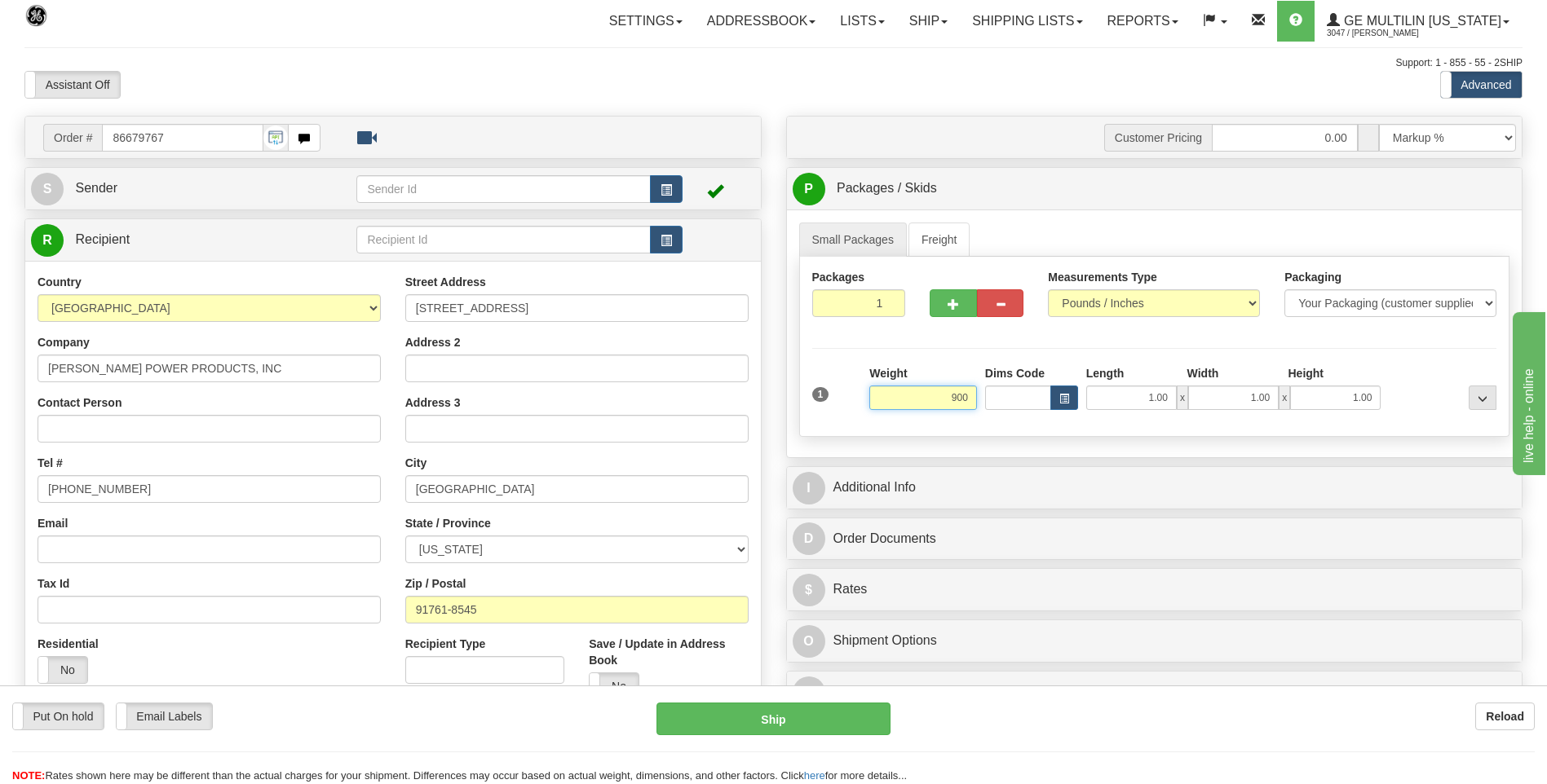
click button "Delete" at bounding box center [0, 0] width 0 height 0
type input "900.00"
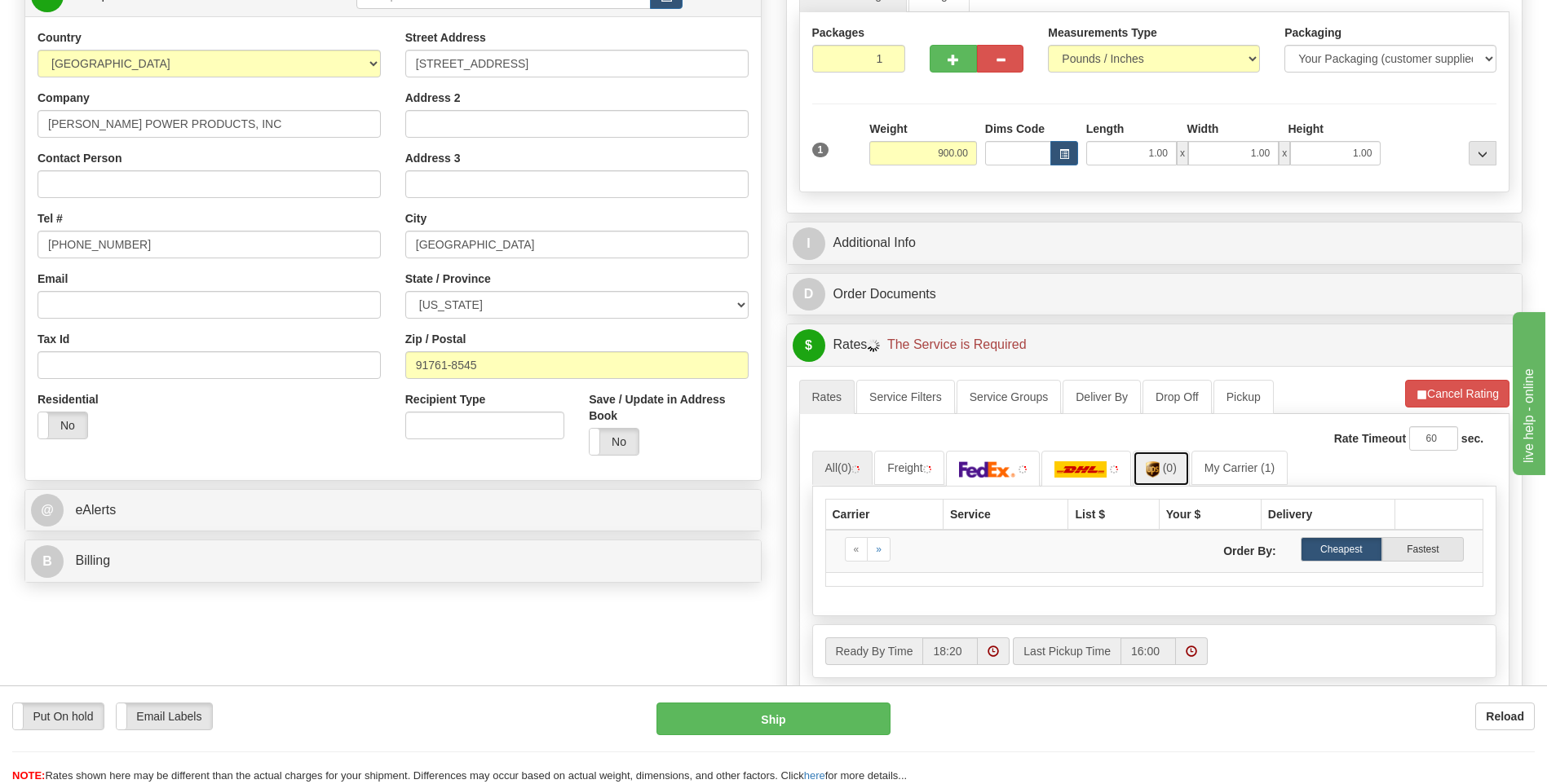
click at [1190, 474] on link "(0)" at bounding box center [1161, 468] width 57 height 35
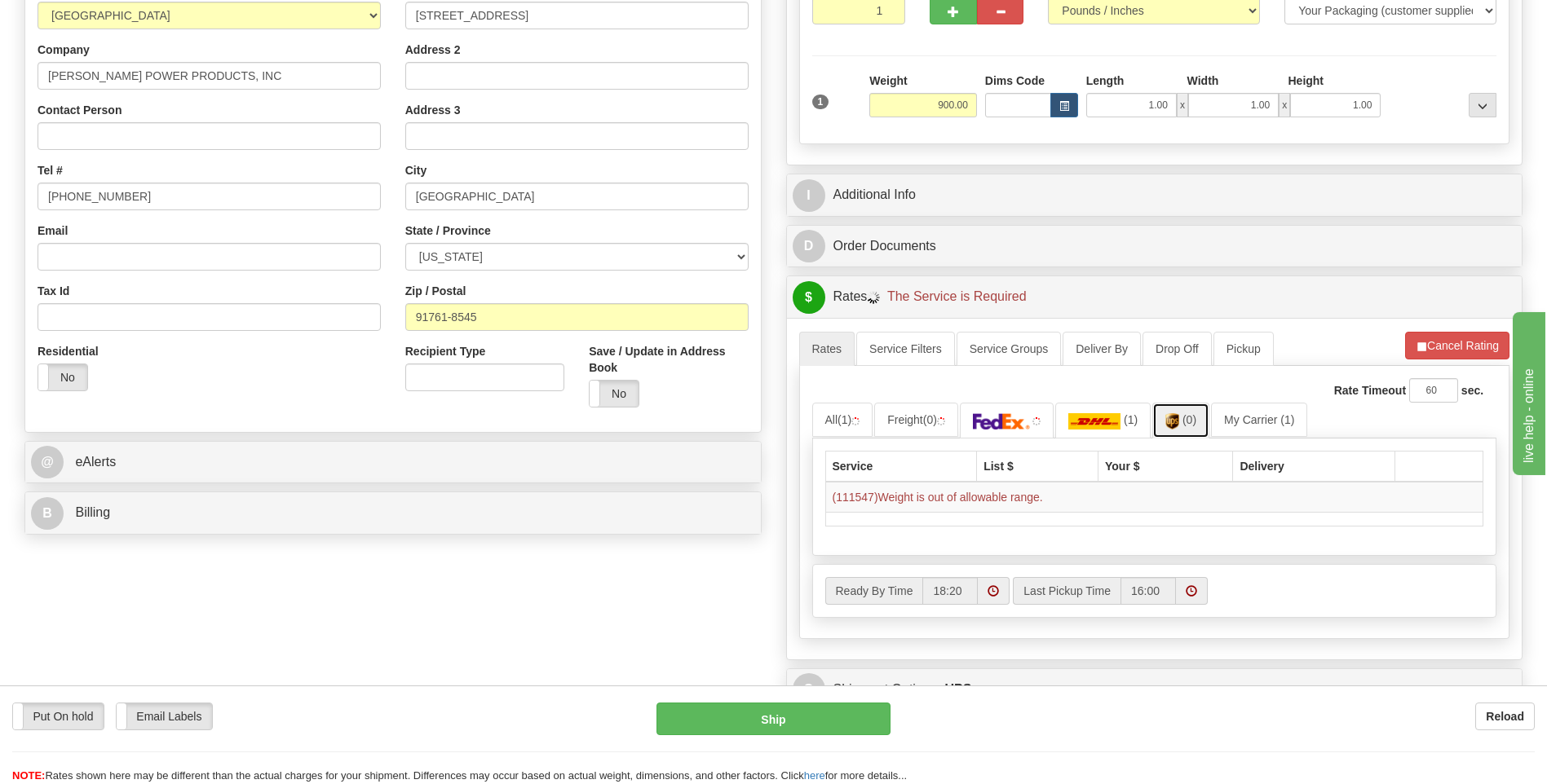
scroll to position [326, 0]
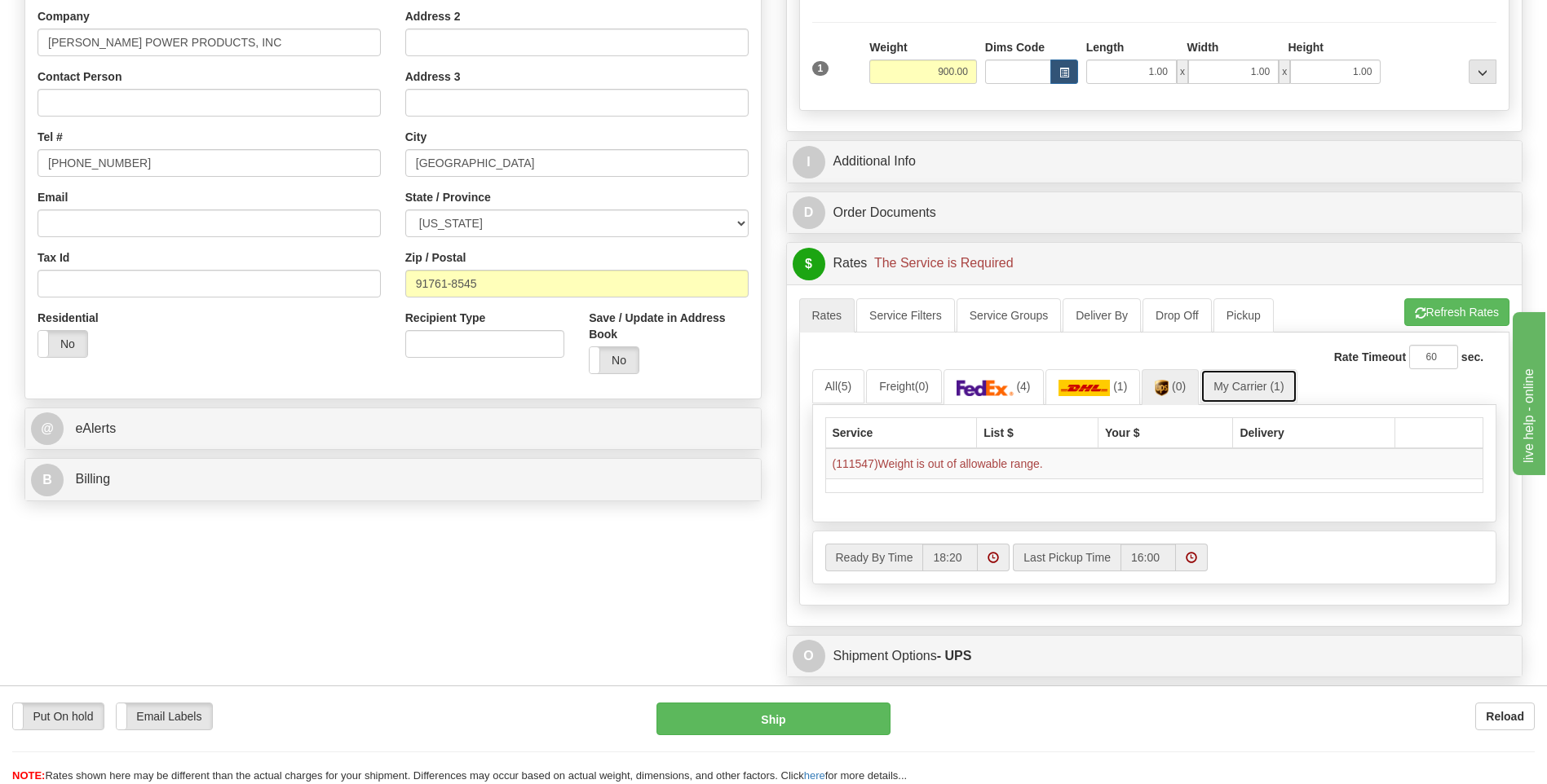
click at [1264, 388] on link "My Carrier (1)" at bounding box center [1248, 386] width 96 height 34
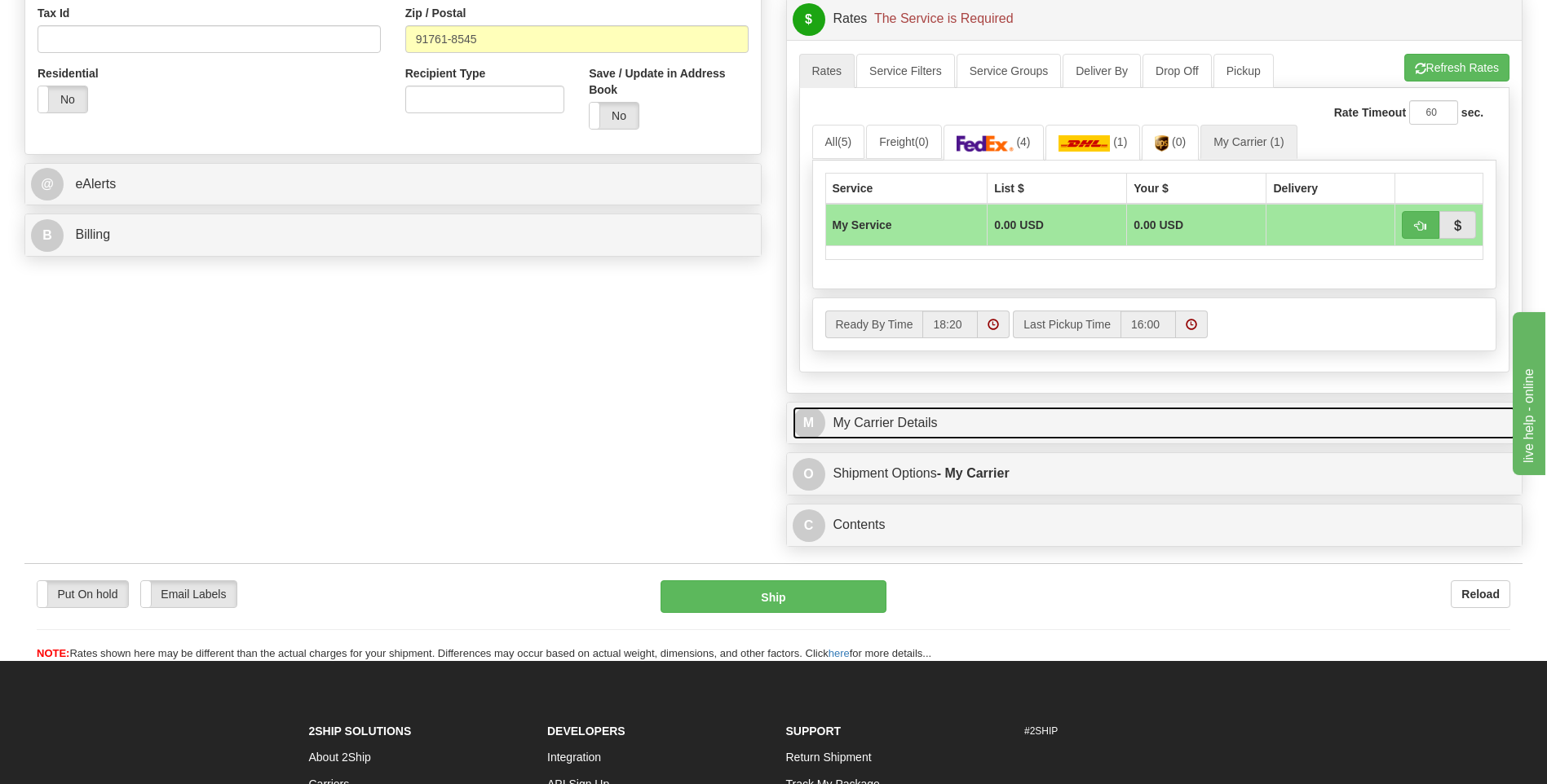
click at [918, 436] on link "M My Carrier Details" at bounding box center [1154, 424] width 724 height 33
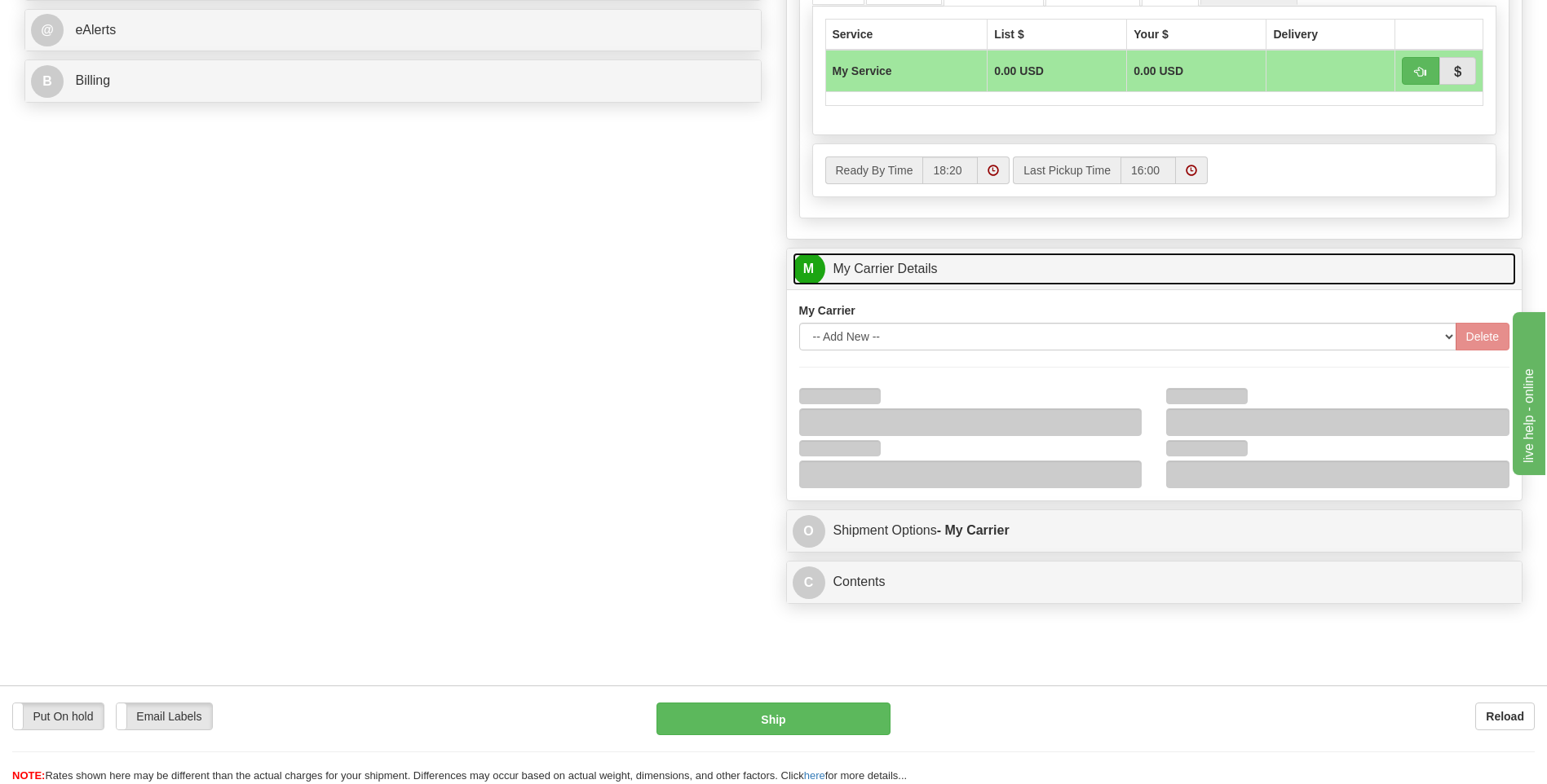
scroll to position [733, 0]
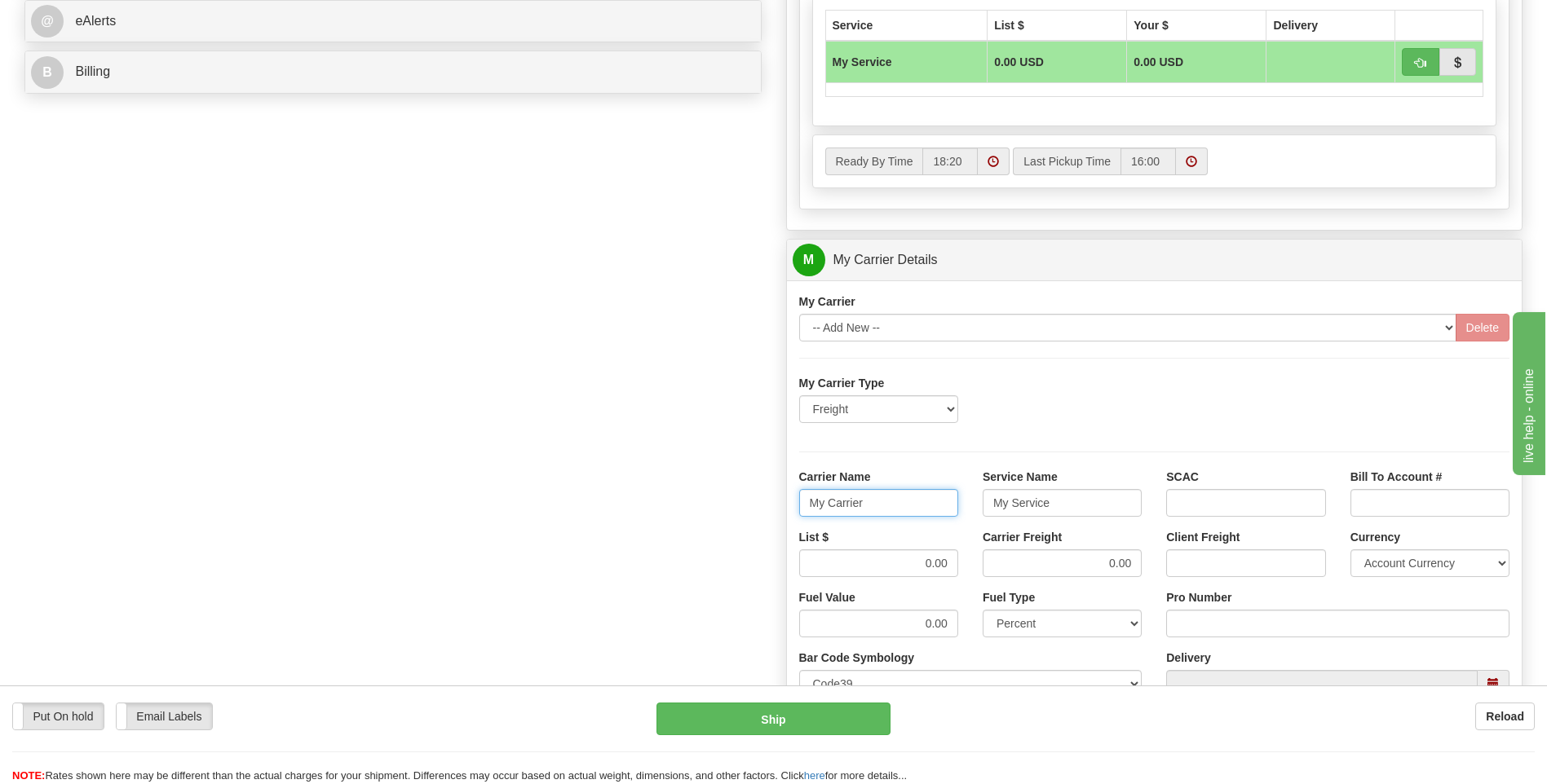
drag, startPoint x: 776, startPoint y: 500, endPoint x: 763, endPoint y: 501, distance: 13.0
click at [763, 501] on div "Order # 86679767 S Sender" at bounding box center [773, 169] width 1522 height 1573
type input "XPO"
type input "LTL"
drag, startPoint x: 911, startPoint y: 562, endPoint x: 1016, endPoint y: 577, distance: 106.1
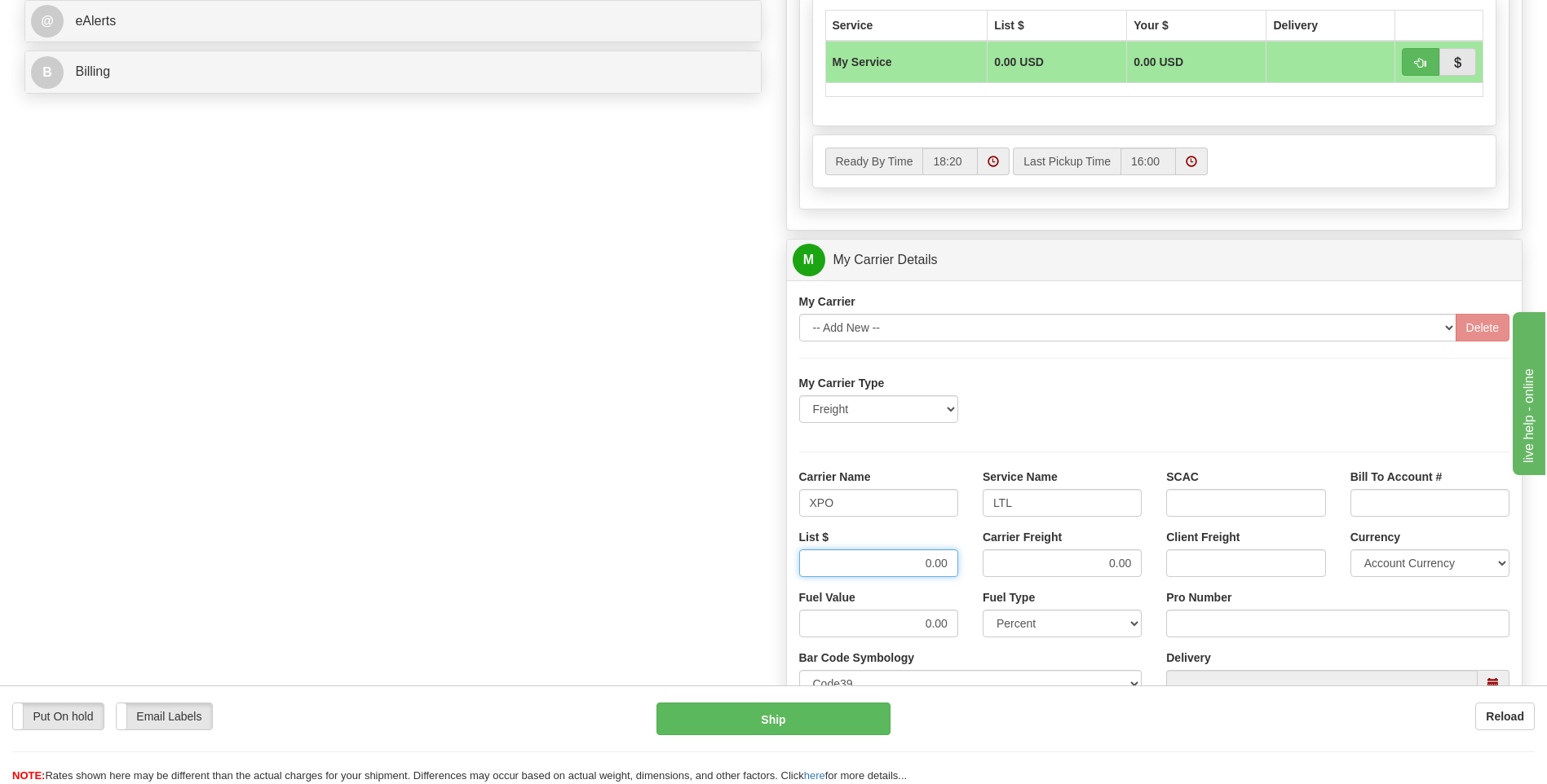
click at [1016, 577] on div "List $ 0.00 Carrier Freight 0.00 Client Freight Currency Account Currency ARN A…" at bounding box center [1155, 559] width 735 height 60
type input "385"
click at [1217, 635] on input "Pro Number" at bounding box center [1338, 624] width 343 height 28
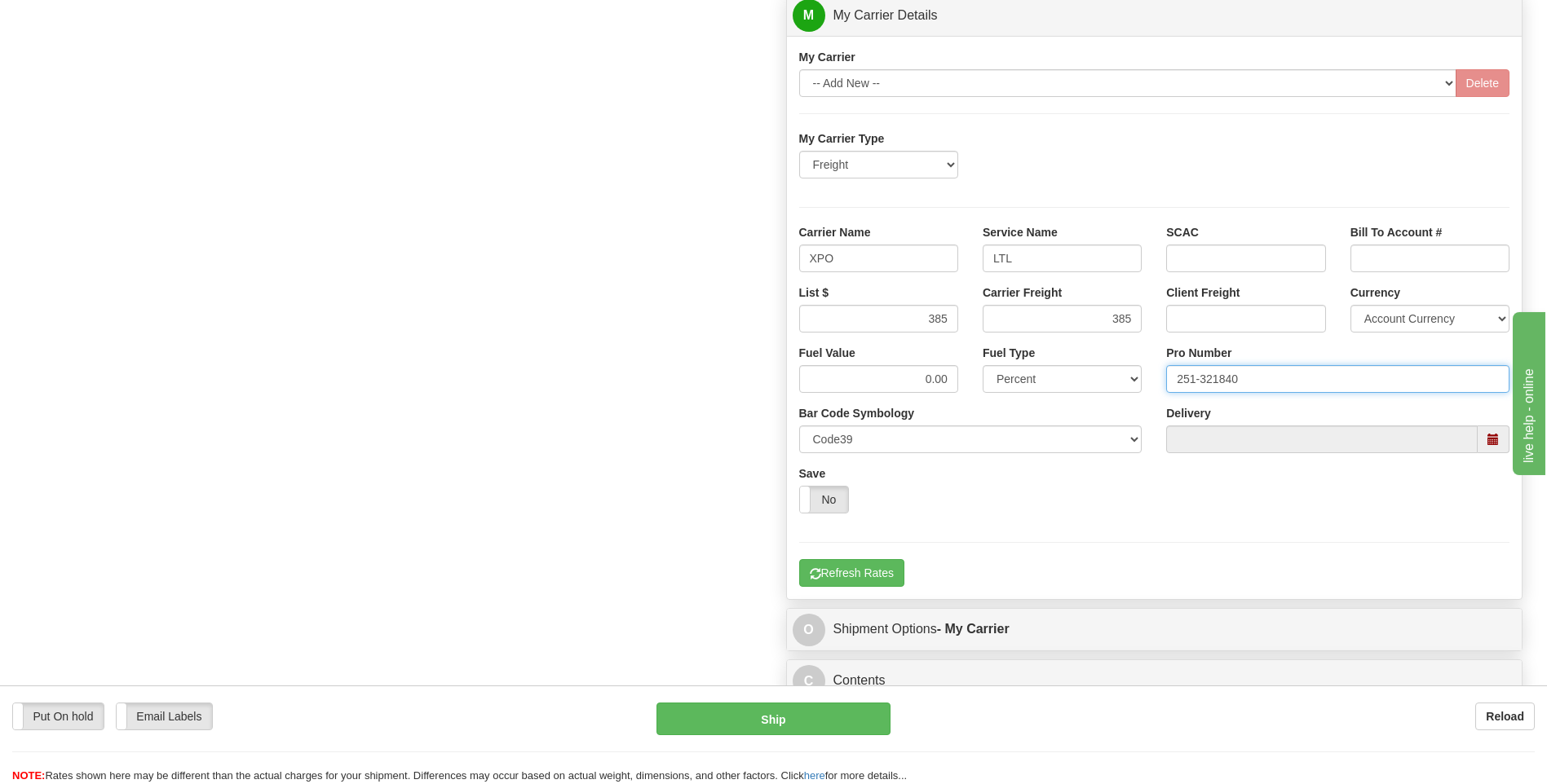
type input "251-321840"
click at [851, 556] on div "My Carrier Type Freight Same-Day Small Pack Air Freight Ocean Freight Carrier N…" at bounding box center [1155, 359] width 711 height 457
click at [863, 566] on button "Refresh Rates" at bounding box center [852, 573] width 105 height 28
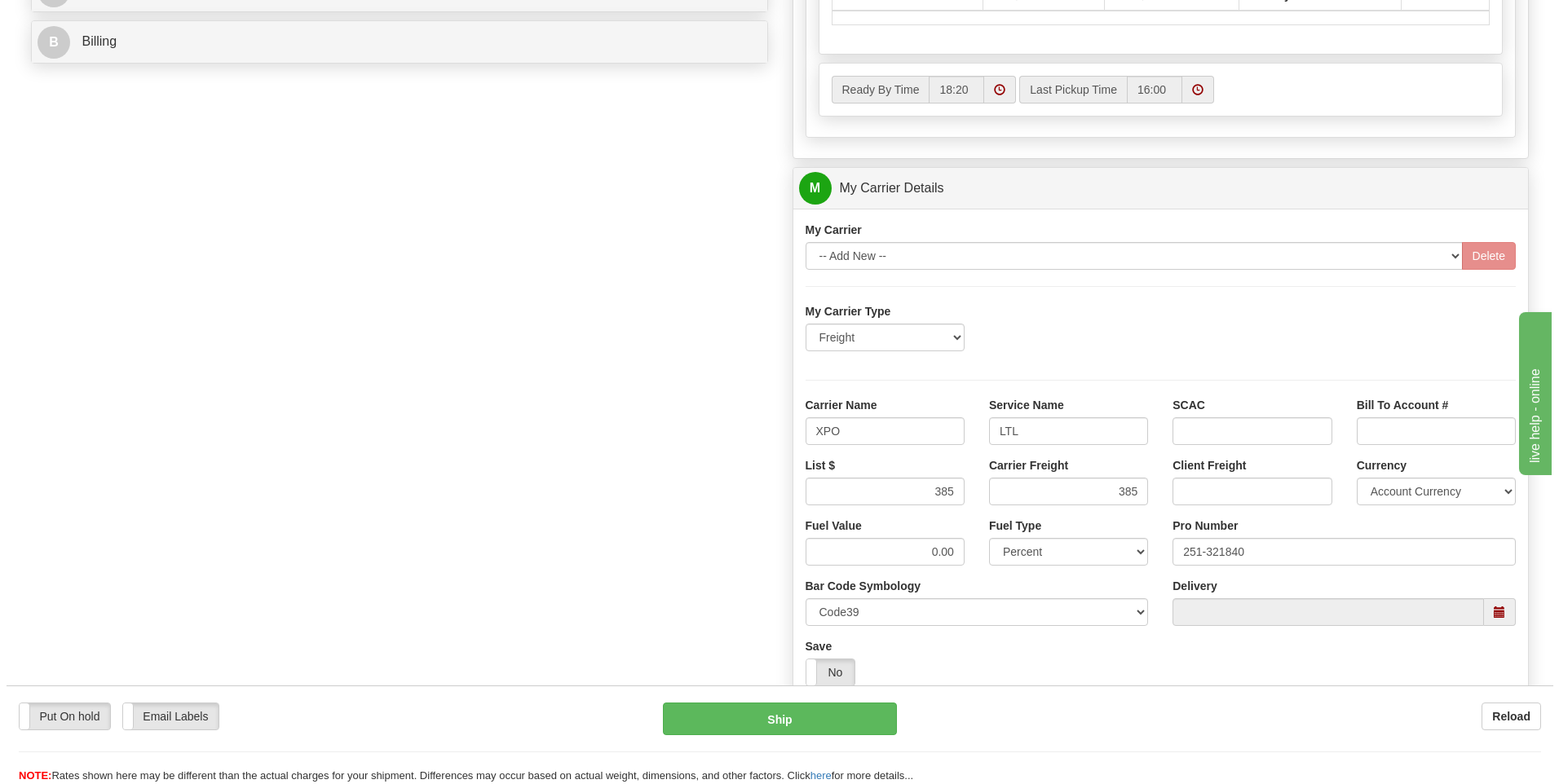
scroll to position [366, 0]
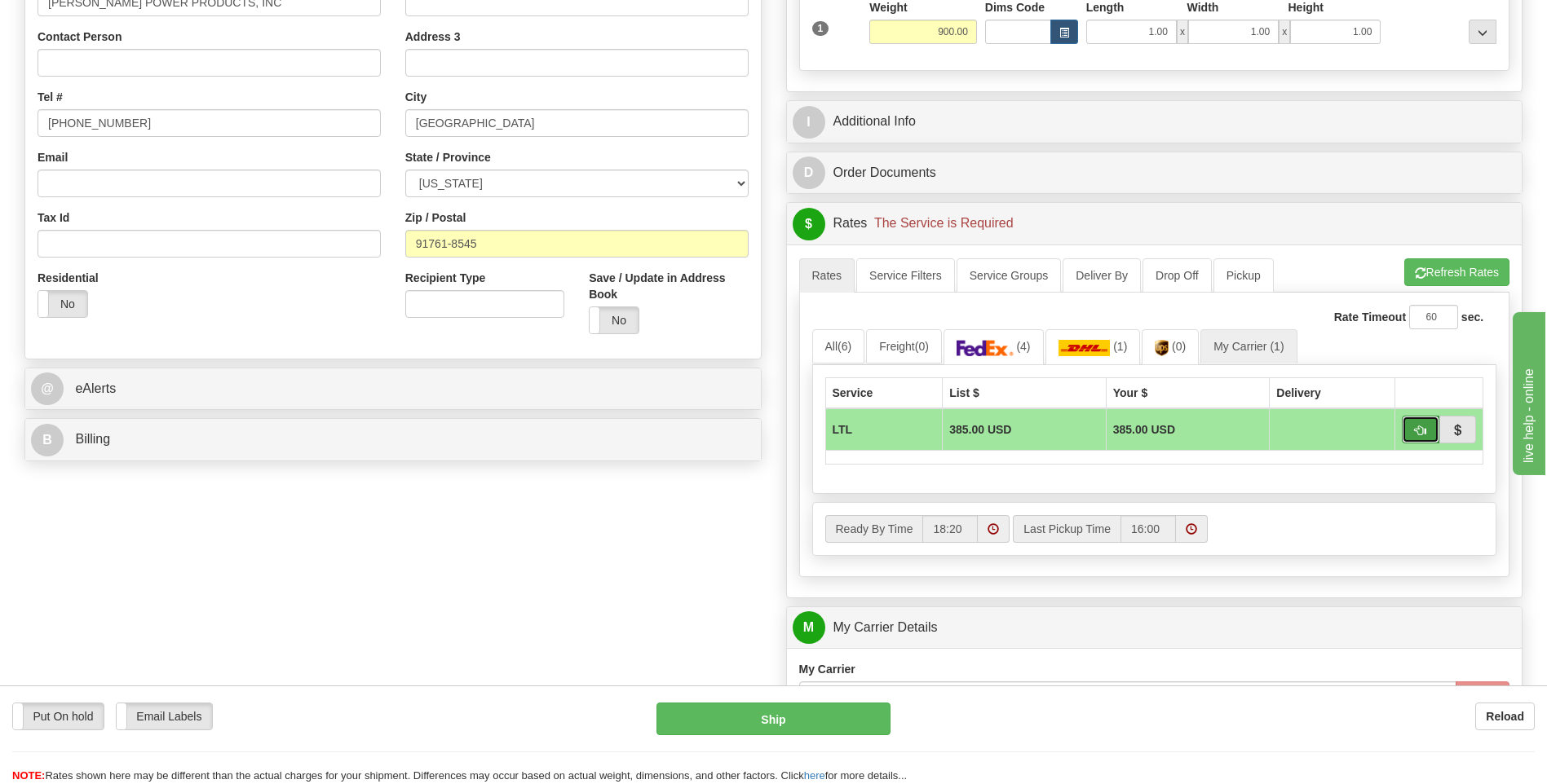
click at [1419, 431] on span "button" at bounding box center [1420, 430] width 11 height 10
type input "00"
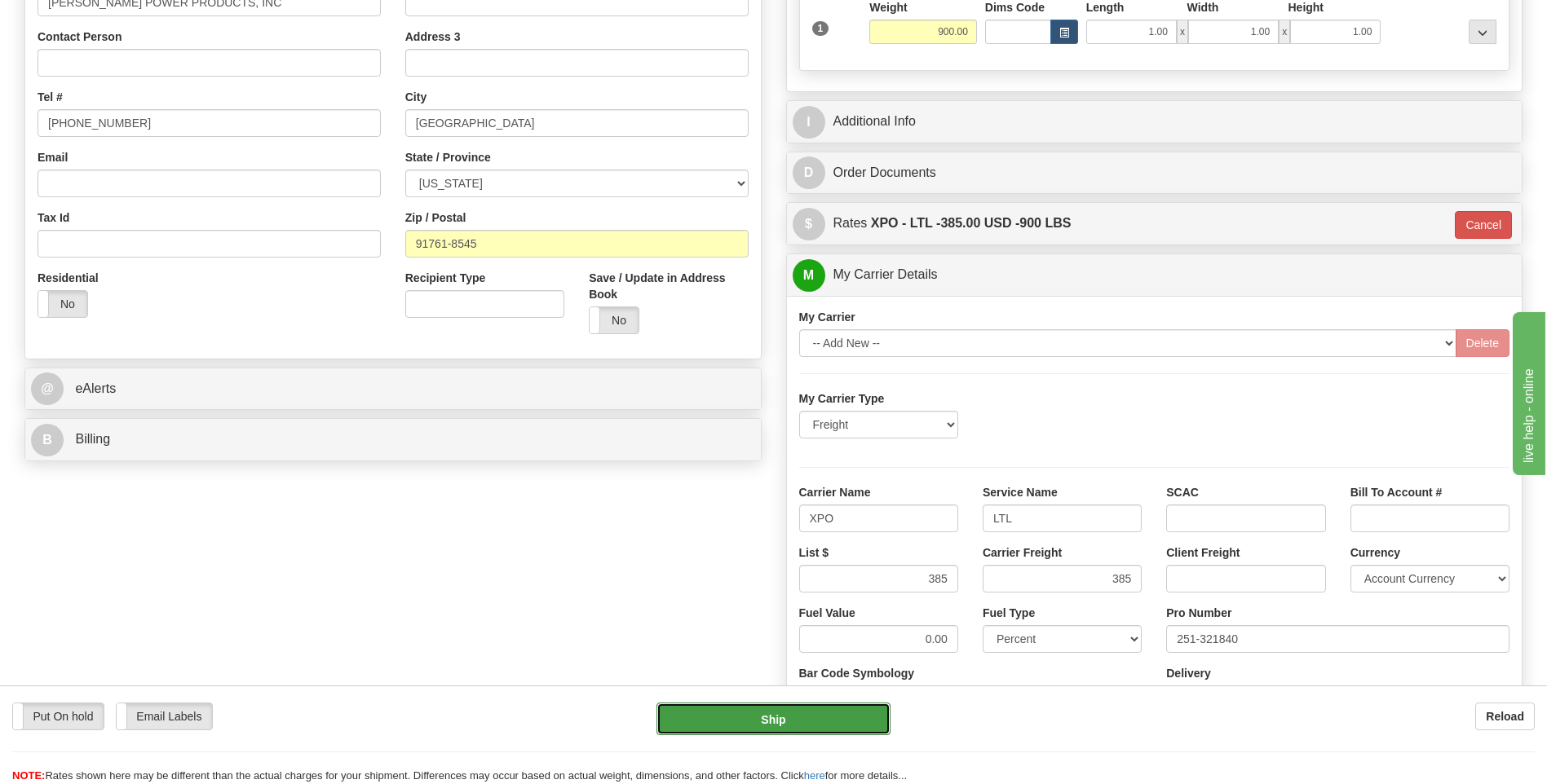
click at [821, 711] on button "Ship" at bounding box center [773, 718] width 233 height 32
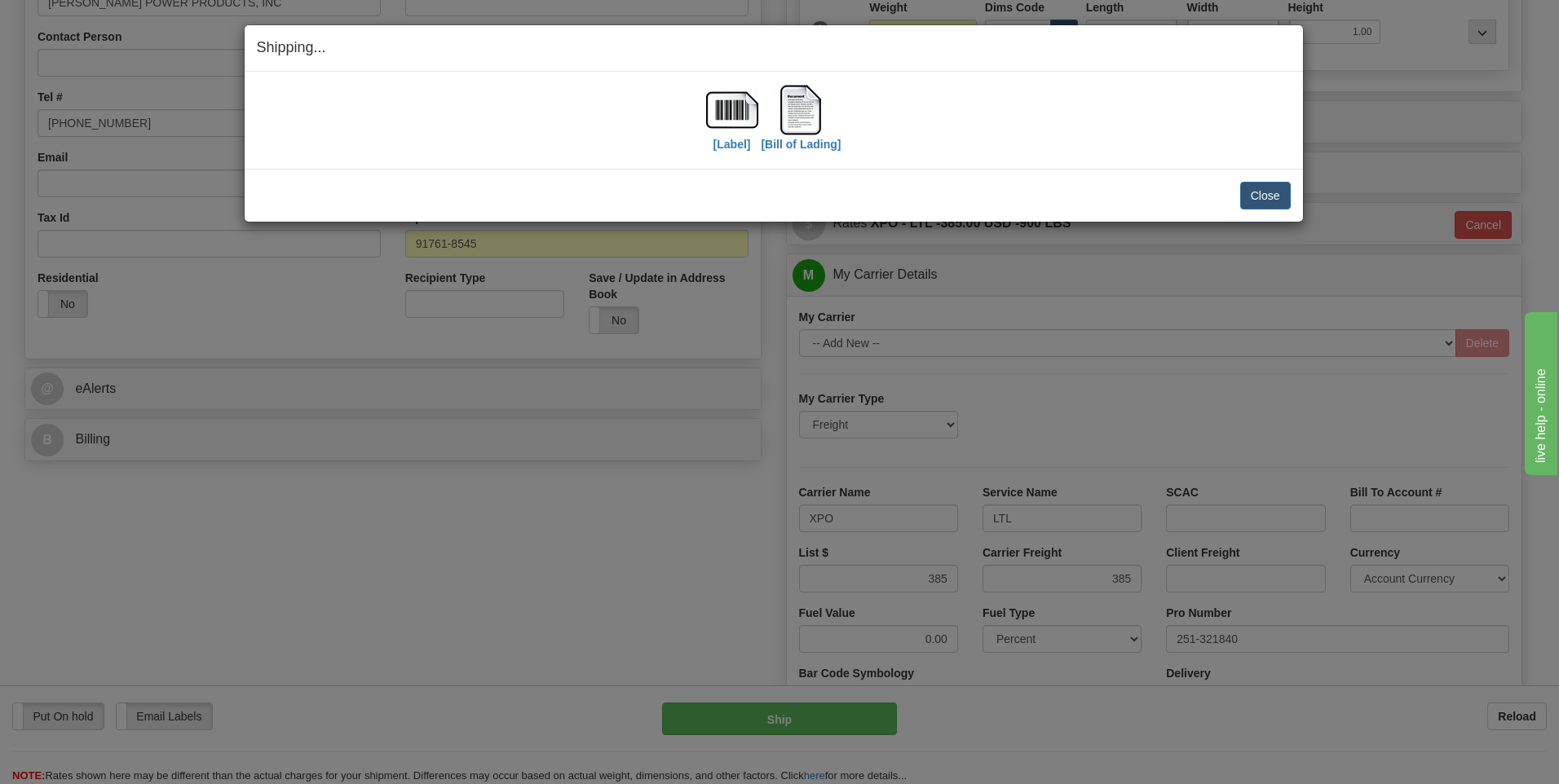
click at [1279, 180] on div "Close [PERSON_NAME] Shipment and Quit Pickup Quit Pickup ONLY" at bounding box center [773, 195] width 1058 height 53
click at [1271, 192] on button "Close" at bounding box center [1266, 196] width 51 height 28
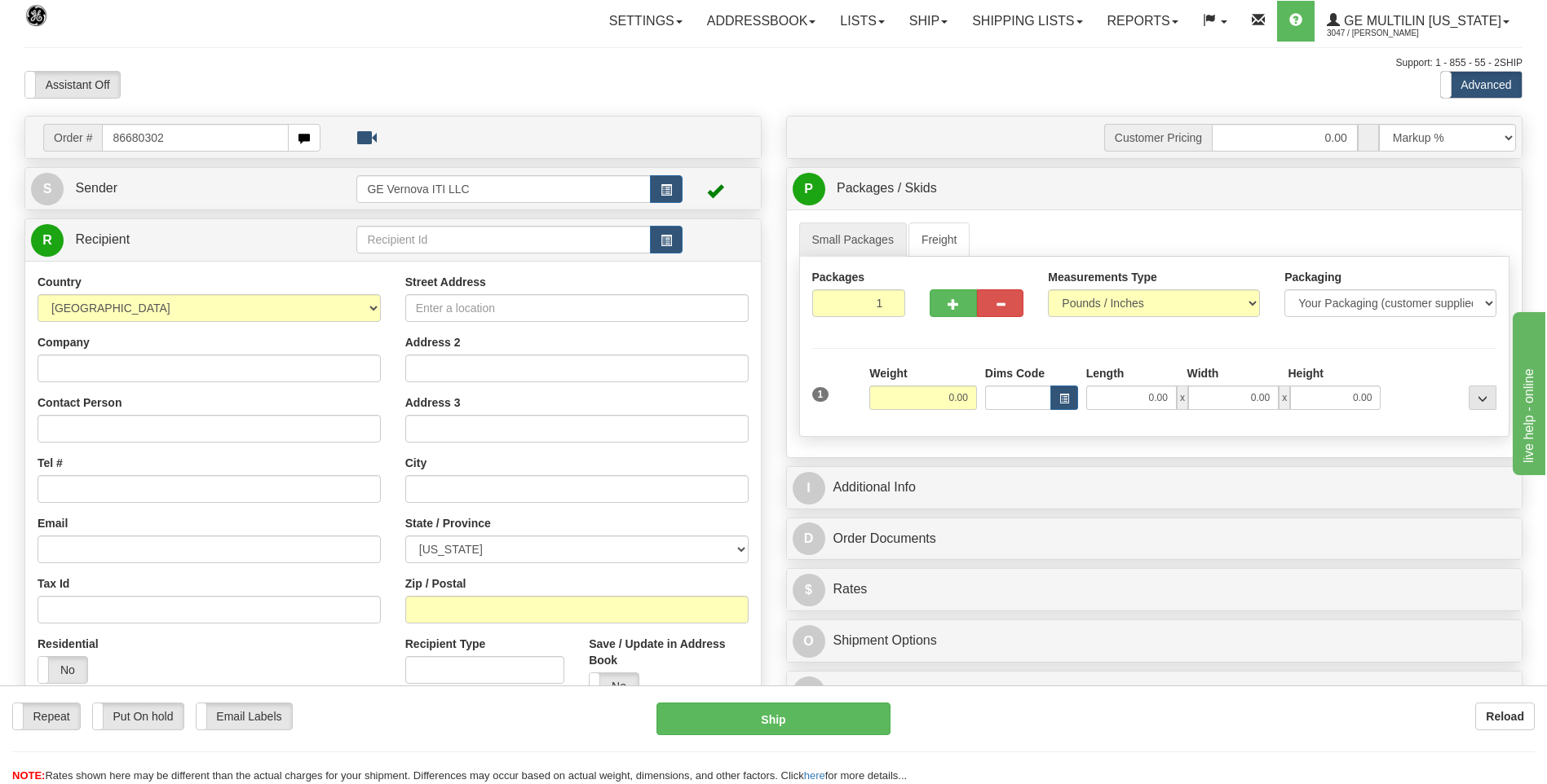
type input "86680302"
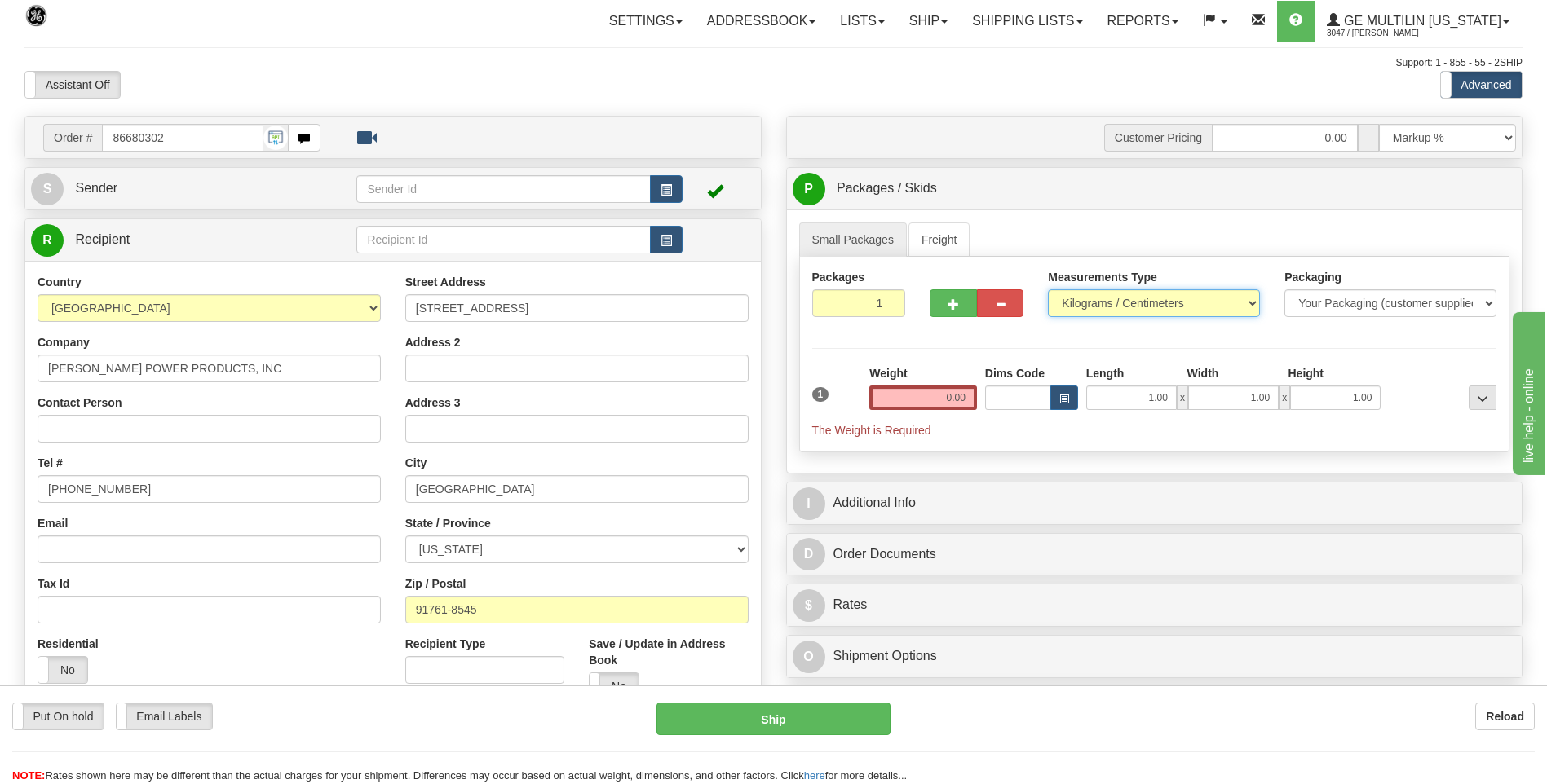
click at [1092, 313] on select "Pounds / Inches Kilograms / Centimeters" at bounding box center [1154, 304] width 212 height 28
select select "0"
click at [1048, 290] on select "Pounds / Inches Kilograms / Centimeters" at bounding box center [1154, 304] width 212 height 28
click at [954, 393] on input "0.00" at bounding box center [923, 398] width 108 height 24
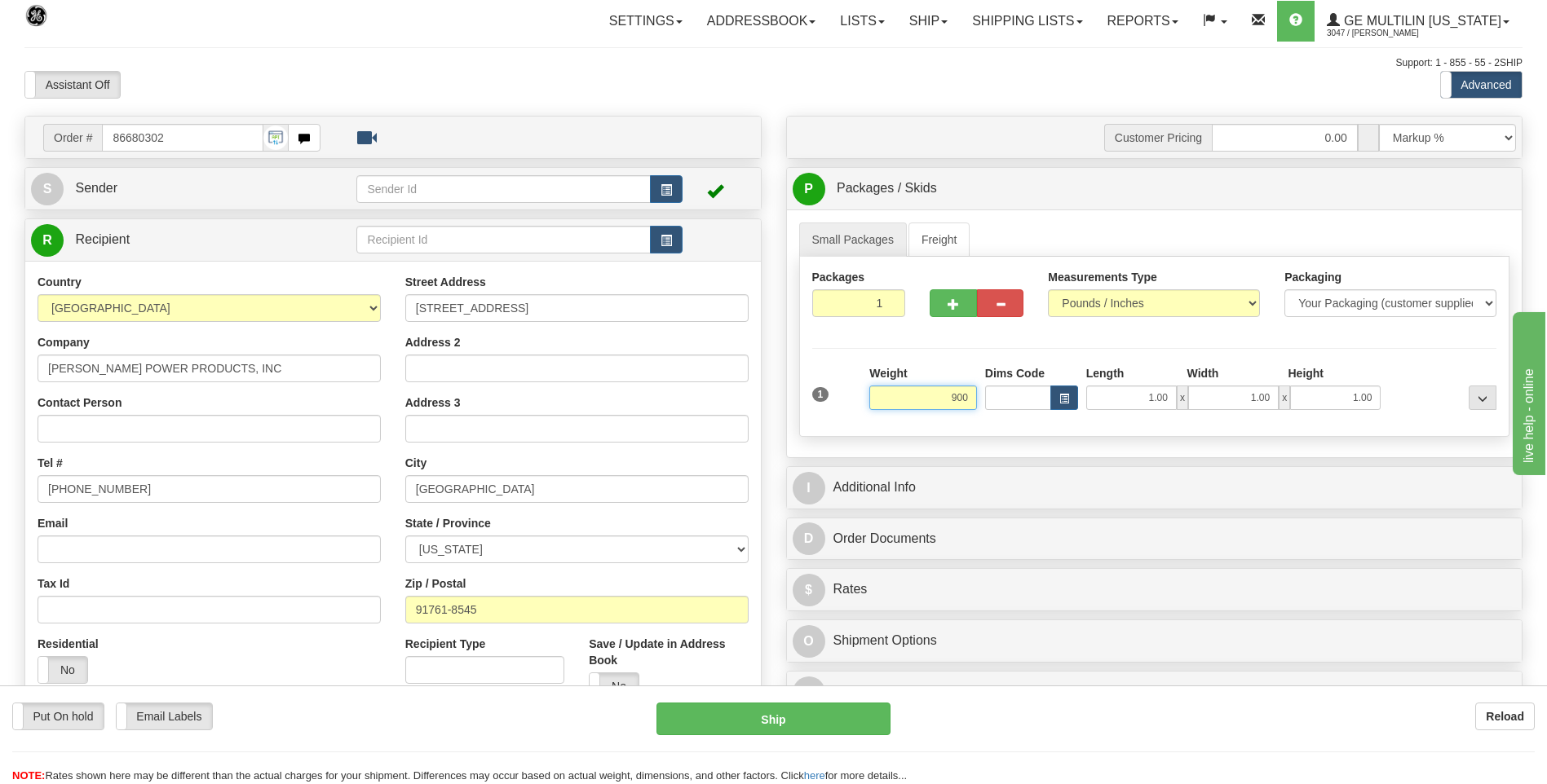
click button "Delete" at bounding box center [0, 0] width 0 height 0
type input "900.00"
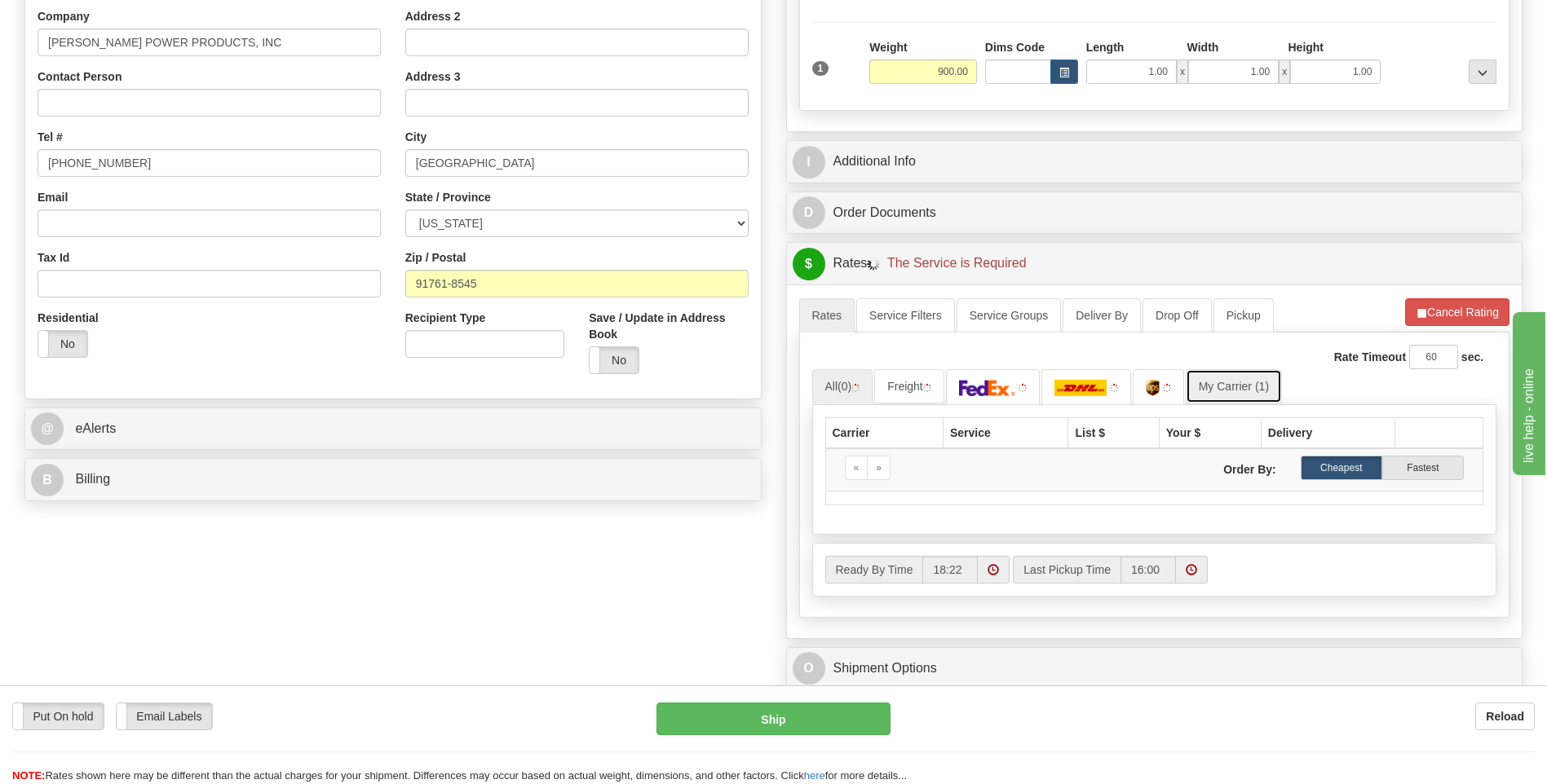
click at [1248, 388] on link "My Carrier (1)" at bounding box center [1234, 386] width 96 height 34
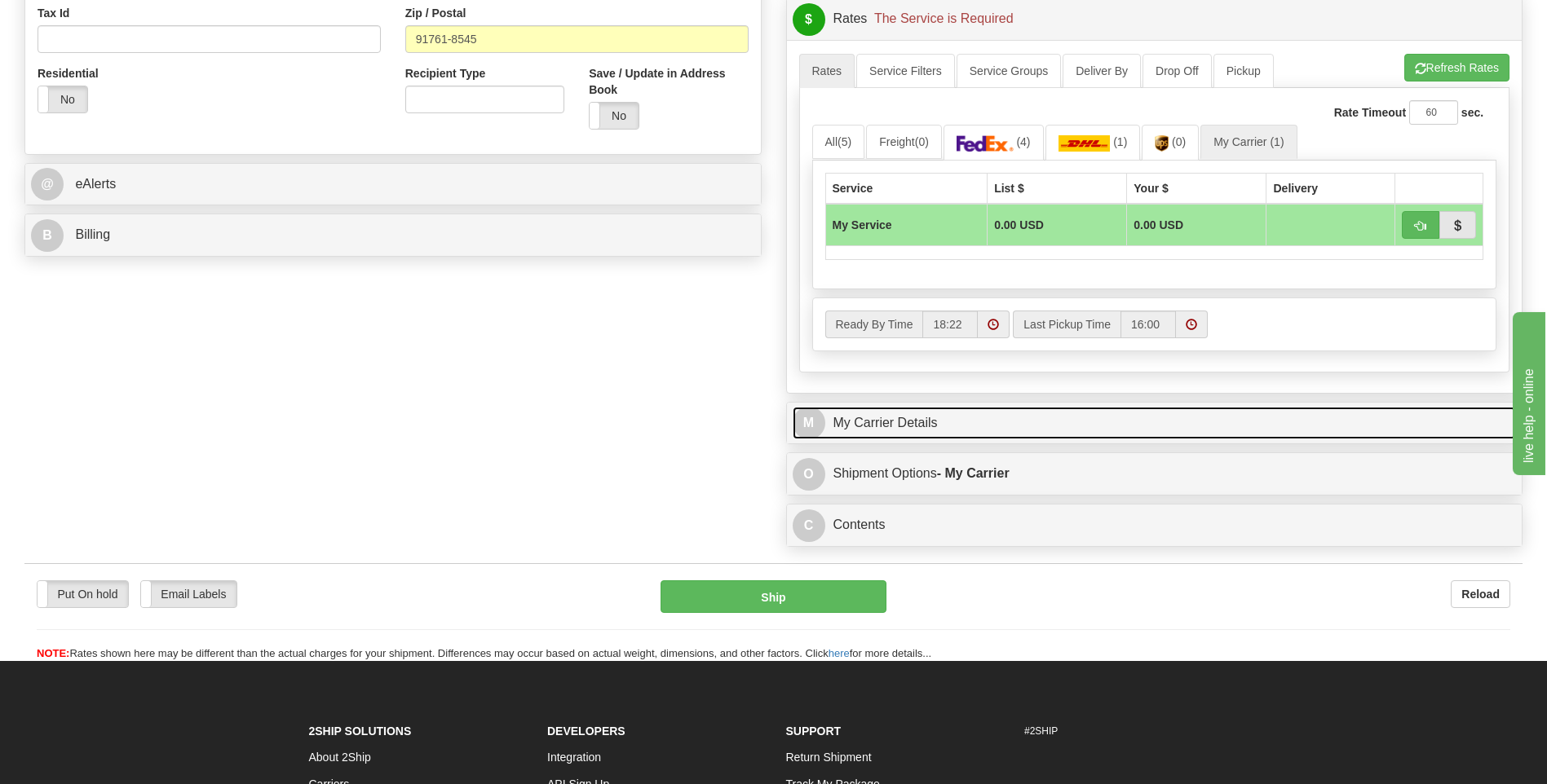
click at [936, 432] on link "M My Carrier Details" at bounding box center [1154, 424] width 724 height 33
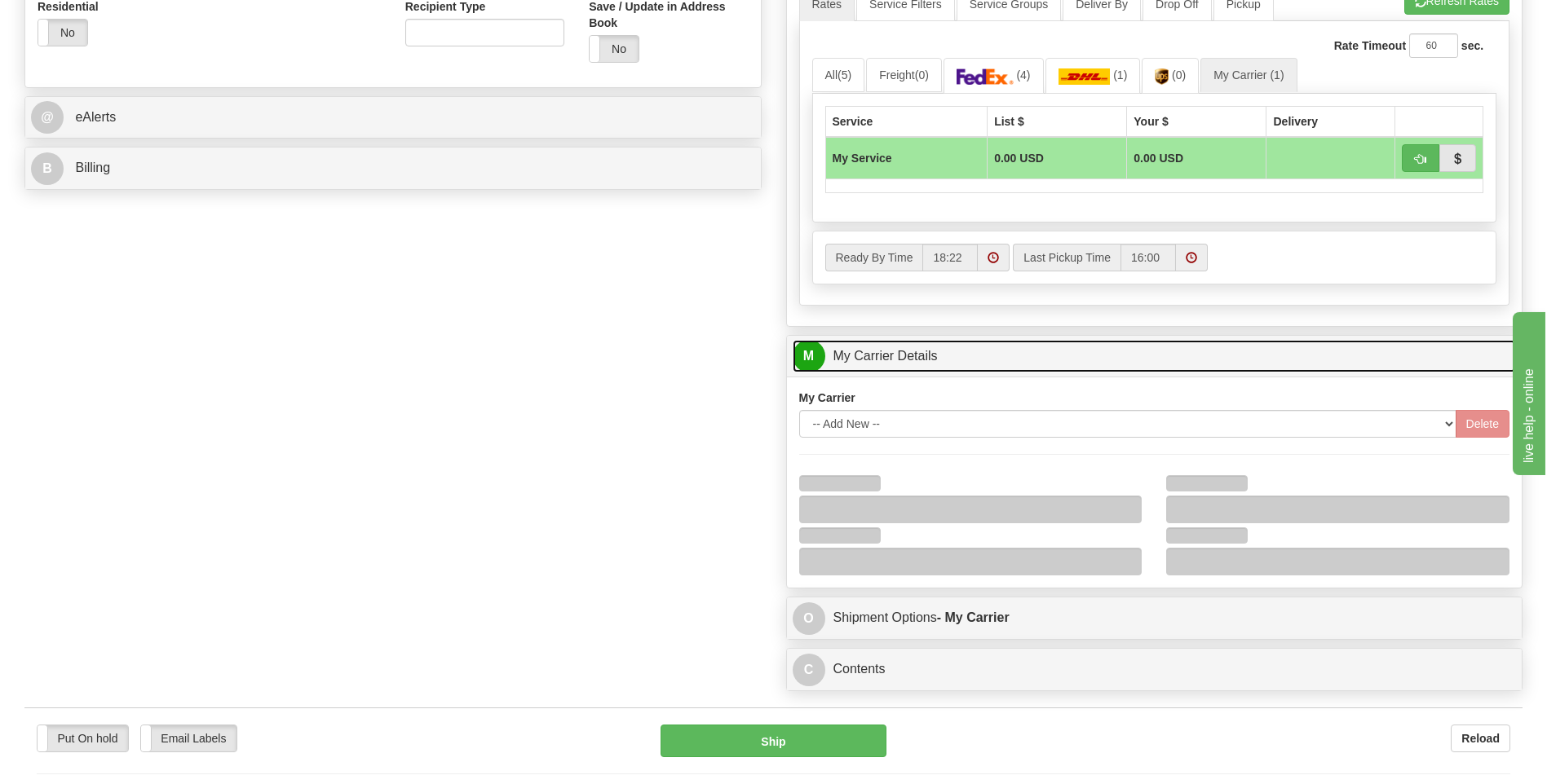
scroll to position [733, 0]
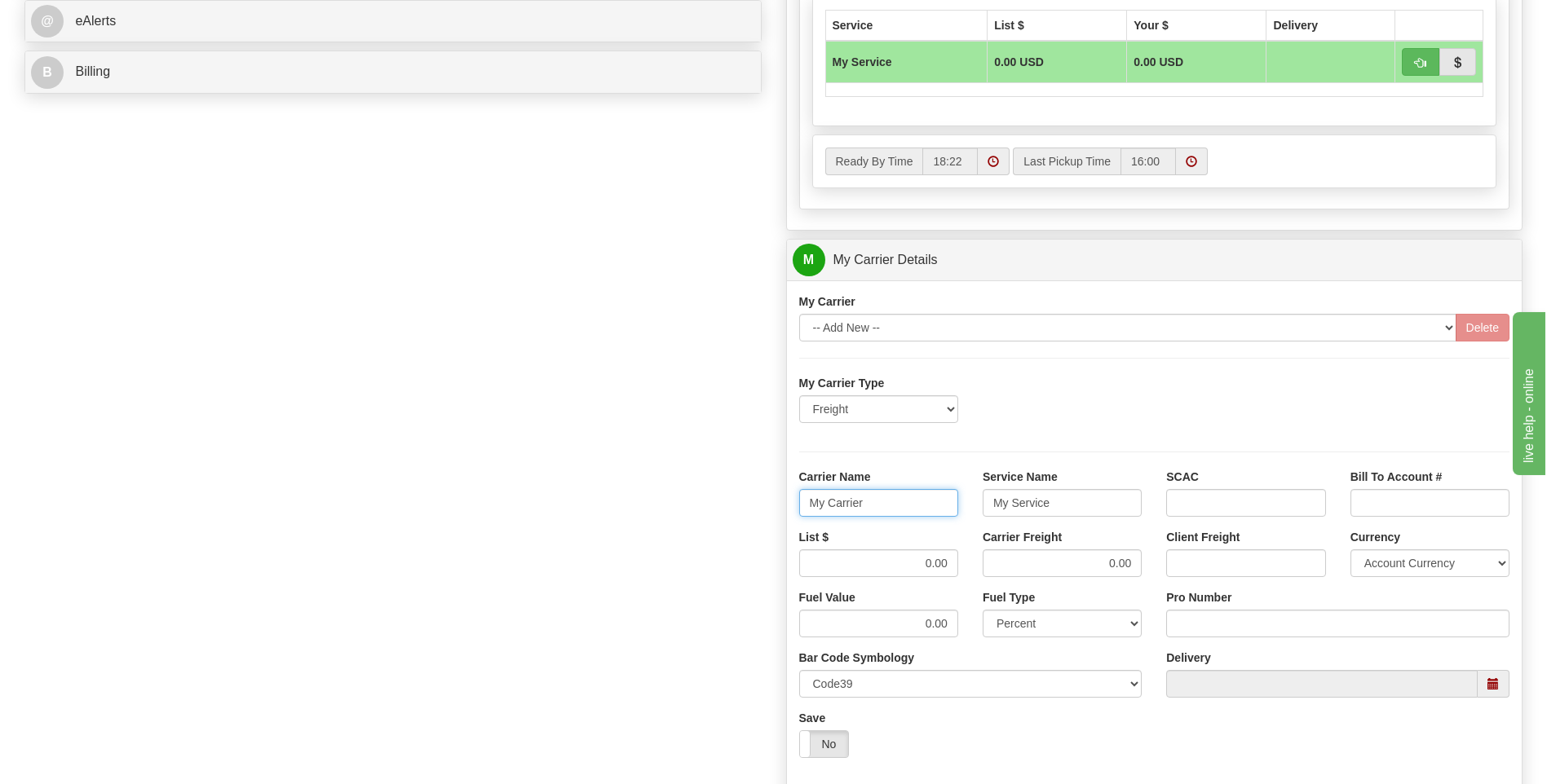
drag, startPoint x: 894, startPoint y: 500, endPoint x: 781, endPoint y: 511, distance: 113.5
click at [781, 511] on div "Customer Pricing 0.00 Markup % Discount % Flat Amount Per Pound Flat Amount Mar…" at bounding box center [1155, 169] width 762 height 1573
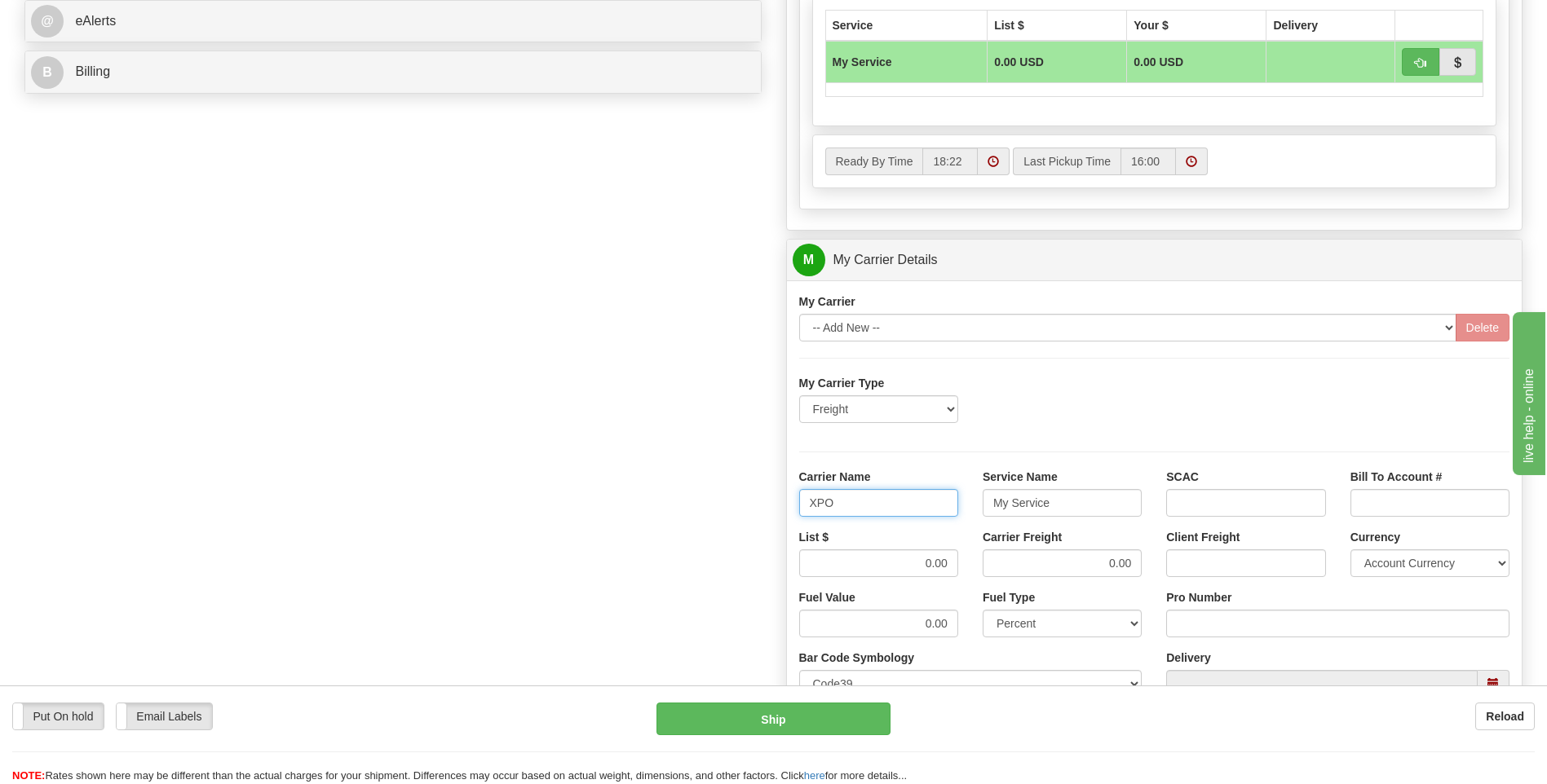
type input "XPO"
type input "LTL"
drag, startPoint x: 922, startPoint y: 571, endPoint x: 980, endPoint y: 564, distance: 58.4
click at [980, 564] on div "List $ 0.00 Carrier Freight 0.00 Client Freight Currency Account Currency ARN A…" at bounding box center [1155, 559] width 735 height 60
type input ".01"
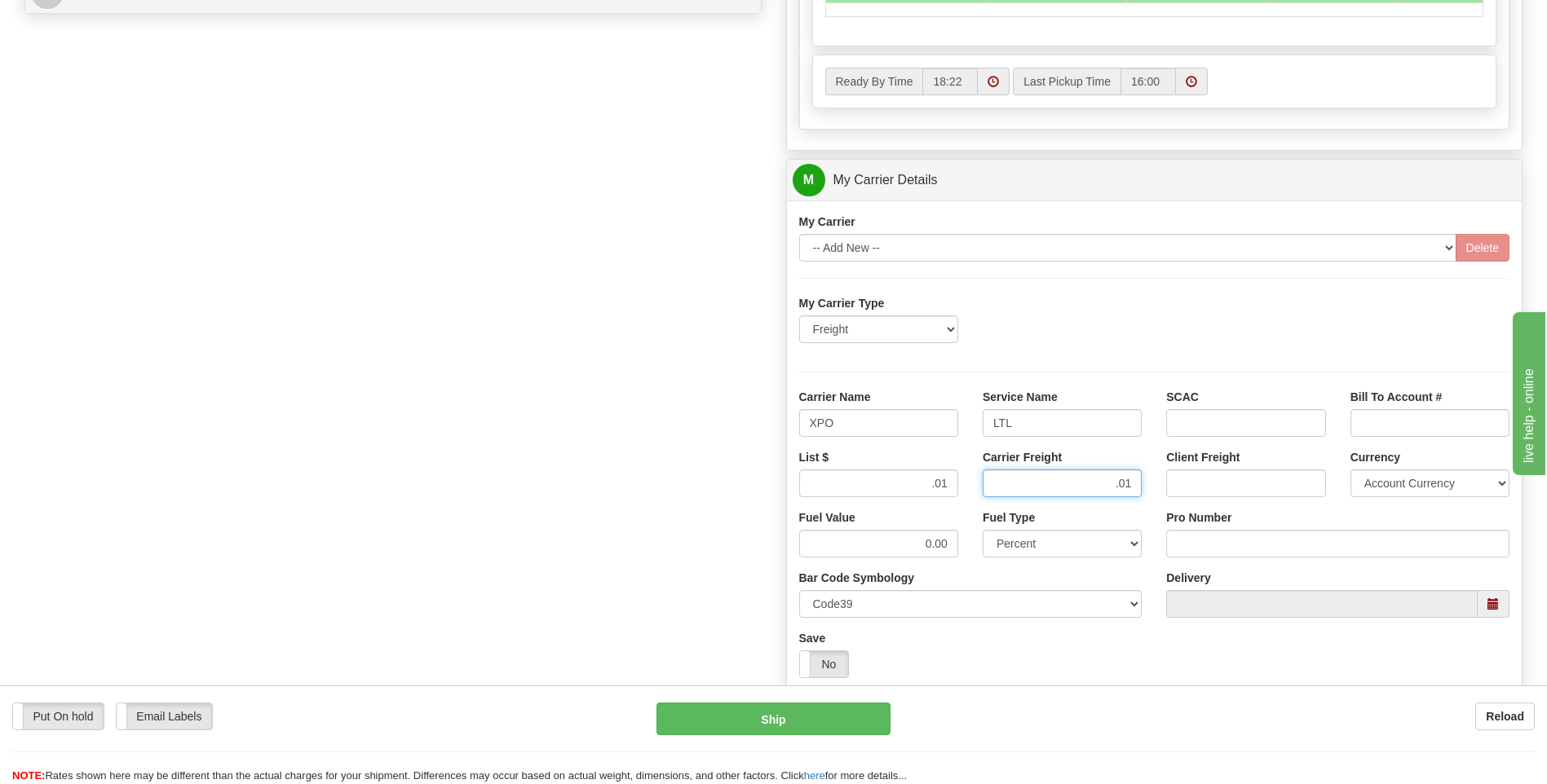
scroll to position [815, 0]
type input ".01"
click at [1197, 550] on input "Pro Number" at bounding box center [1338, 542] width 343 height 28
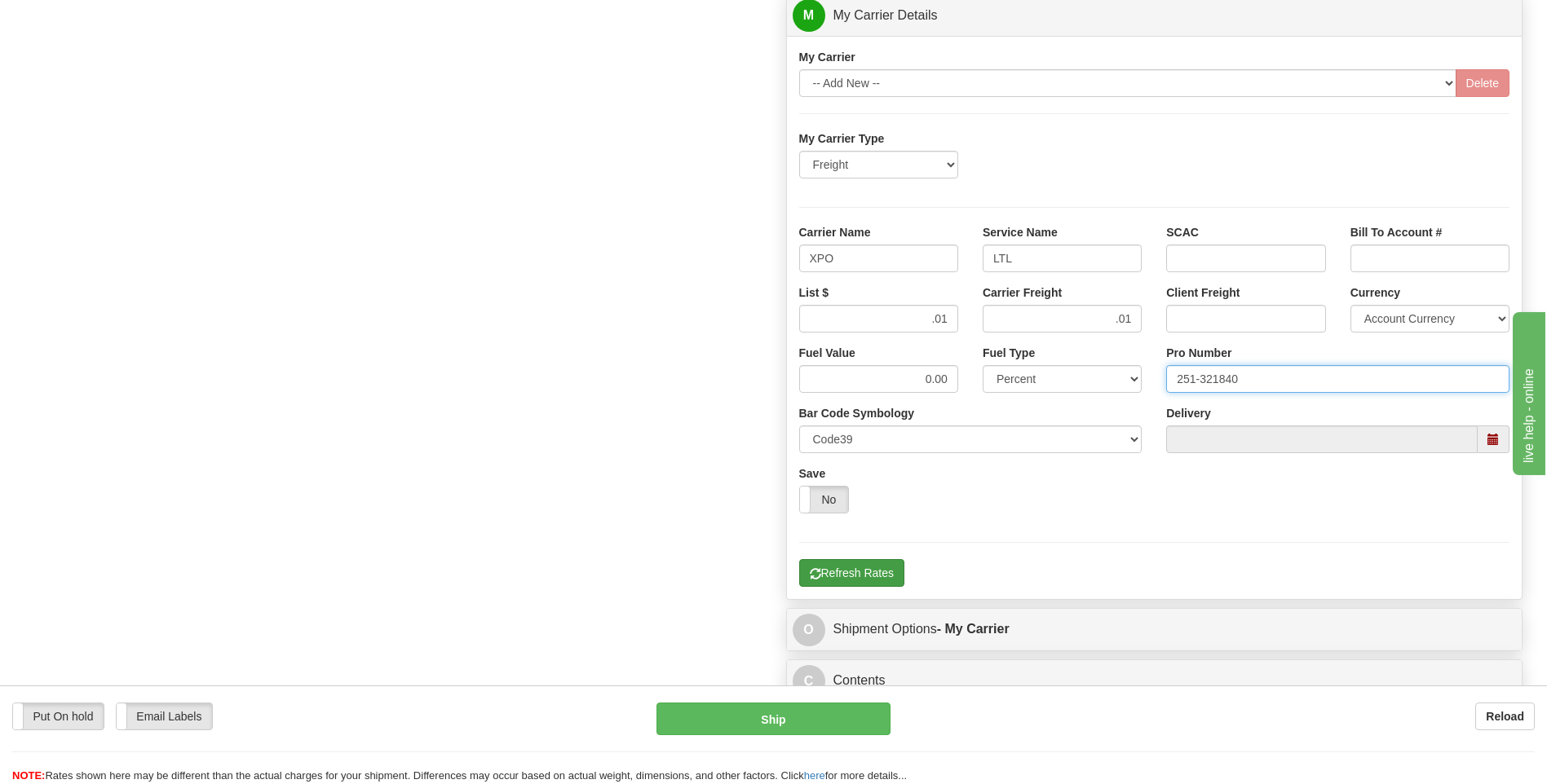
type input "251-321840"
click at [882, 568] on button "Refresh Rates" at bounding box center [852, 573] width 105 height 28
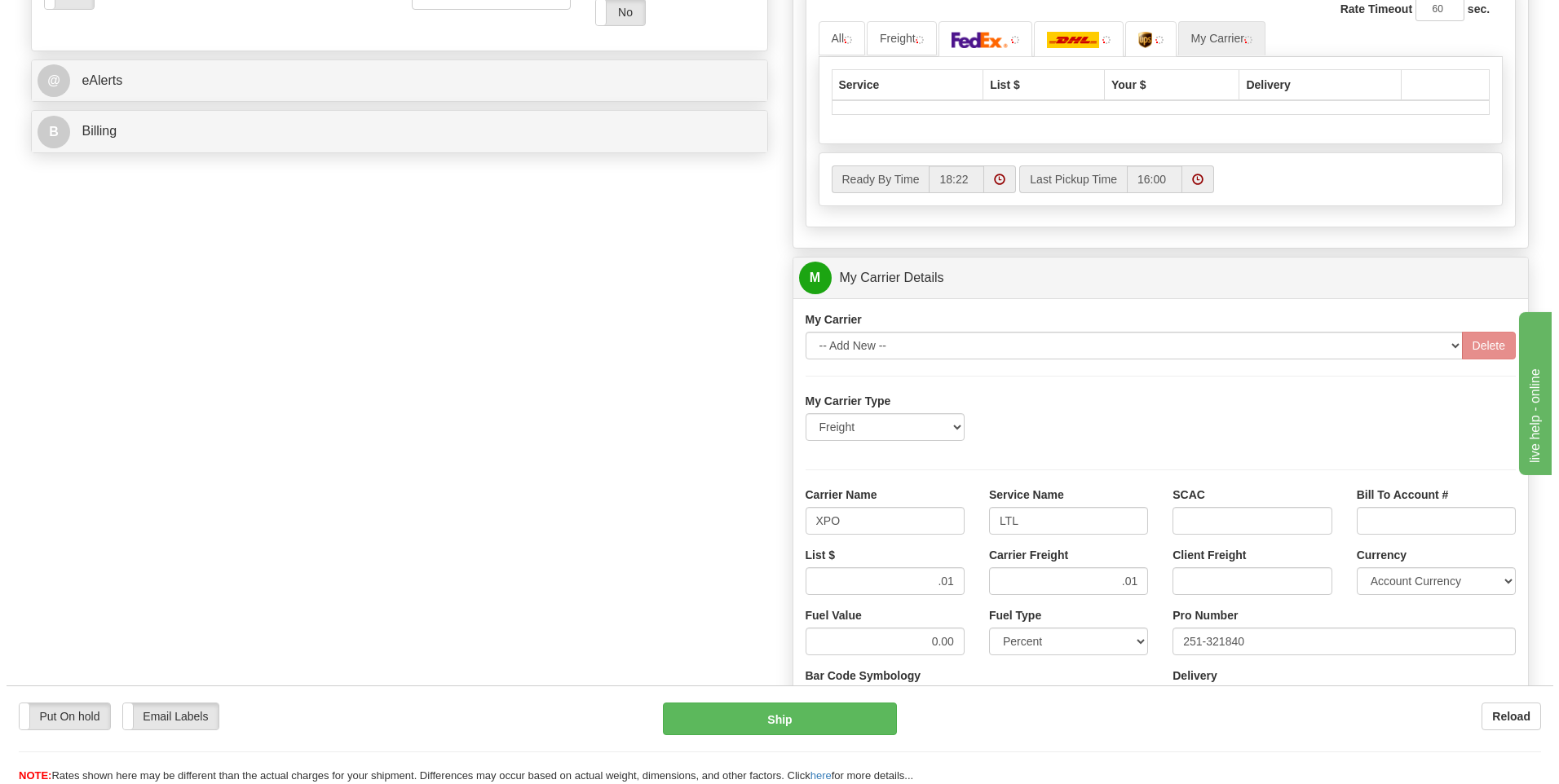
scroll to position [447, 0]
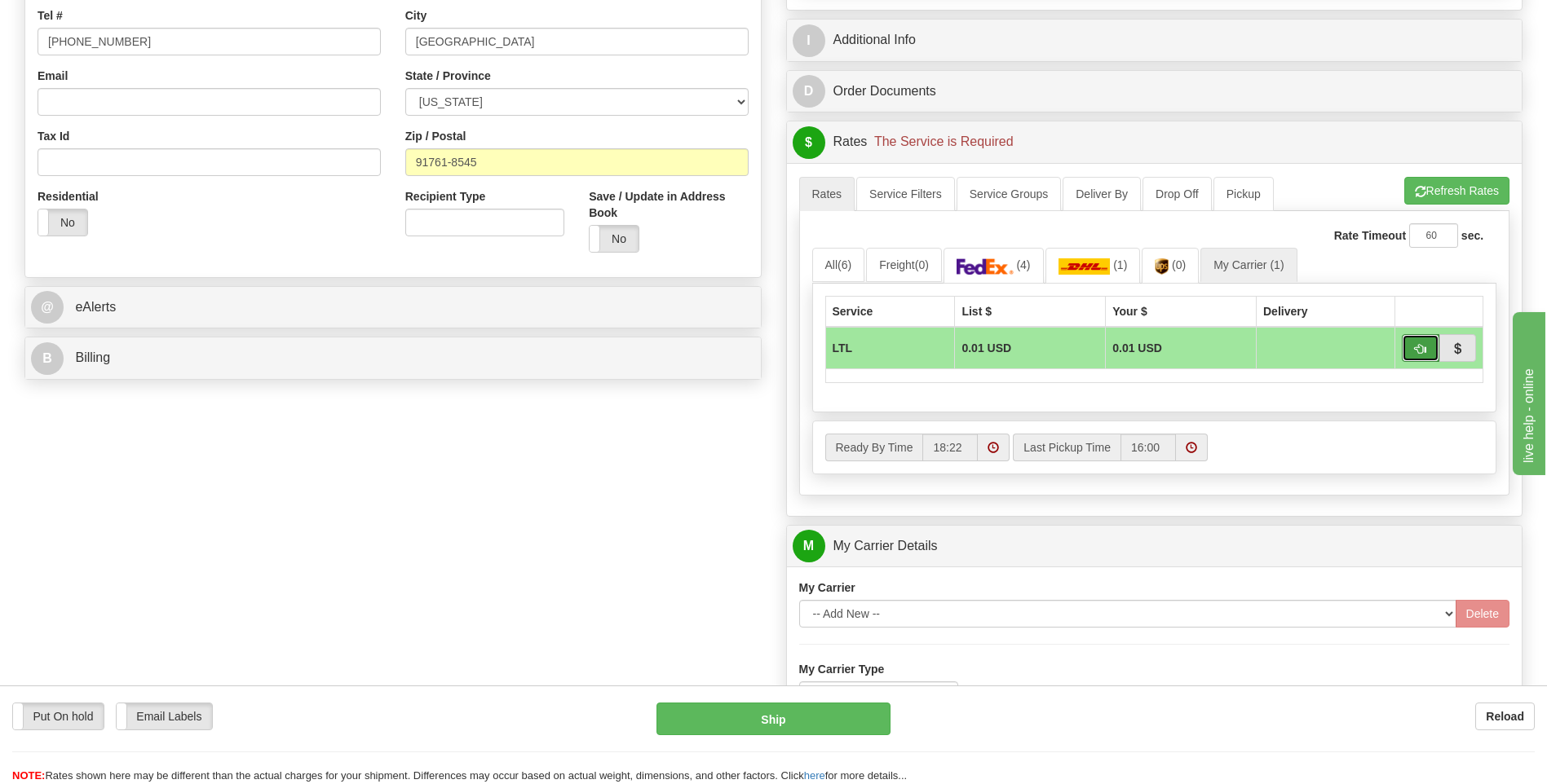
click at [1415, 351] on span "button" at bounding box center [1420, 349] width 11 height 10
type input "00"
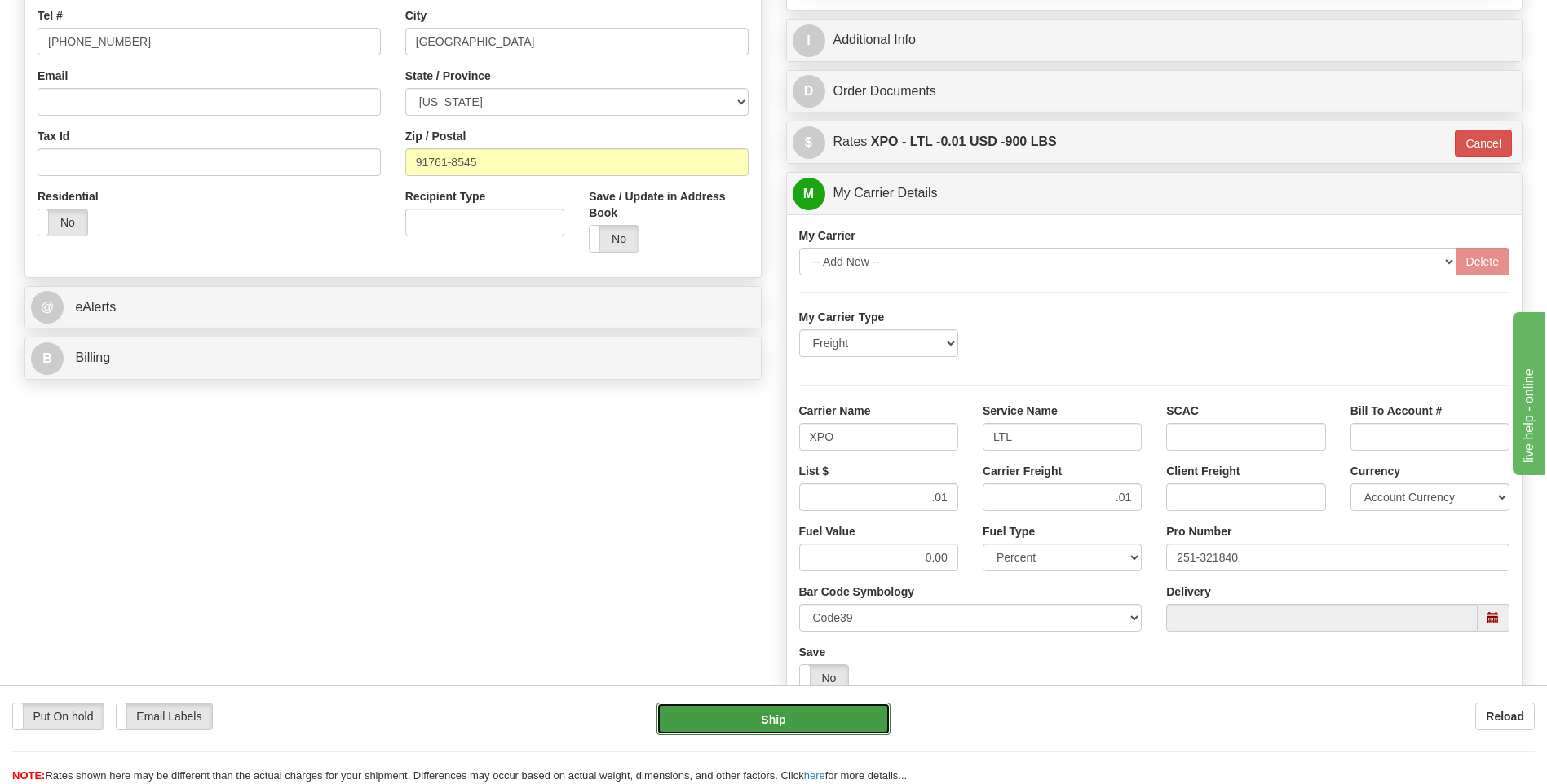
click at [822, 714] on button "Ship" at bounding box center [773, 718] width 233 height 32
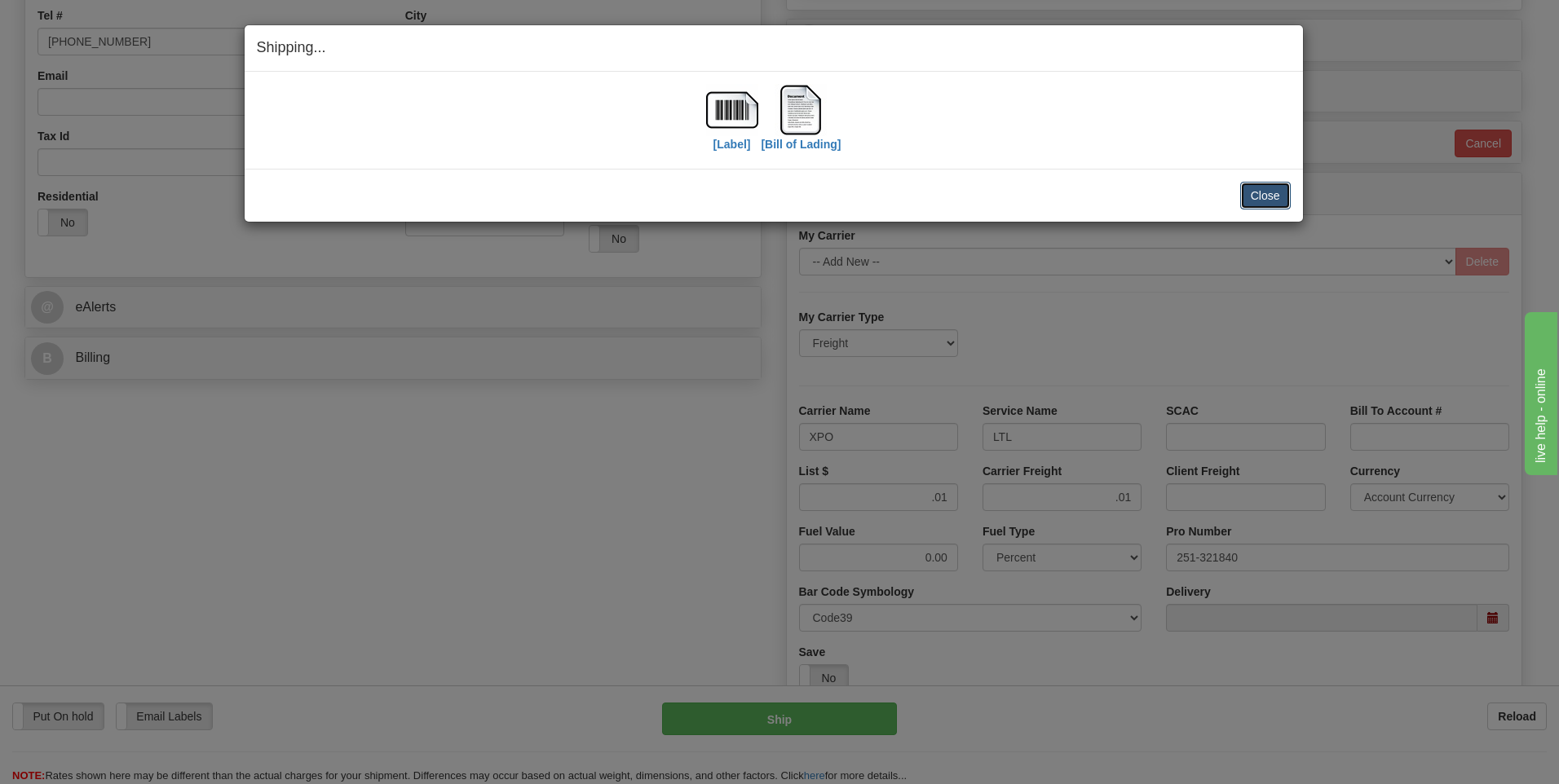
click at [1279, 206] on button "Close" at bounding box center [1266, 196] width 51 height 28
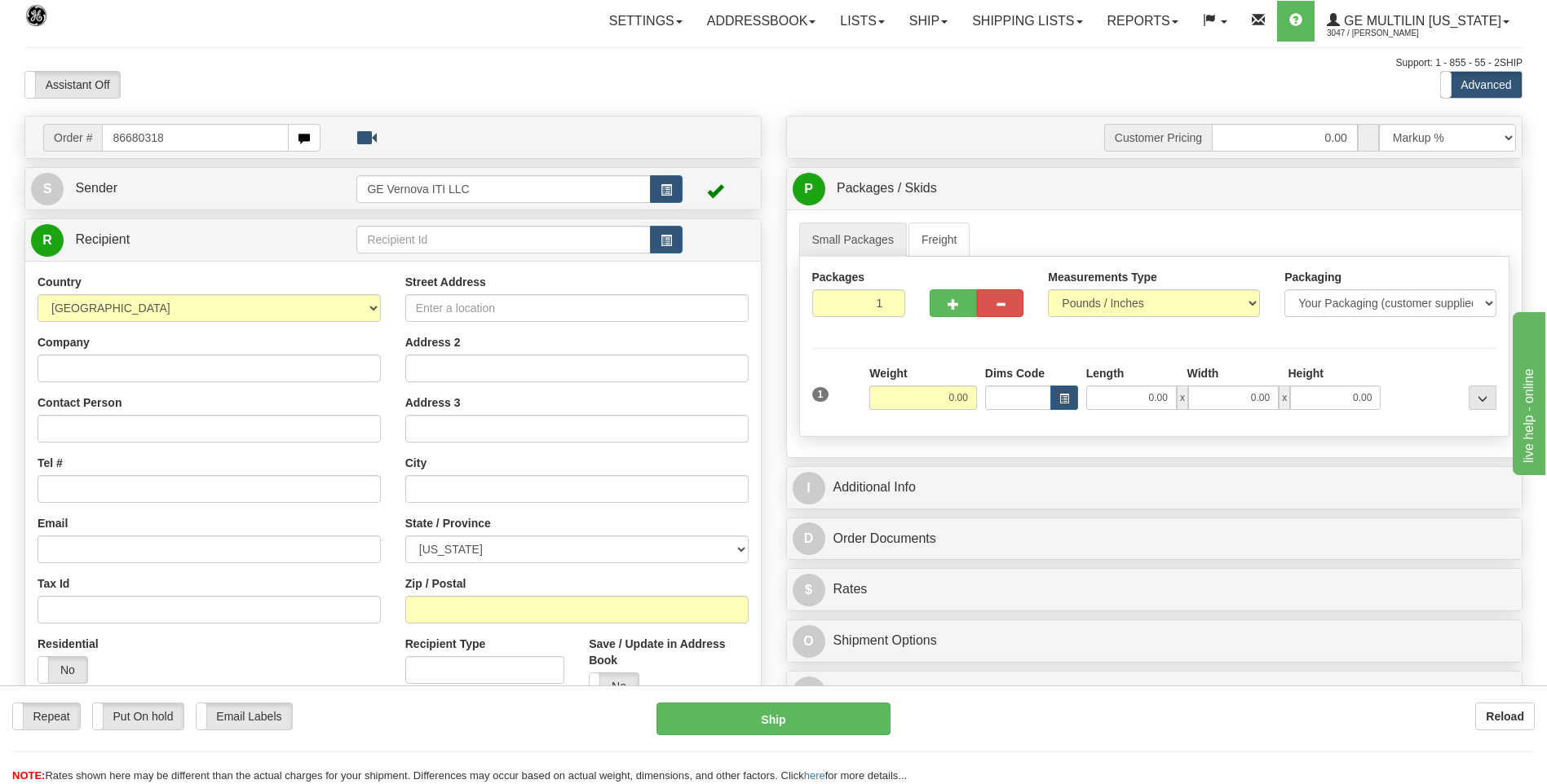
type input "86680318"
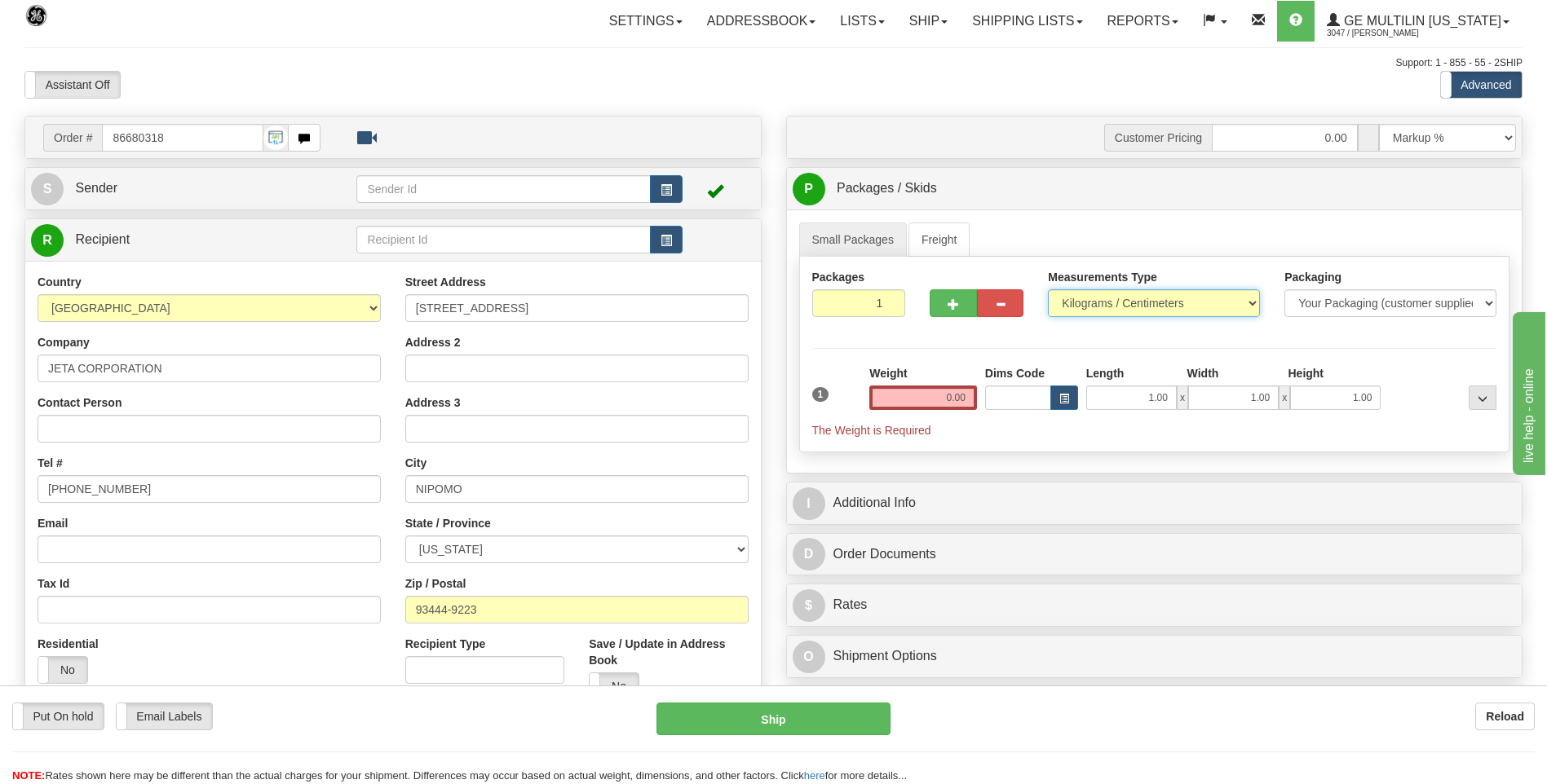
click at [1077, 306] on select "Pounds / Inches Kilograms / Centimeters" at bounding box center [1154, 304] width 212 height 28
select select "0"
click at [1048, 290] on select "Pounds / Inches Kilograms / Centimeters" at bounding box center [1154, 304] width 212 height 28
click at [970, 393] on input "0.00" at bounding box center [923, 398] width 108 height 24
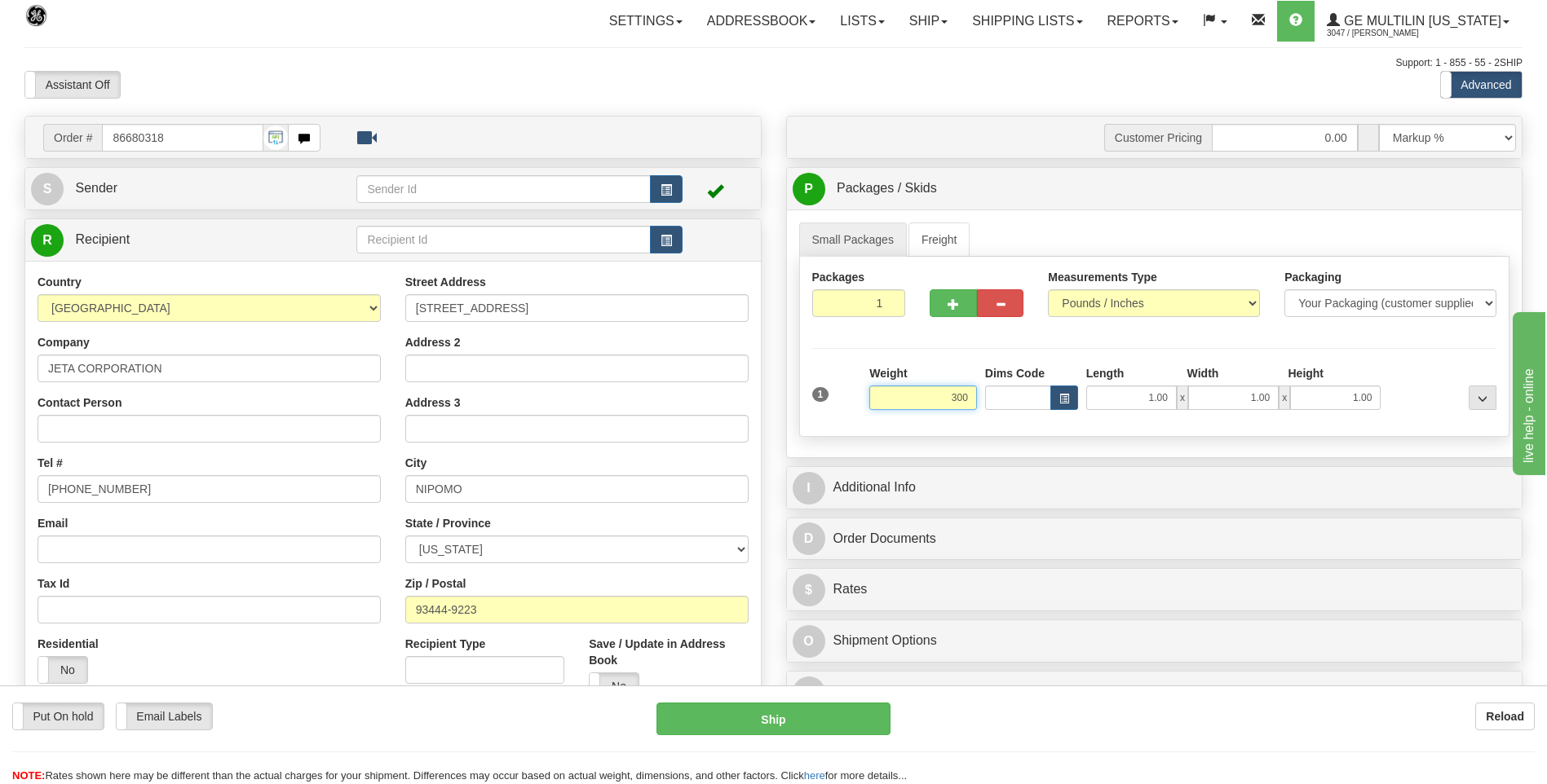
click button "Delete" at bounding box center [0, 0] width 0 height 0
type input "300.00"
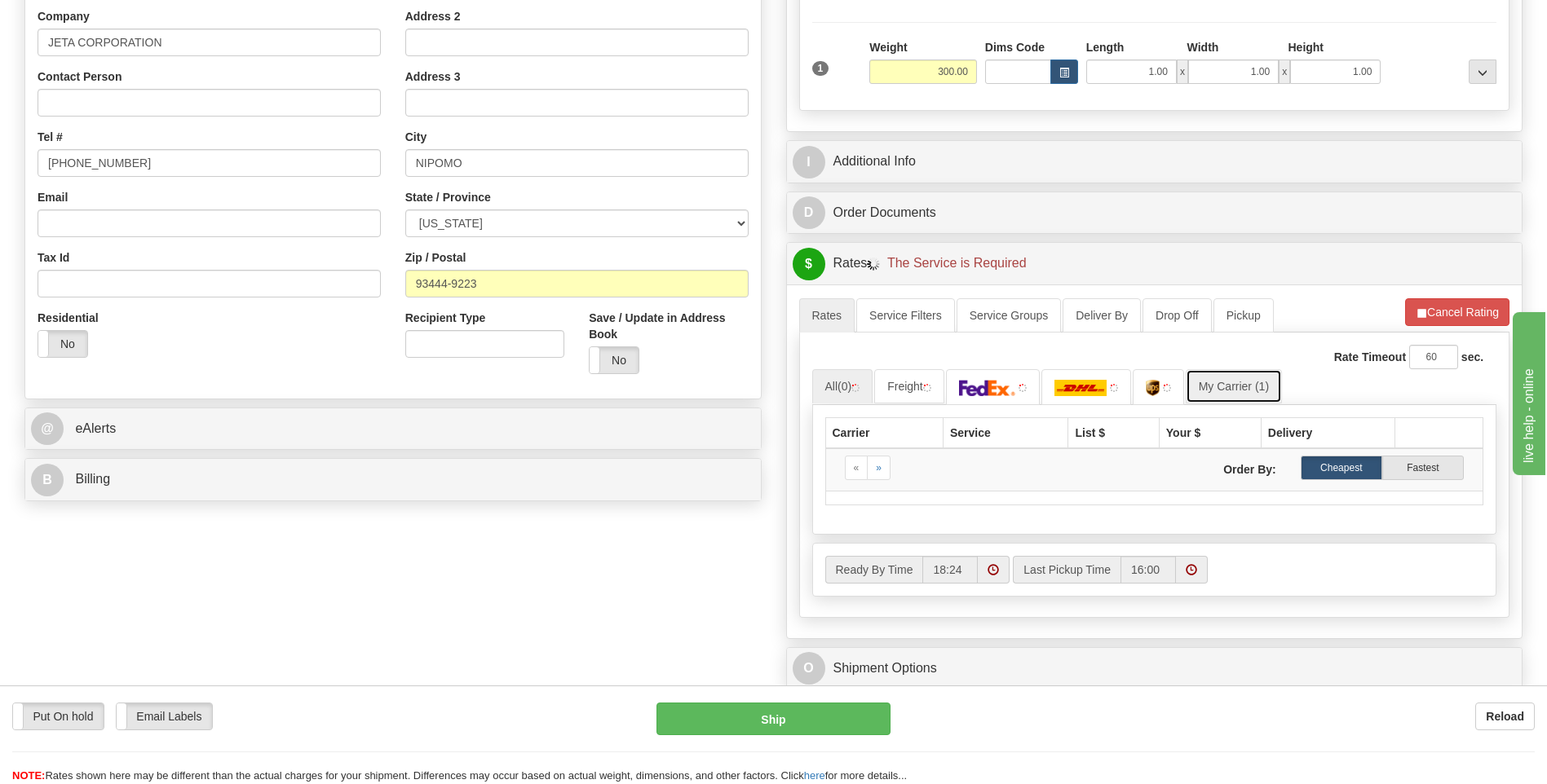
click at [1238, 388] on link "My Carrier (1)" at bounding box center [1234, 386] width 96 height 34
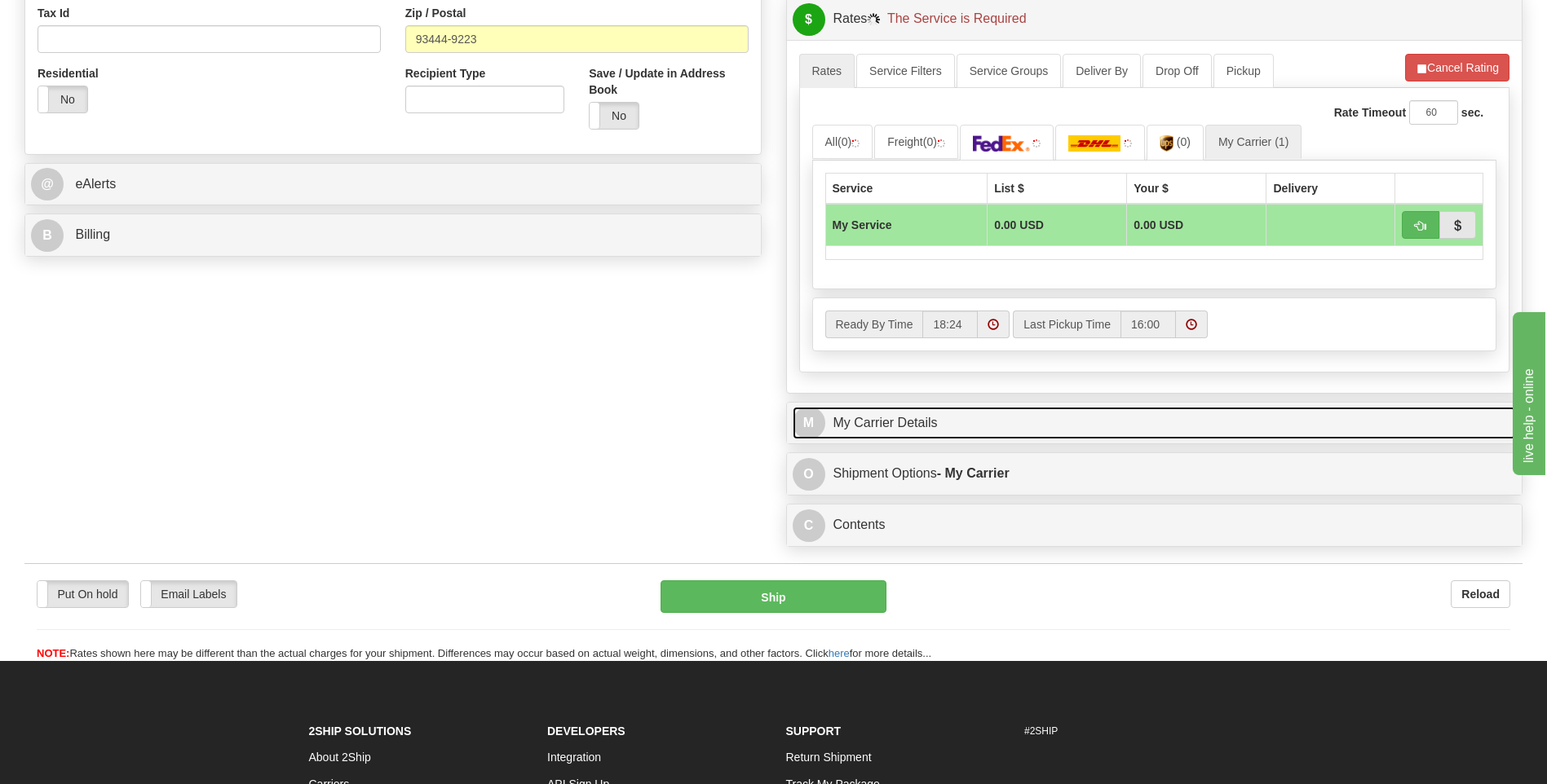
click at [956, 426] on link "M My Carrier Details" at bounding box center [1154, 424] width 724 height 33
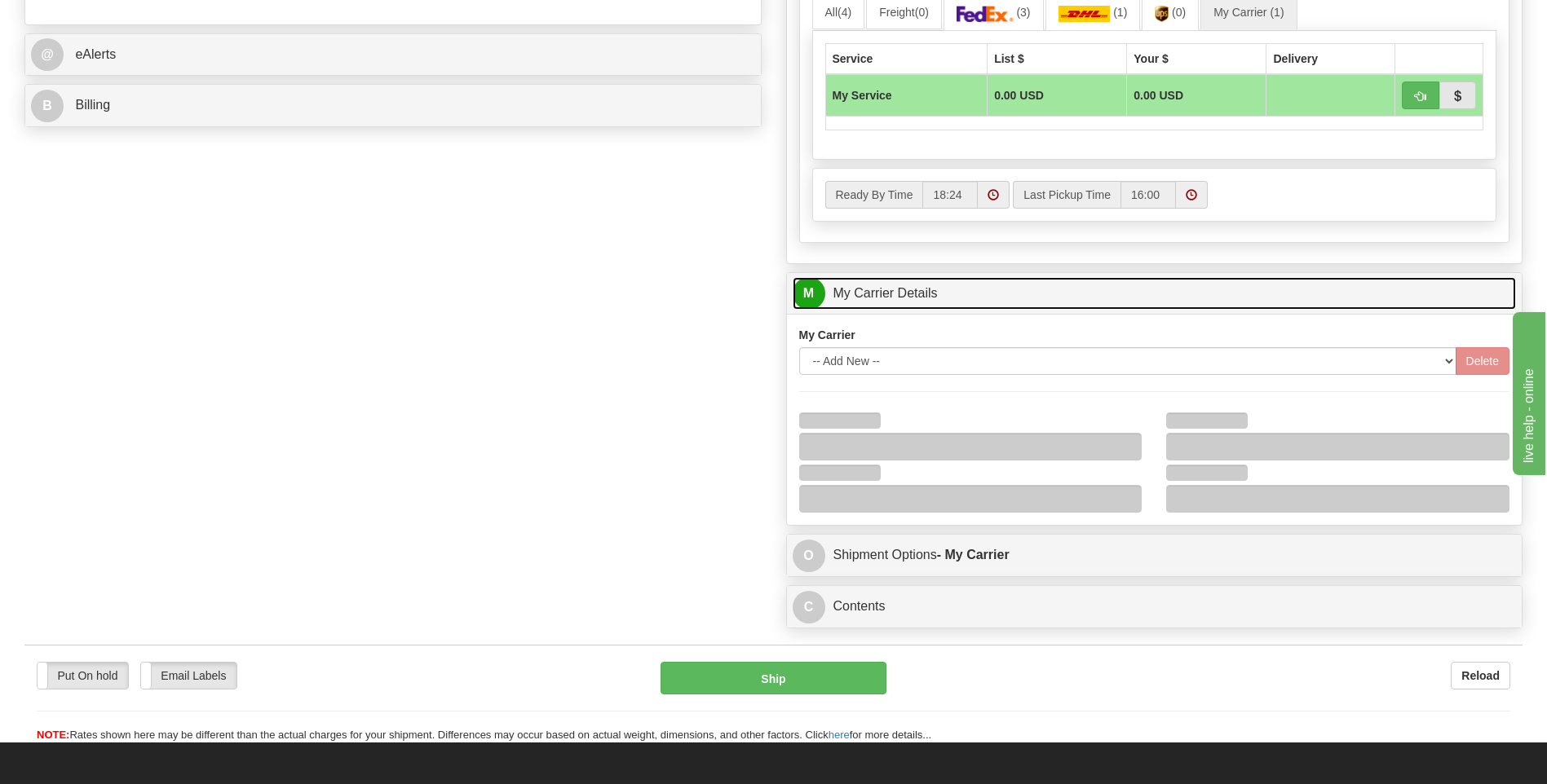
scroll to position [815, 0]
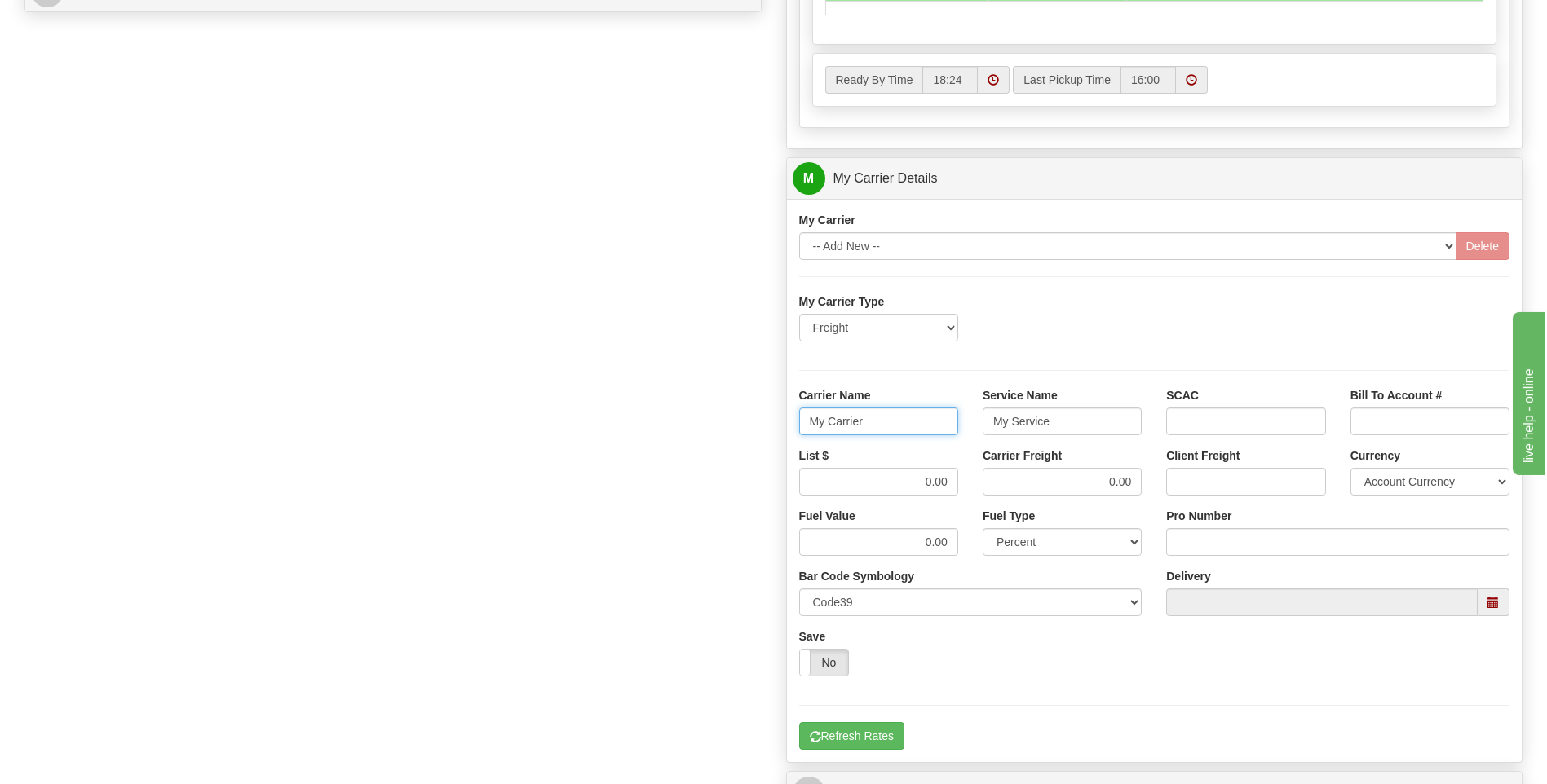
drag, startPoint x: 841, startPoint y: 424, endPoint x: 802, endPoint y: 424, distance: 39.0
click at [802, 424] on input "My Carrier" at bounding box center [879, 422] width 159 height 28
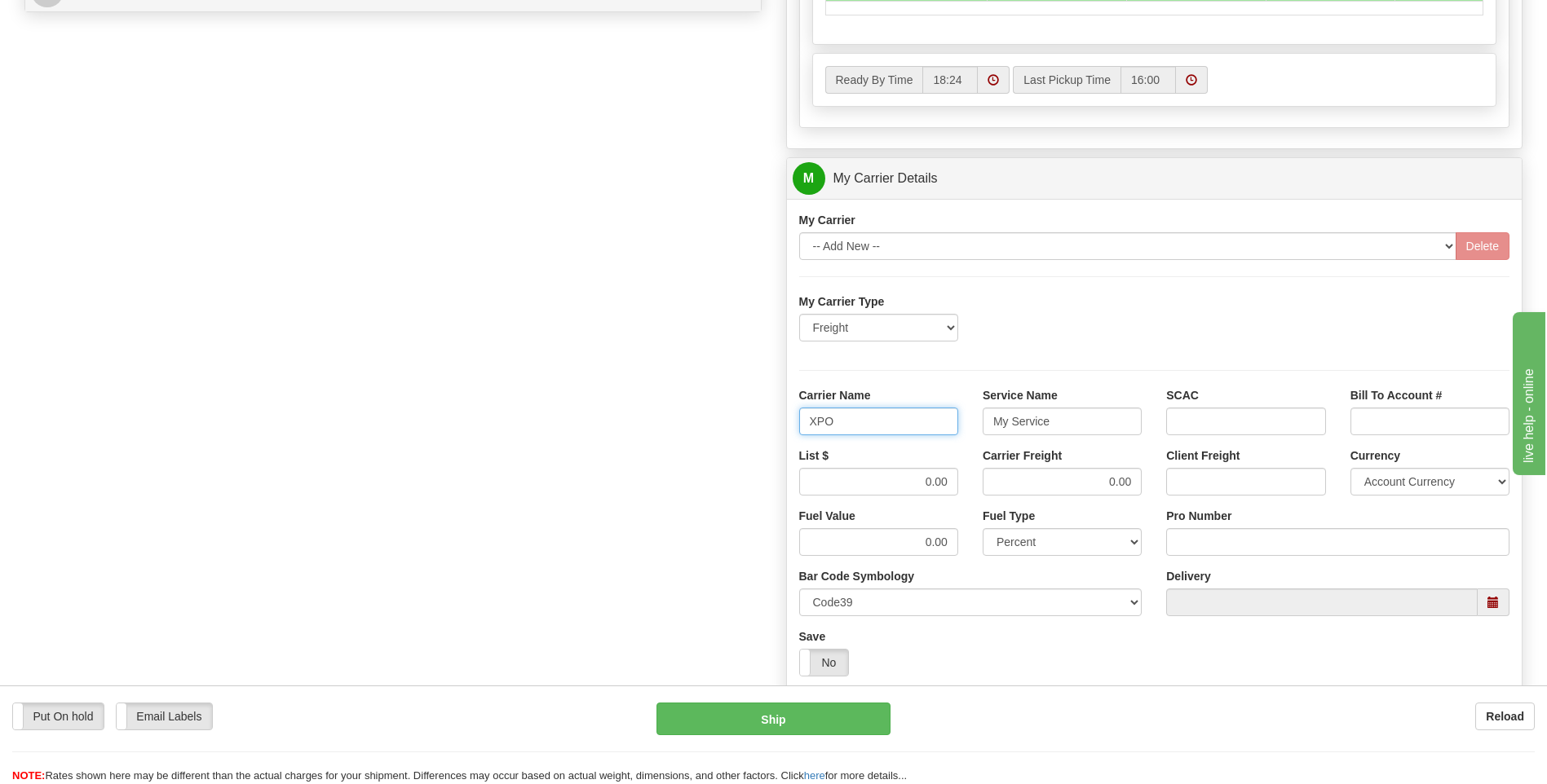
type input "XPO"
type input "LTL"
drag, startPoint x: 885, startPoint y: 491, endPoint x: 968, endPoint y: 480, distance: 83.7
click at [968, 480] on div "List $ 0.00" at bounding box center [879, 477] width 184 height 60
type input "385"
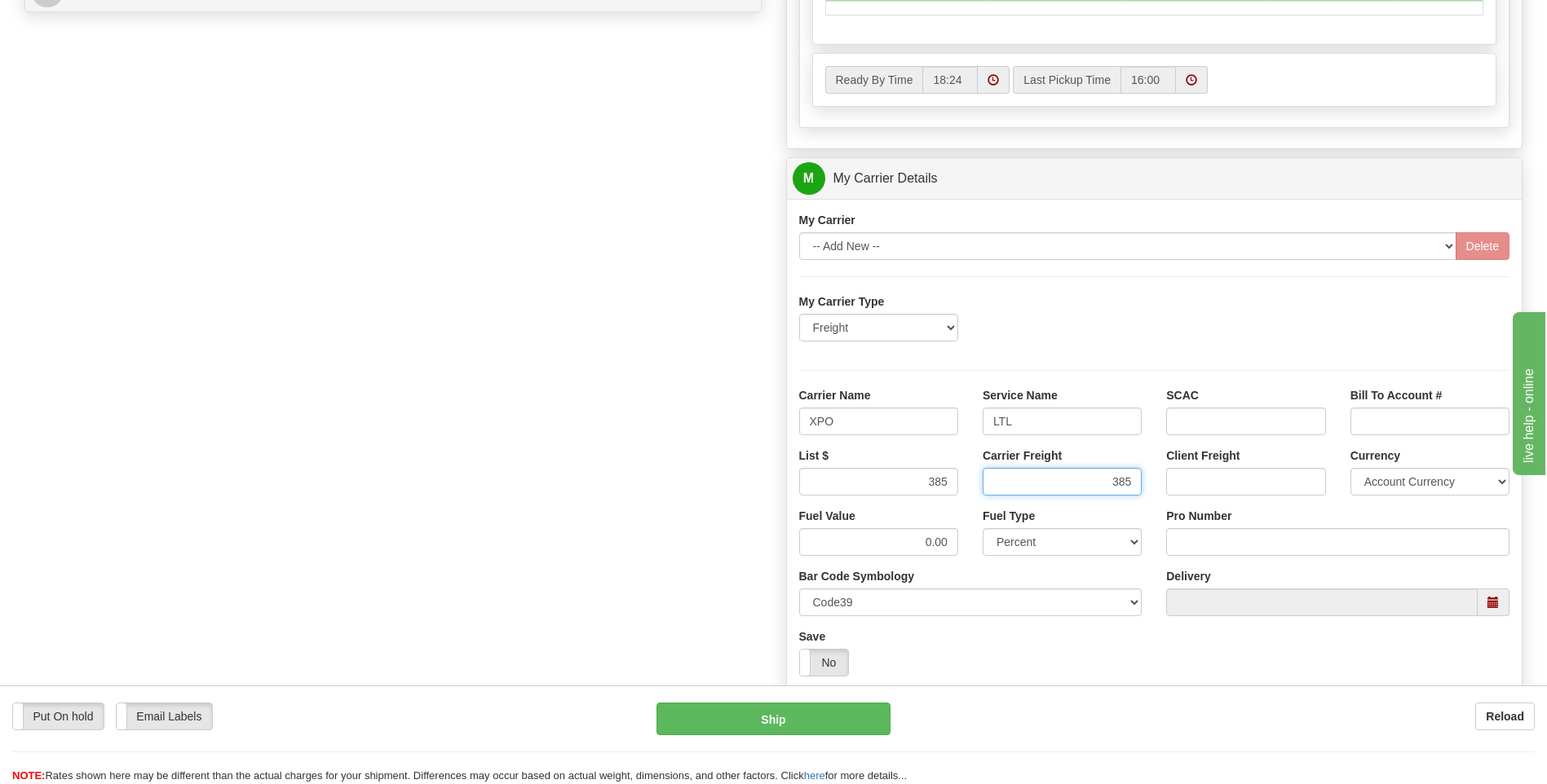
type input "385"
click at [1225, 548] on input "Pro Number" at bounding box center [1338, 542] width 343 height 28
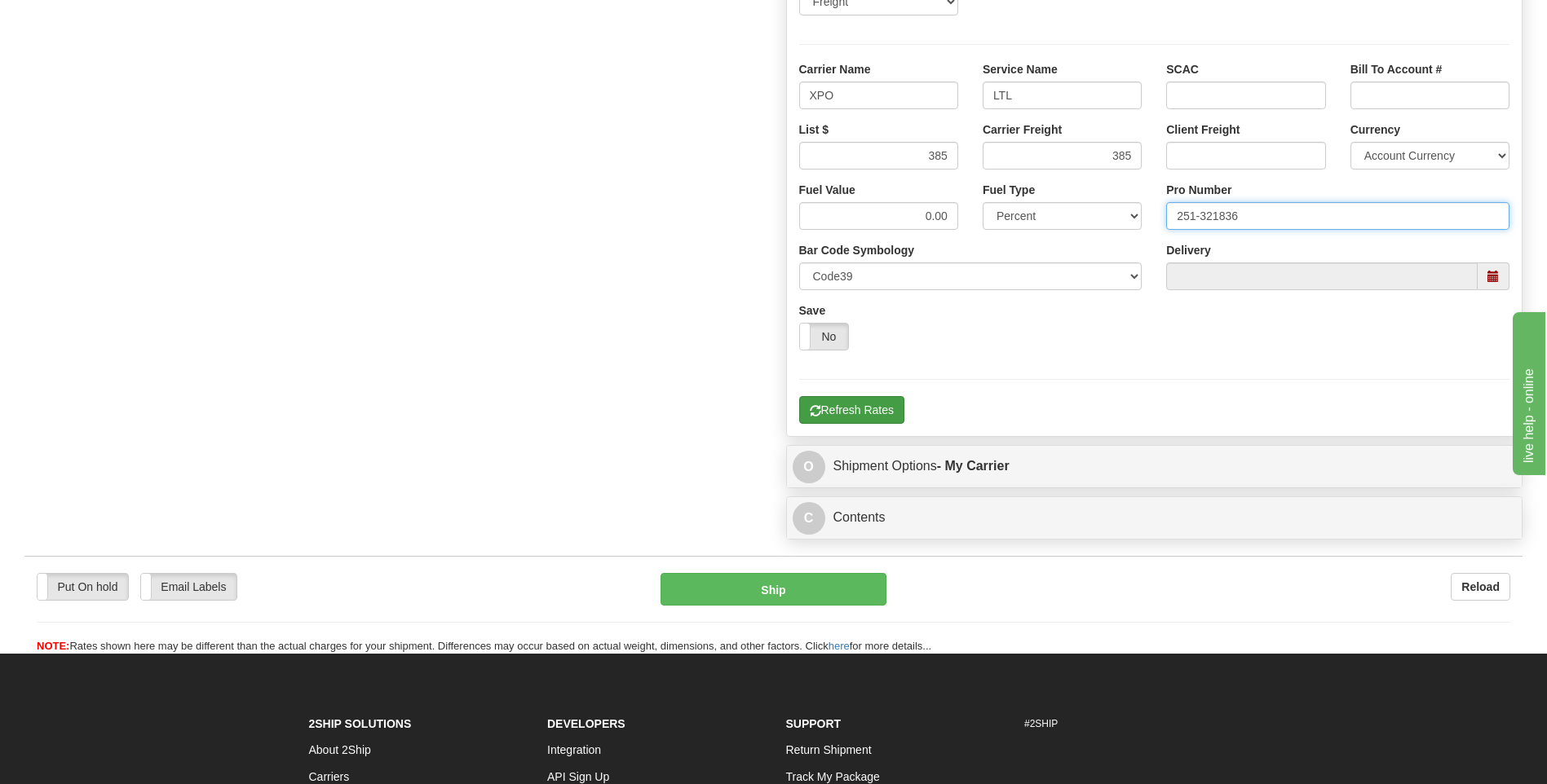
type input "251-321836"
click at [854, 422] on button "Refresh Rates" at bounding box center [852, 410] width 105 height 28
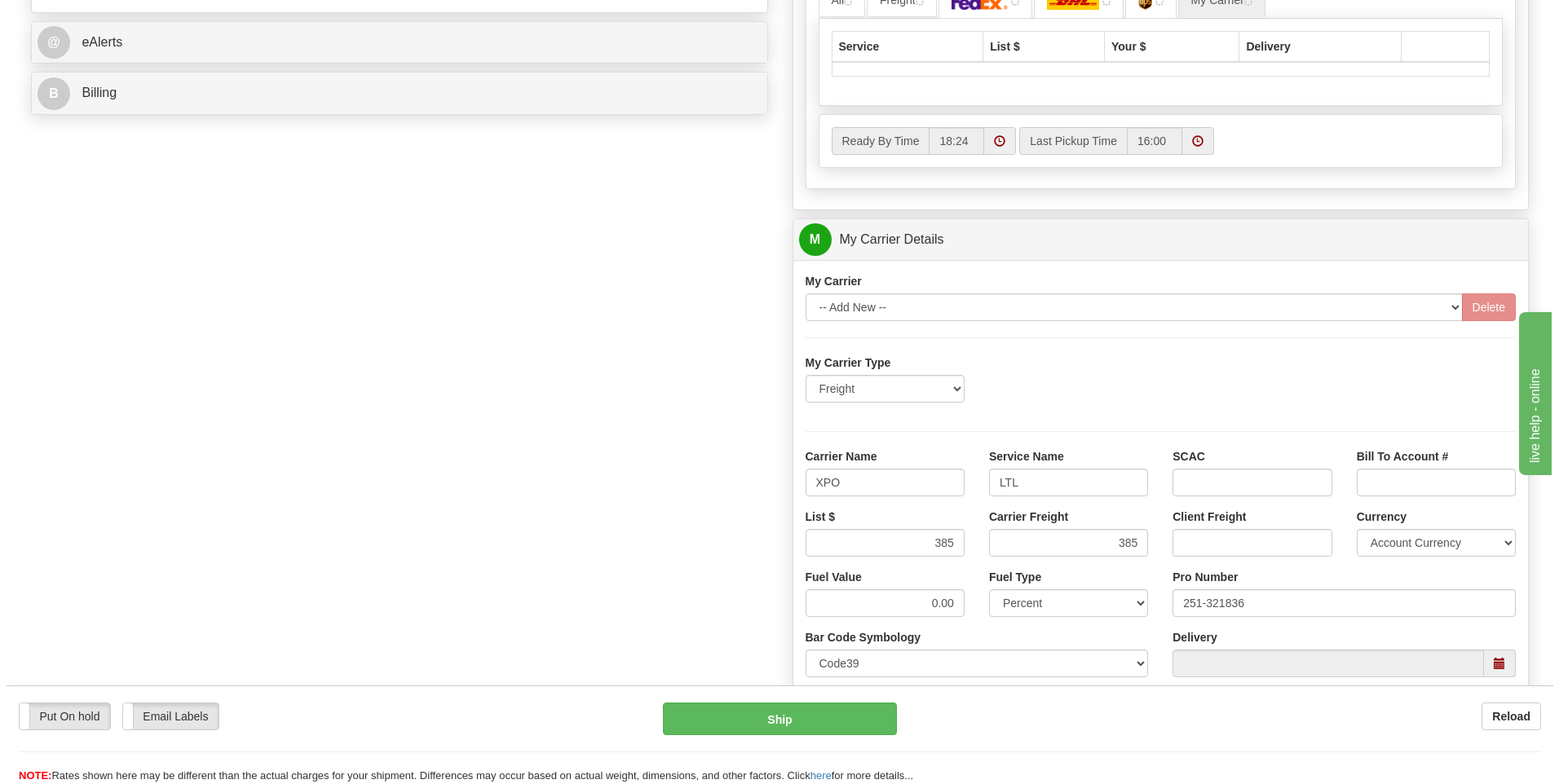
scroll to position [366, 0]
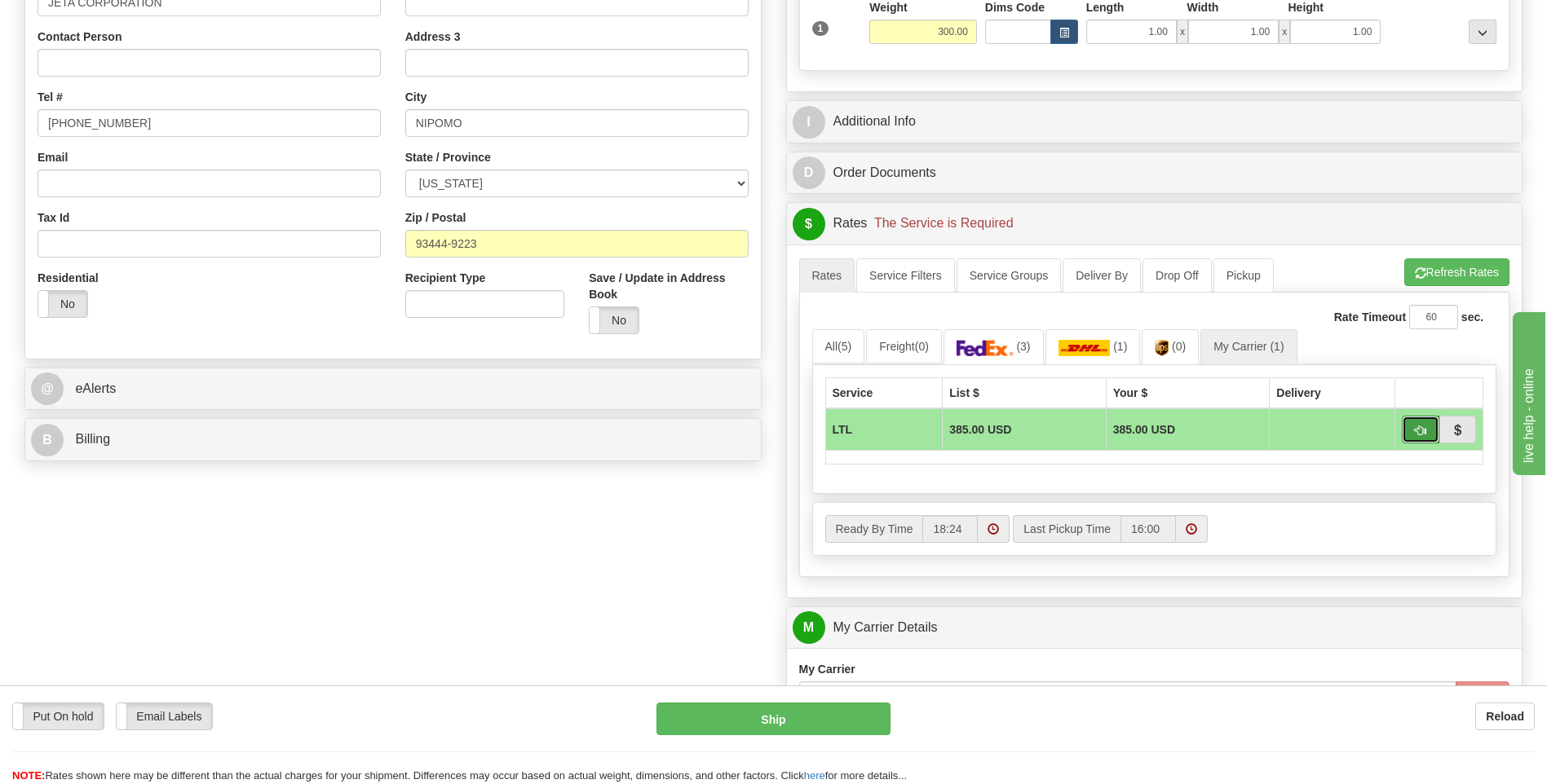
click at [1410, 434] on button "button" at bounding box center [1420, 430] width 38 height 28
type input "00"
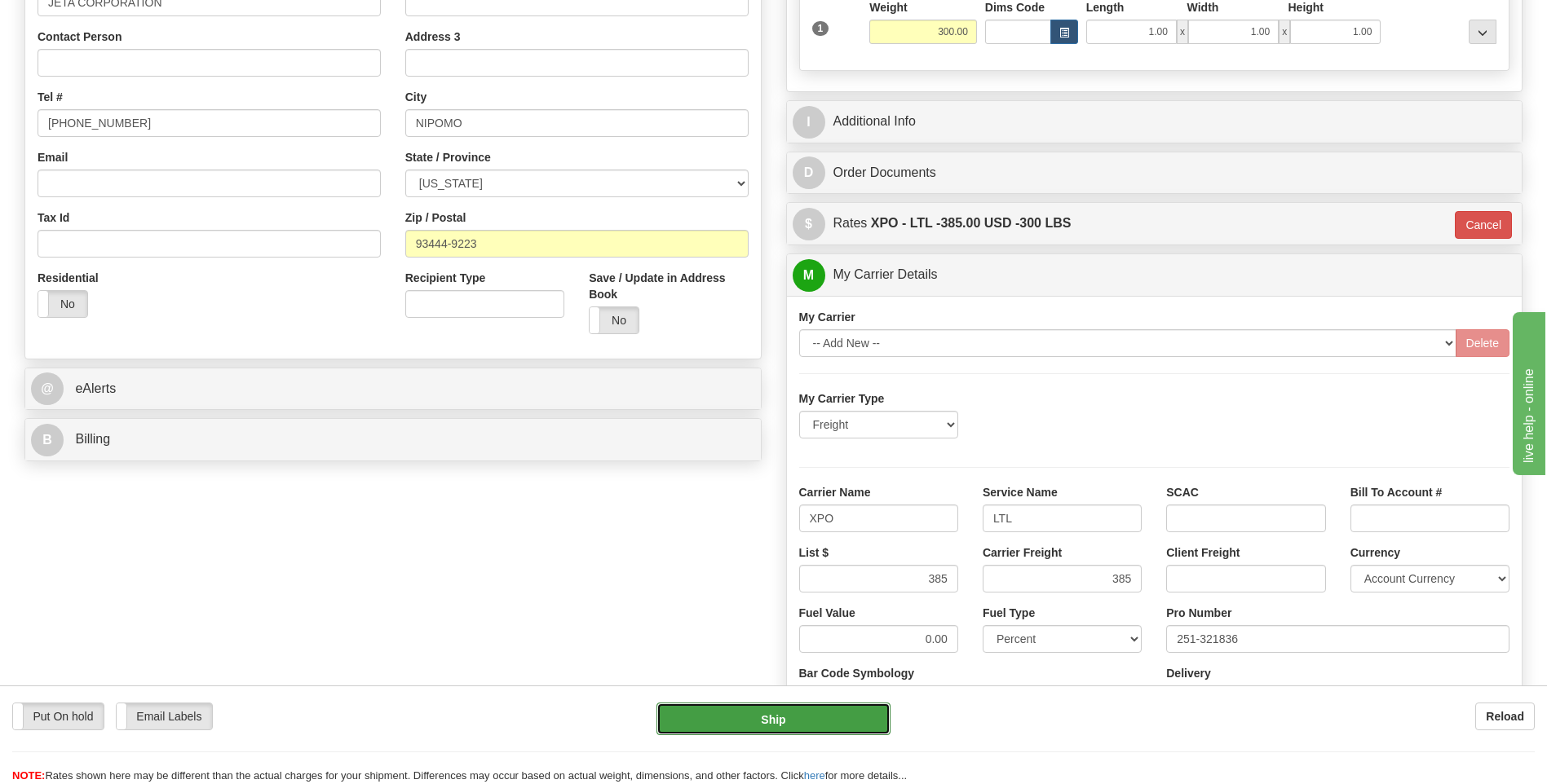
click at [797, 707] on button "Ship" at bounding box center [773, 718] width 233 height 32
